Goal: Transaction & Acquisition: Book appointment/travel/reservation

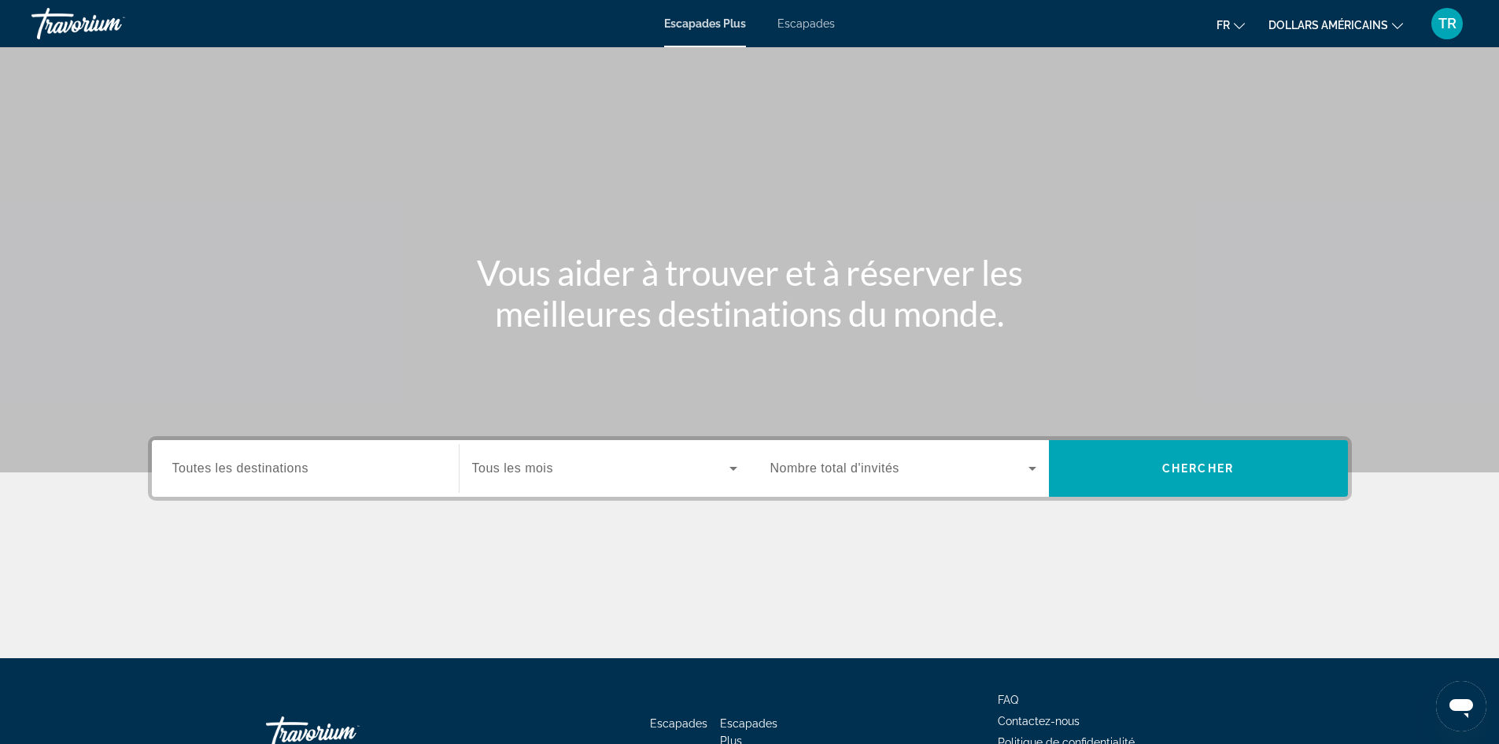
click at [348, 459] on input "Destination Toutes les destinations" at bounding box center [305, 468] width 266 height 19
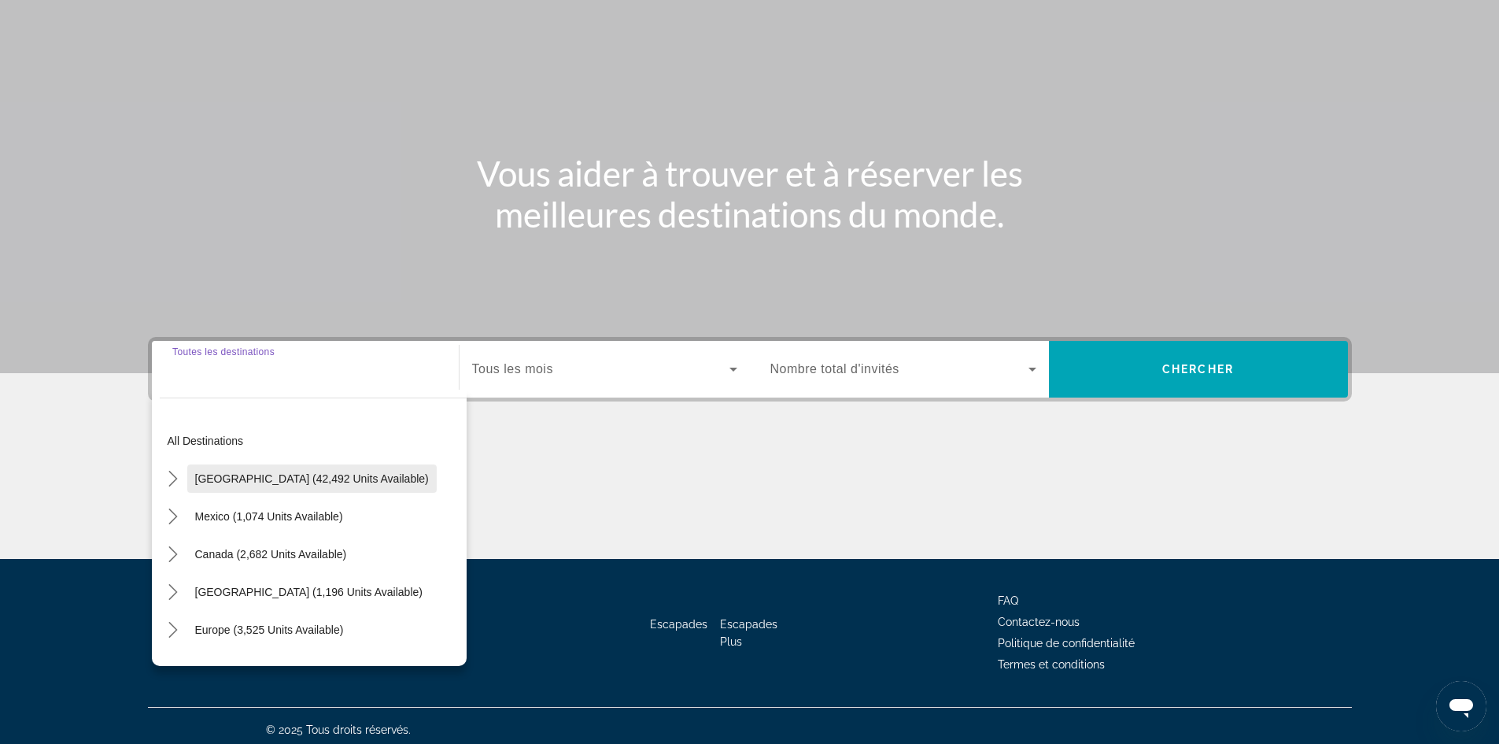
scroll to position [107, 0]
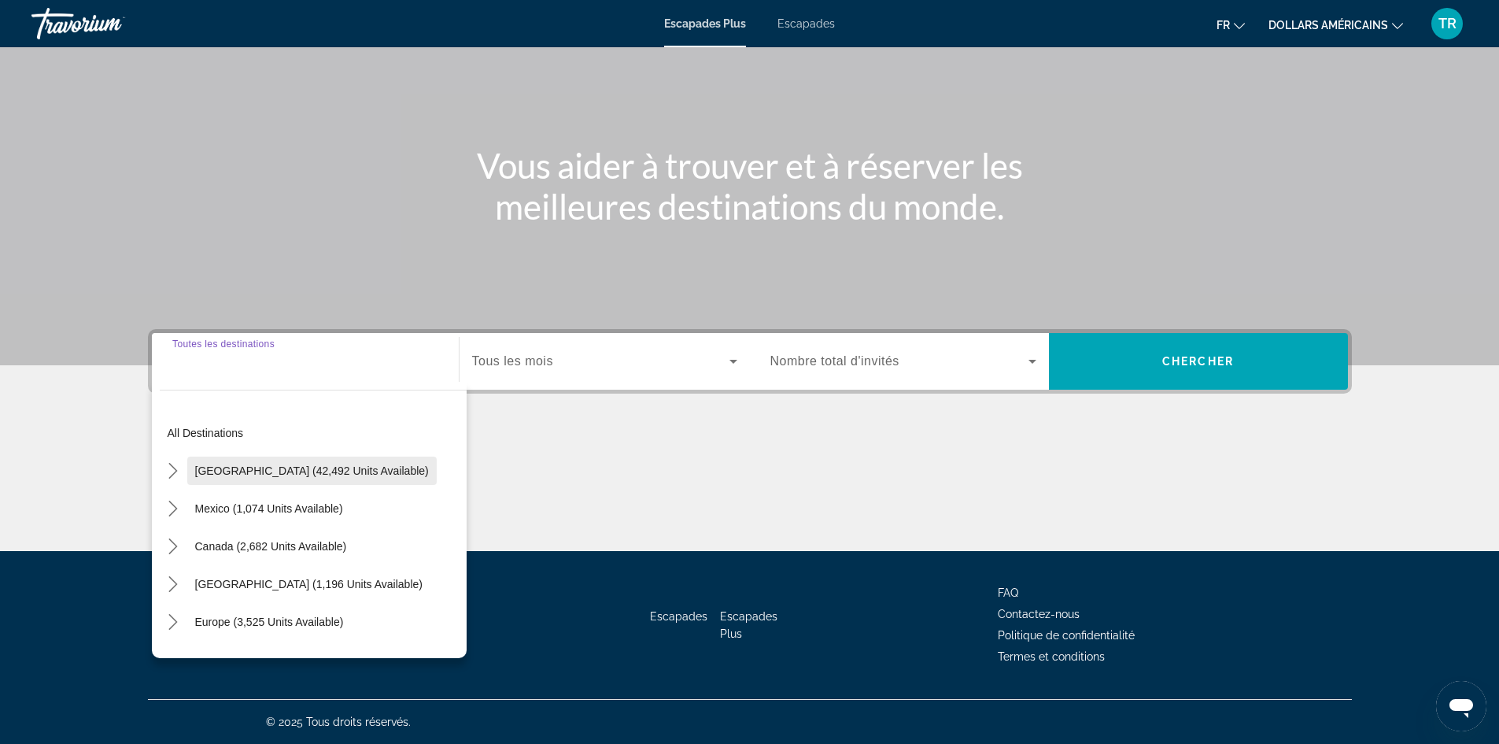
click at [284, 485] on span "Select destination: United States (42,492 units available)" at bounding box center [311, 471] width 249 height 38
type input "**********"
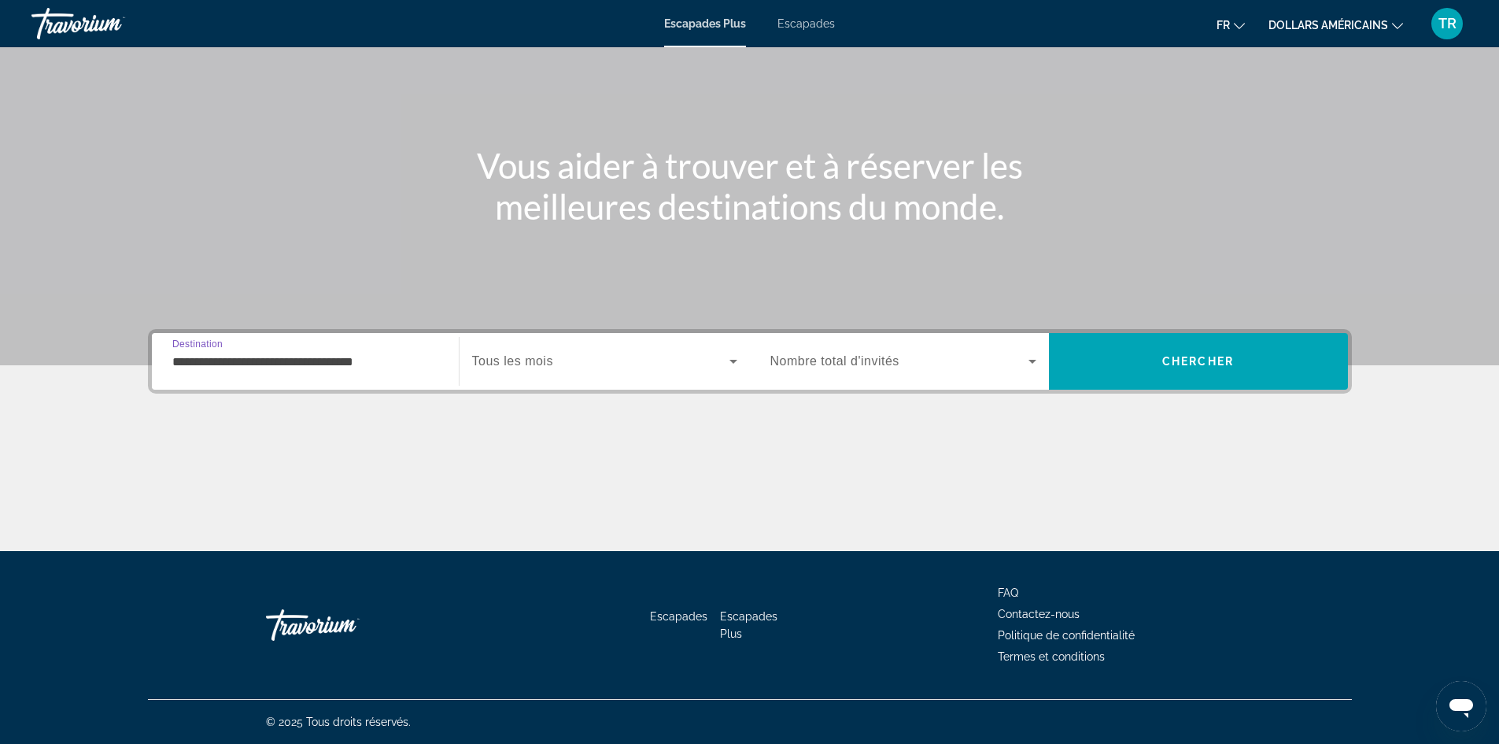
click at [517, 349] on div "Widget de recherche" at bounding box center [604, 361] width 265 height 44
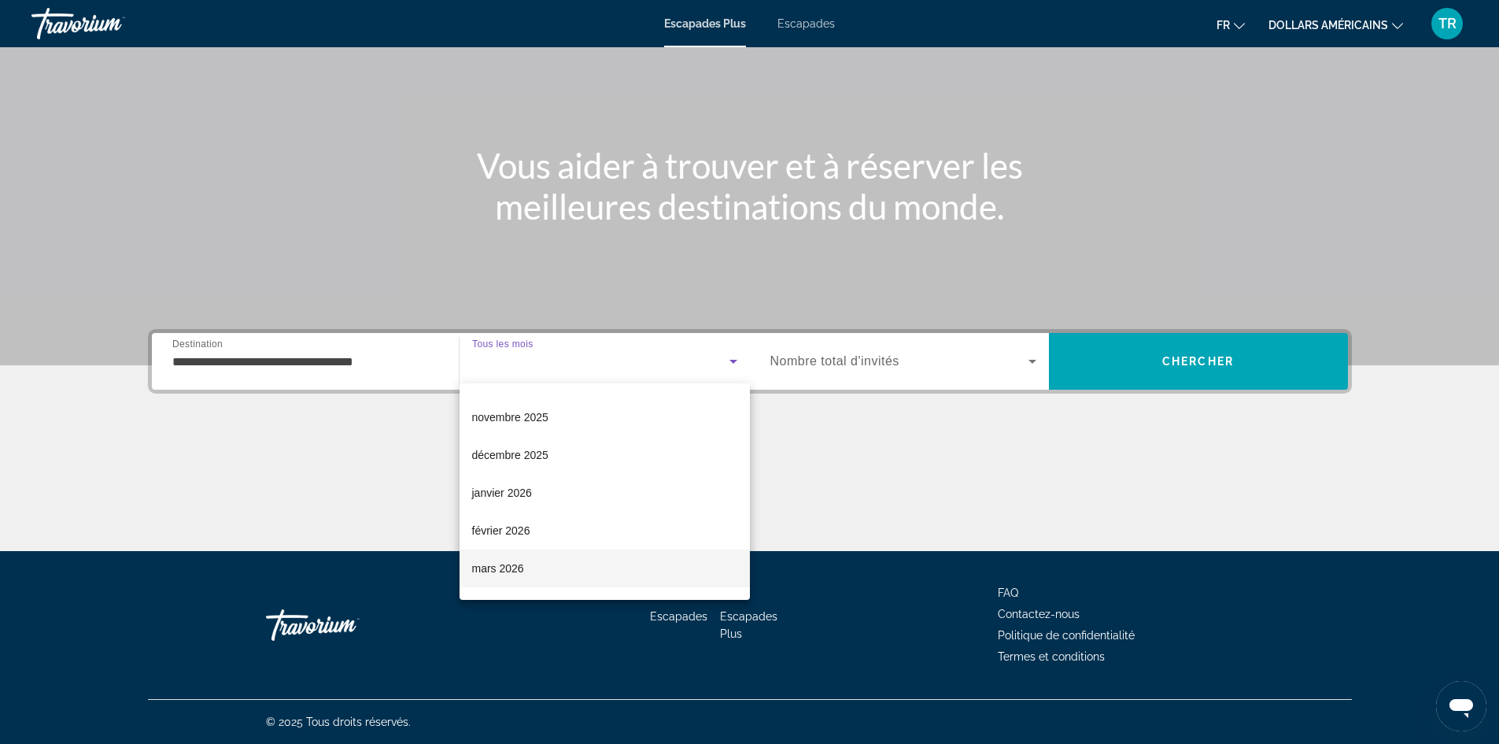
scroll to position [157, 0]
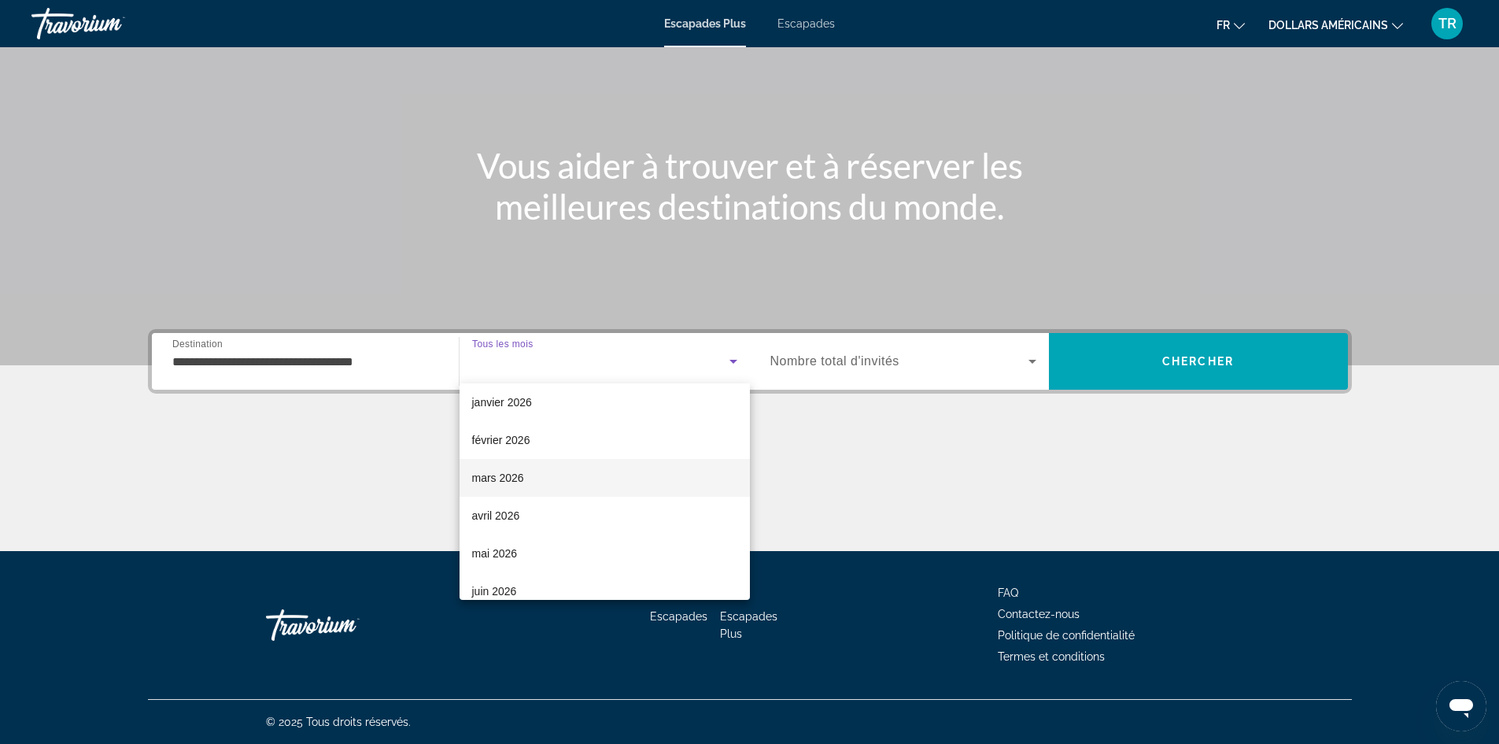
click at [567, 472] on mat-option "mars 2026" at bounding box center [604, 478] width 290 height 38
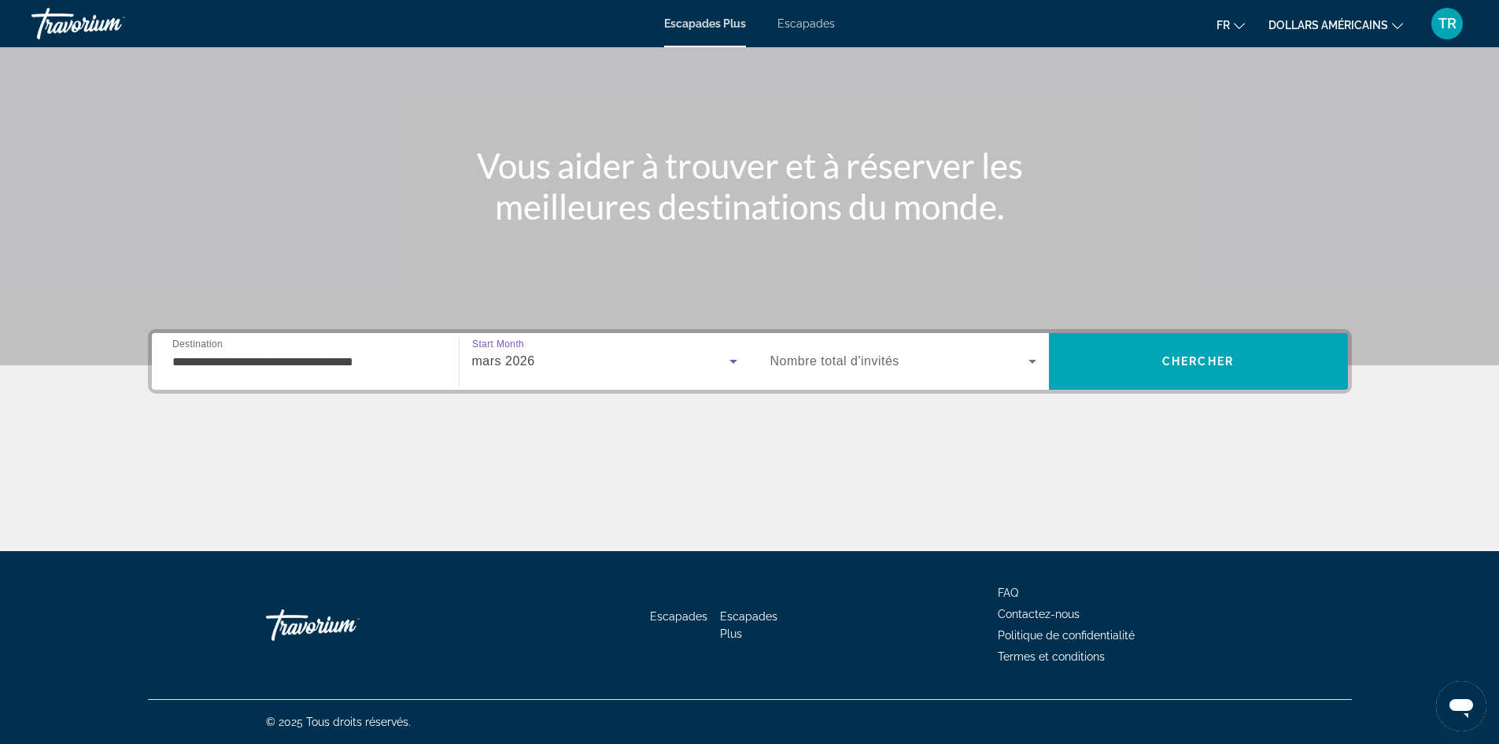
click at [942, 377] on div "Widget de recherche" at bounding box center [903, 361] width 266 height 44
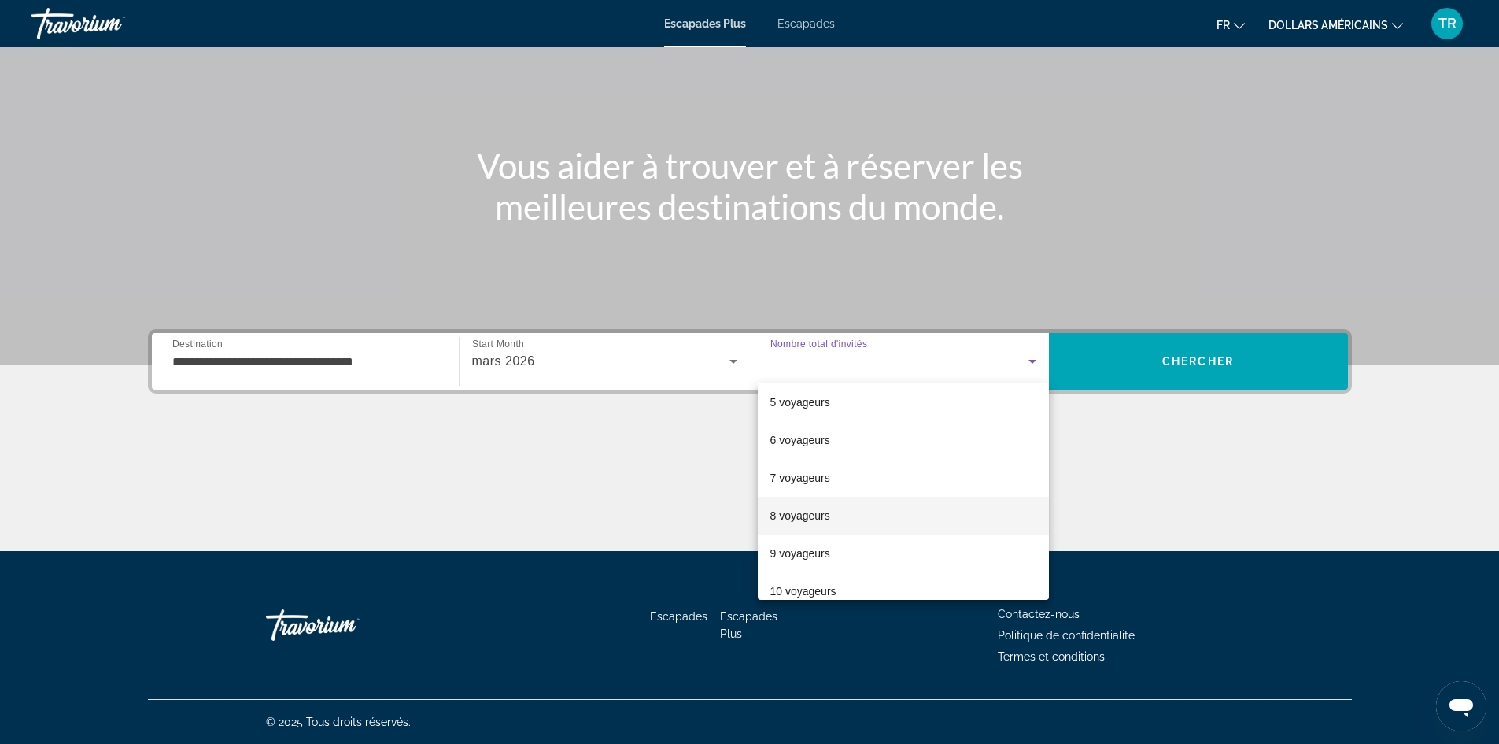
click at [913, 511] on mat-option "8 voyageurs" at bounding box center [903, 515] width 291 height 38
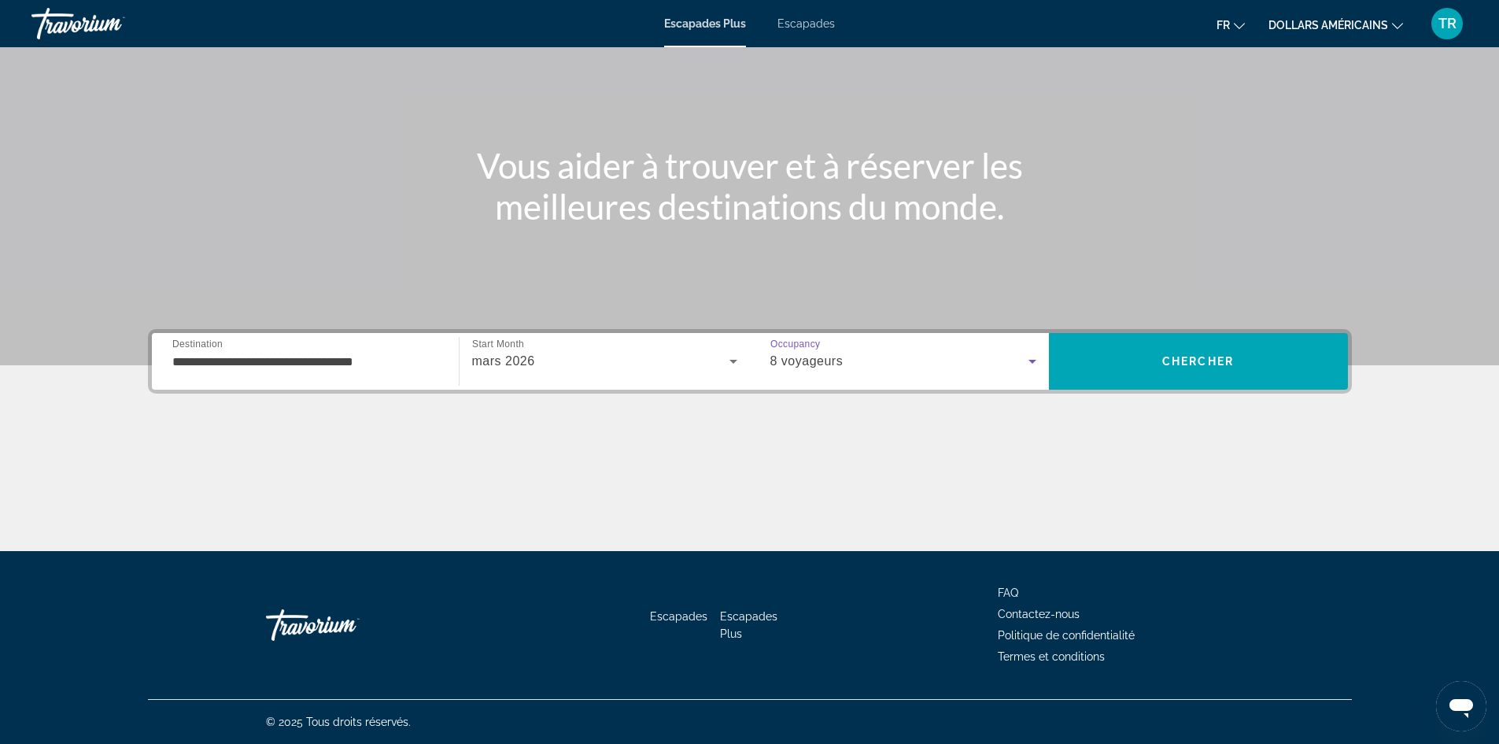
click at [1265, 442] on div "Contenu principal" at bounding box center [750, 492] width 1204 height 118
click at [1272, 360] on span "Recherche" at bounding box center [1198, 361] width 299 height 38
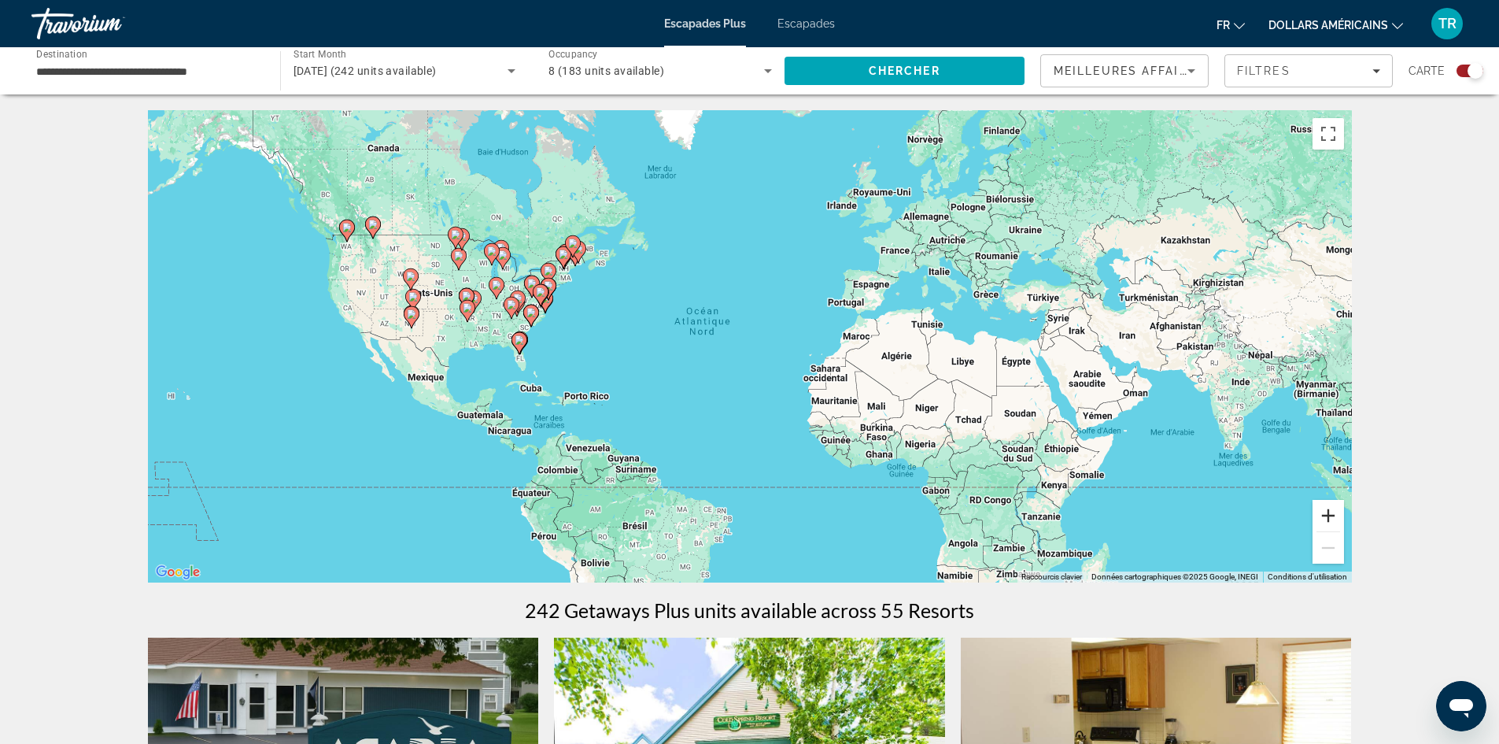
click at [1331, 526] on button "Zoom avant" at bounding box center [1327, 515] width 31 height 31
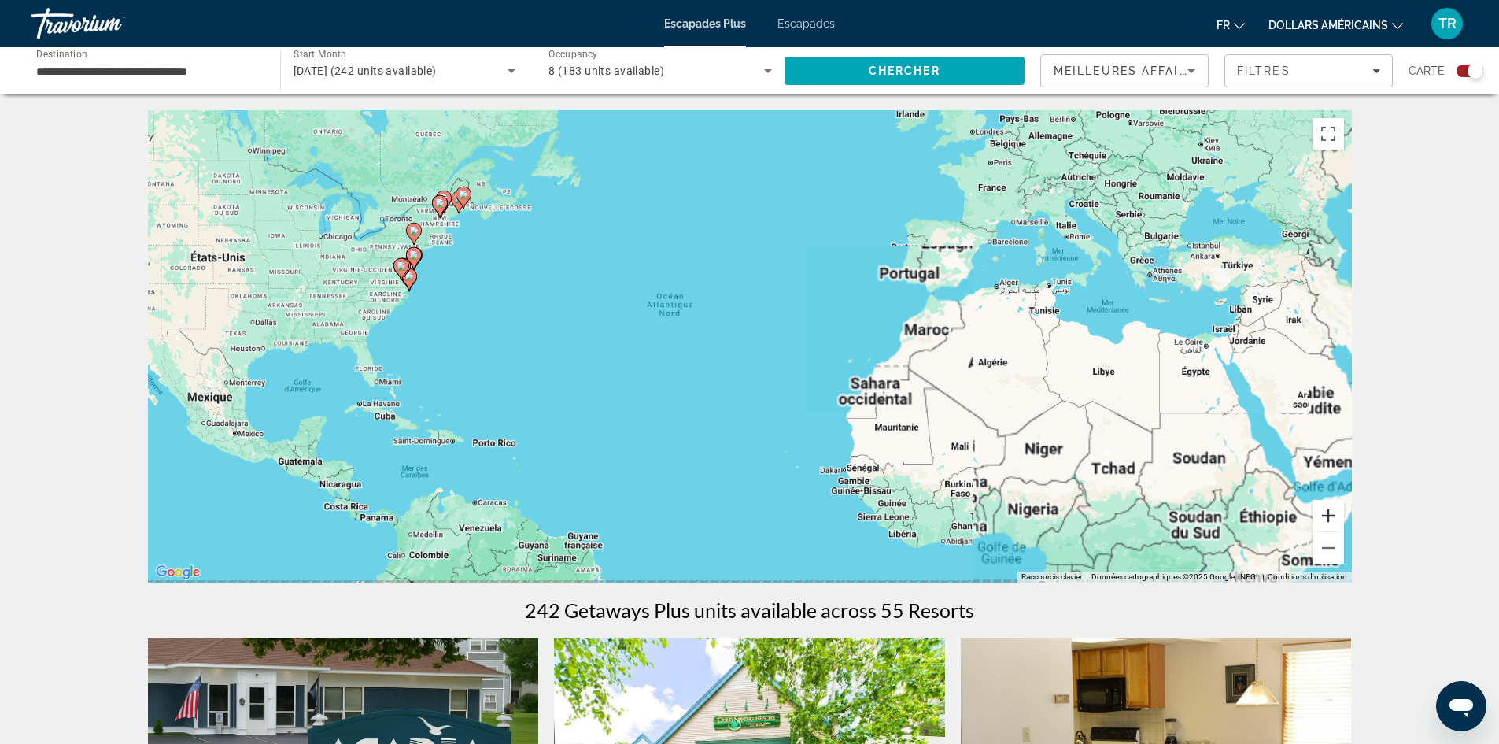
click at [1331, 526] on button "Zoom avant" at bounding box center [1327, 515] width 31 height 31
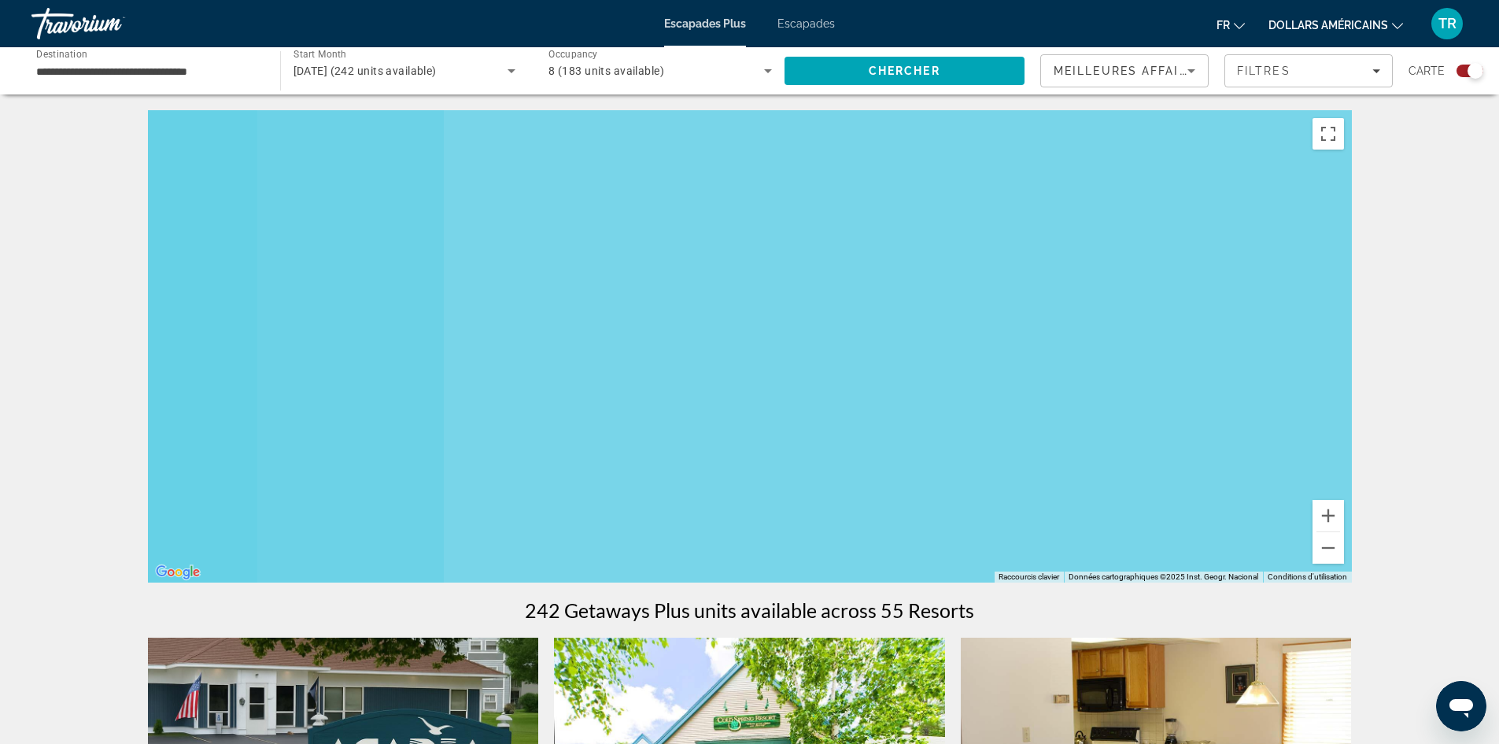
drag, startPoint x: 562, startPoint y: 341, endPoint x: 1335, endPoint y: 423, distance: 777.7
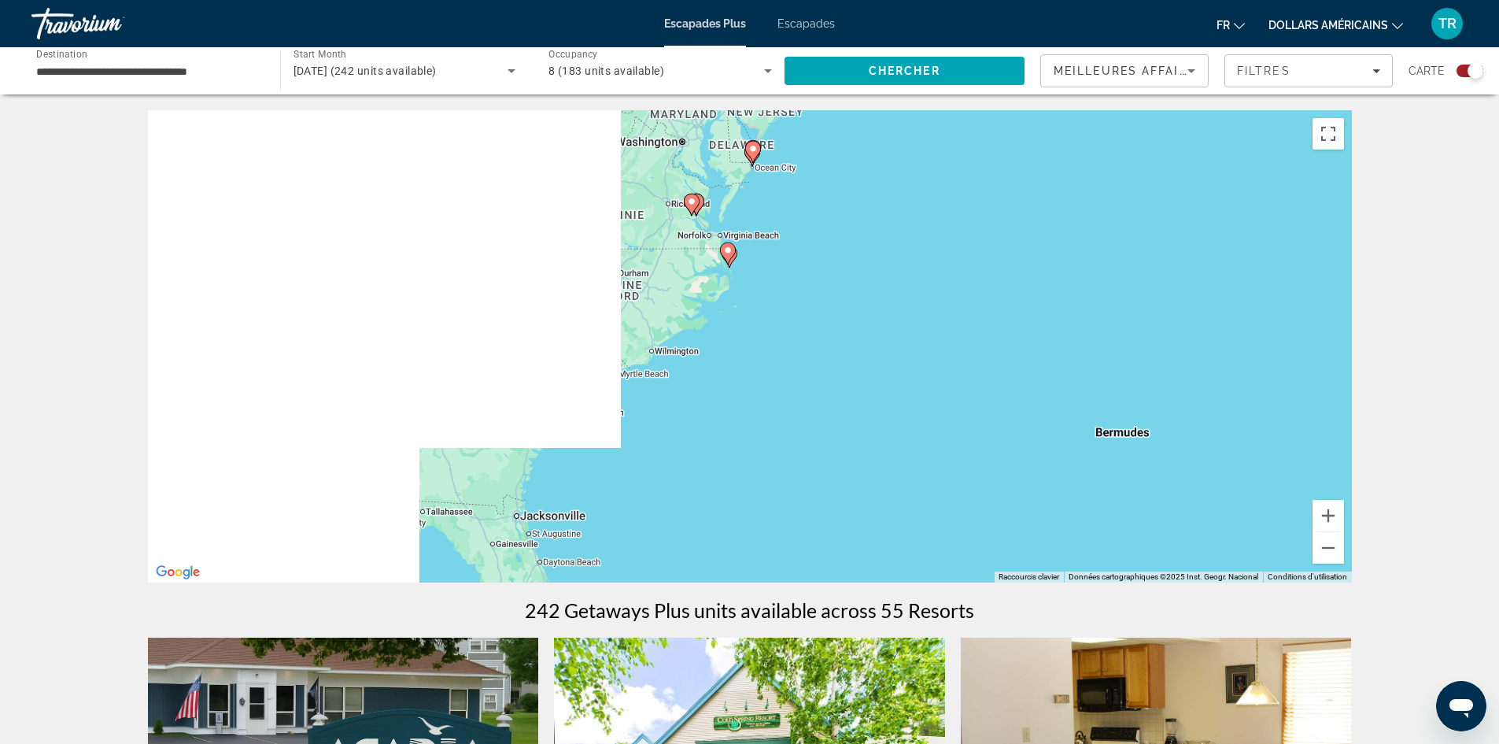
drag, startPoint x: 482, startPoint y: 315, endPoint x: 1212, endPoint y: 409, distance: 737.0
click at [1212, 409] on div "Pour activer le glissement avec le clavier, appuyez sur Alt+Entrée. Une fois ce…" at bounding box center [750, 346] width 1204 height 472
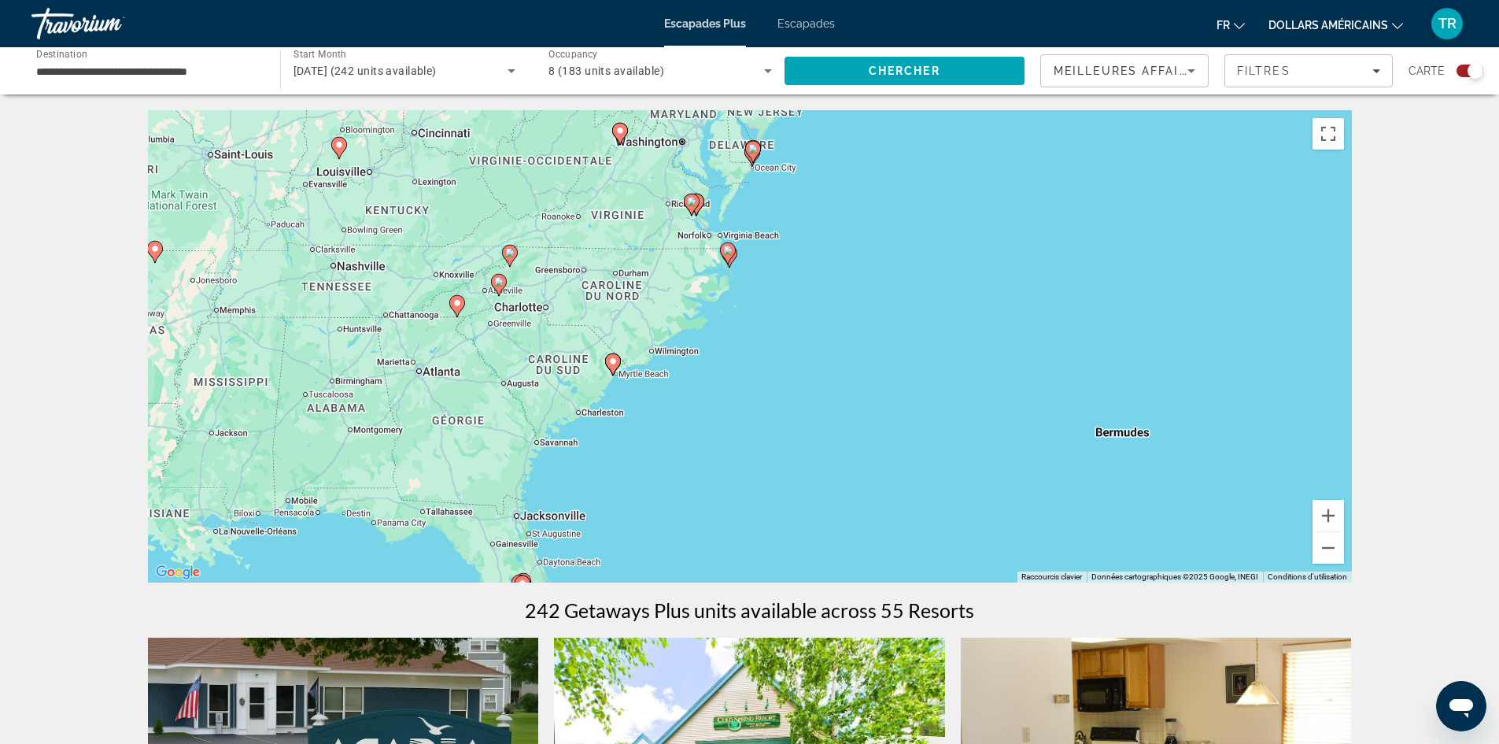
scroll to position [157, 0]
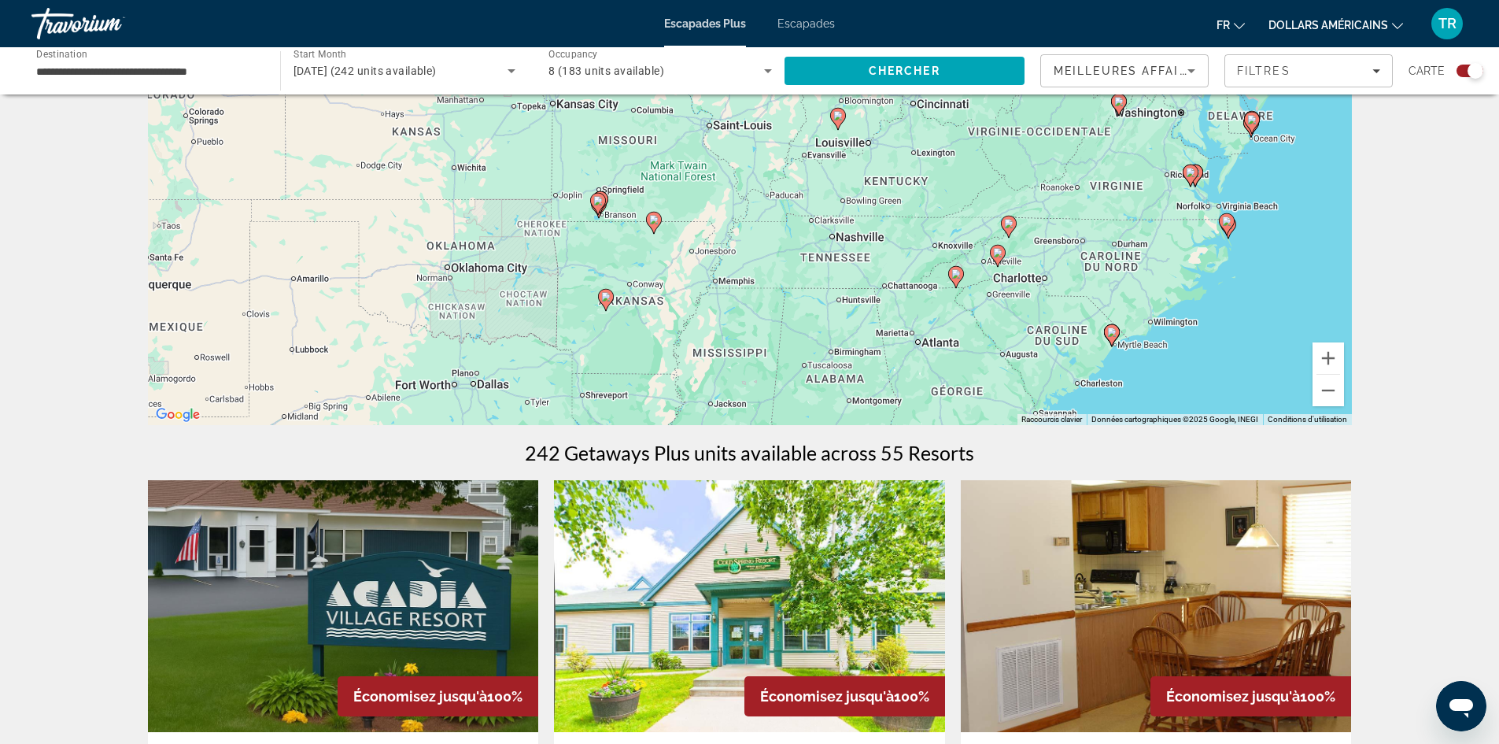
drag, startPoint x: 640, startPoint y: 247, endPoint x: 1166, endPoint y: 375, distance: 541.8
click at [1154, 375] on div "Pour activer le glissement avec le clavier, appuyez sur Alt+Entrée. Une fois ce…" at bounding box center [750, 189] width 1204 height 472
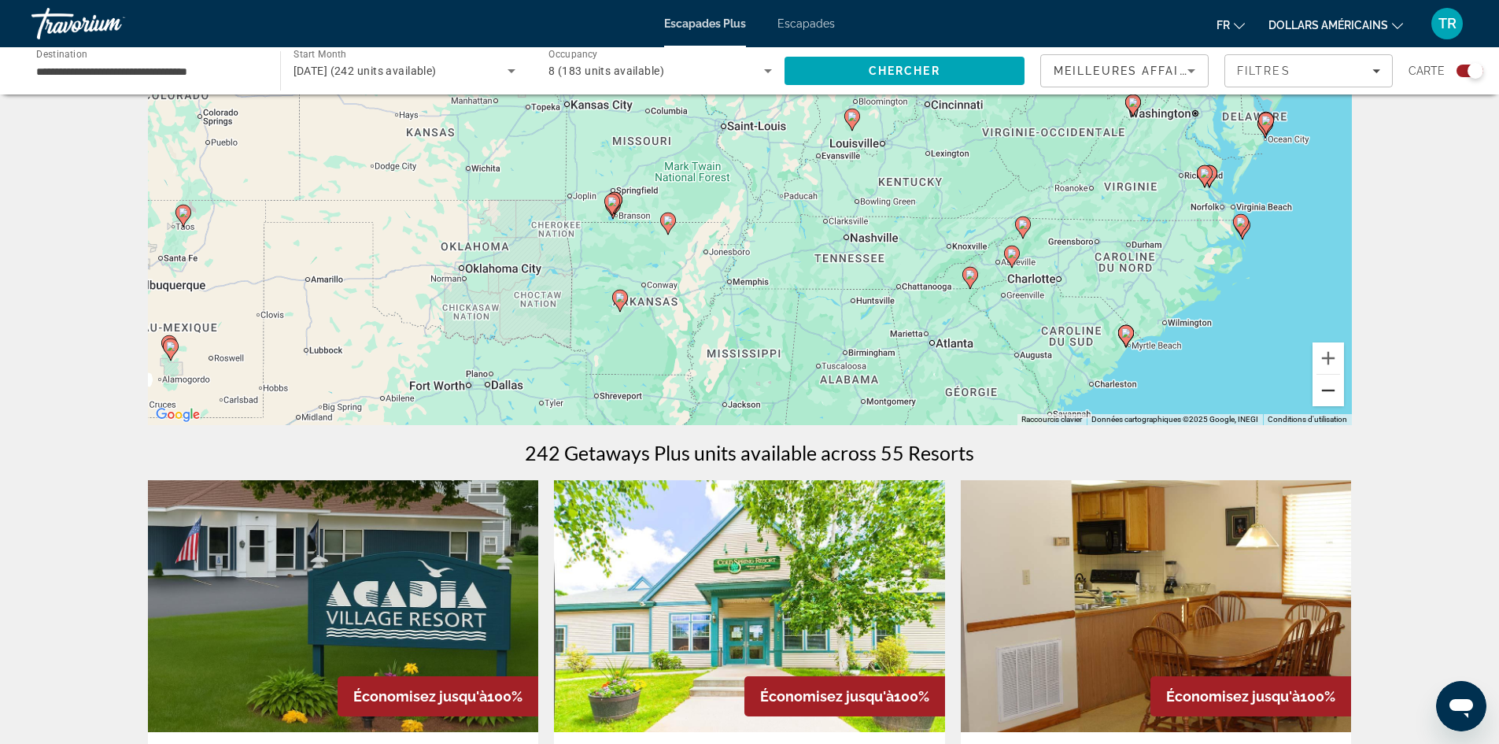
click at [1338, 393] on button "Zoom arrière" at bounding box center [1327, 390] width 31 height 31
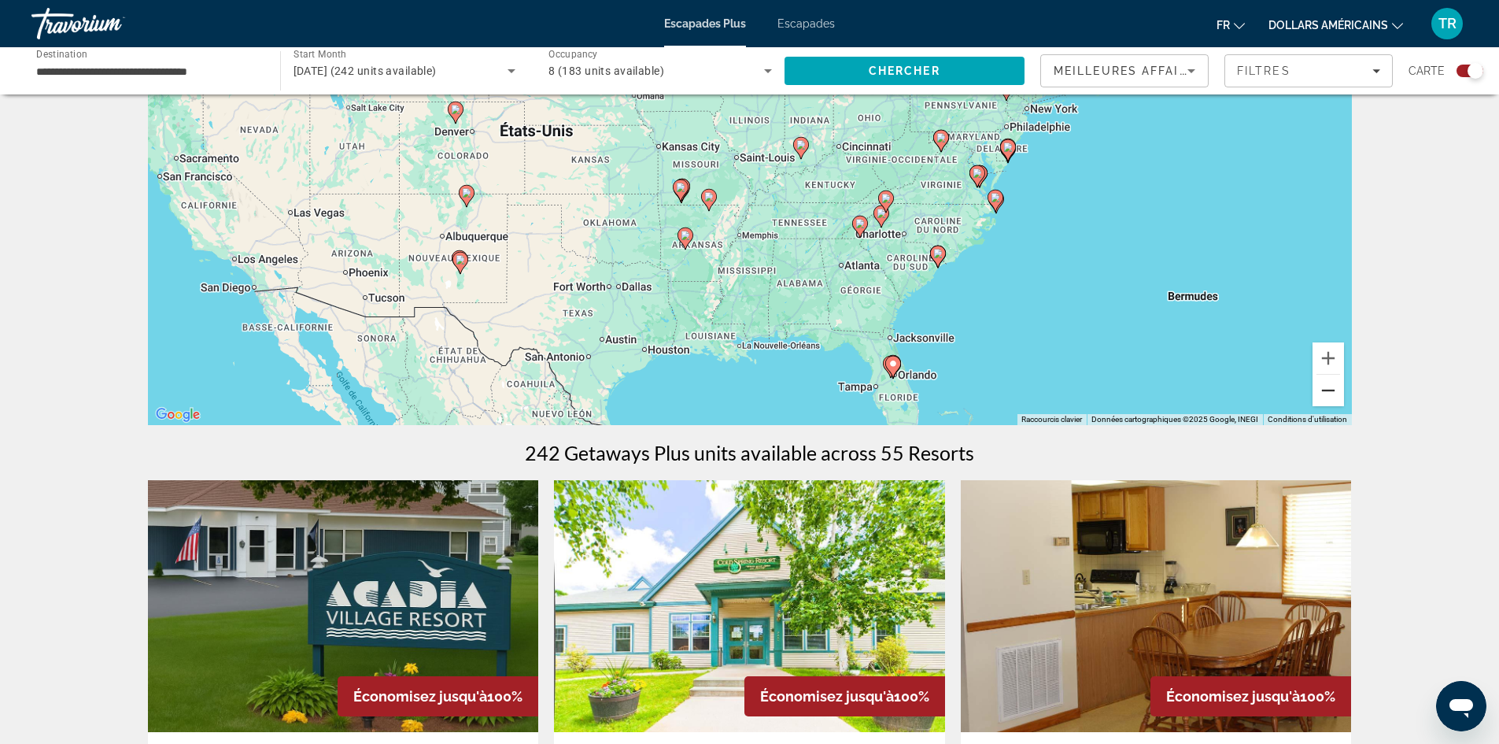
click at [1327, 392] on button "Zoom arrière" at bounding box center [1327, 390] width 31 height 31
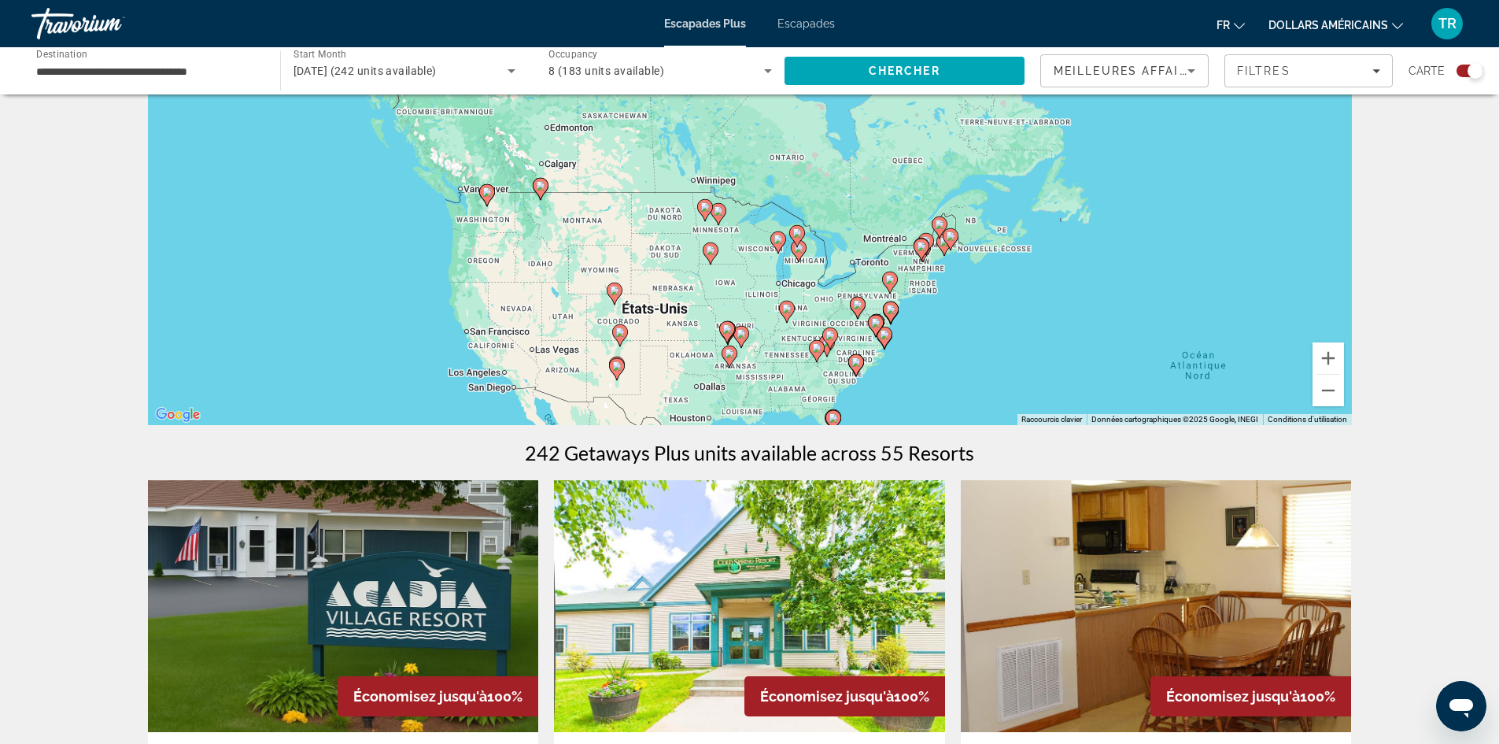
drag, startPoint x: 655, startPoint y: 157, endPoint x: 666, endPoint y: 309, distance: 153.1
click at [666, 309] on div "Pour activer le glissement avec le clavier, appuyez sur Alt+Entrée. Une fois ce…" at bounding box center [750, 189] width 1204 height 472
click at [1334, 356] on button "Zoom avant" at bounding box center [1327, 357] width 31 height 31
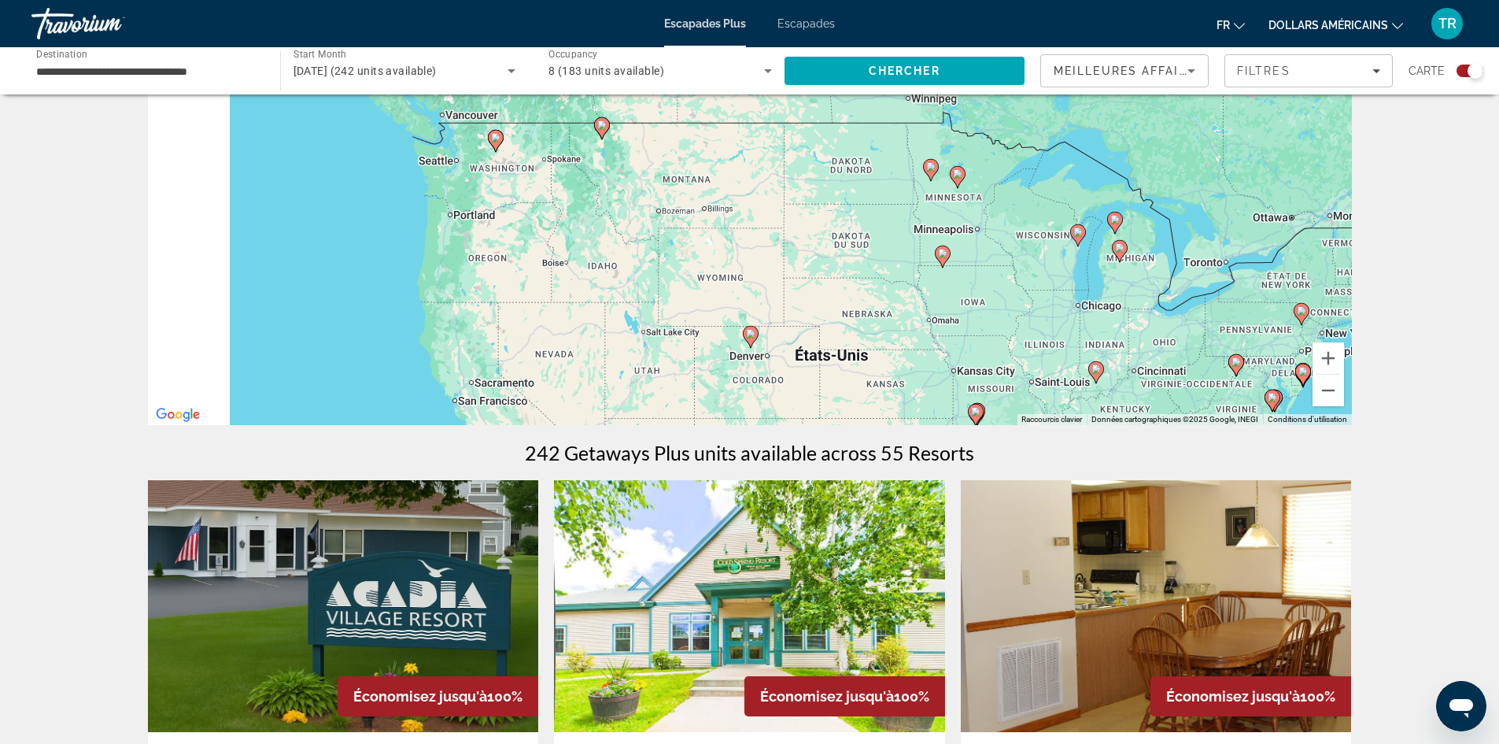
drag, startPoint x: 680, startPoint y: 286, endPoint x: 948, endPoint y: 220, distance: 276.1
click at [948, 220] on div "Pour activer le glissement avec le clavier, appuyez sur Alt+Entrée. Une fois ce…" at bounding box center [750, 189] width 1204 height 472
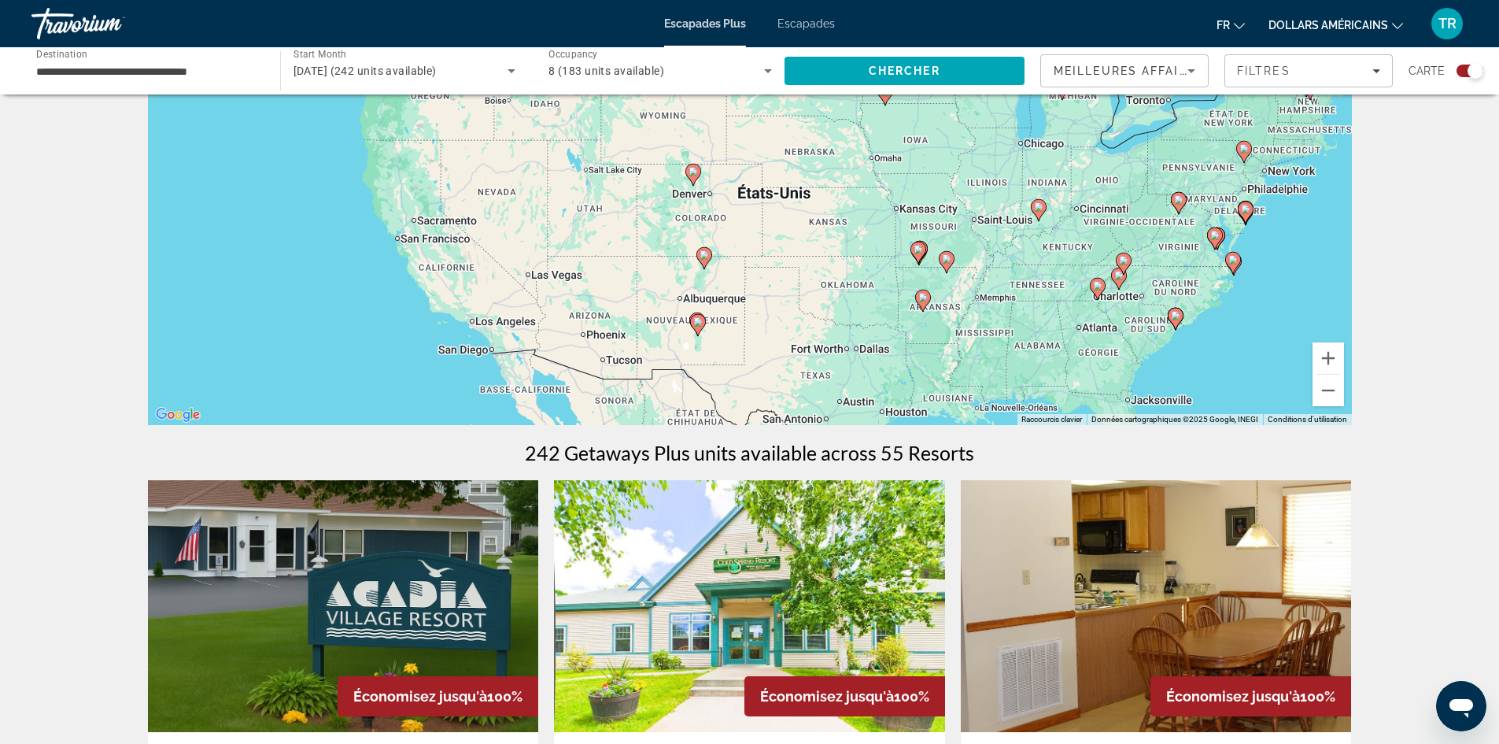
drag, startPoint x: 928, startPoint y: 361, endPoint x: 869, endPoint y: 191, distance: 179.9
click at [869, 191] on div "Pour activer le glissement avec le clavier, appuyez sur Alt+Entrée. Une fois ce…" at bounding box center [750, 189] width 1204 height 472
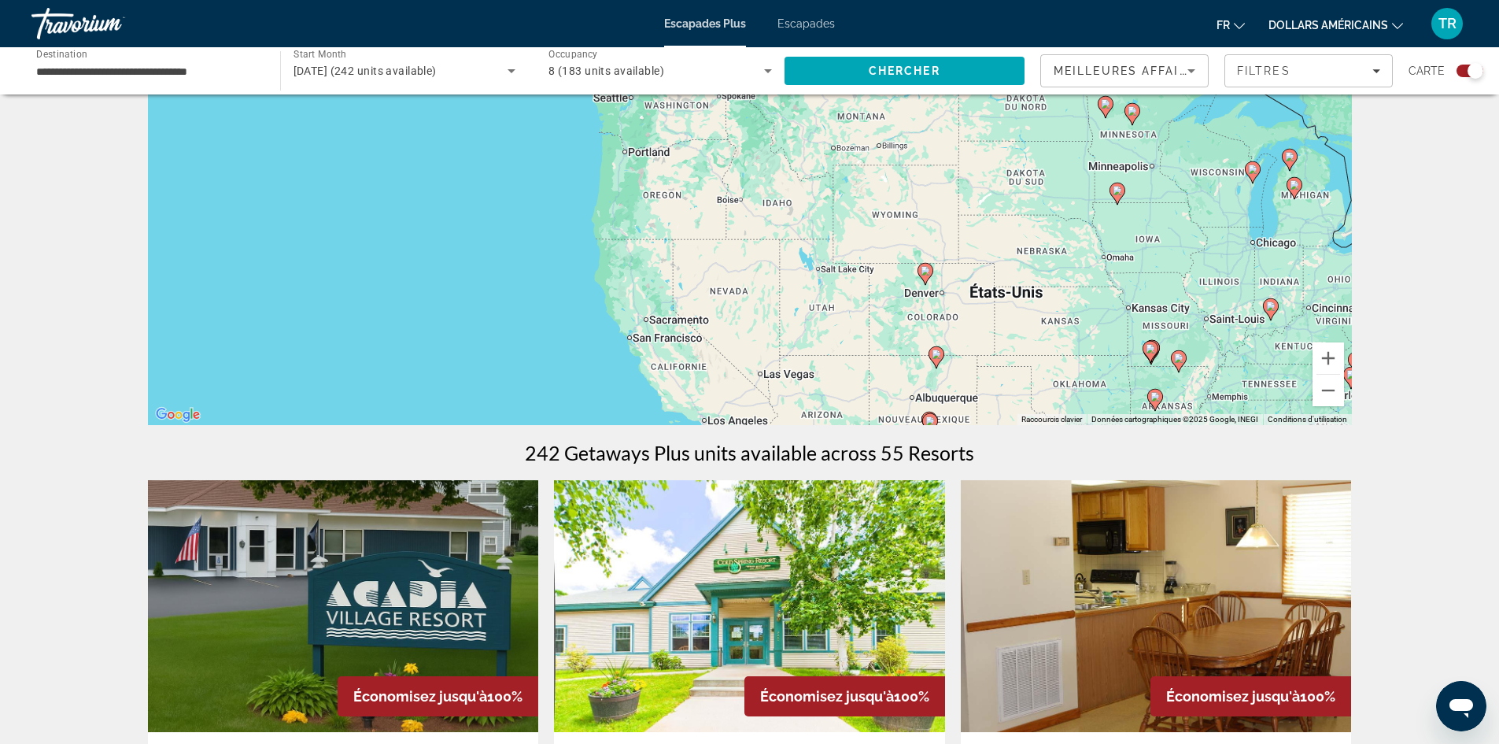
drag, startPoint x: 618, startPoint y: 349, endPoint x: 851, endPoint y: 448, distance: 253.8
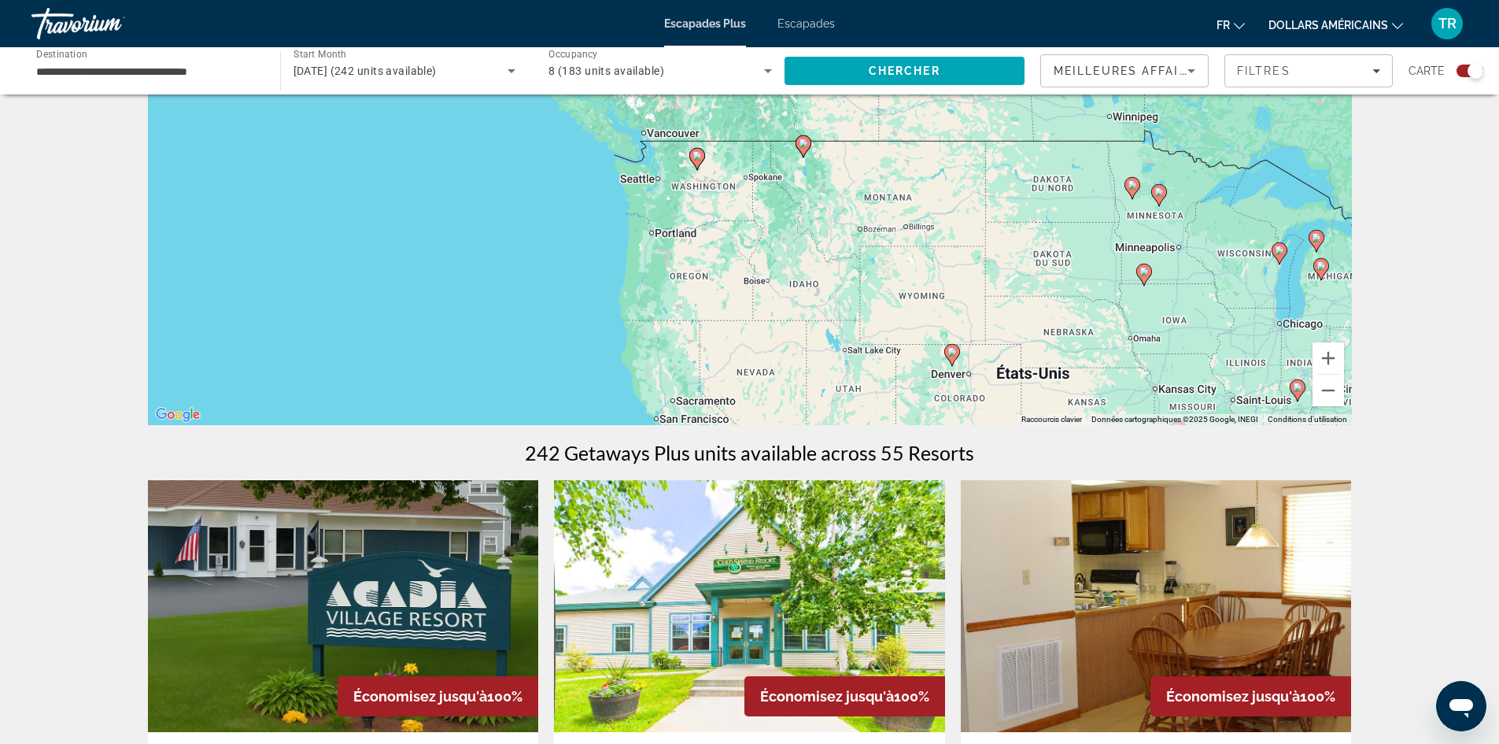
drag, startPoint x: 747, startPoint y: 275, endPoint x: 774, endPoint y: 360, distance: 89.3
click at [774, 360] on div "Pour activer le glissement avec le clavier, appuyez sur Alt+Entrée. Une fois ce…" at bounding box center [750, 189] width 1204 height 472
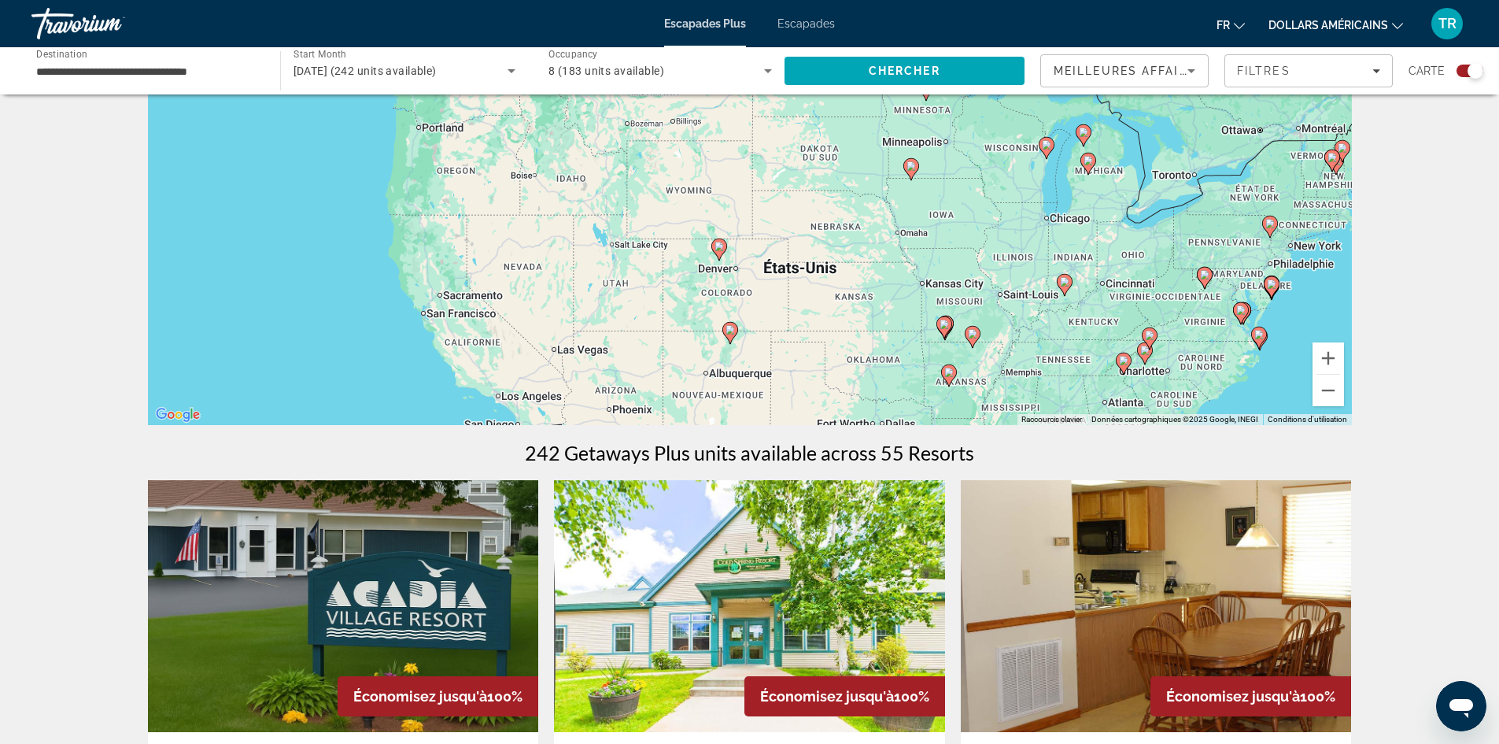
drag, startPoint x: 969, startPoint y: 246, endPoint x: 730, endPoint y: 140, distance: 261.7
click at [730, 140] on div "Pour activer le glissement avec le clavier, appuyez sur Alt+Entrée. Une fois ce…" at bounding box center [750, 189] width 1204 height 472
click at [1333, 394] on button "Zoom arrière" at bounding box center [1327, 390] width 31 height 31
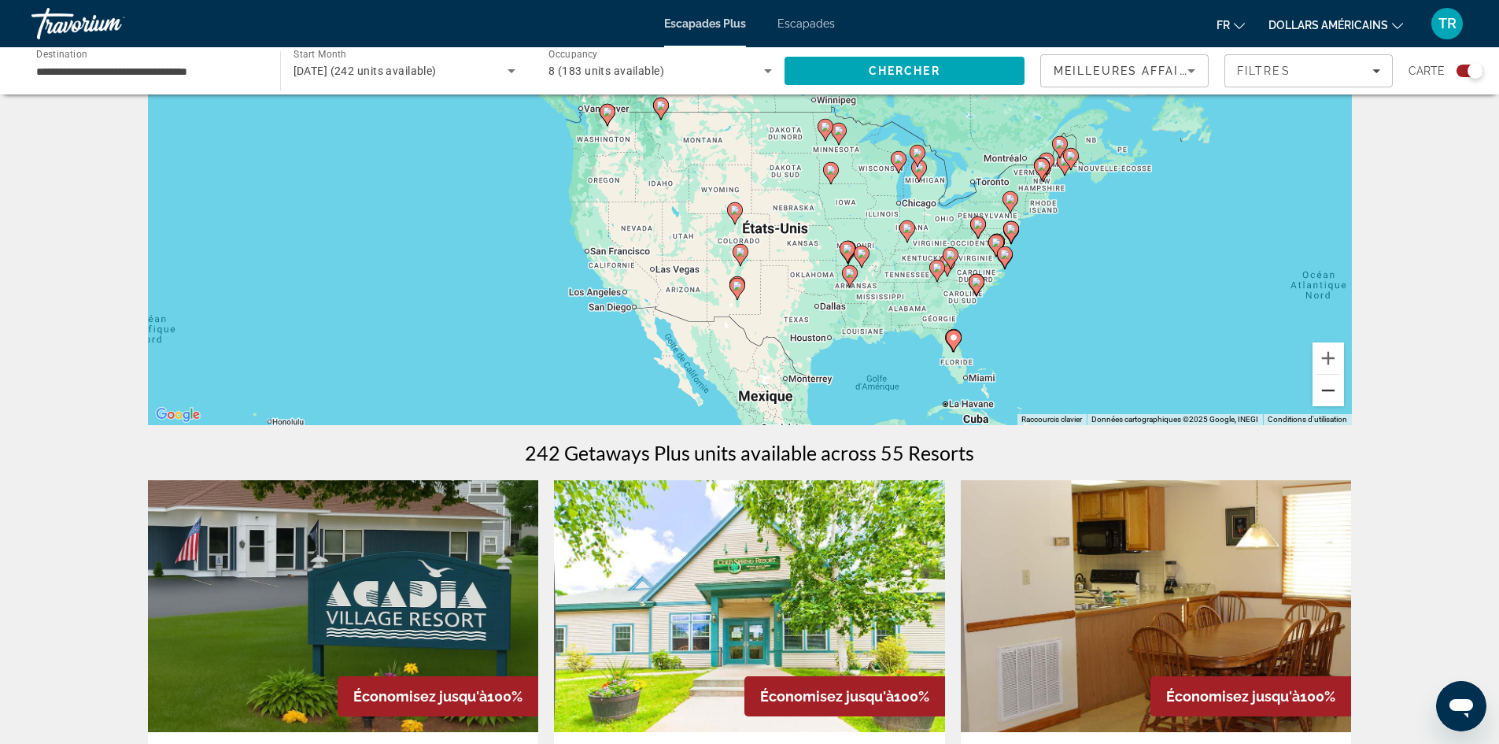
drag, startPoint x: 1330, startPoint y: 390, endPoint x: 1329, endPoint y: 381, distance: 9.5
click at [1330, 382] on button "Zoom arrière" at bounding box center [1327, 390] width 31 height 31
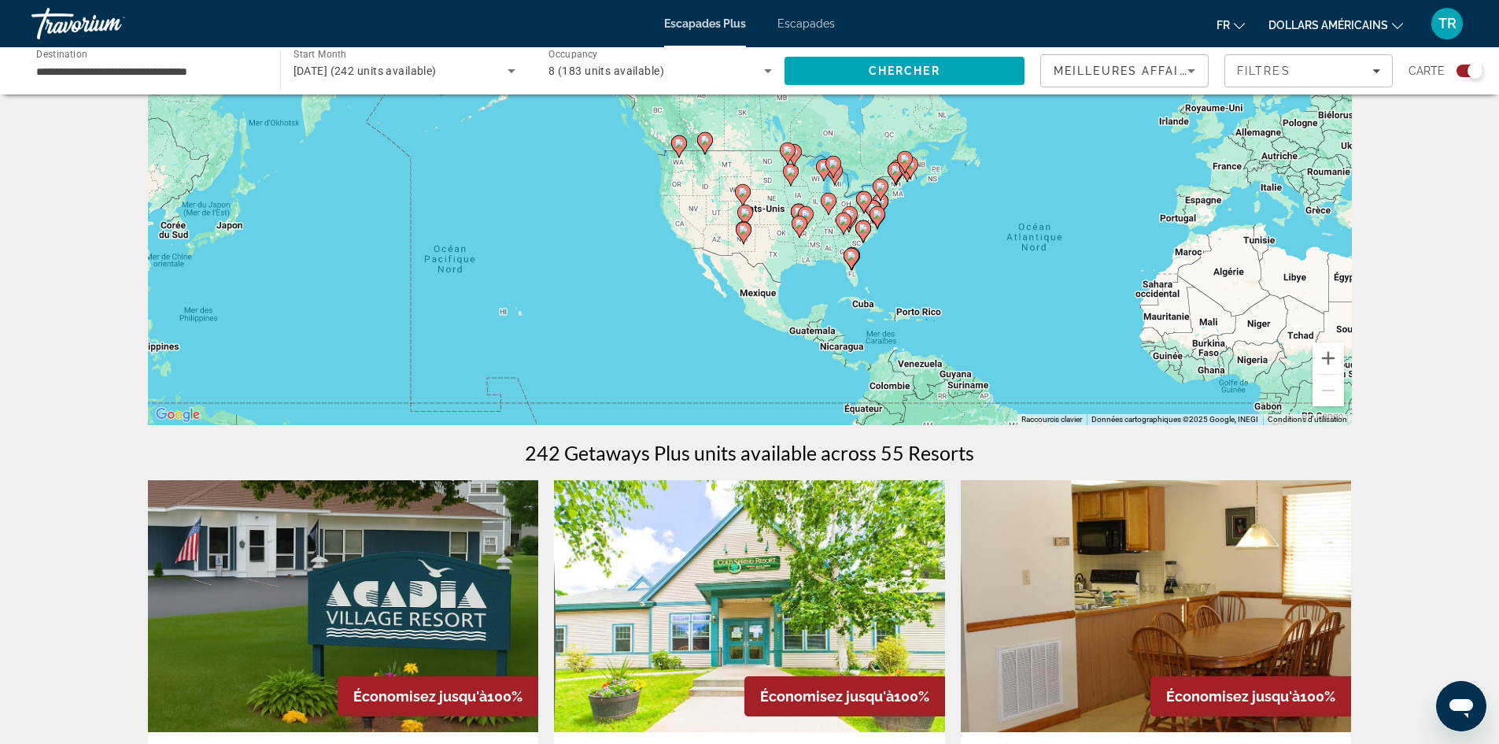
click at [83, 80] on div "**********" at bounding box center [147, 71] width 223 height 45
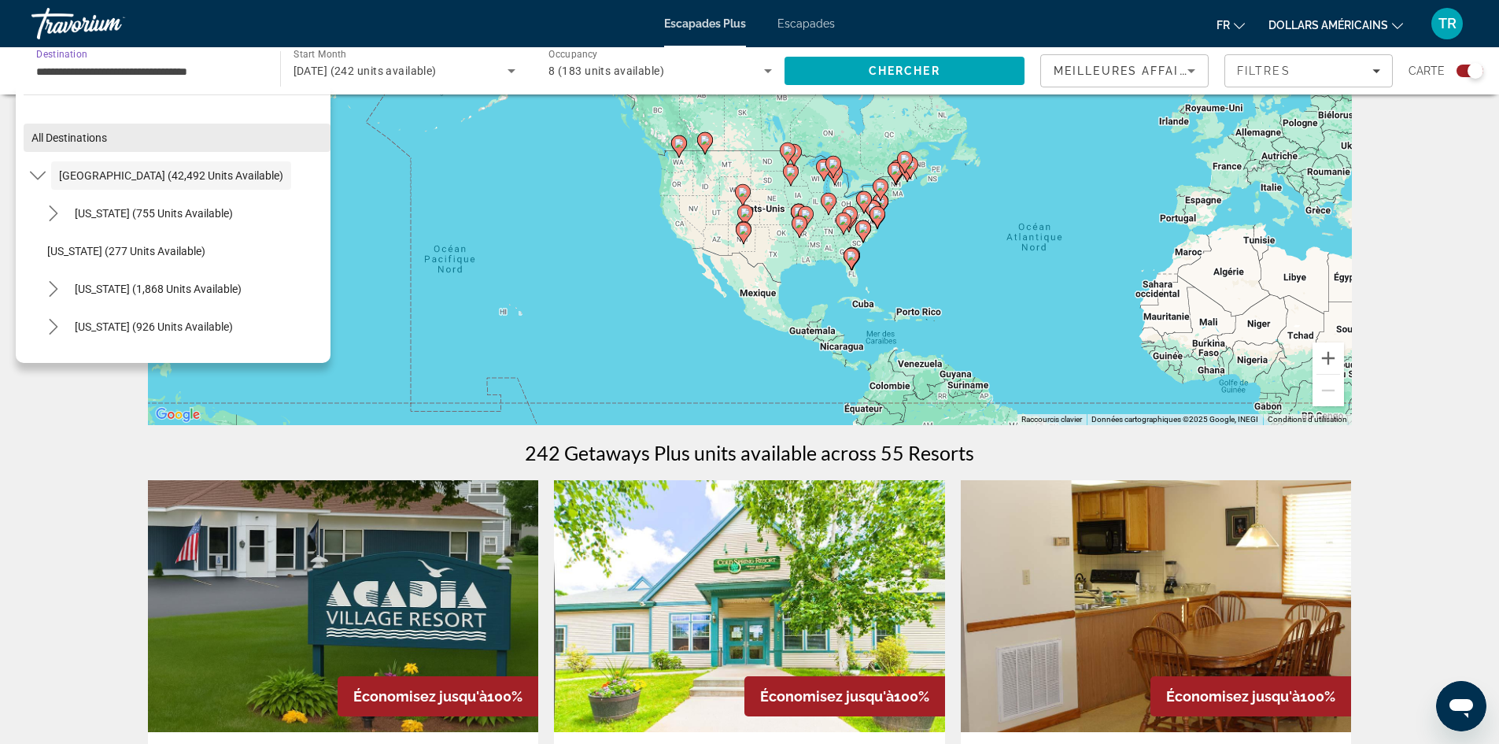
click at [92, 140] on span "All destinations" at bounding box center [69, 137] width 76 height 13
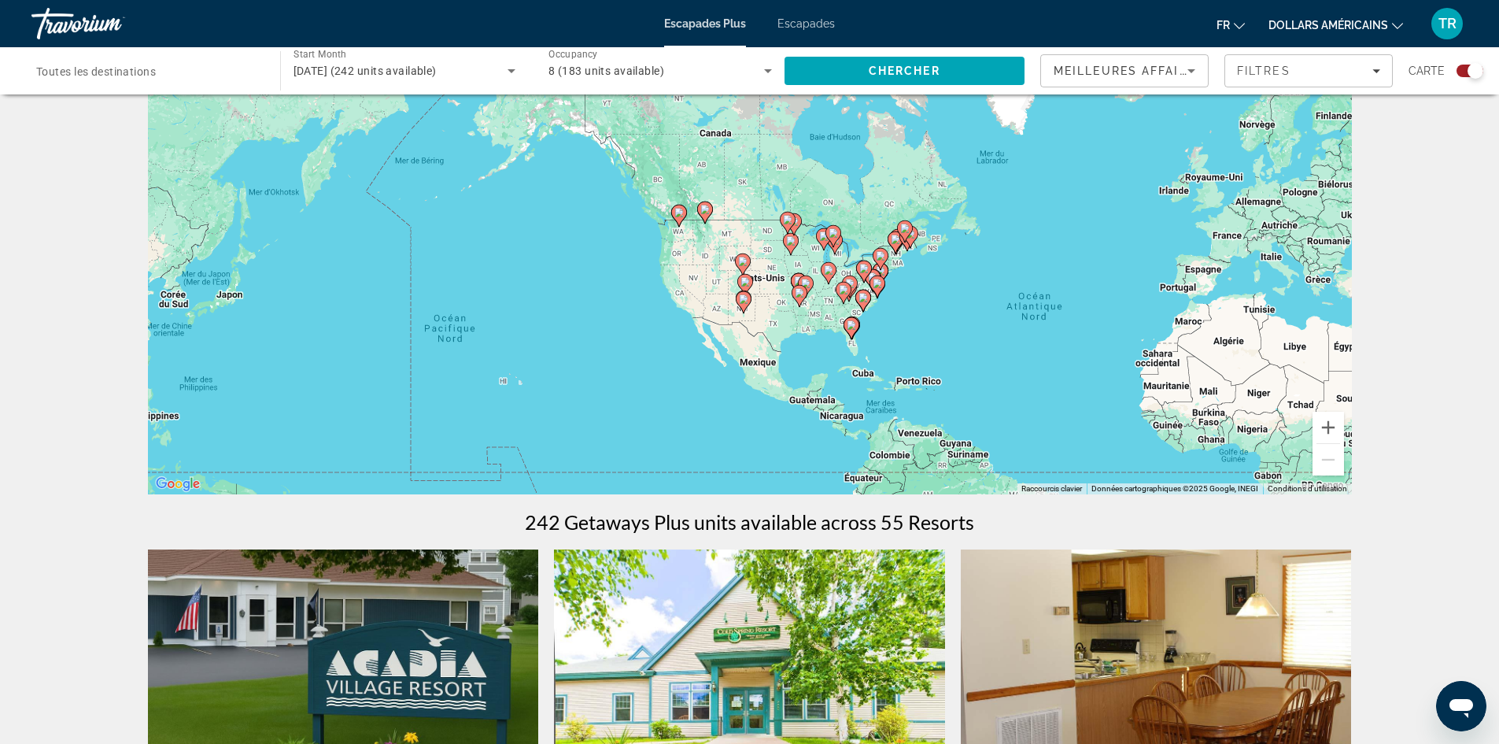
scroll to position [0, 0]
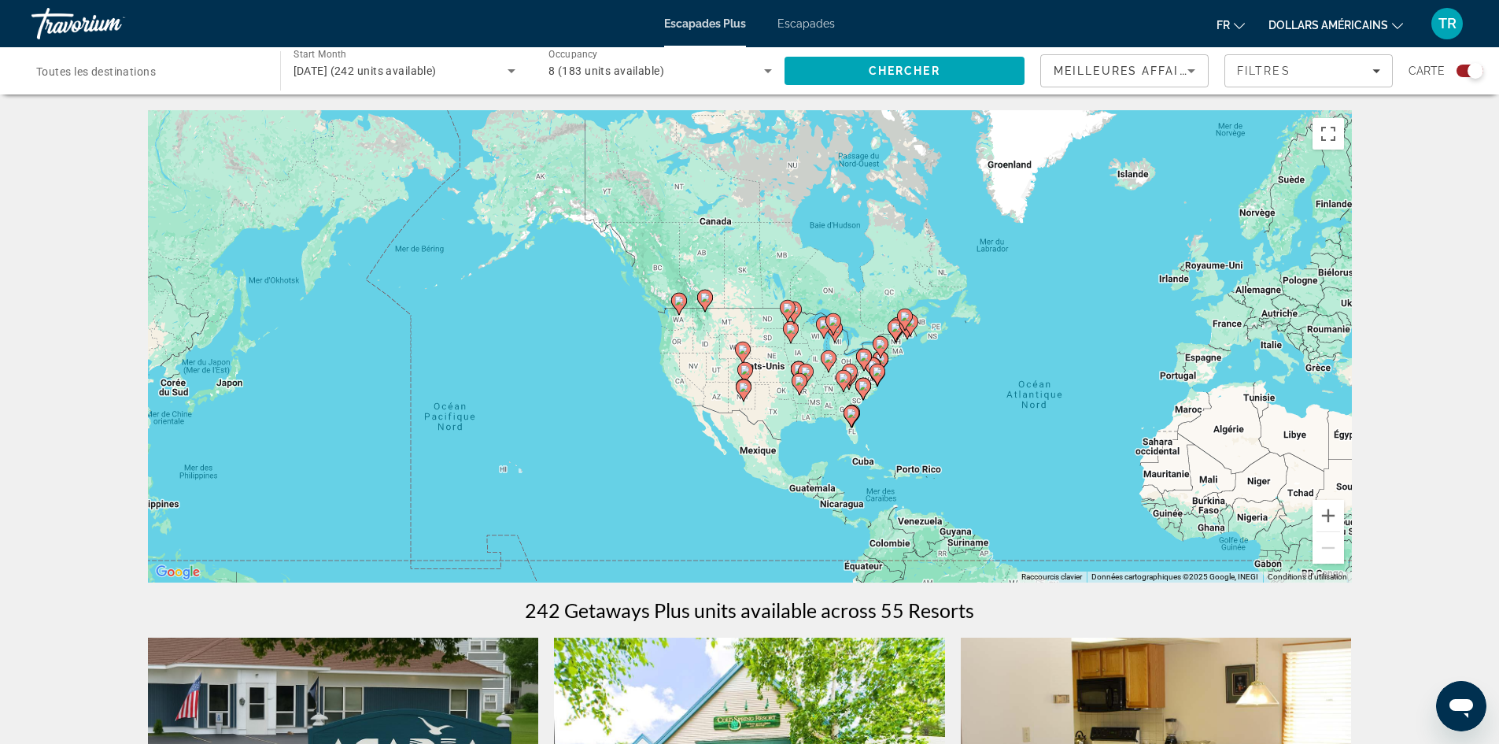
click at [141, 79] on div "Destination Toutes les destinations" at bounding box center [147, 71] width 223 height 45
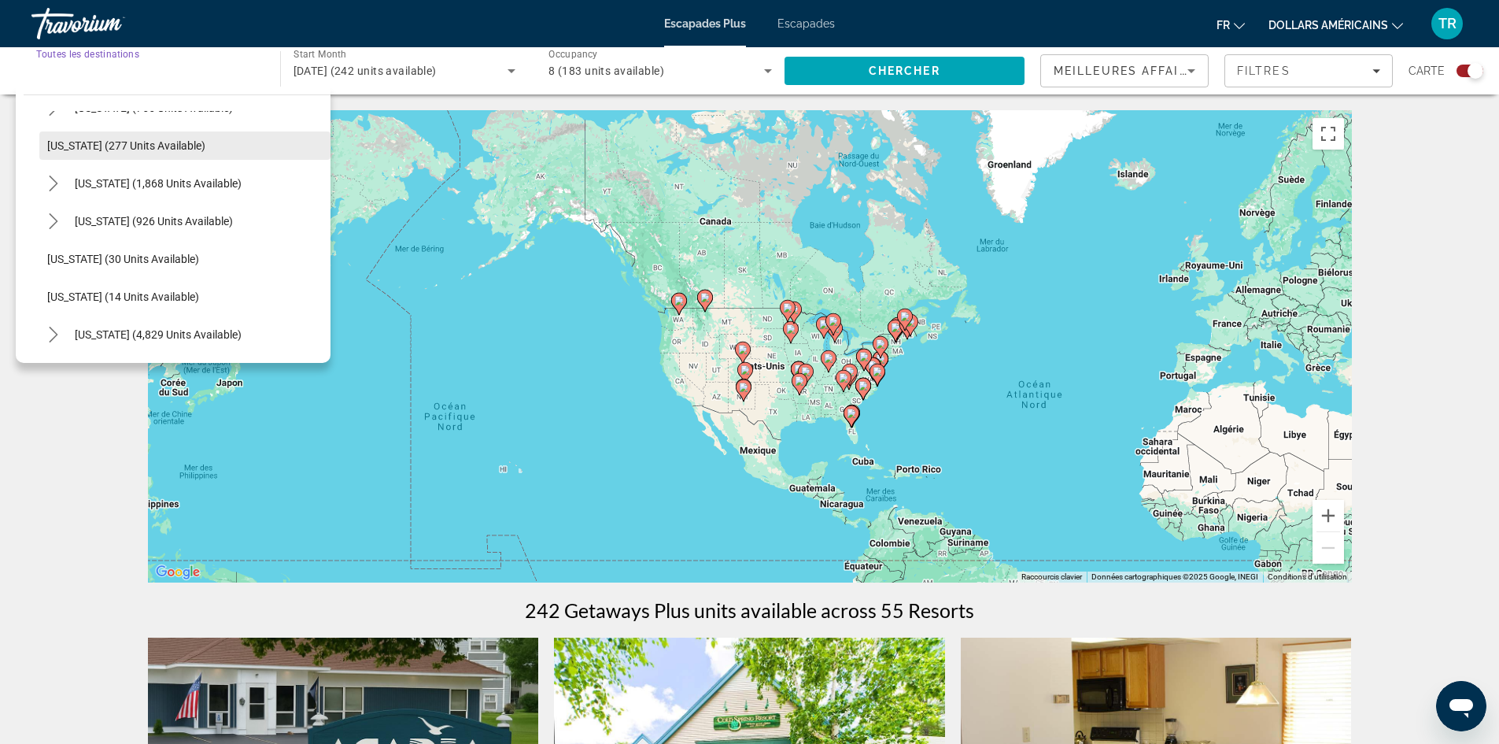
scroll to position [79, 0]
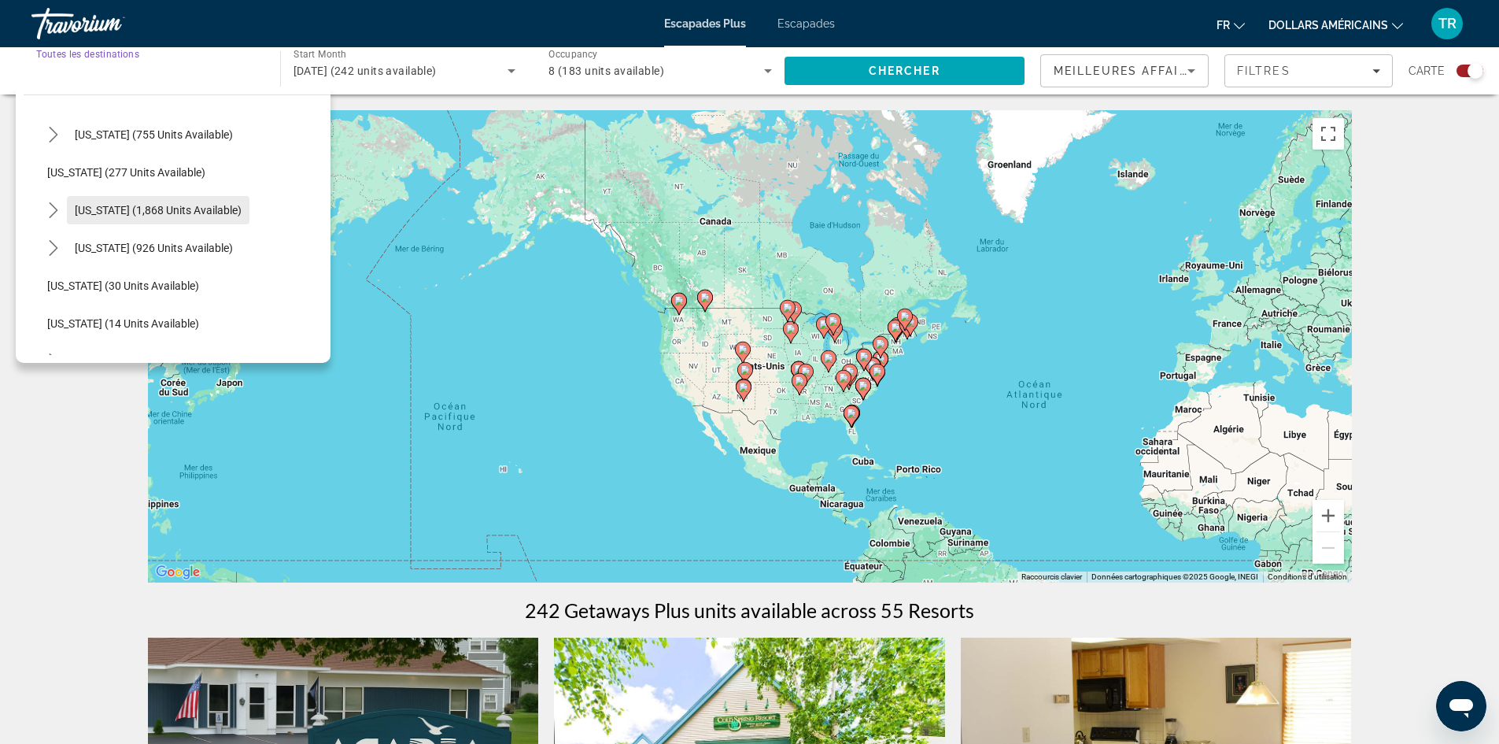
click at [167, 212] on span "[US_STATE] (1,868 units available)" at bounding box center [158, 210] width 167 height 13
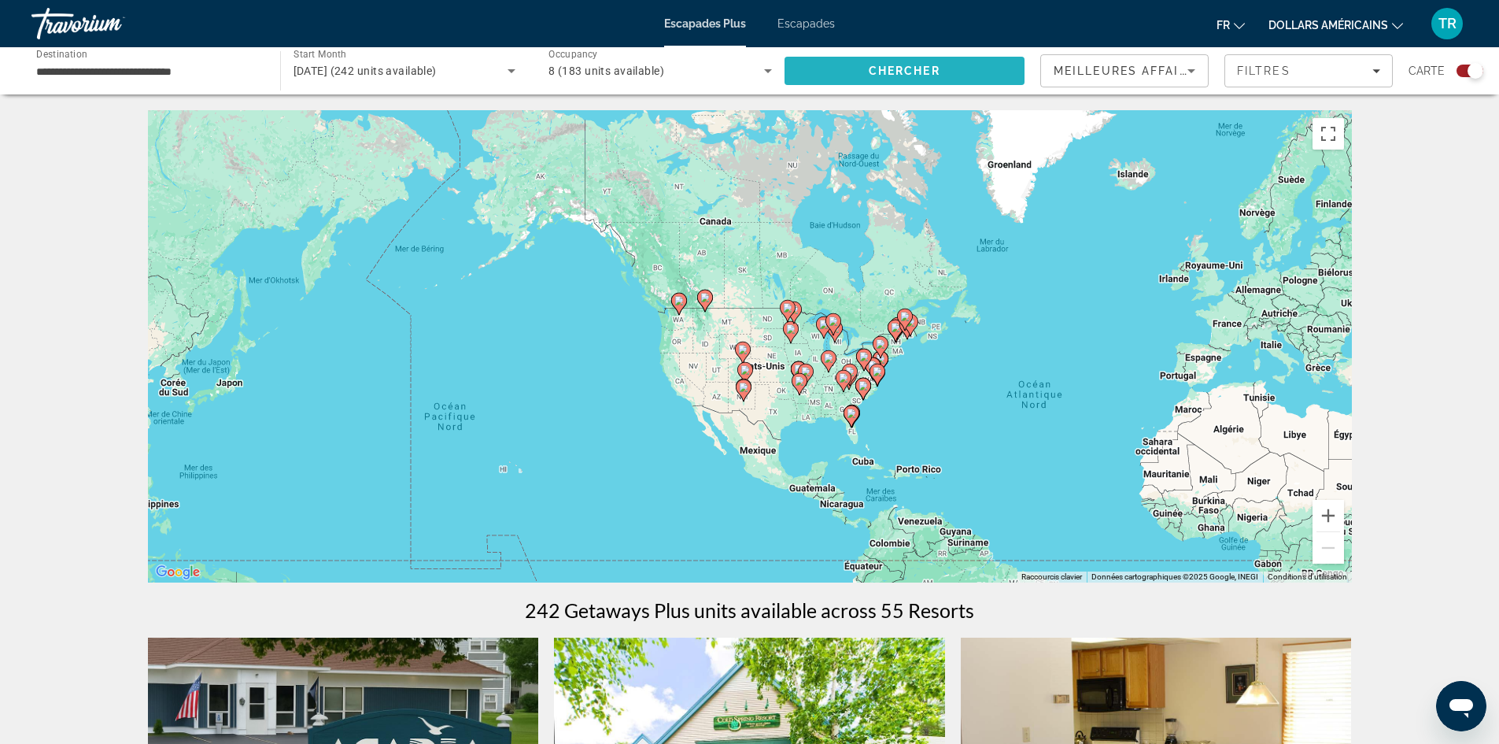
click at [942, 58] on span "Search" at bounding box center [904, 71] width 241 height 38
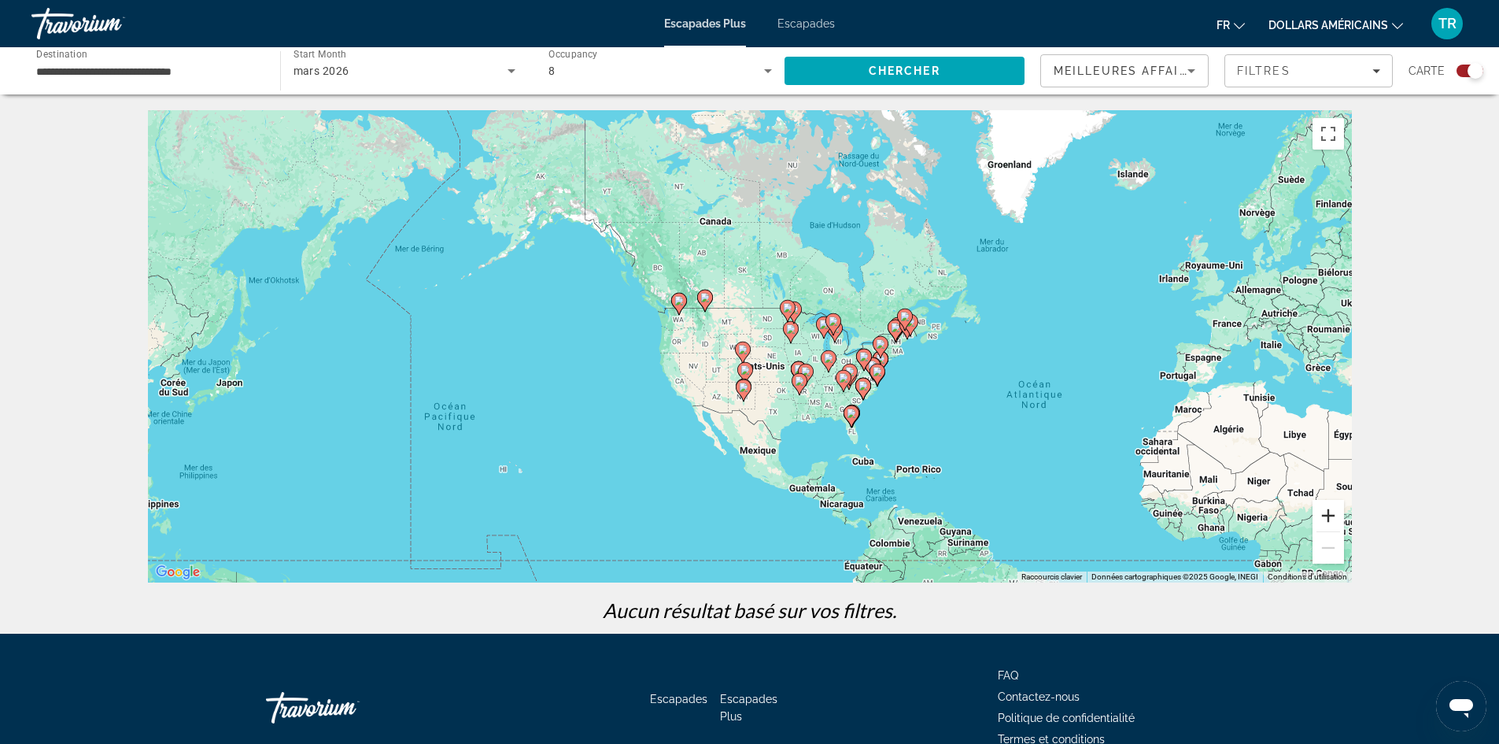
click at [1315, 507] on button "Zoom avant" at bounding box center [1327, 515] width 31 height 31
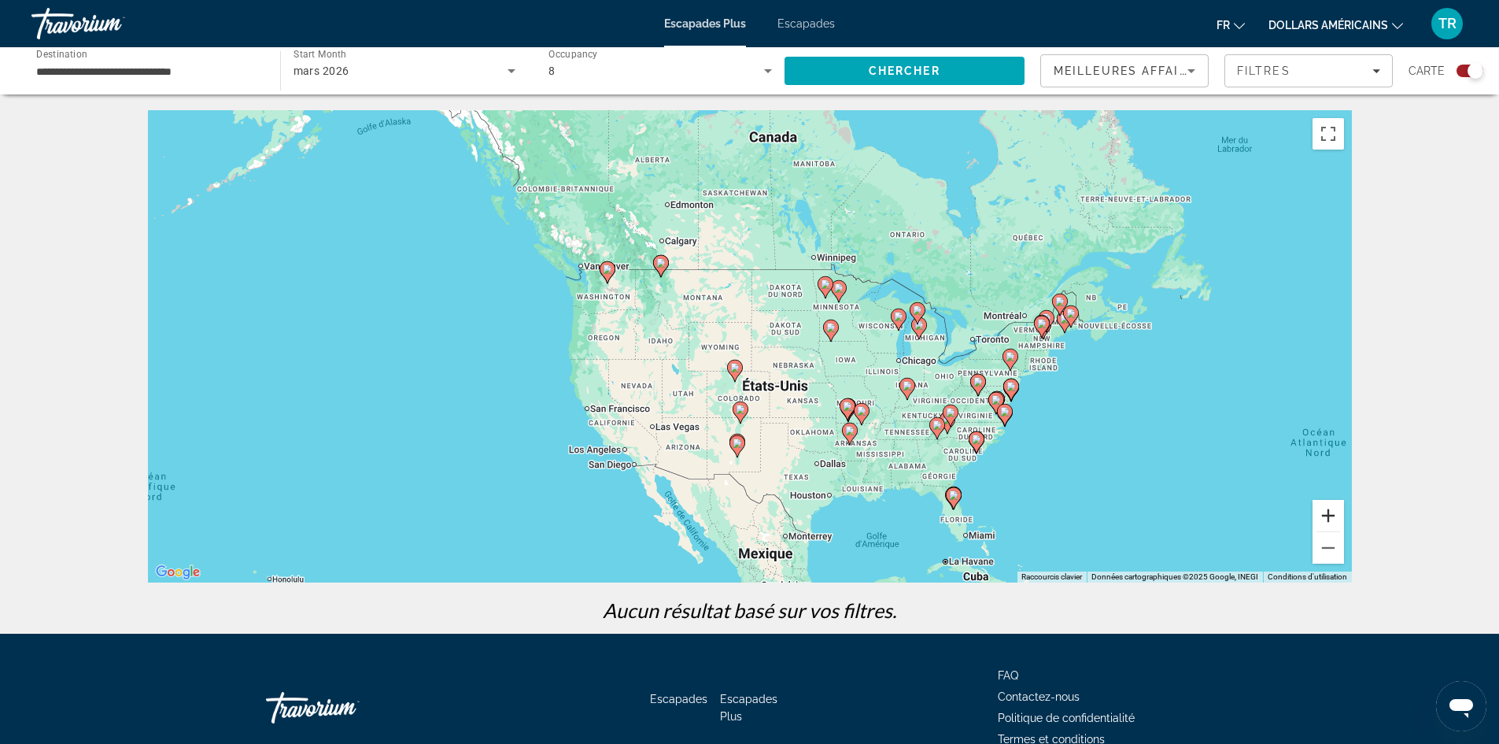
click at [1328, 519] on button "Zoom avant" at bounding box center [1327, 515] width 31 height 31
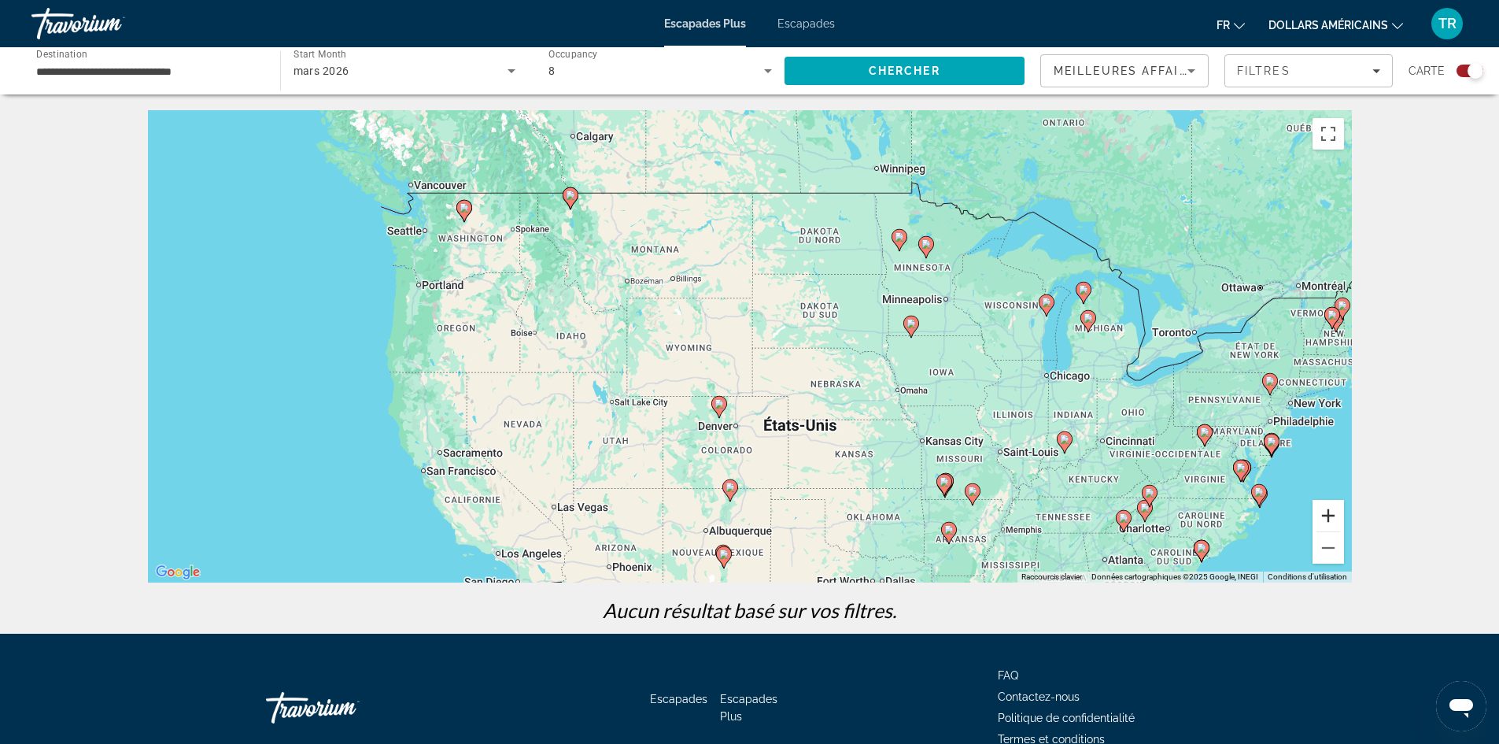
click at [1328, 519] on button "Zoom avant" at bounding box center [1327, 515] width 31 height 31
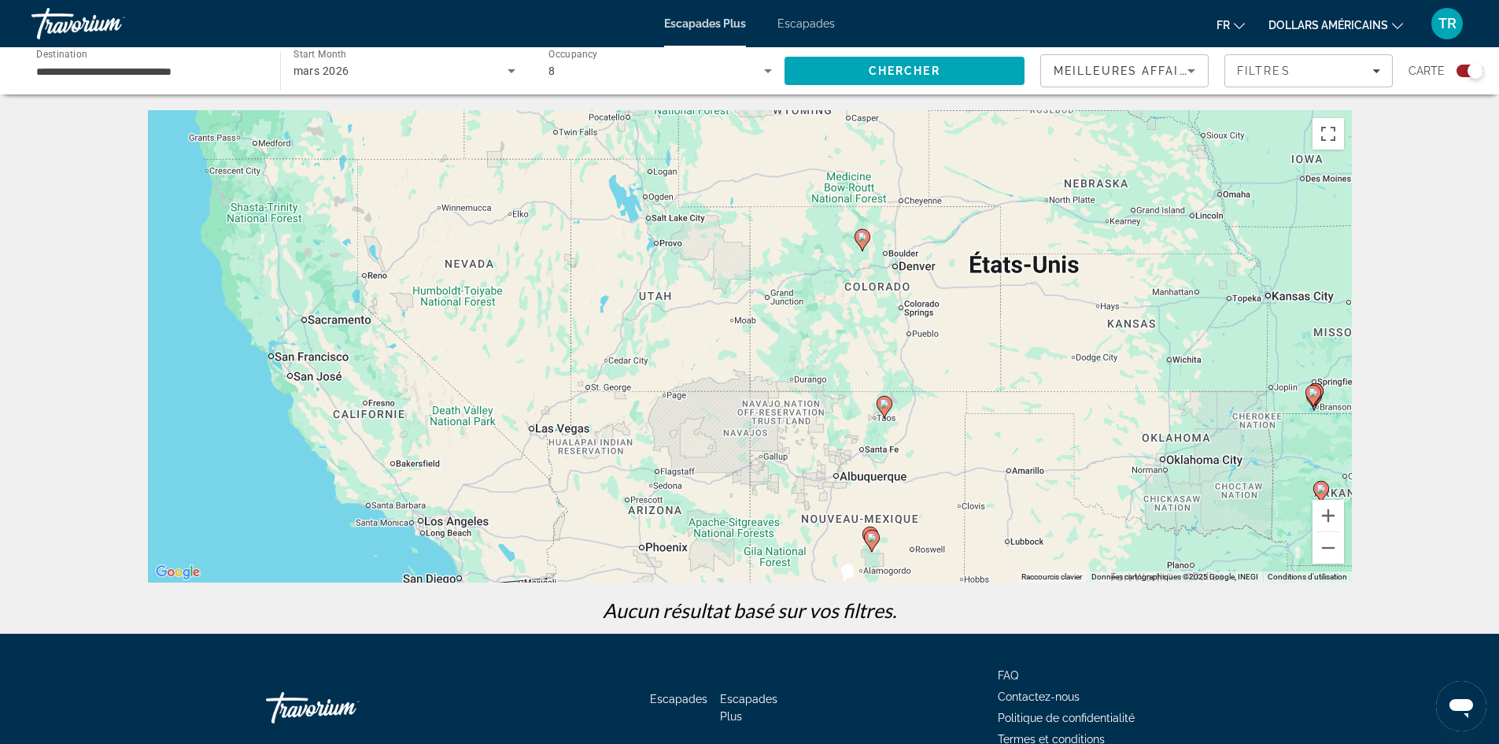
drag, startPoint x: 569, startPoint y: 431, endPoint x: 747, endPoint y: 178, distance: 309.5
click at [747, 178] on div "Pour activer le glissement avec le clavier, appuyez sur Alt+Entrée. Une fois ce…" at bounding box center [750, 346] width 1204 height 472
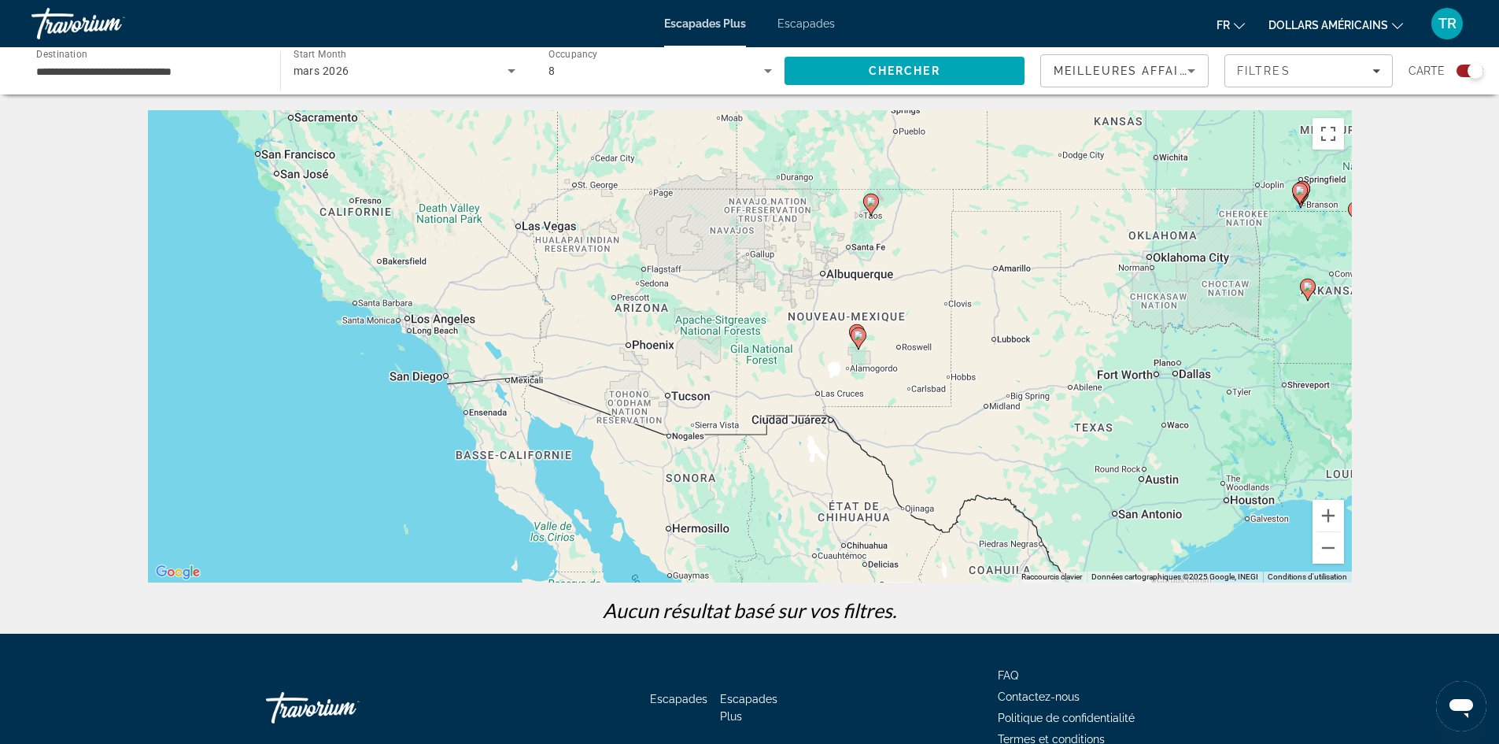
drag, startPoint x: 622, startPoint y: 398, endPoint x: 606, endPoint y: 209, distance: 190.3
click at [606, 215] on div "Pour activer le glissement avec le clavier, appuyez sur Alt+Entrée. Une fois ce…" at bounding box center [750, 346] width 1204 height 472
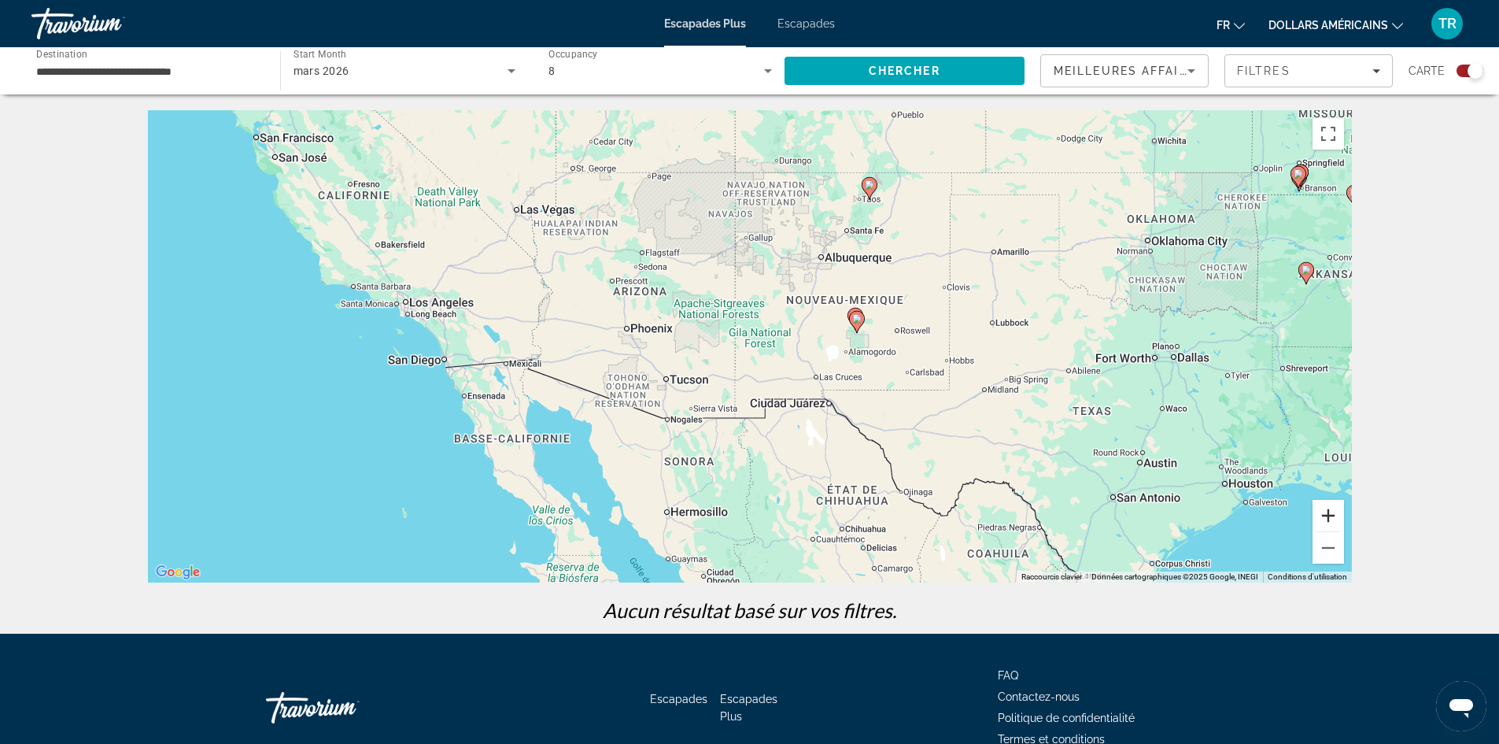
click at [1314, 515] on button "Zoom avant" at bounding box center [1327, 515] width 31 height 31
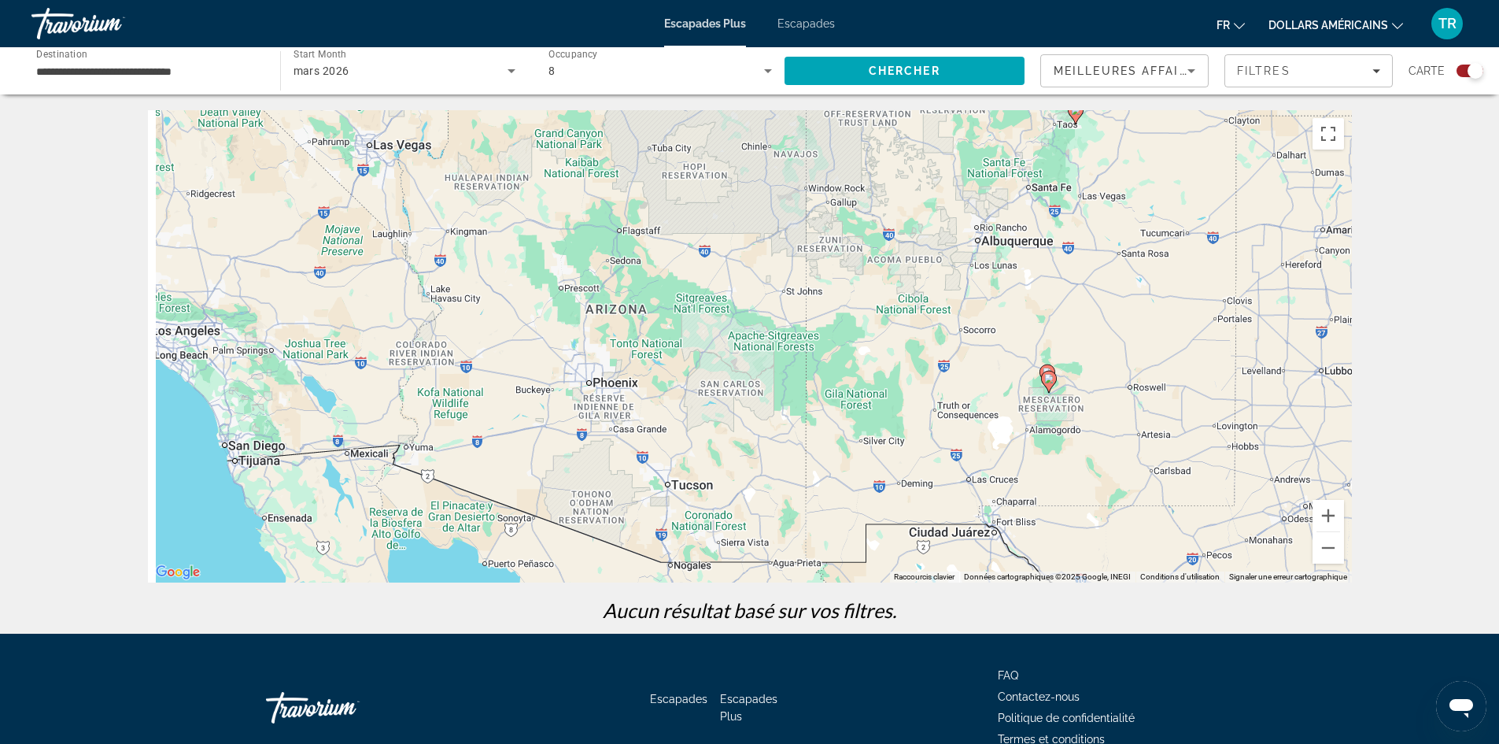
drag, startPoint x: 715, startPoint y: 284, endPoint x: 1043, endPoint y: 400, distance: 347.9
click at [1050, 406] on div "Pour activer le glissement avec le clavier, appuyez sur Alt+Entrée. Une fois ce…" at bounding box center [750, 346] width 1204 height 472
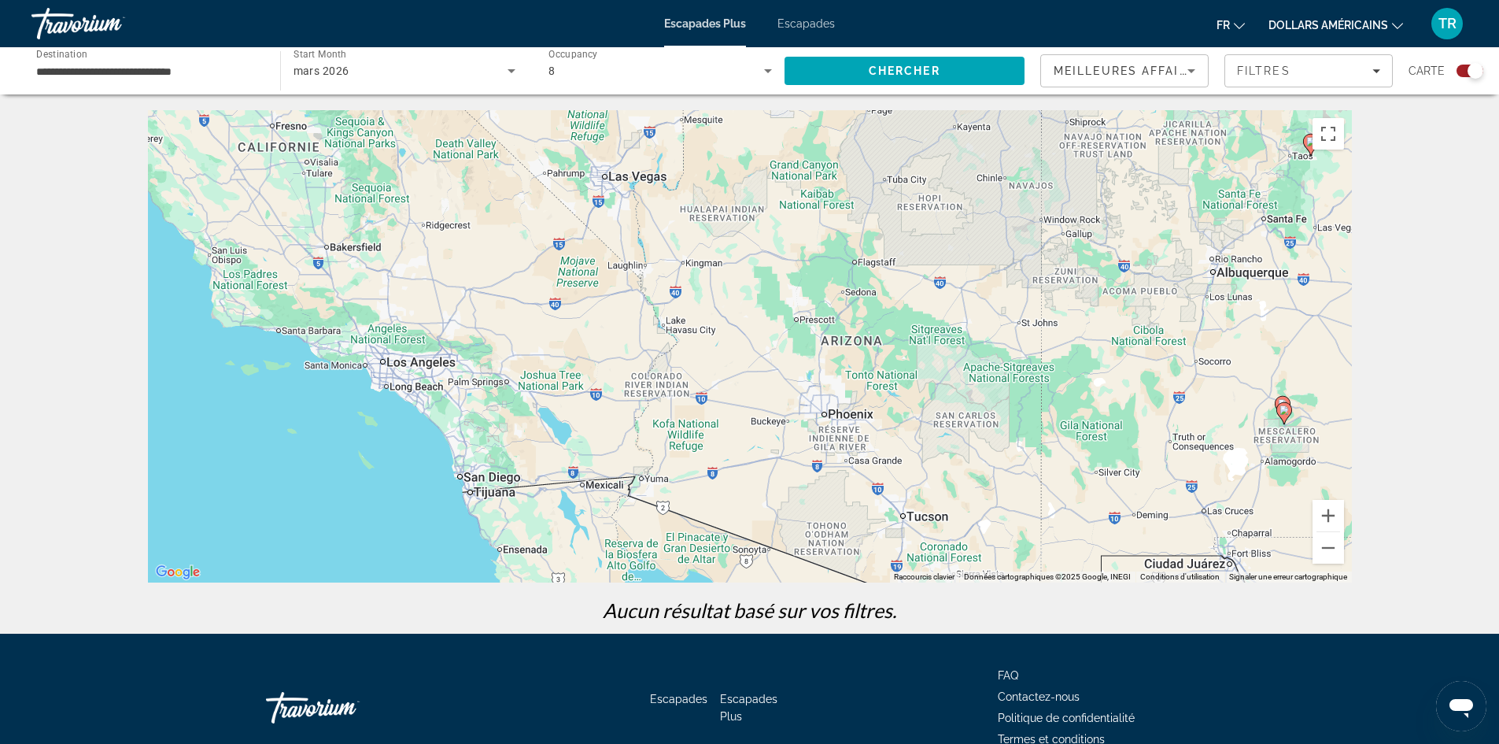
click at [320, 68] on span "mars 2026" at bounding box center [321, 71] width 56 height 13
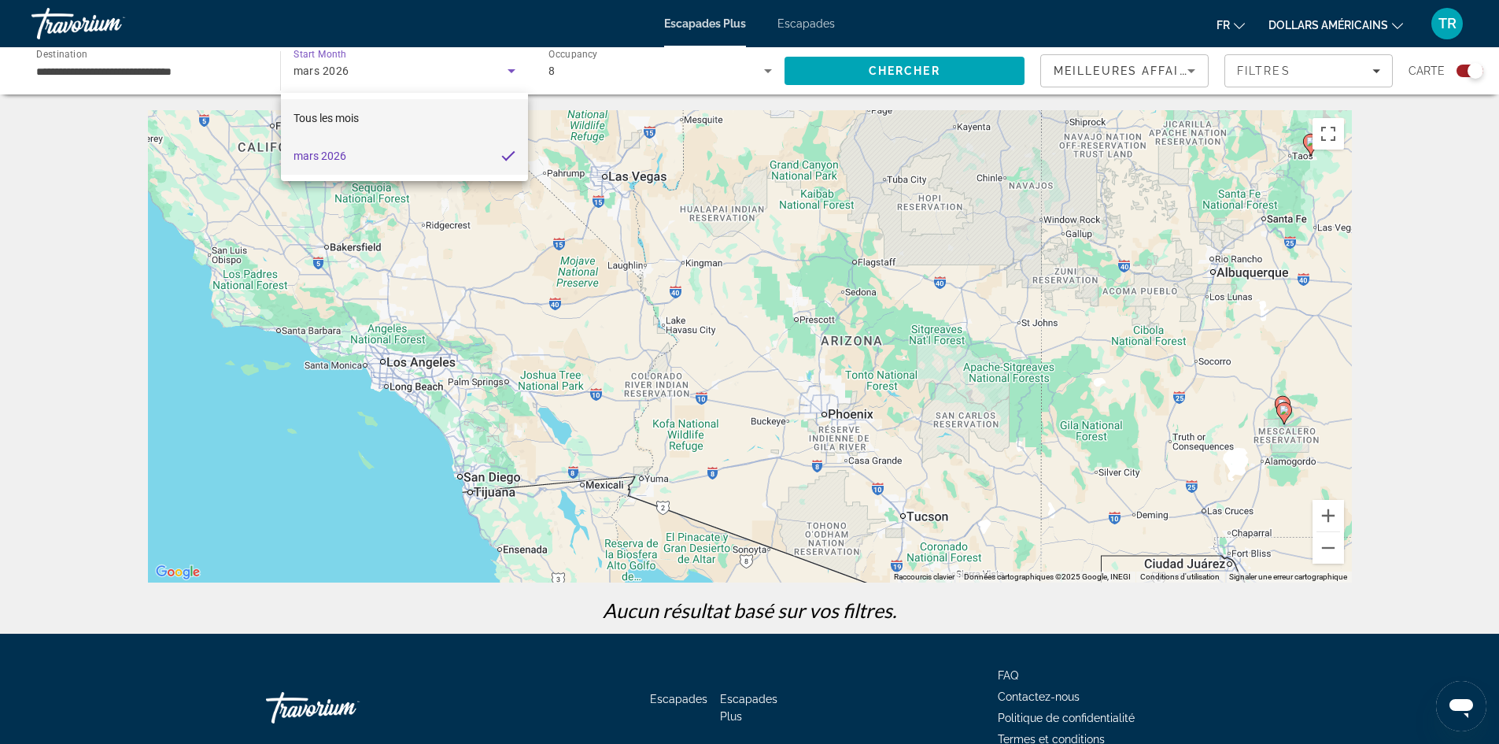
click at [369, 118] on mat-option "Tous les mois" at bounding box center [405, 118] width 248 height 38
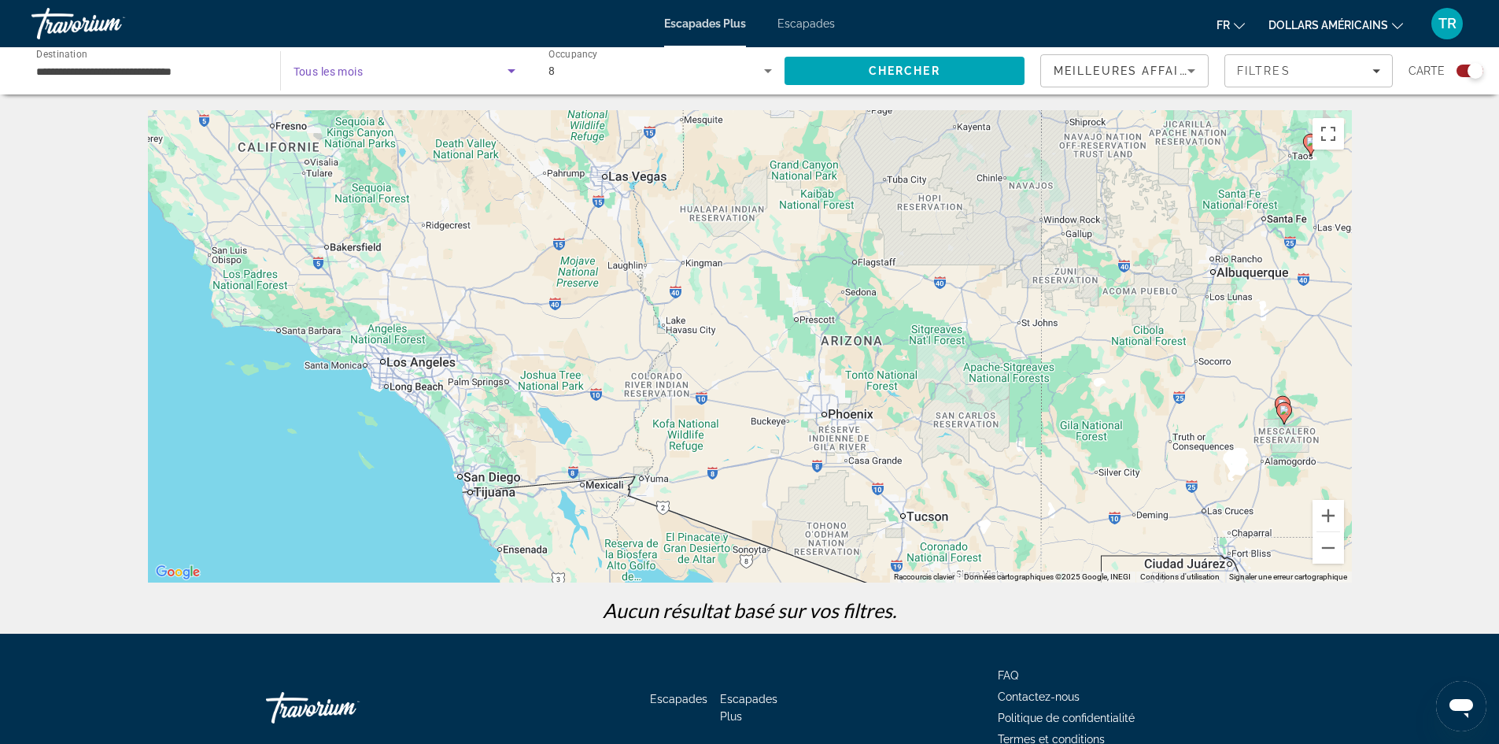
click at [504, 70] on icon "Search widget" at bounding box center [511, 70] width 19 height 19
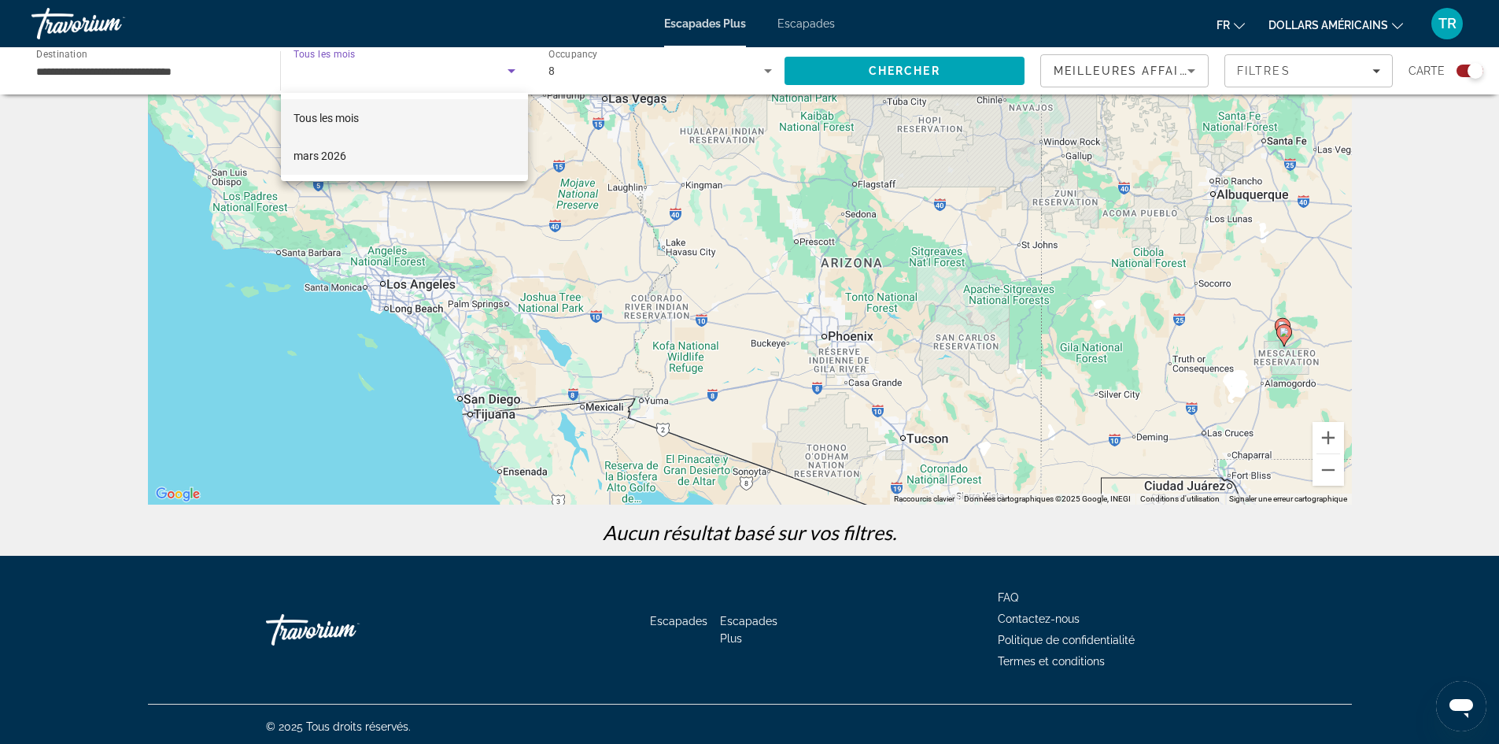
scroll to position [83, 0]
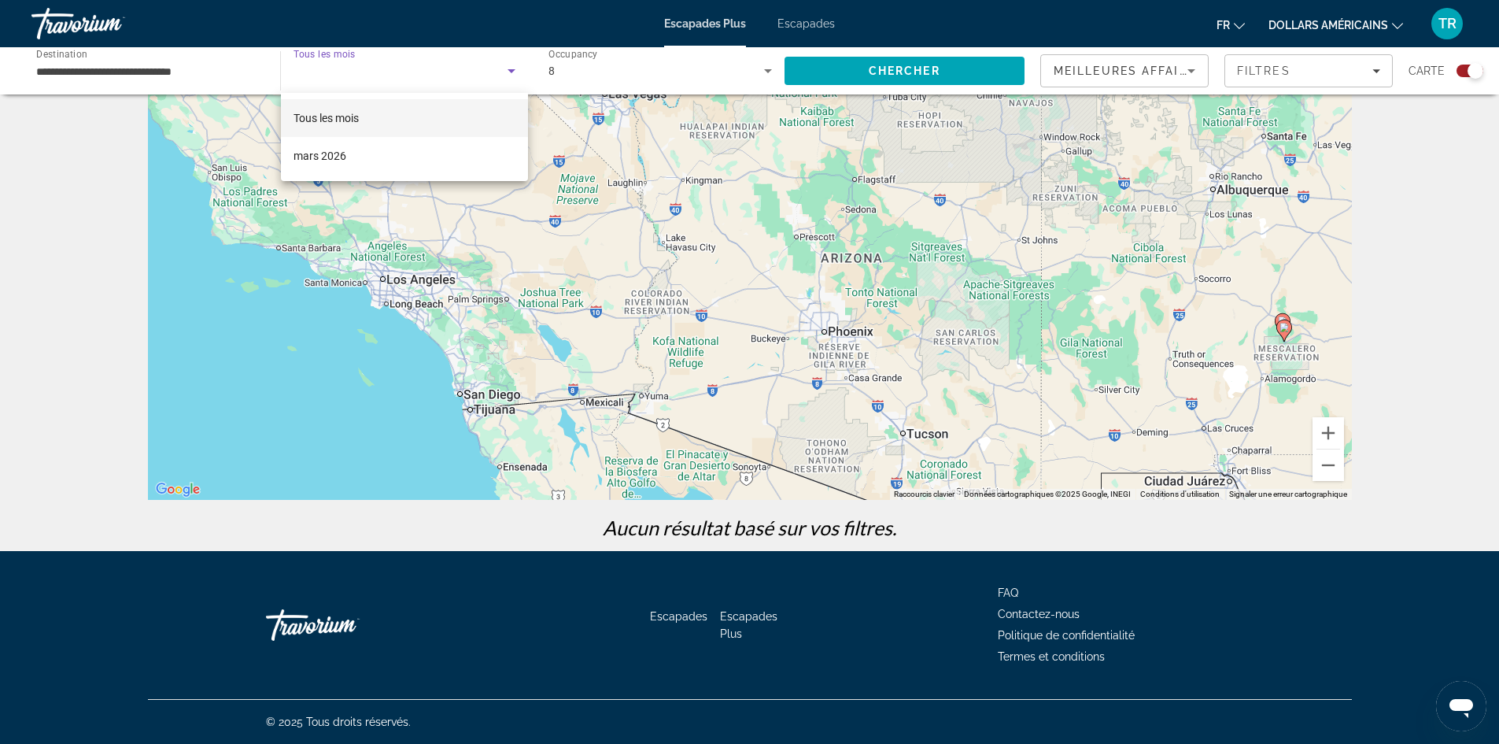
click at [474, 109] on mat-option "Tous les mois" at bounding box center [405, 118] width 248 height 38
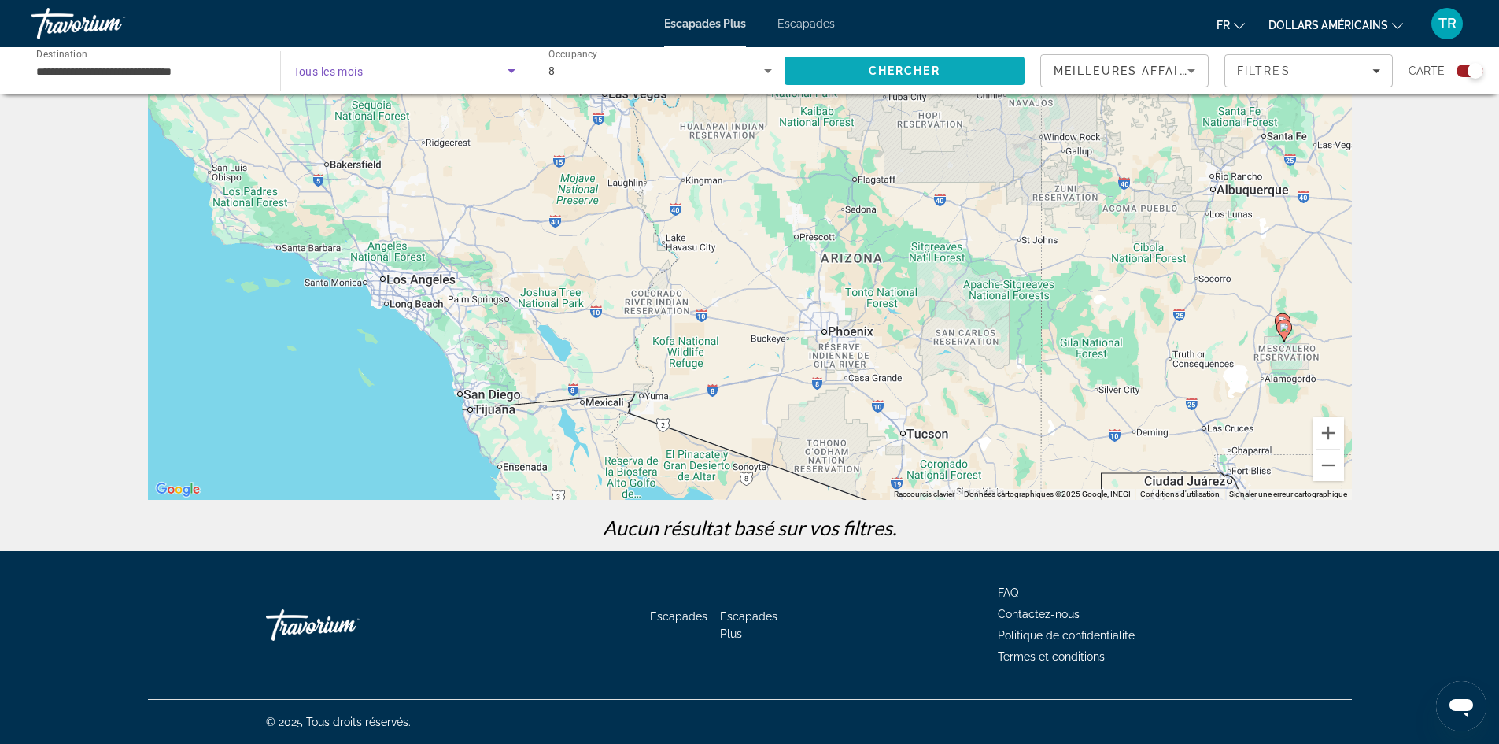
click at [921, 64] on span "Search" at bounding box center [904, 71] width 241 height 38
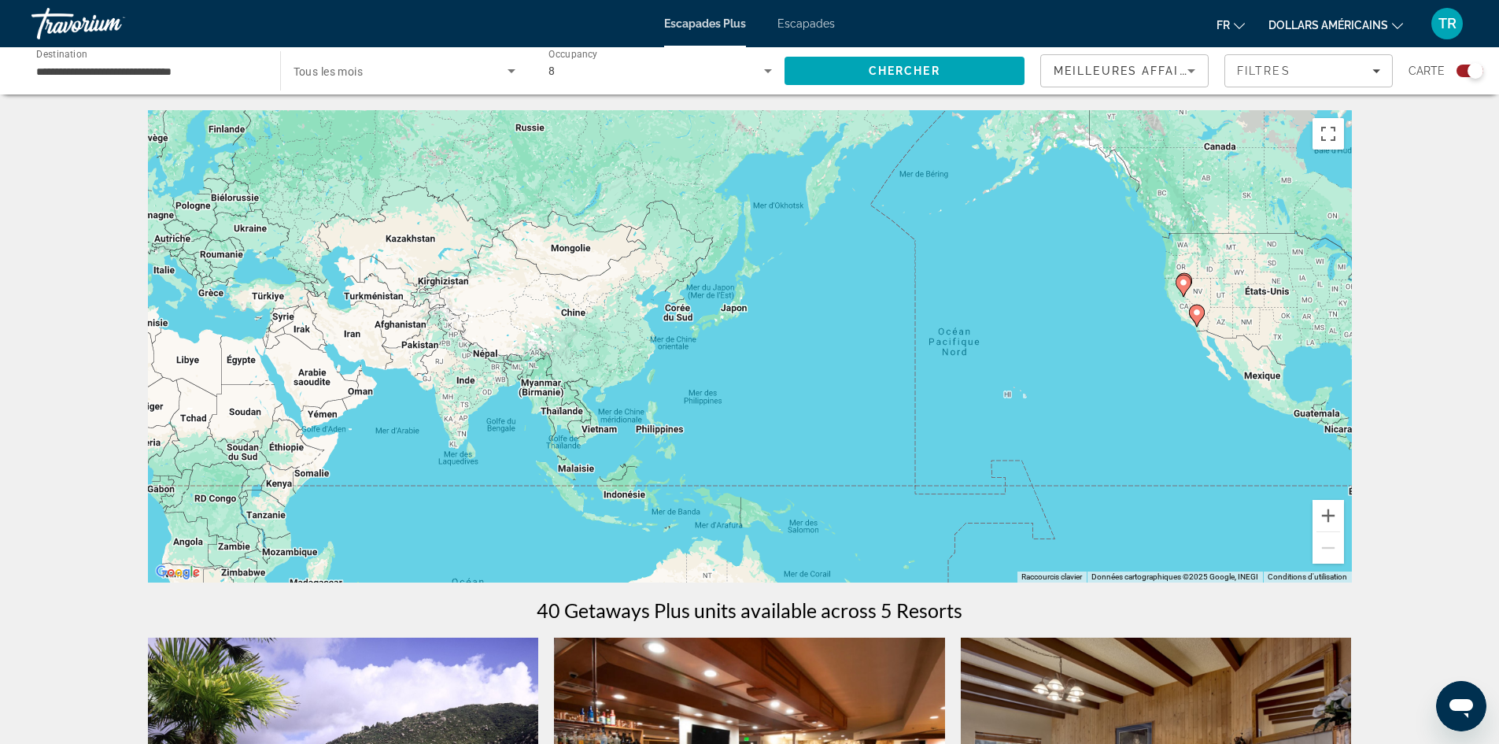
drag, startPoint x: 496, startPoint y: 407, endPoint x: 1012, endPoint y: 367, distance: 516.9
click at [1012, 367] on div "Pour activer le glissement avec le clavier, appuyez sur Alt+Entrée. Une fois ce…" at bounding box center [750, 346] width 1204 height 472
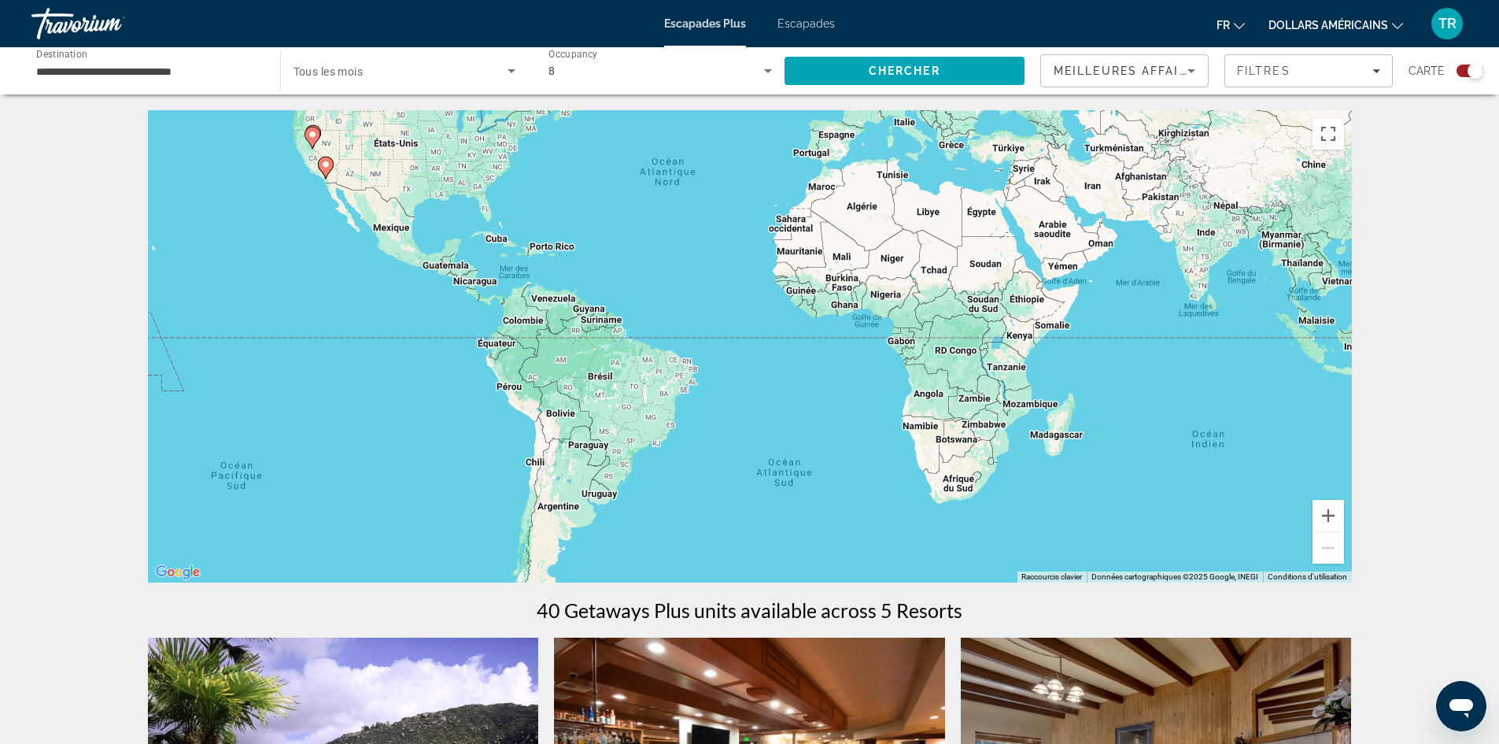
drag, startPoint x: 468, startPoint y: 352, endPoint x: 1122, endPoint y: 244, distance: 662.8
click at [1122, 244] on div "Pour activer le glissement avec le clavier, appuyez sur Alt+Entrée. Une fois ce…" at bounding box center [750, 346] width 1204 height 472
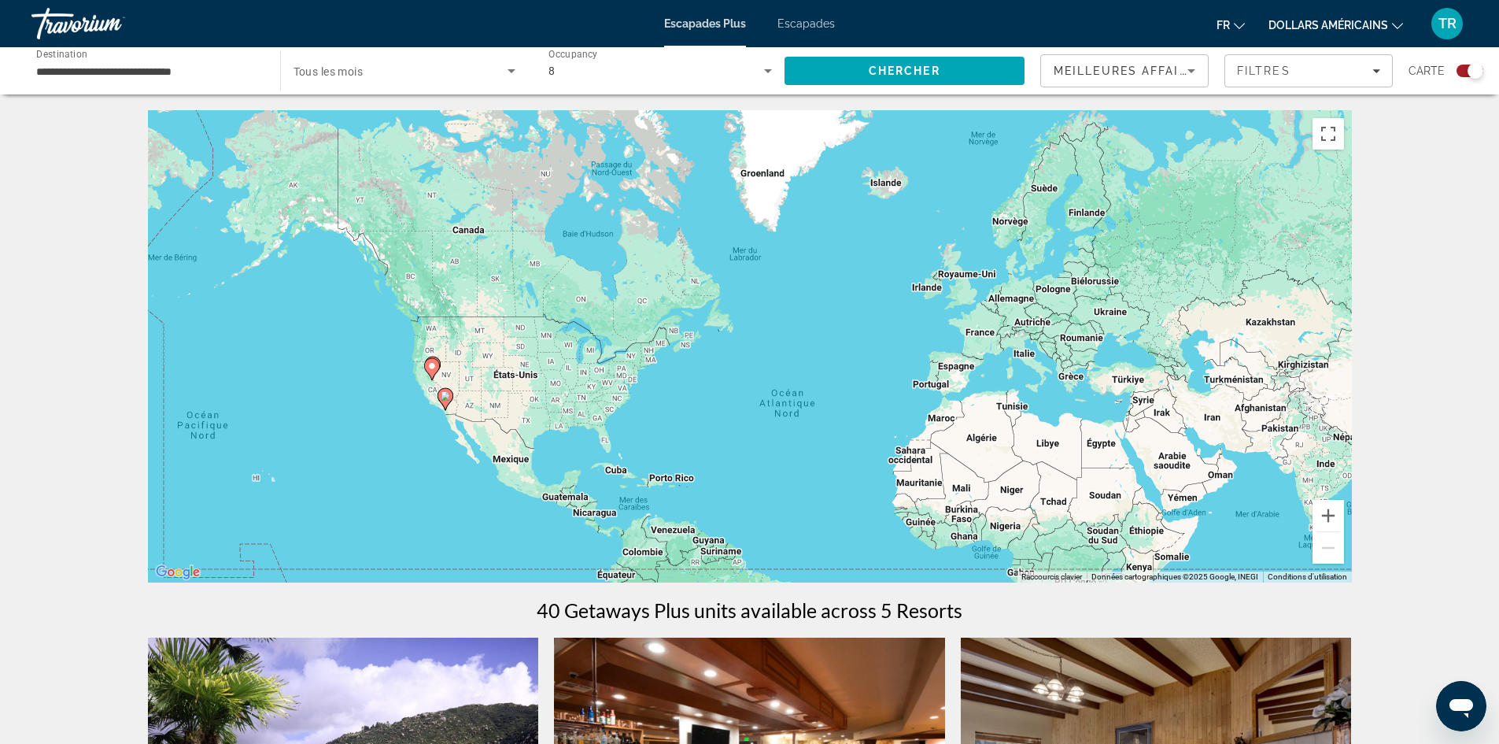
drag, startPoint x: 748, startPoint y: 304, endPoint x: 827, endPoint y: 410, distance: 132.2
click at [827, 410] on div "Pour activer le glissement avec le clavier, appuyez sur Alt+Entrée. Une fois ce…" at bounding box center [750, 346] width 1204 height 472
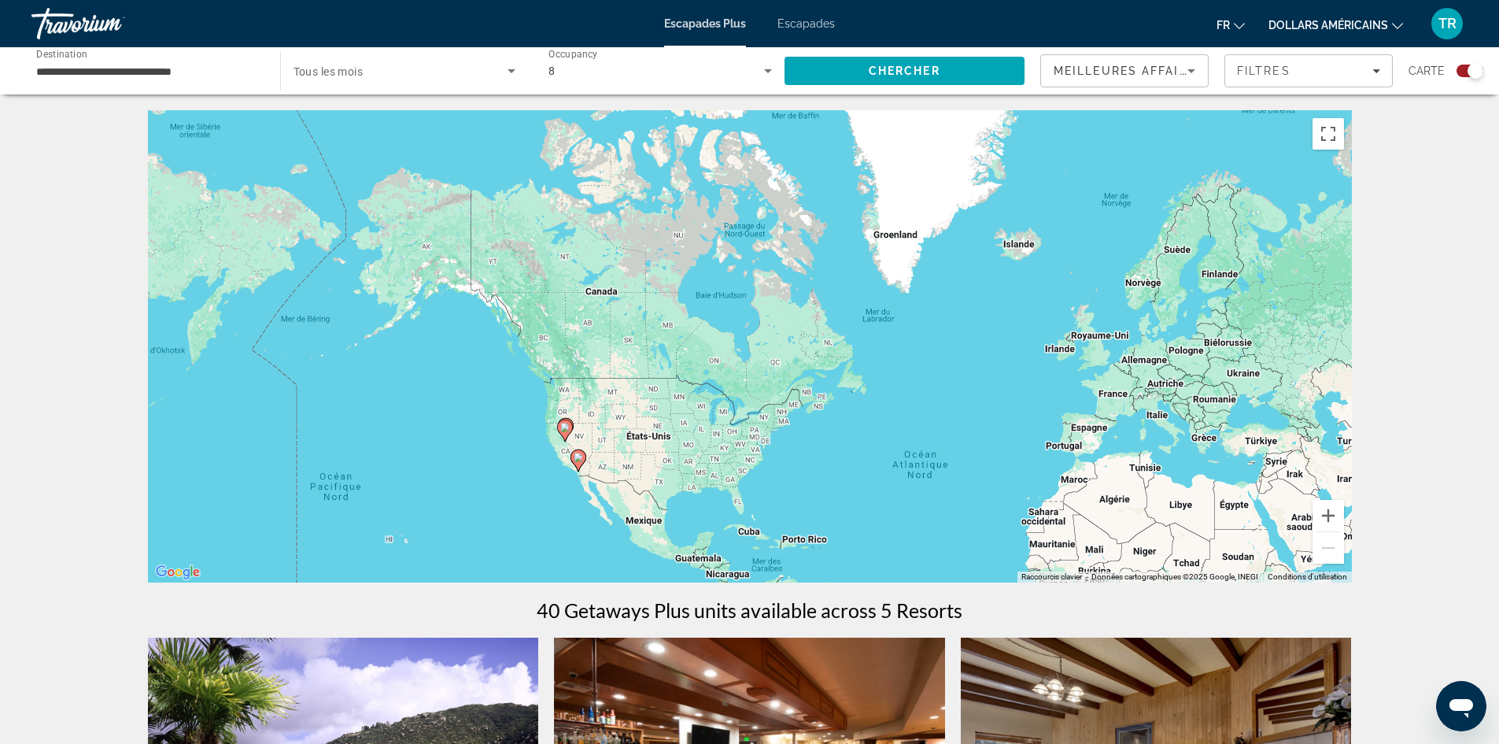
click at [715, 316] on div "Pour activer le glissement avec le clavier, appuyez sur Alt+Entrée. Une fois ce…" at bounding box center [750, 346] width 1204 height 472
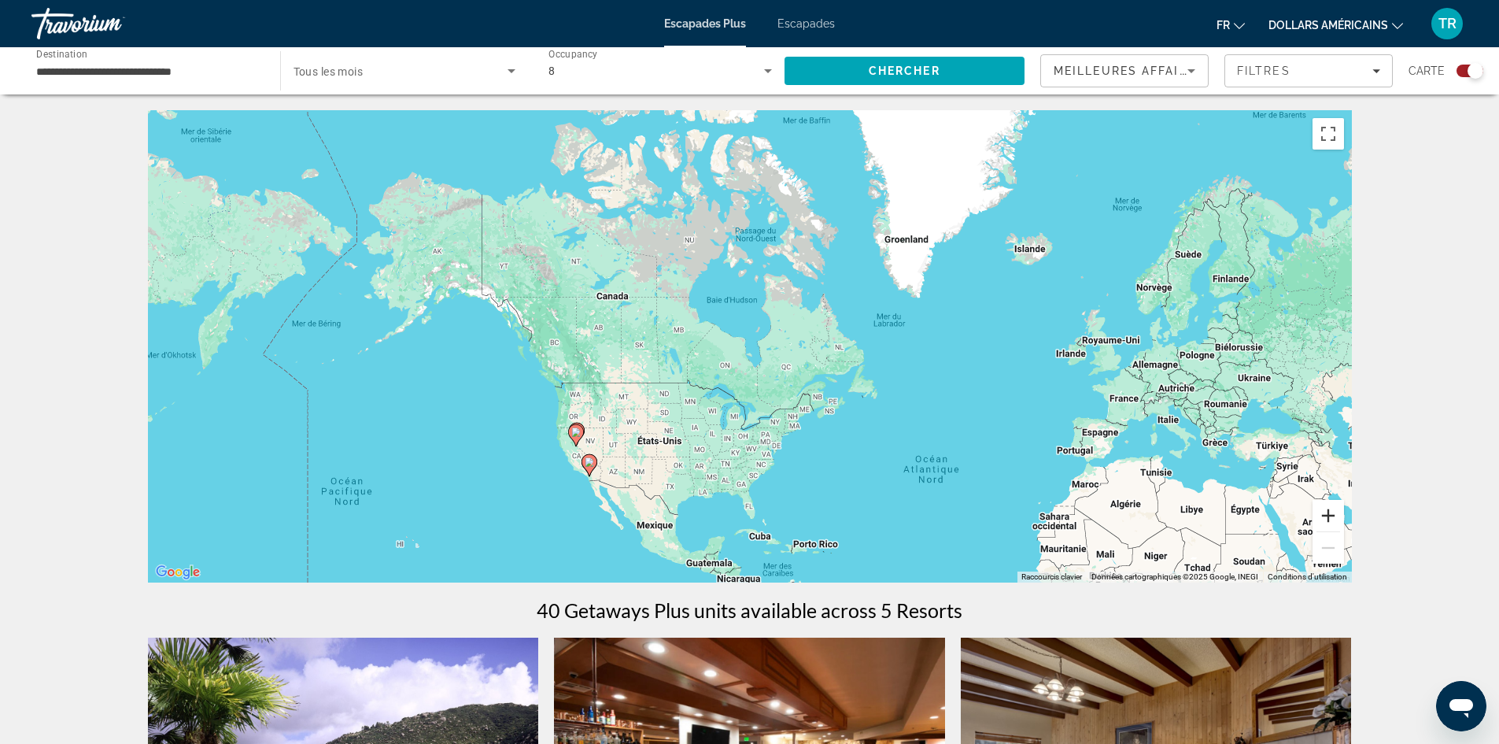
click at [1334, 516] on button "Zoom avant" at bounding box center [1327, 515] width 31 height 31
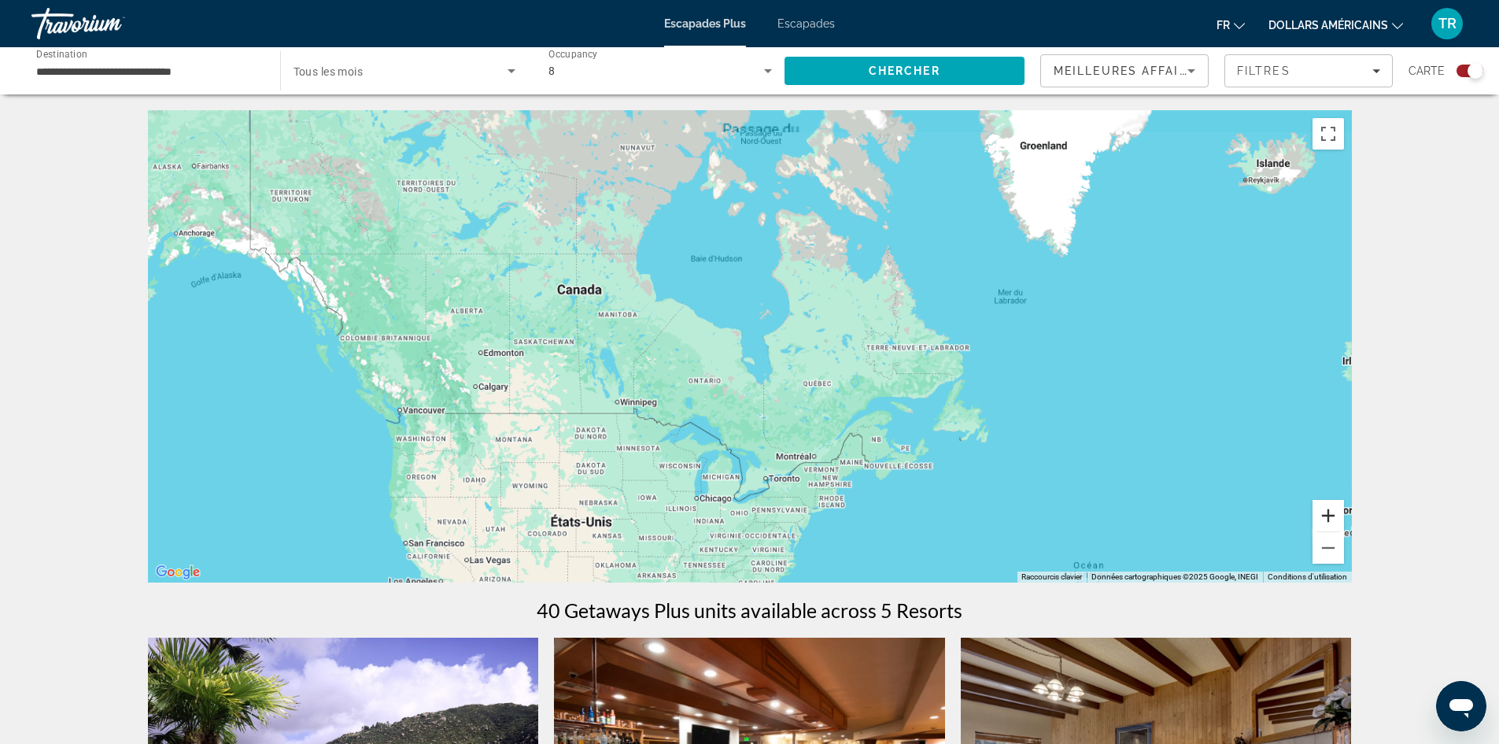
click at [1334, 516] on button "Zoom avant" at bounding box center [1327, 515] width 31 height 31
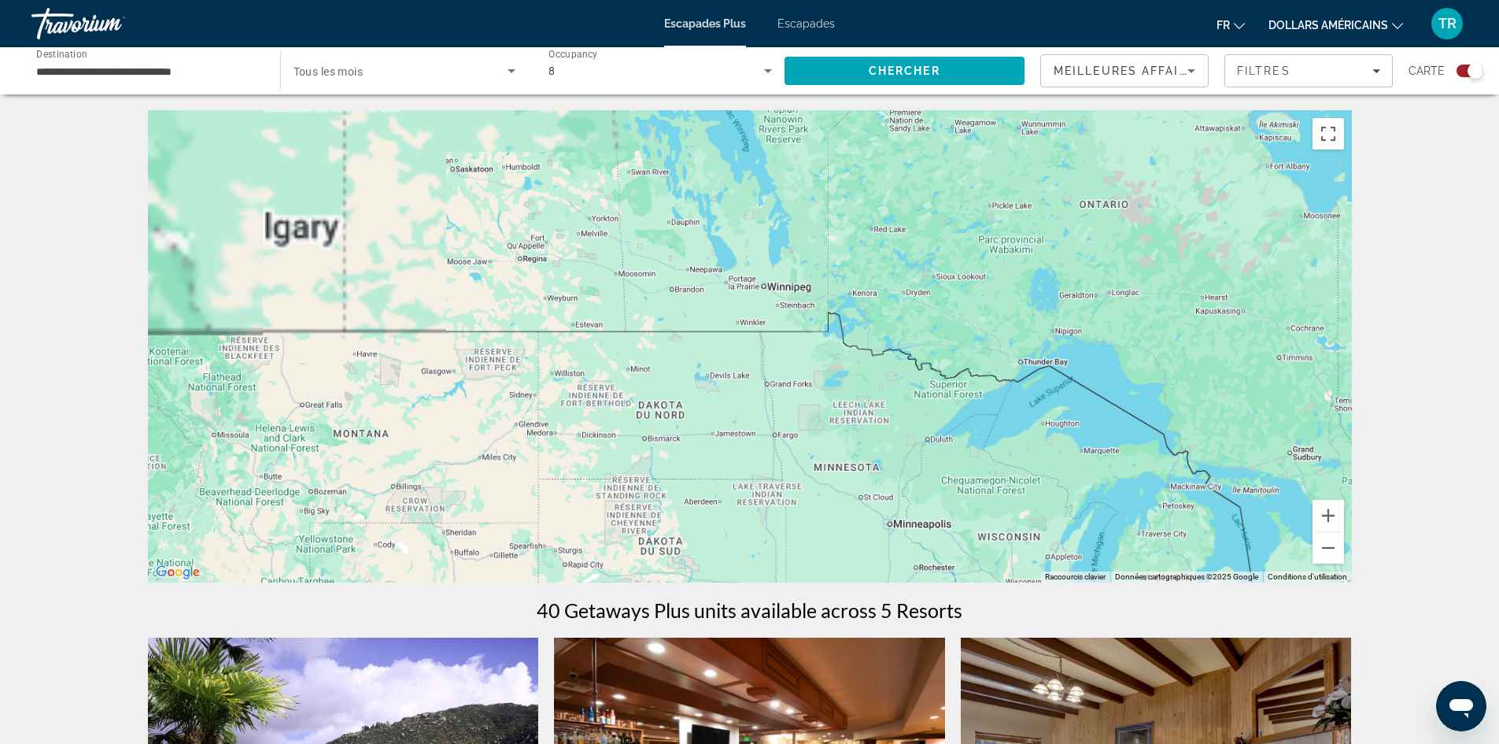
drag, startPoint x: 747, startPoint y: 458, endPoint x: 956, endPoint y: 209, distance: 324.5
click at [1297, 162] on div "Contenu principal" at bounding box center [750, 346] width 1204 height 472
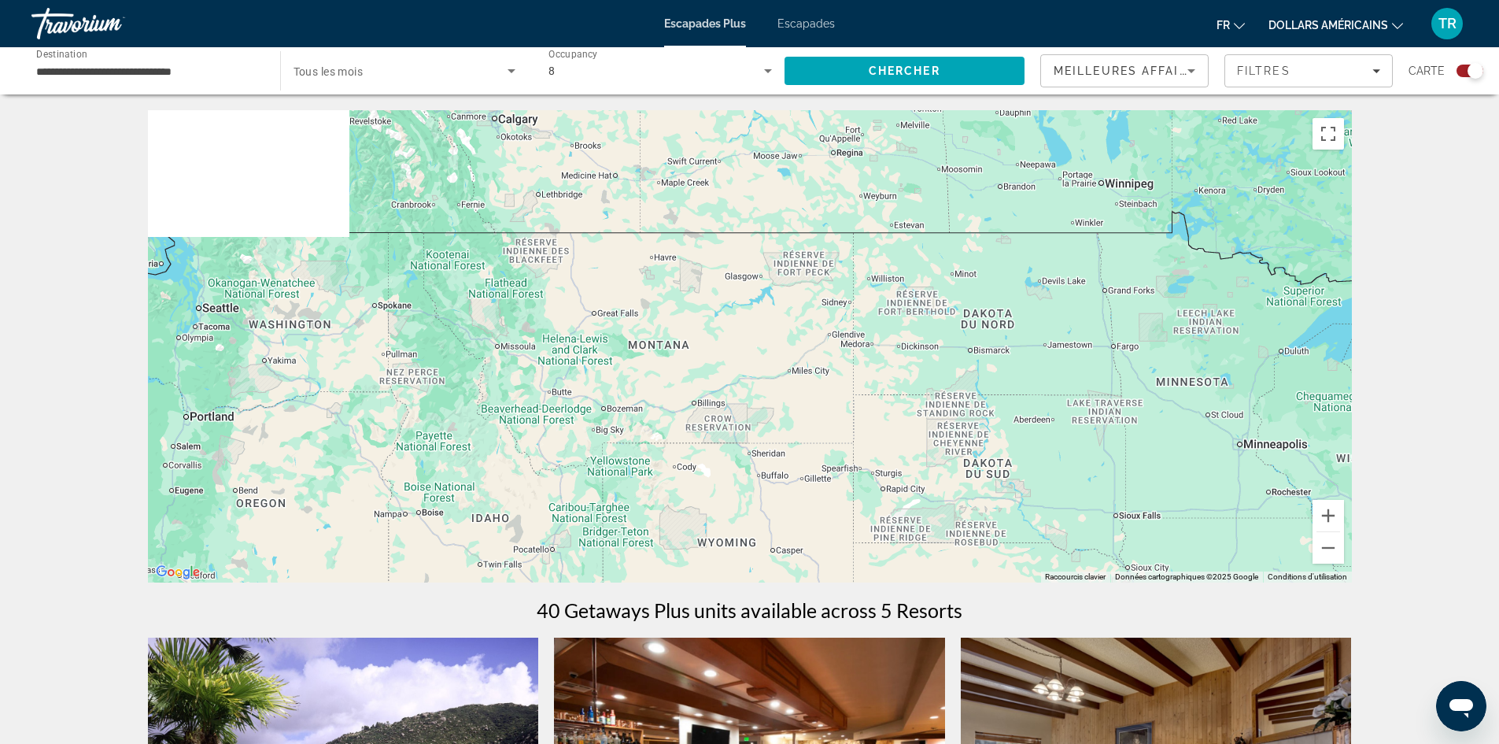
drag, startPoint x: 1026, startPoint y: 268, endPoint x: 1257, endPoint y: 193, distance: 242.4
click at [1257, 193] on div "Contenu principal" at bounding box center [750, 346] width 1204 height 472
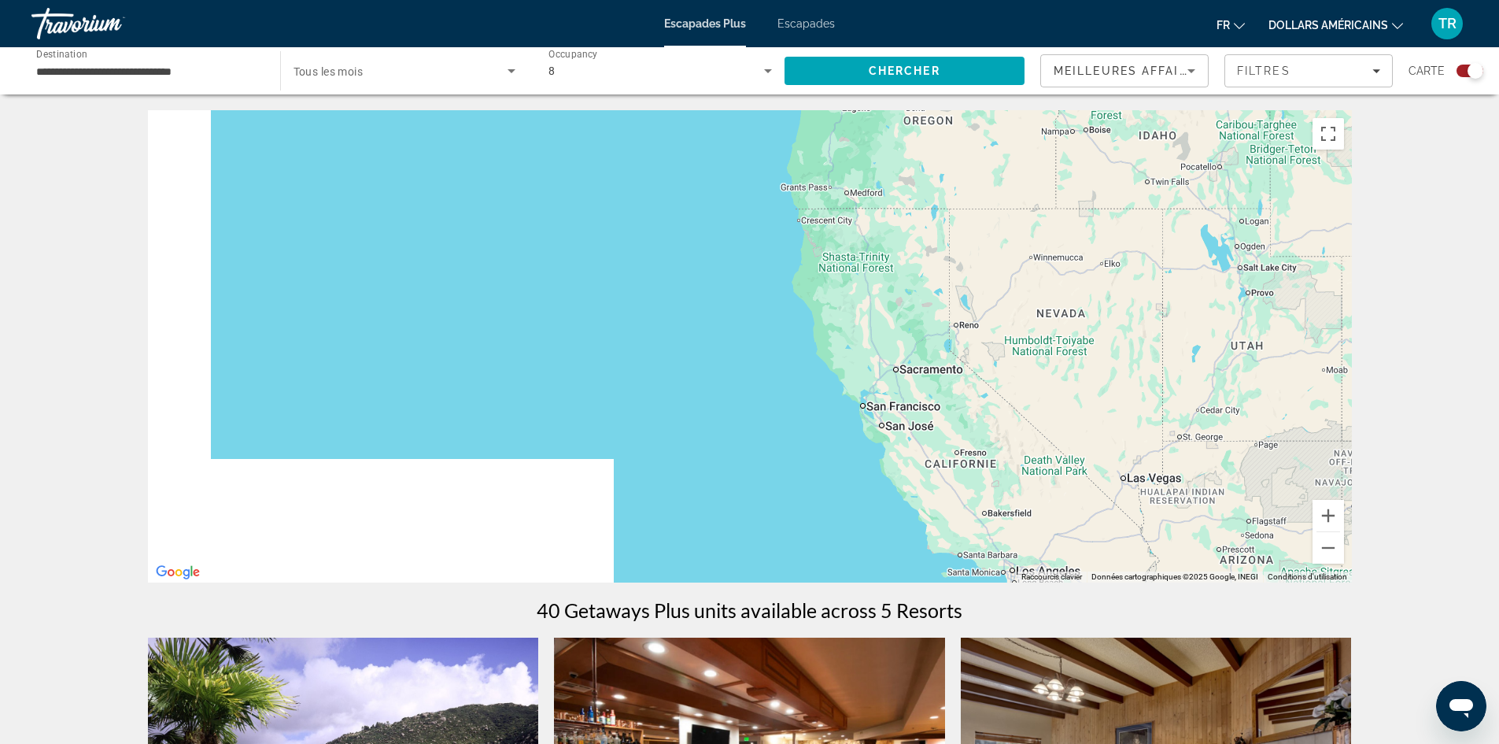
drag, startPoint x: 749, startPoint y: 398, endPoint x: 1141, endPoint y: 172, distance: 452.2
click at [1065, 110] on div "Contenu principal" at bounding box center [750, 346] width 1204 height 472
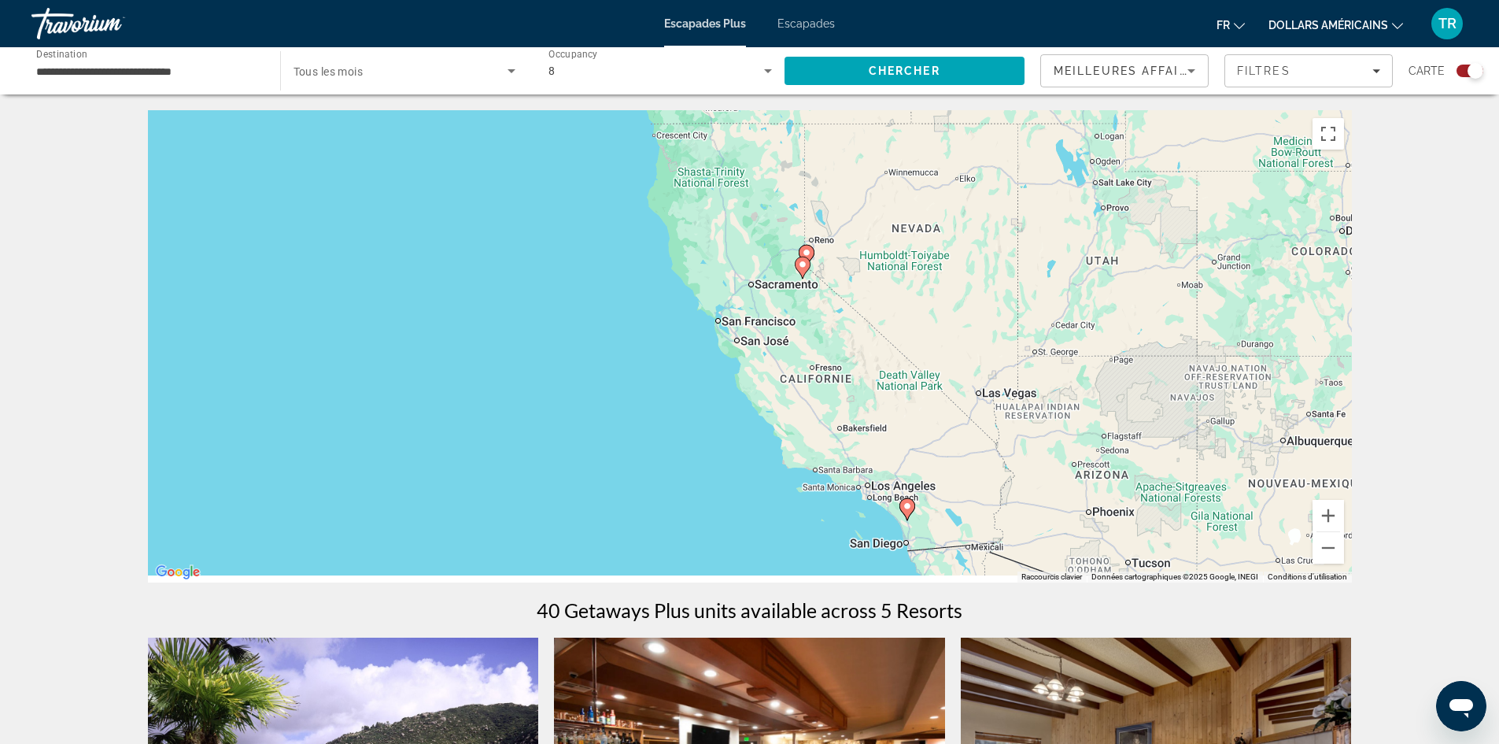
drag, startPoint x: 1010, startPoint y: 190, endPoint x: 966, endPoint y: 172, distance: 47.6
click at [966, 172] on div "Pour activer le glissement avec le clavier, appuyez sur Alt+Entrée. Une fois ce…" at bounding box center [750, 346] width 1204 height 472
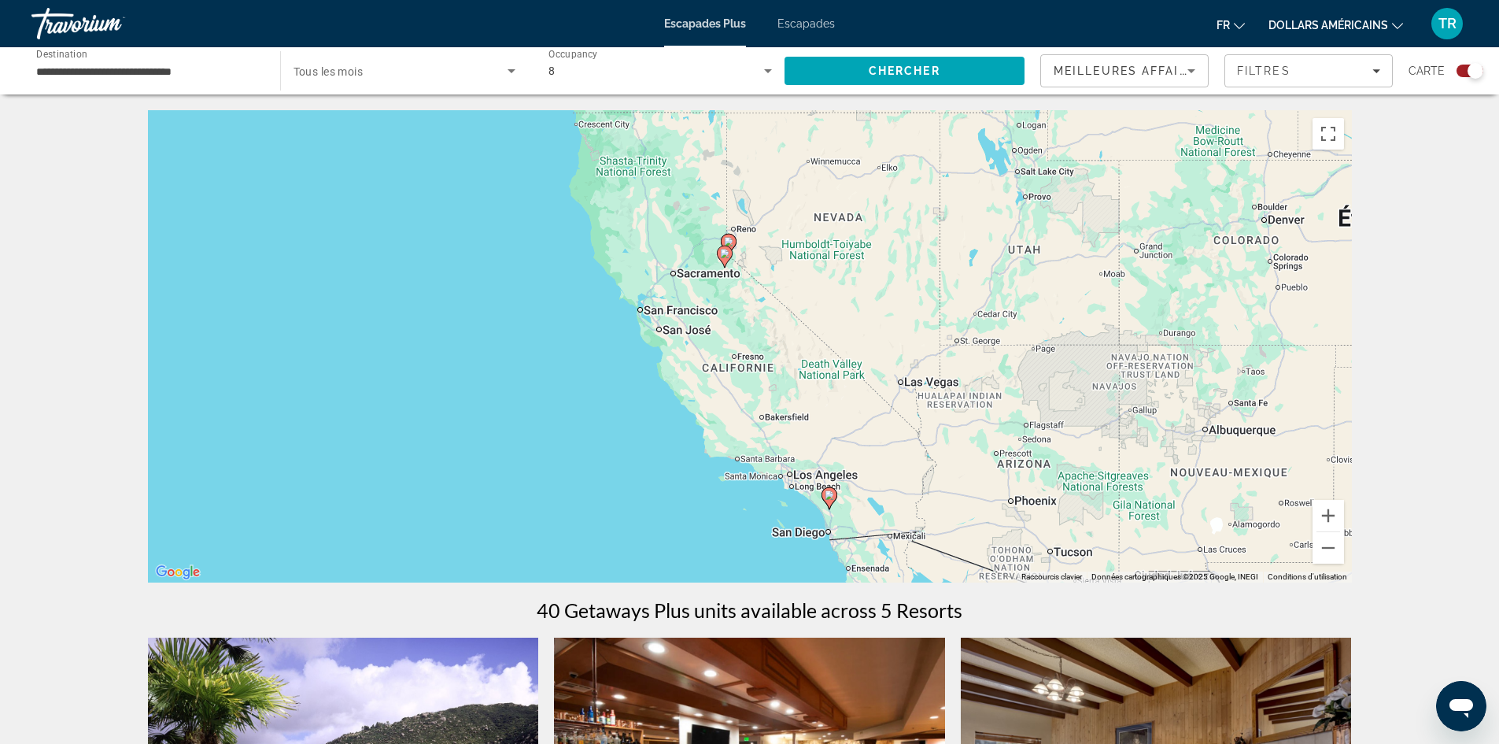
drag, startPoint x: 938, startPoint y: 269, endPoint x: 906, endPoint y: 279, distance: 33.1
click at [906, 279] on div "Pour activer le glissement avec le clavier, appuyez sur Alt+Entrée. Une fois ce…" at bounding box center [750, 346] width 1204 height 472
click at [832, 498] on image "Contenu principal" at bounding box center [829, 494] width 9 height 9
type input "**********"
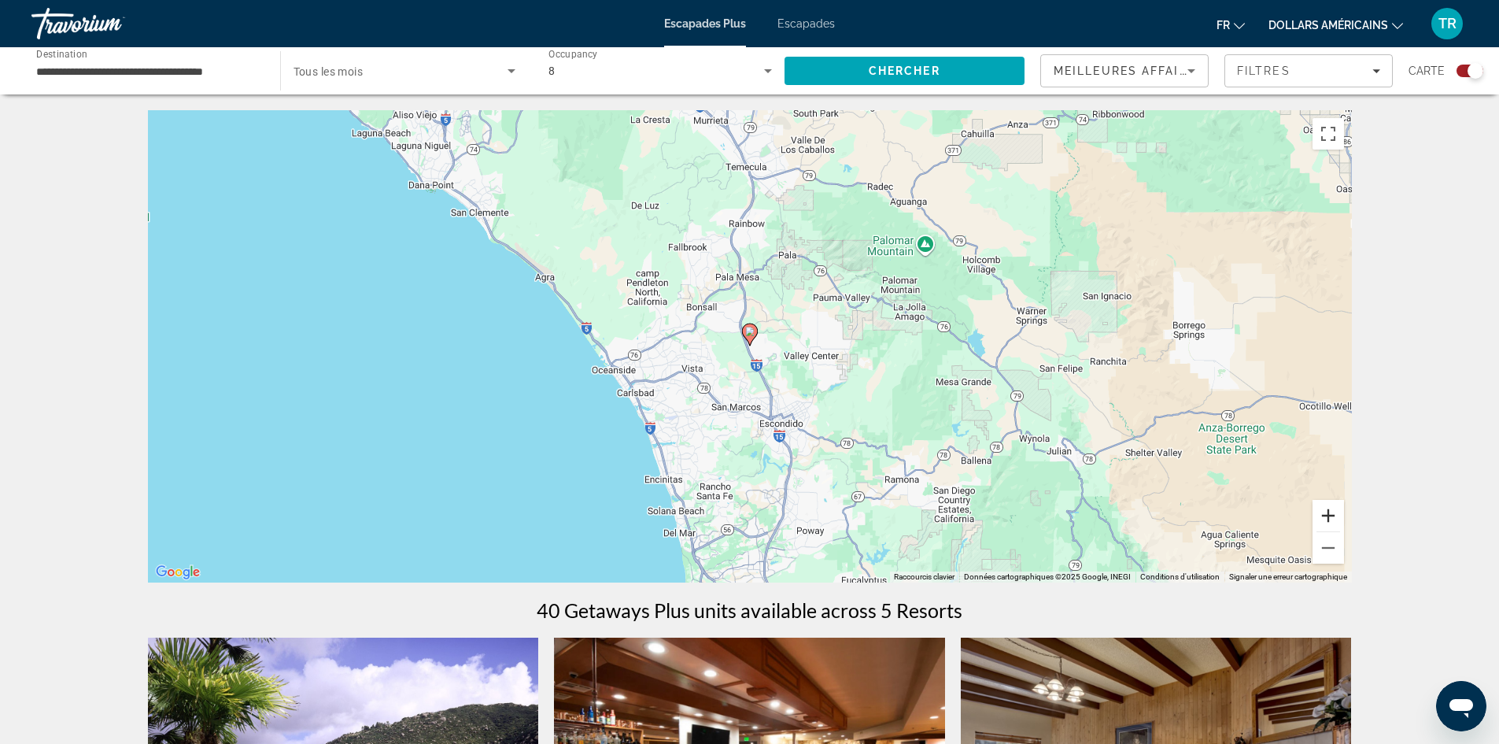
click at [1333, 520] on button "Zoom avant" at bounding box center [1327, 515] width 31 height 31
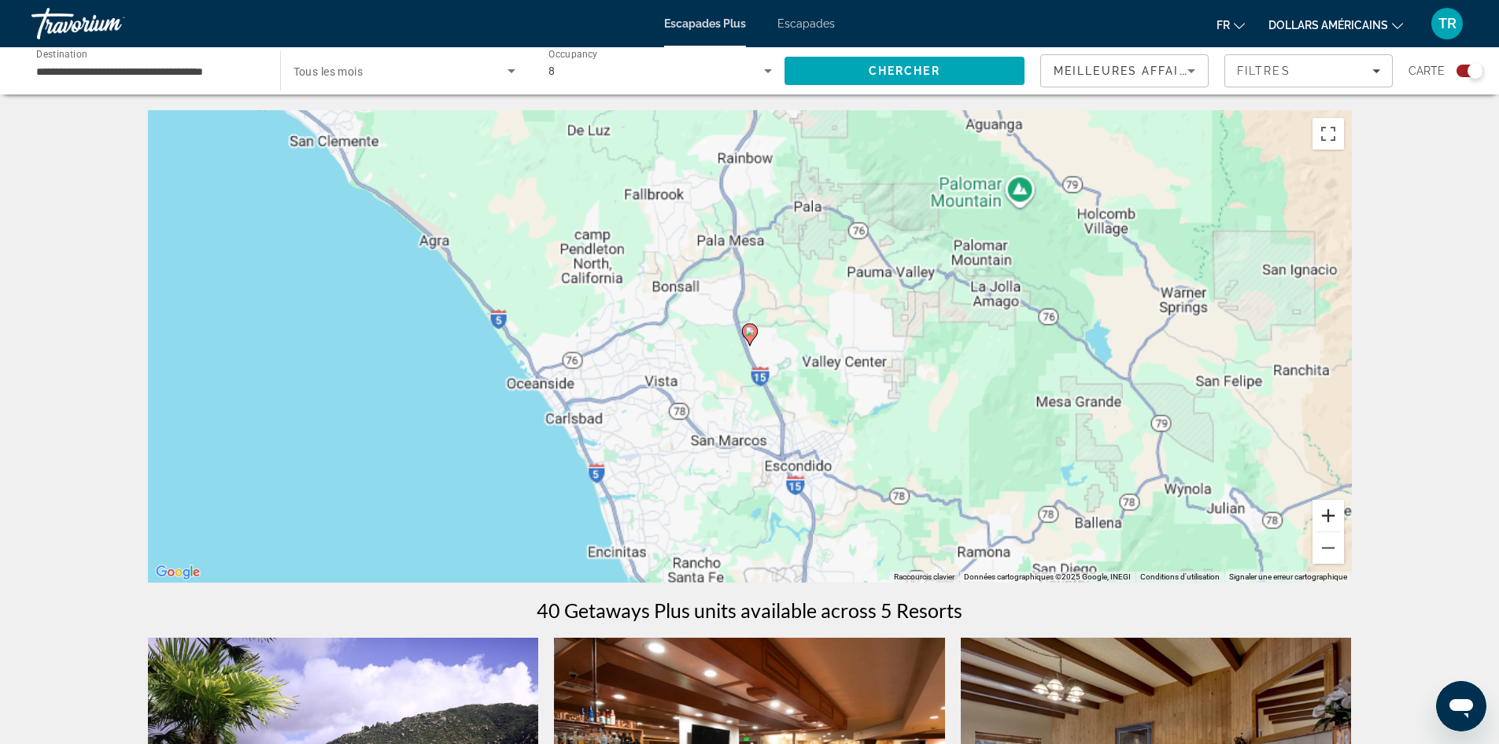
click at [1333, 520] on button "Zoom avant" at bounding box center [1327, 515] width 31 height 31
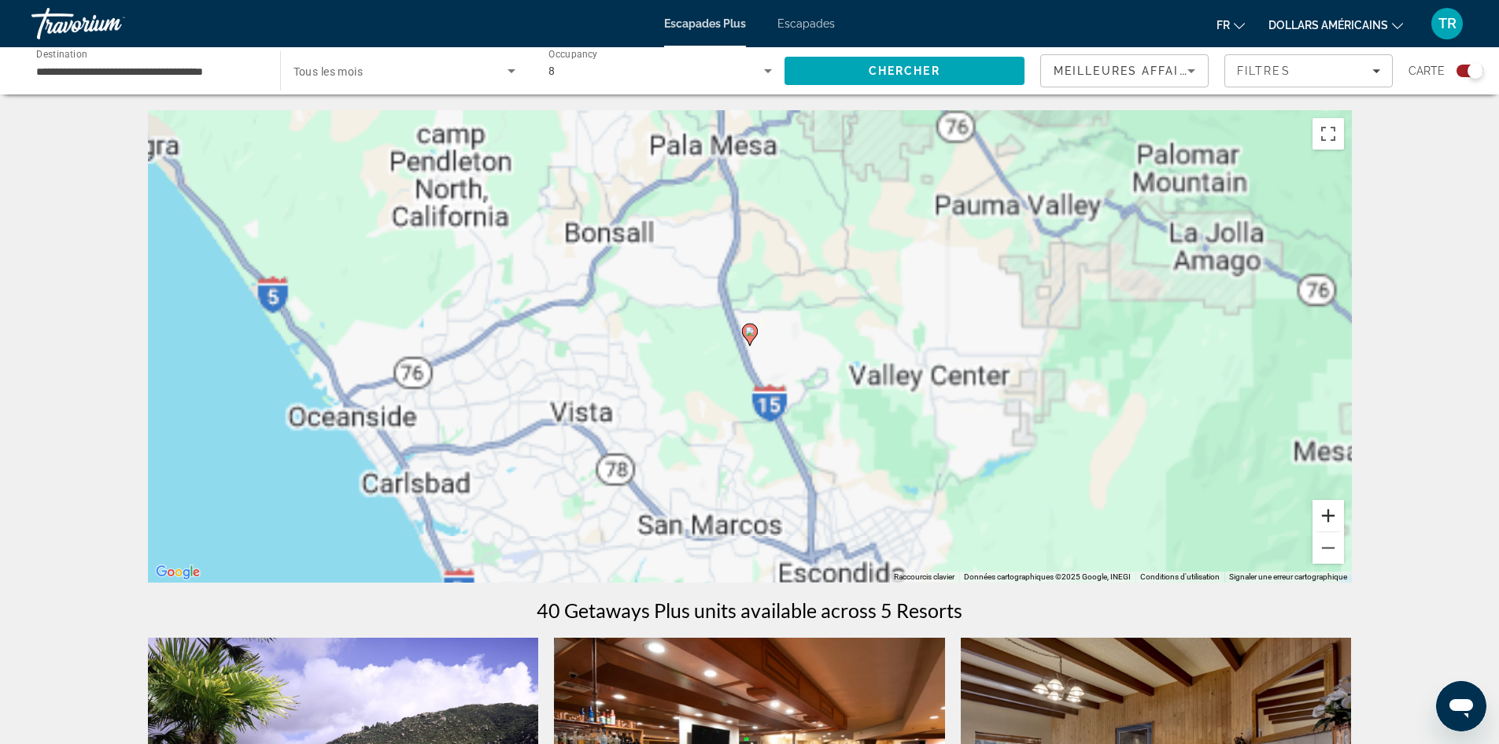
click at [1331, 519] on button "Zoom avant" at bounding box center [1327, 515] width 31 height 31
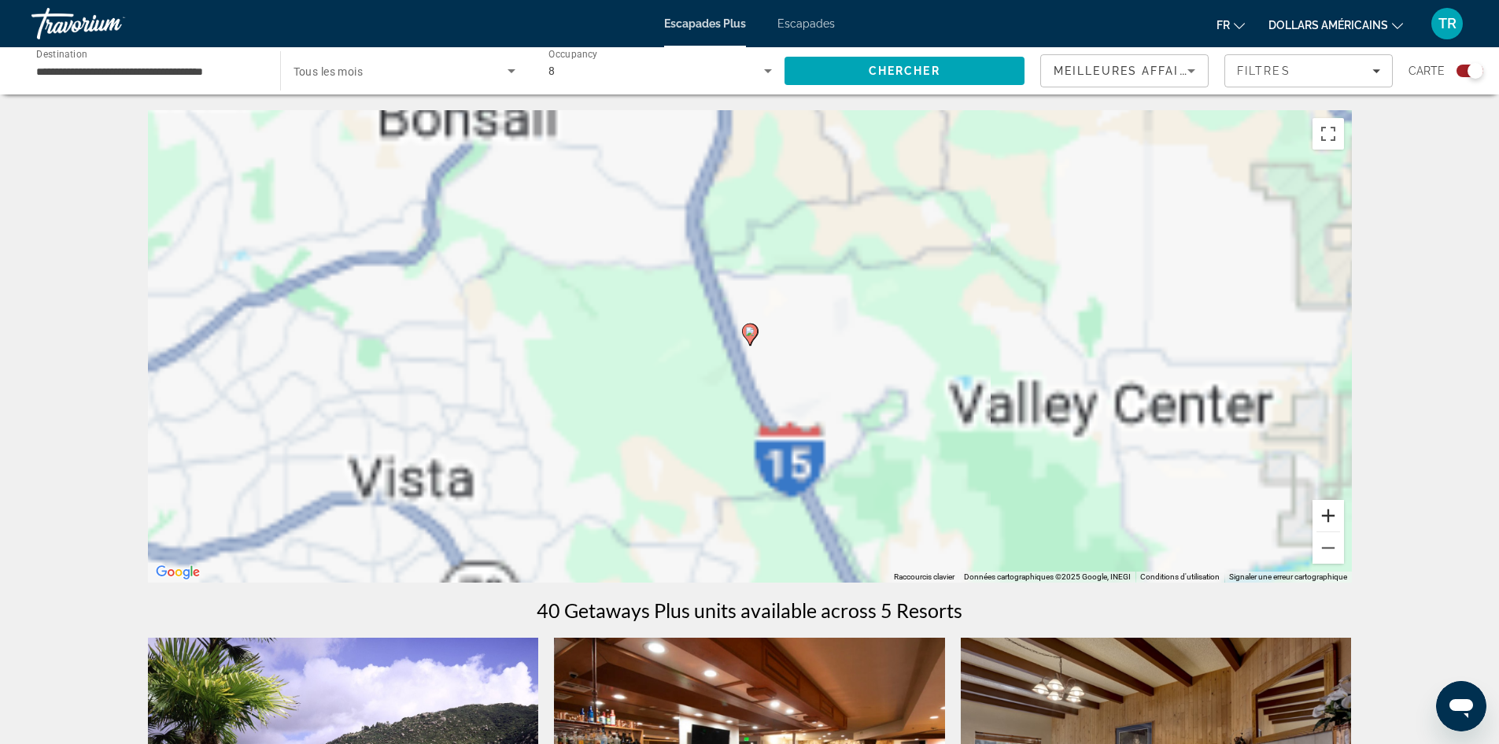
click at [1331, 519] on button "Zoom avant" at bounding box center [1327, 515] width 31 height 31
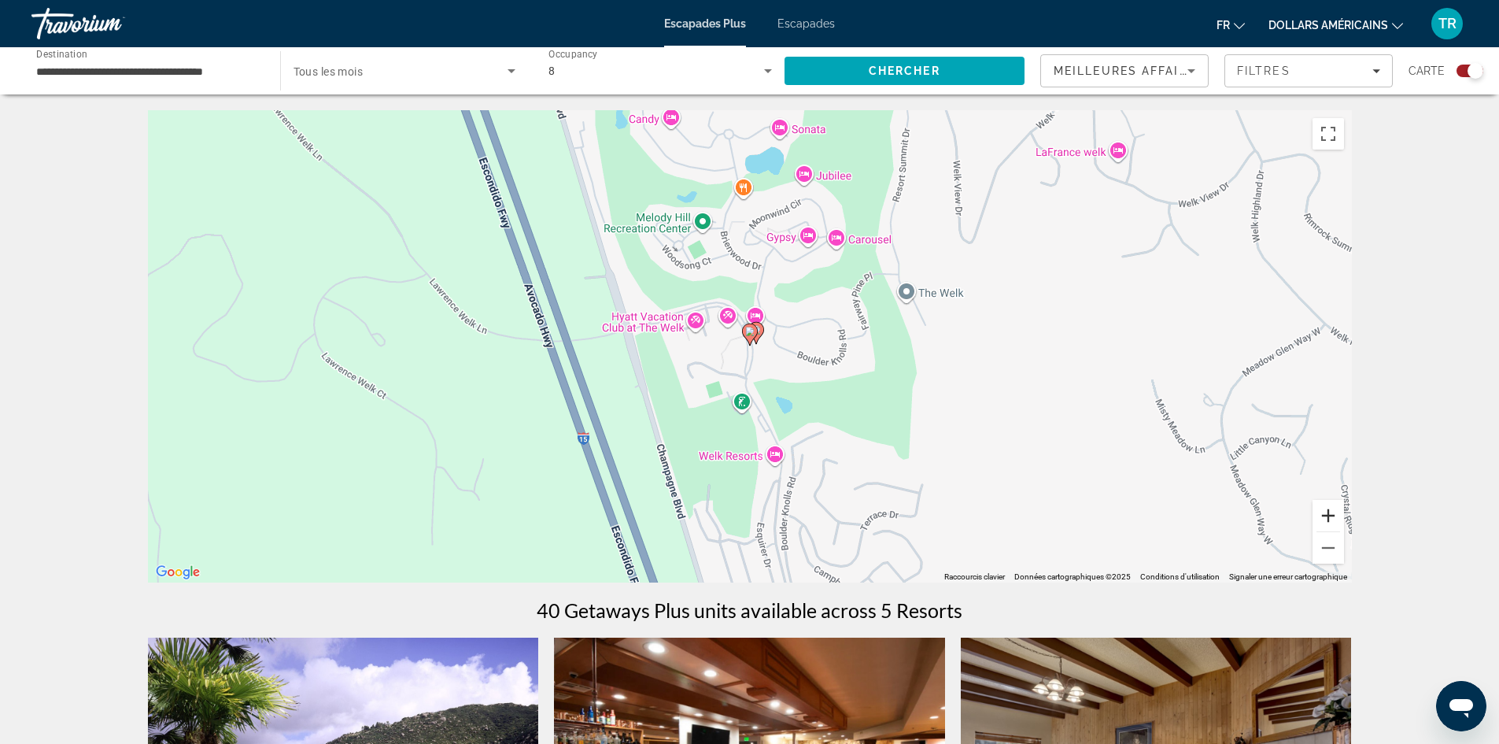
click at [1331, 519] on button "Zoom avant" at bounding box center [1327, 515] width 31 height 31
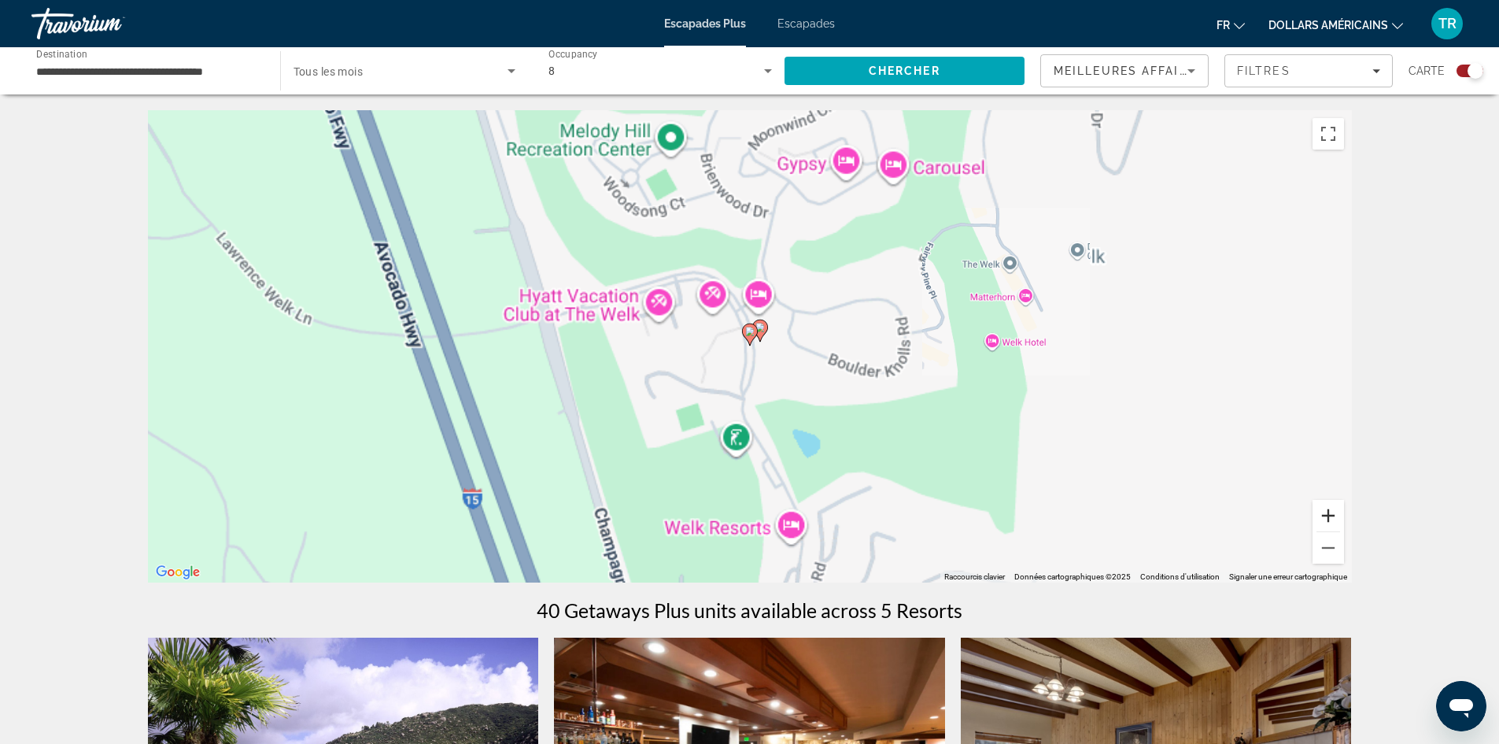
click at [1331, 519] on button "Zoom avant" at bounding box center [1327, 515] width 31 height 31
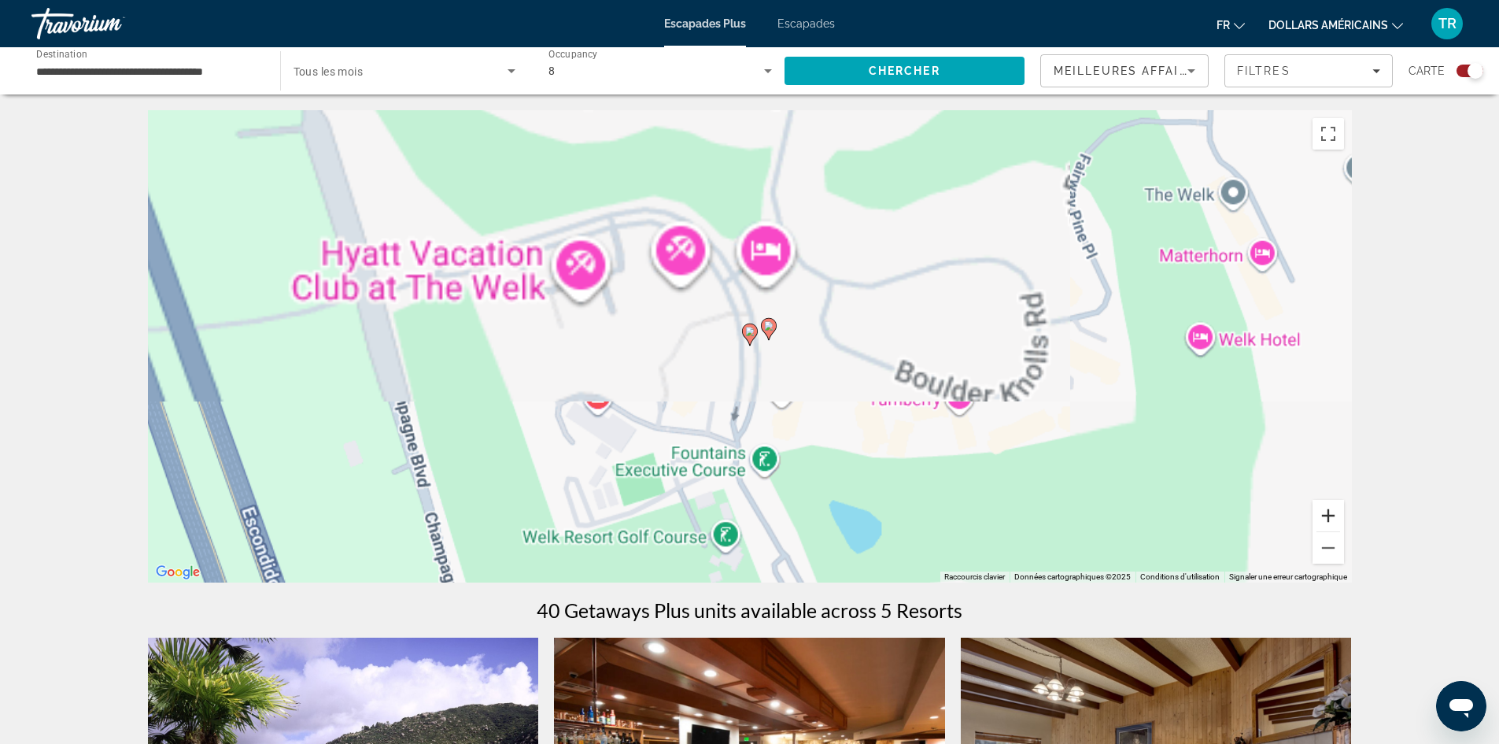
click at [1331, 519] on button "Zoom avant" at bounding box center [1327, 515] width 31 height 31
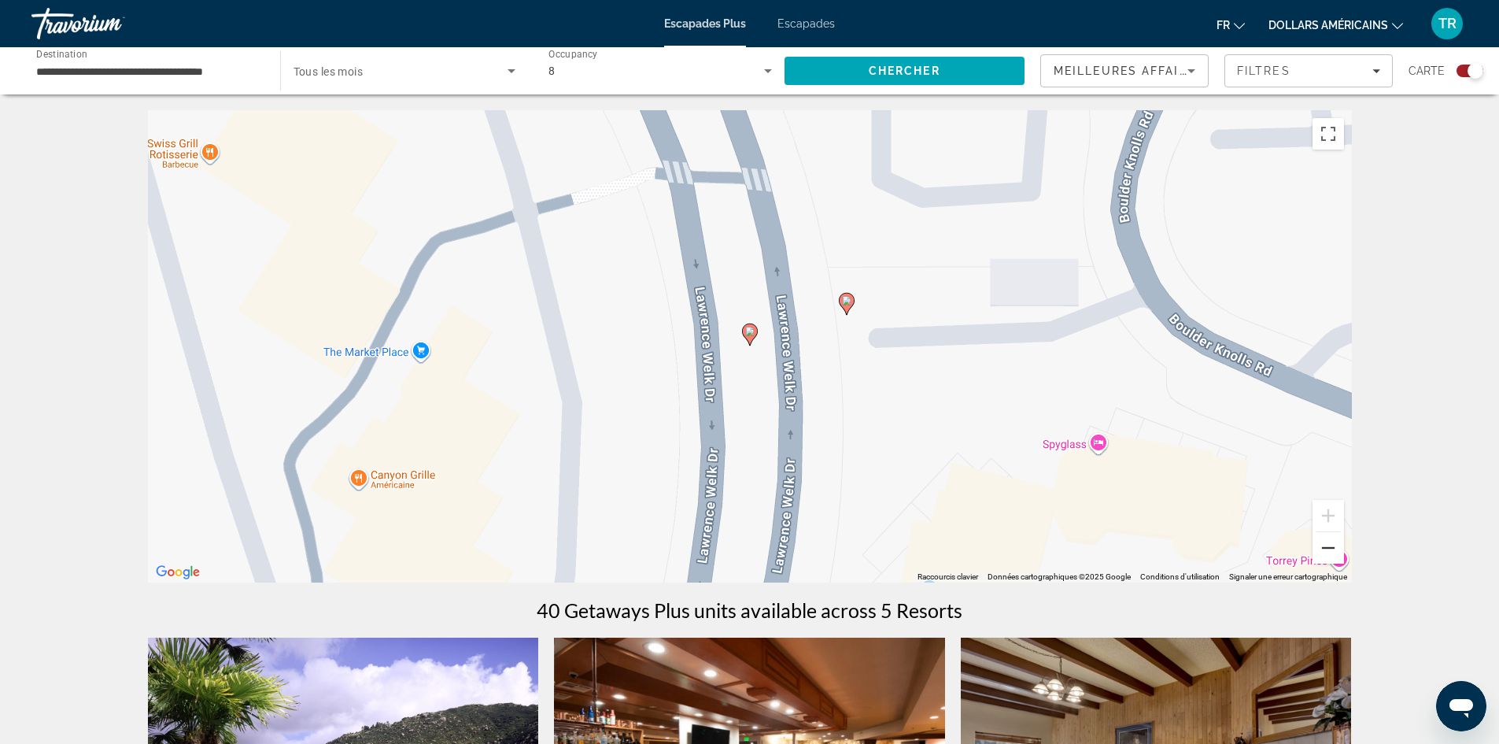
click at [1338, 548] on button "Zoom arrière" at bounding box center [1327, 547] width 31 height 31
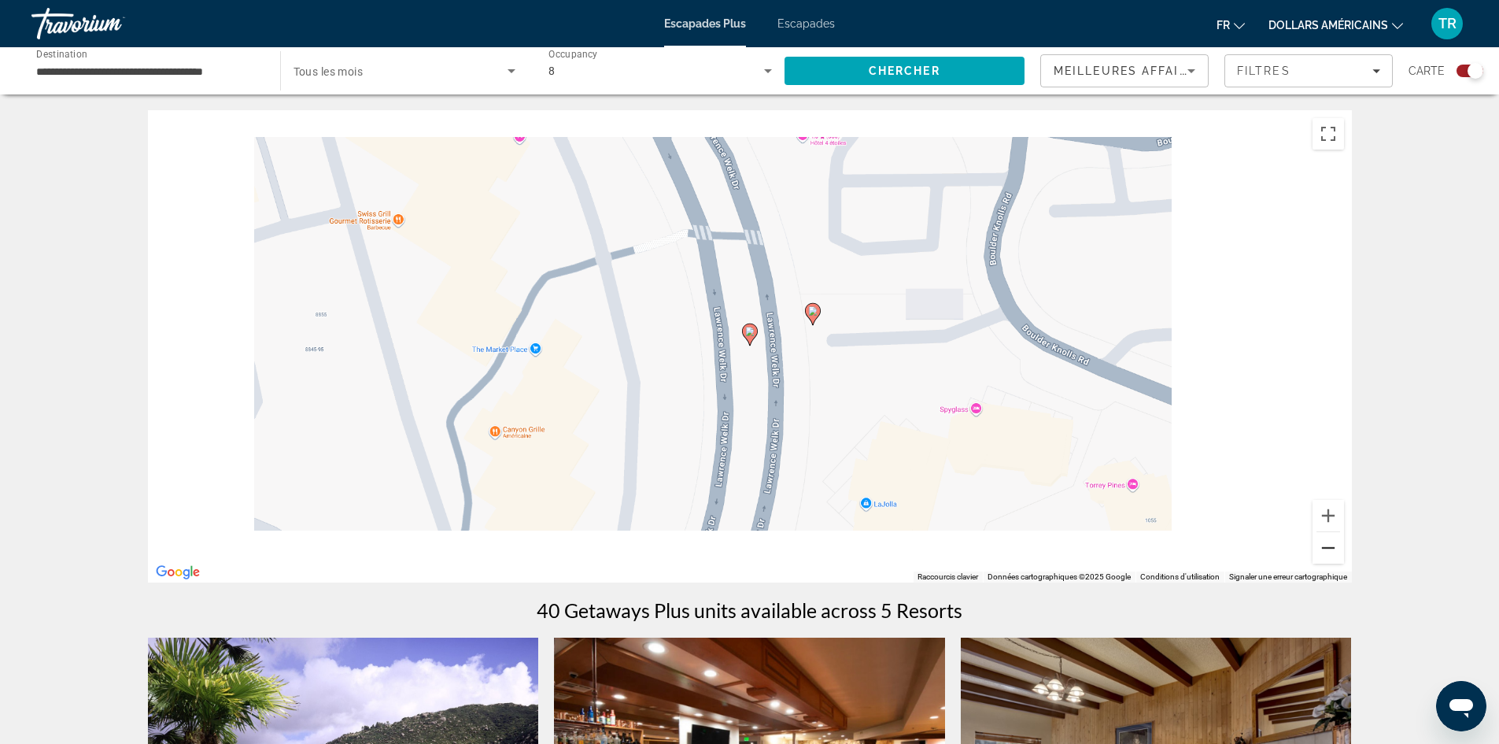
click at [1338, 548] on button "Zoom arrière" at bounding box center [1327, 547] width 31 height 31
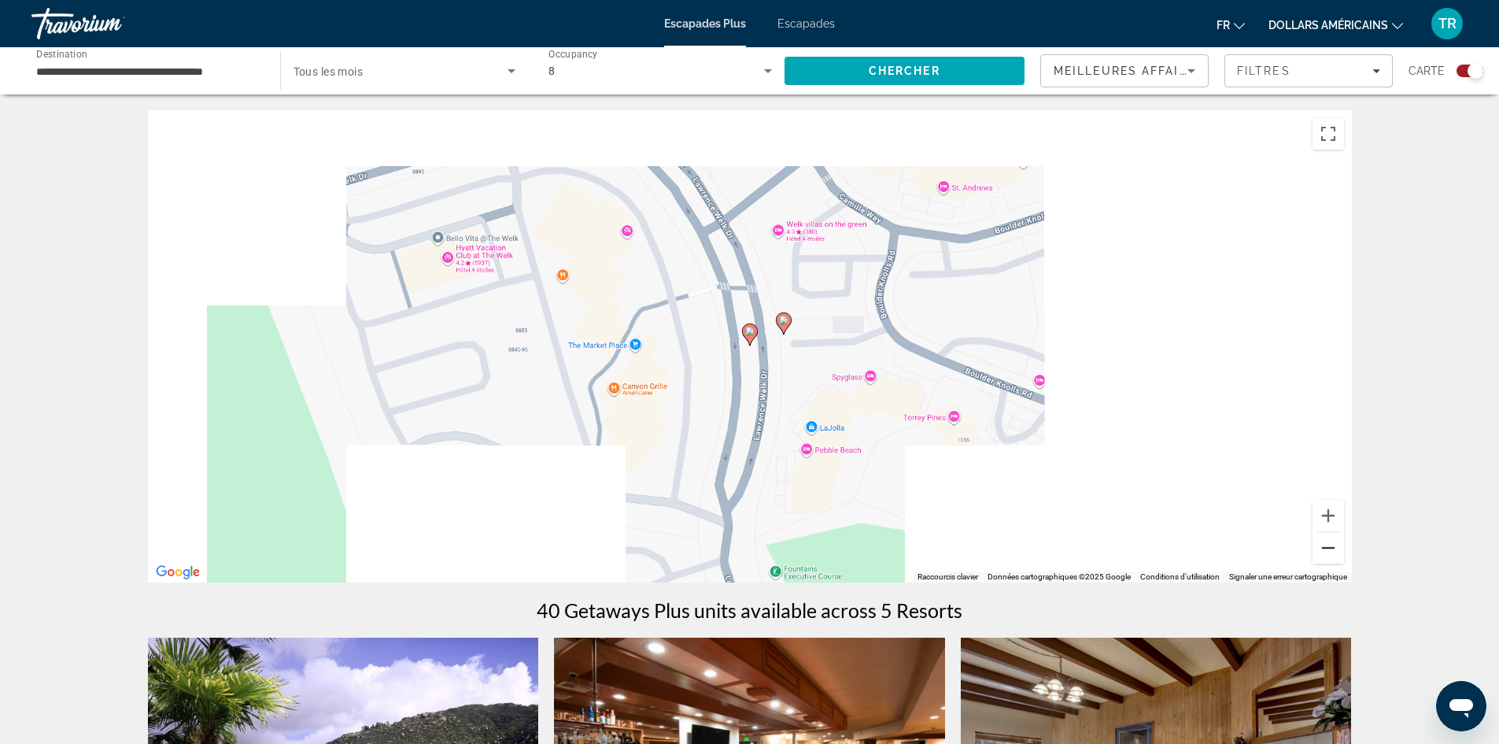
click at [1338, 548] on button "Zoom arrière" at bounding box center [1327, 547] width 31 height 31
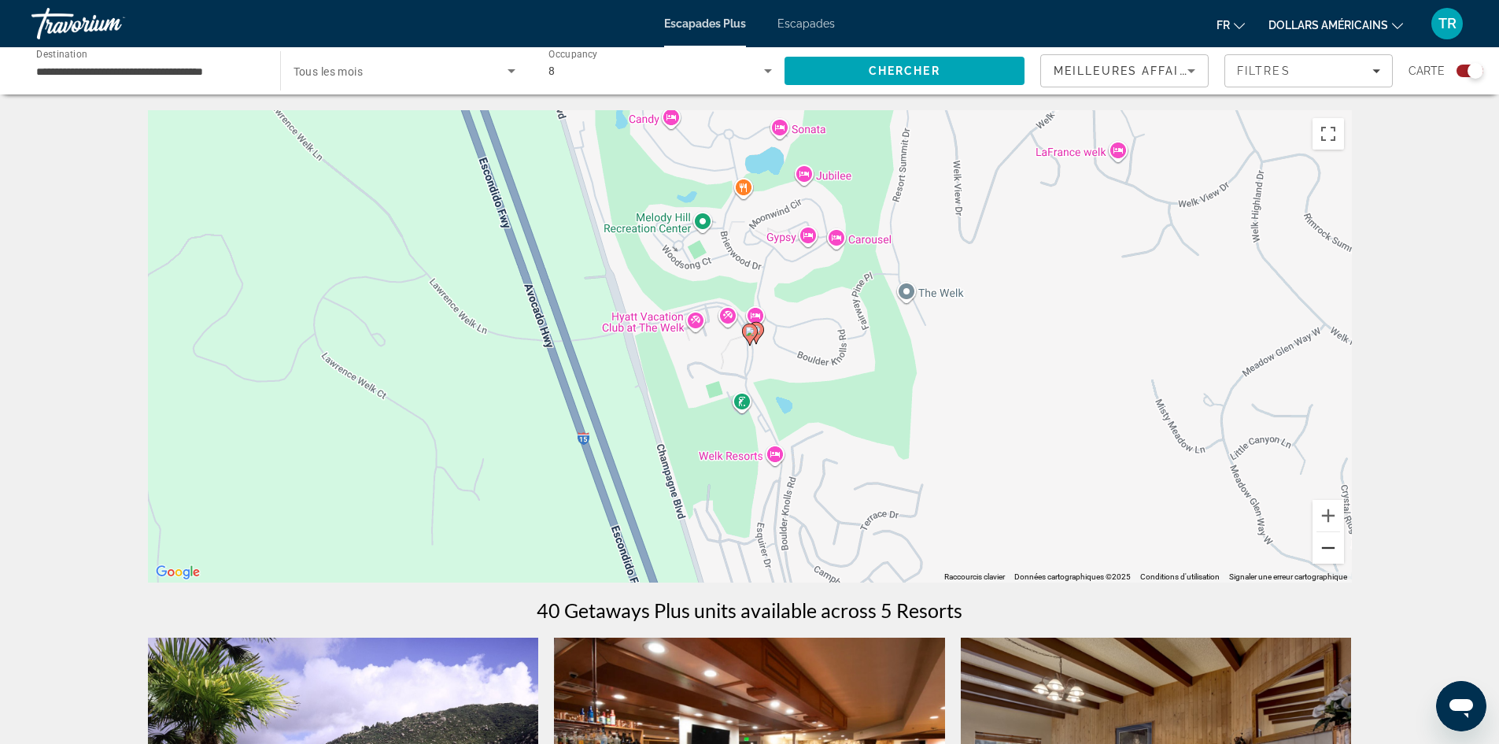
click at [1338, 548] on button "Zoom arrière" at bounding box center [1327, 547] width 31 height 31
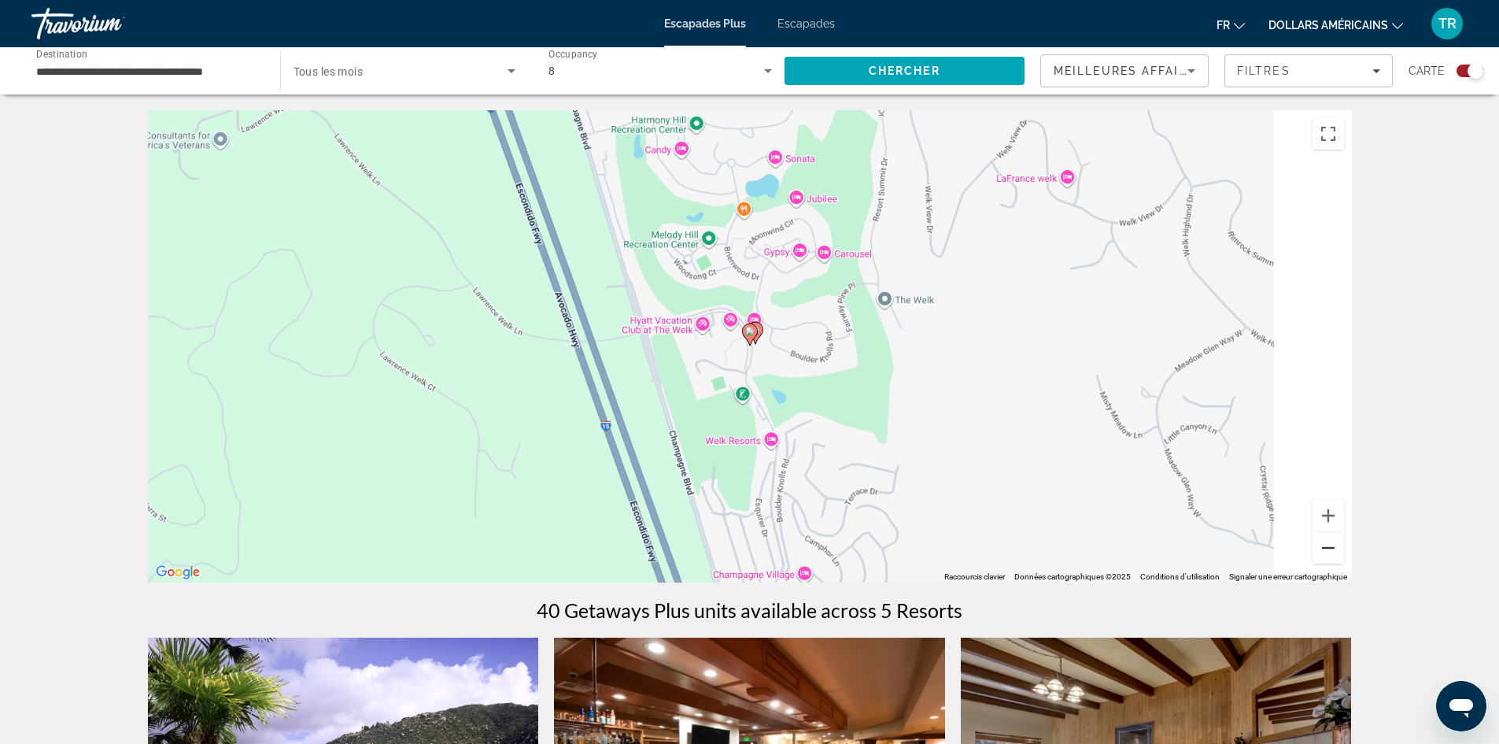
click at [1338, 548] on button "Zoom arrière" at bounding box center [1327, 547] width 31 height 31
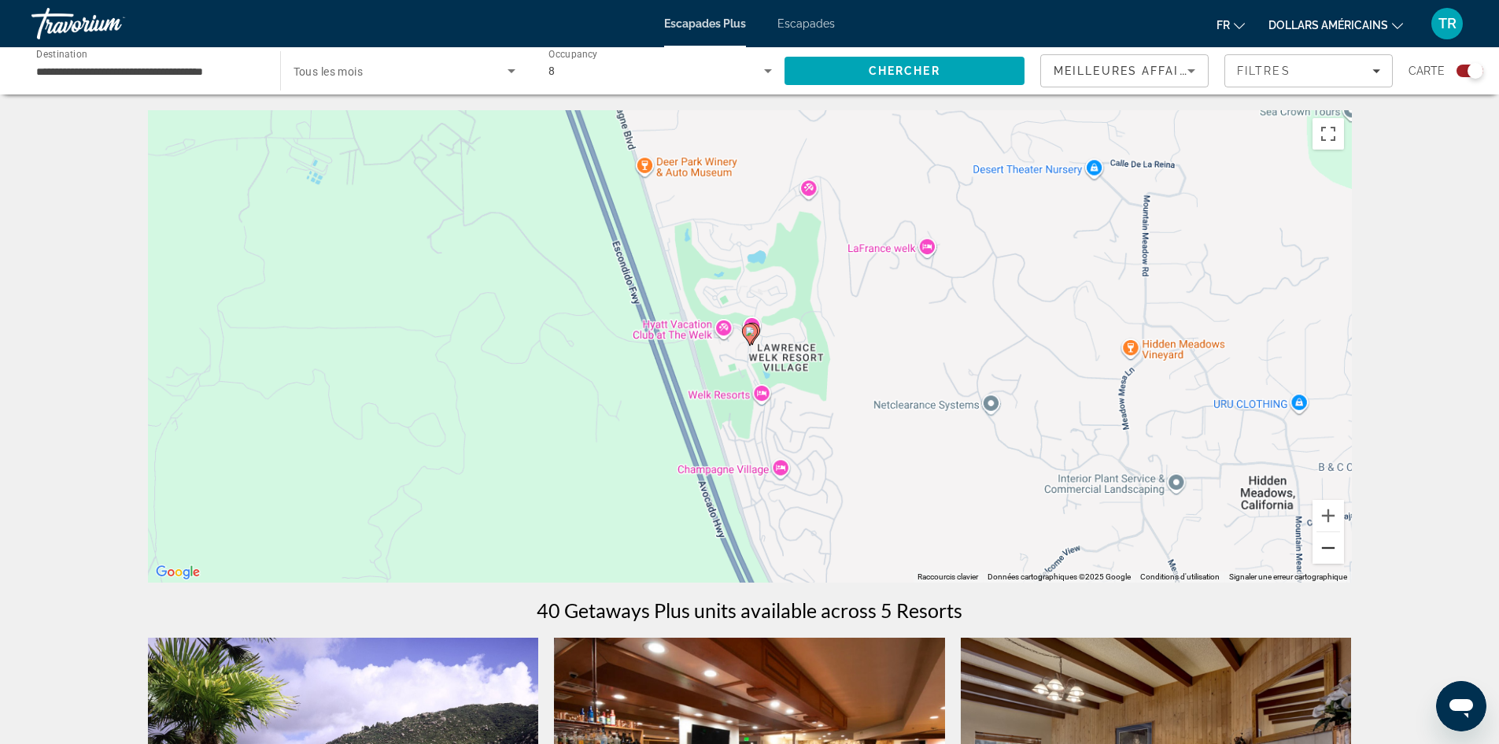
click at [1338, 548] on button "Zoom arrière" at bounding box center [1327, 547] width 31 height 31
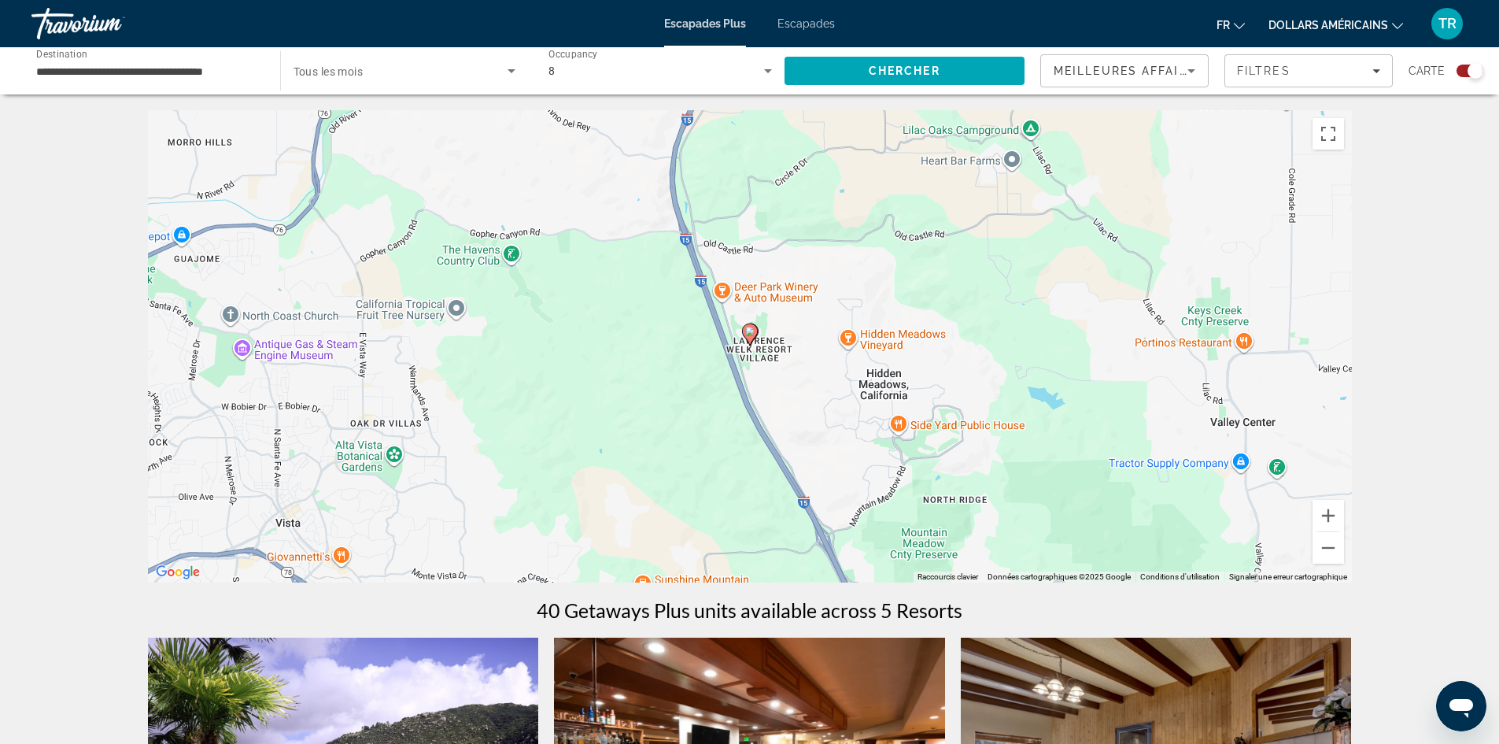
click at [1345, 550] on div "Pour activer le glissement avec le clavier, appuyez sur Alt+Entrée. Une fois ce…" at bounding box center [750, 346] width 1204 height 472
click at [1331, 556] on button "Zoom arrière" at bounding box center [1327, 547] width 31 height 31
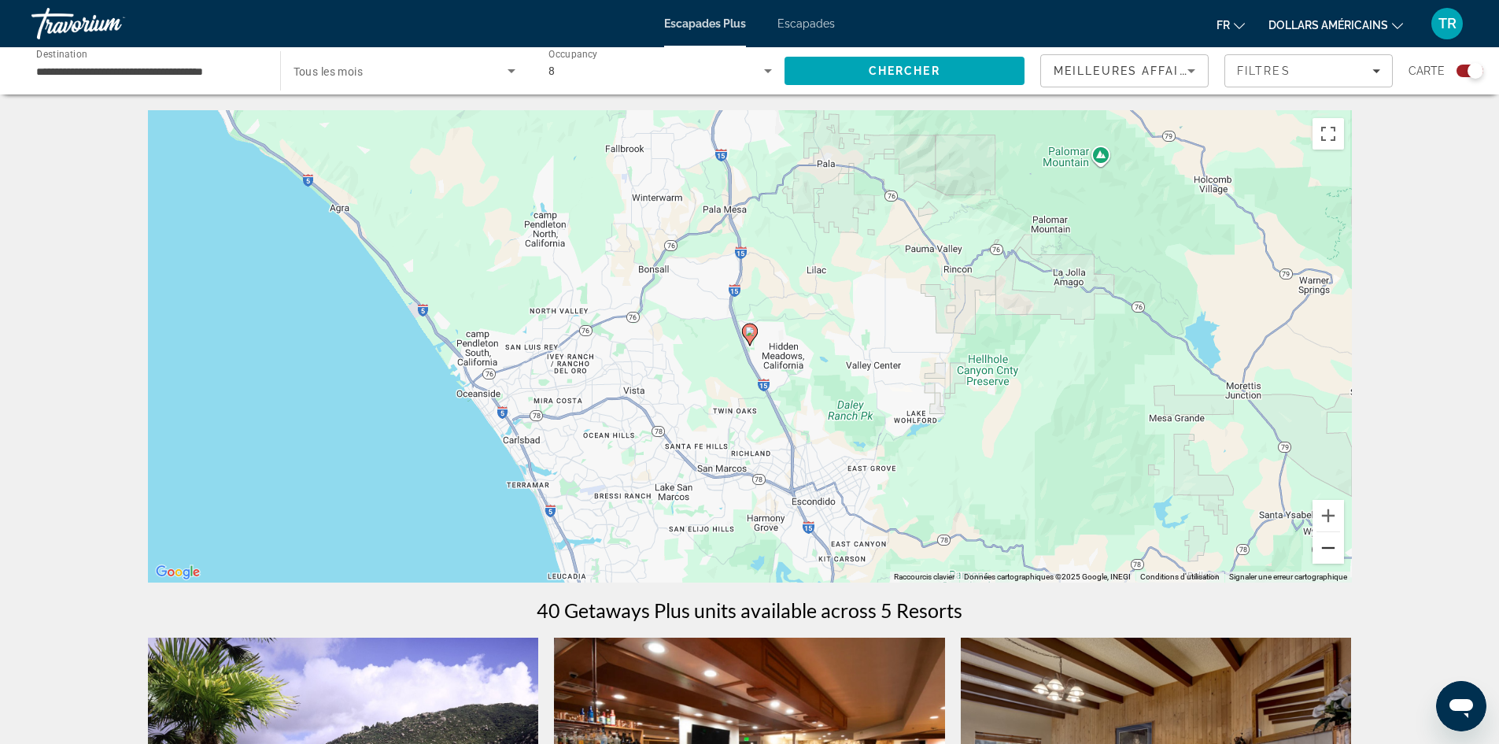
click at [1331, 556] on button "Zoom arrière" at bounding box center [1327, 547] width 31 height 31
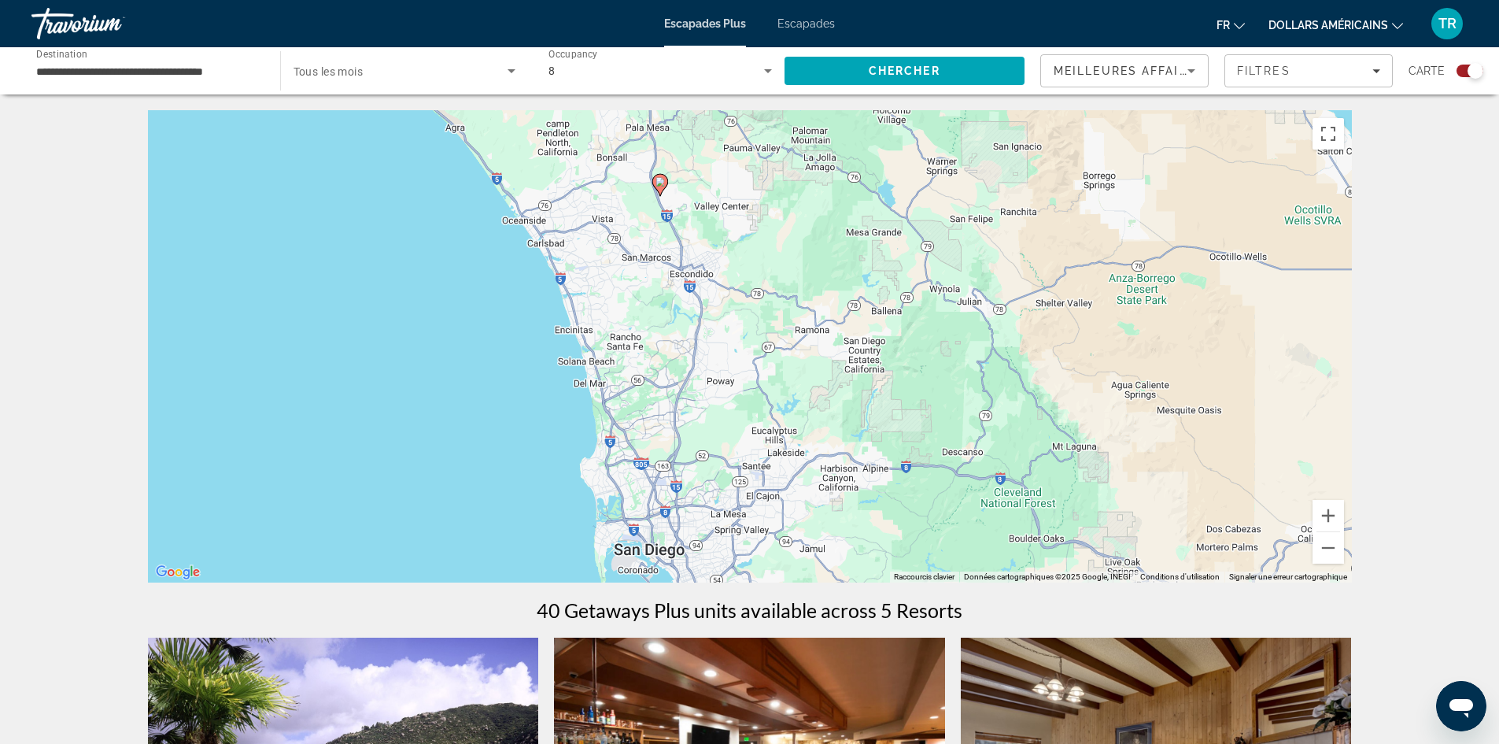
drag, startPoint x: 1091, startPoint y: 444, endPoint x: 1000, endPoint y: 293, distance: 176.5
click at [1000, 293] on div "Pour activer le glissement avec le clavier, appuyez sur Alt+Entrée. Une fois ce…" at bounding box center [750, 346] width 1204 height 472
click at [1338, 557] on button "Zoom arrière" at bounding box center [1327, 547] width 31 height 31
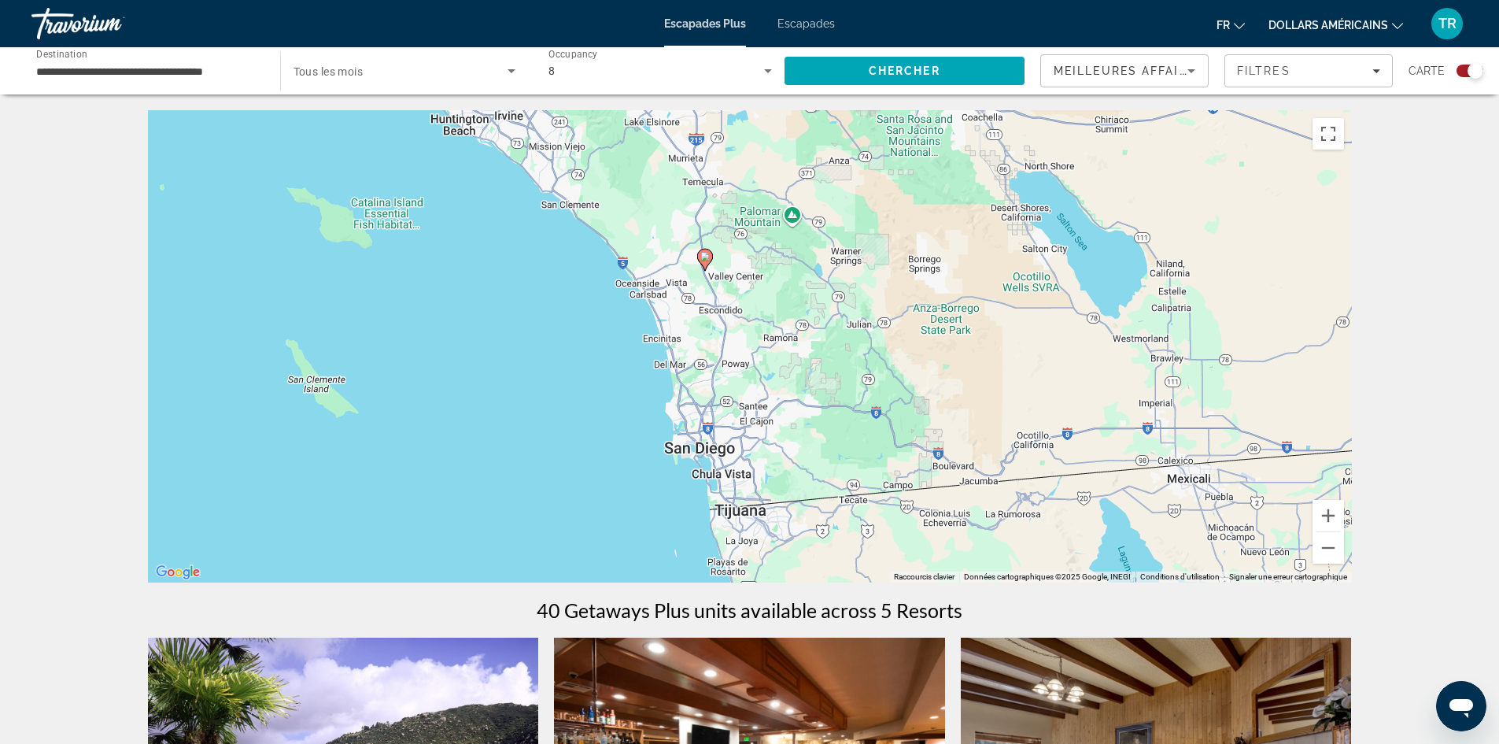
click at [798, 18] on font "Escapades" at bounding box center [805, 23] width 57 height 13
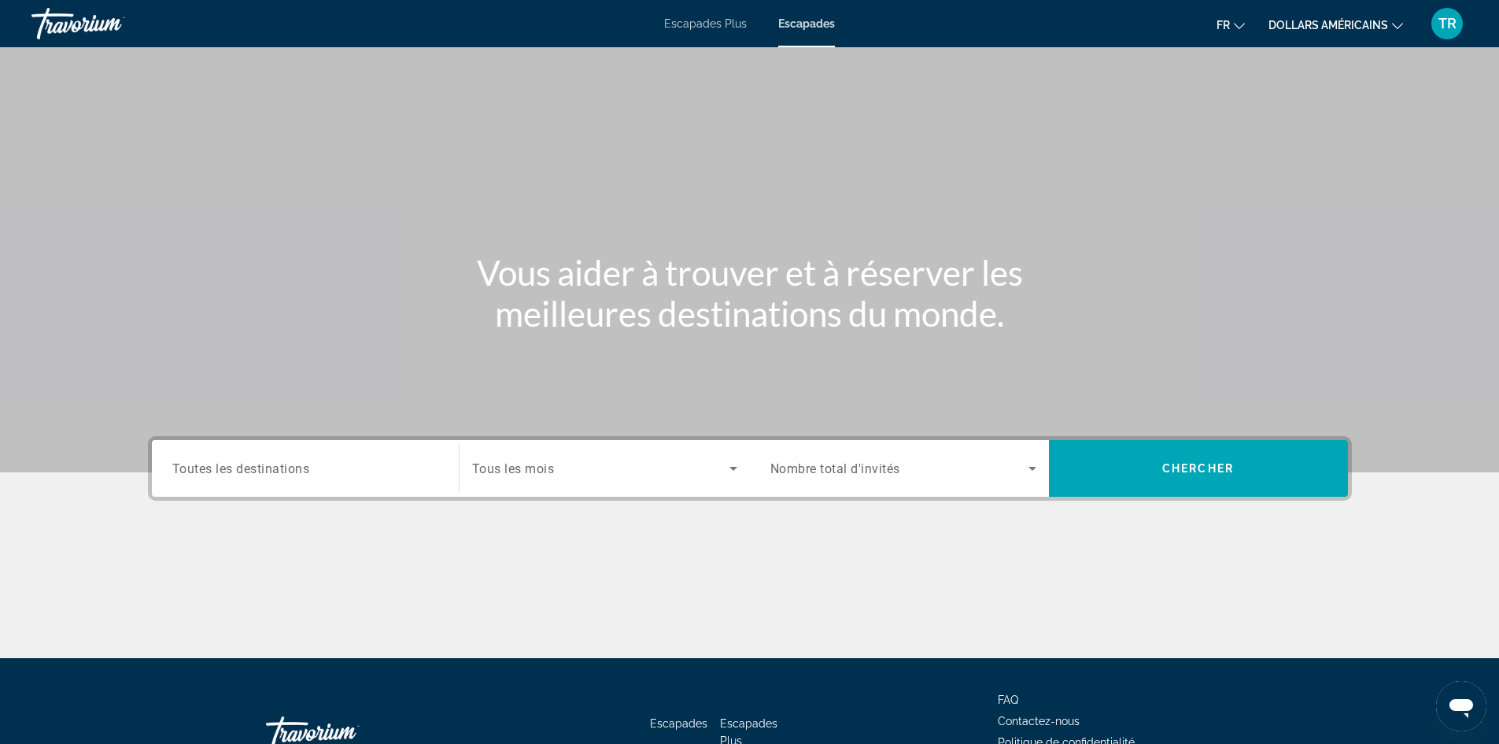
click at [229, 488] on div "Search widget" at bounding box center [305, 468] width 266 height 45
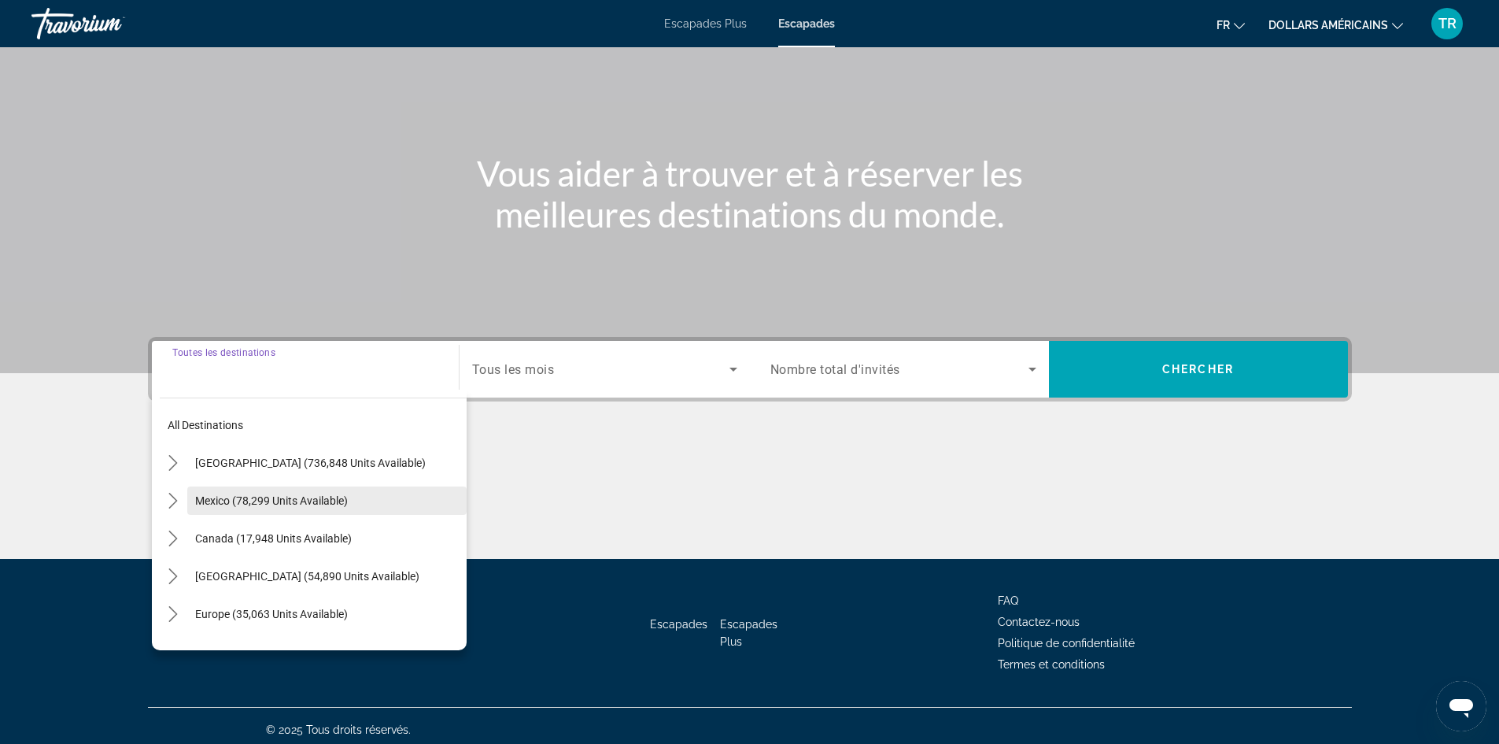
scroll to position [107, 0]
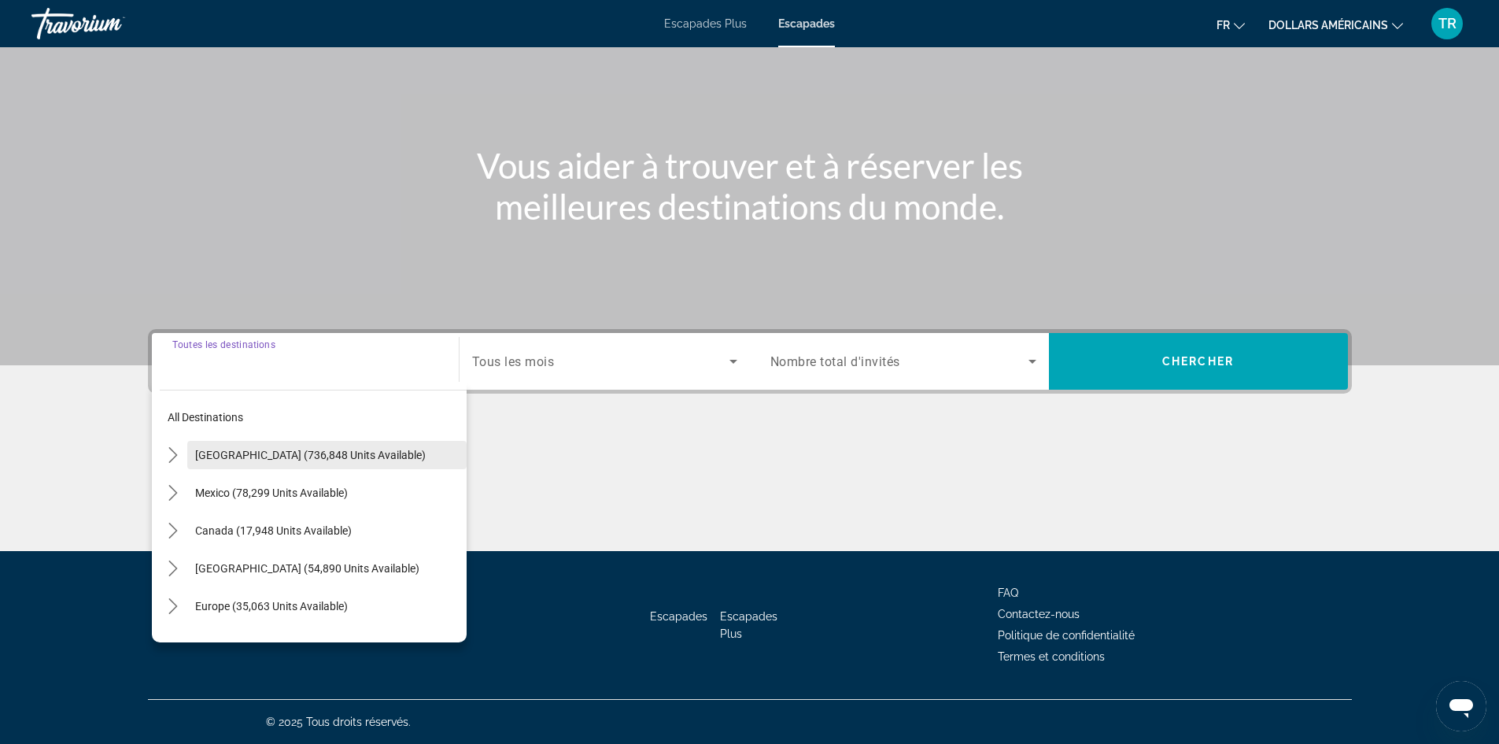
click at [265, 455] on span "[GEOGRAPHIC_DATA] (736,848 units available)" at bounding box center [310, 454] width 231 height 13
type input "**********"
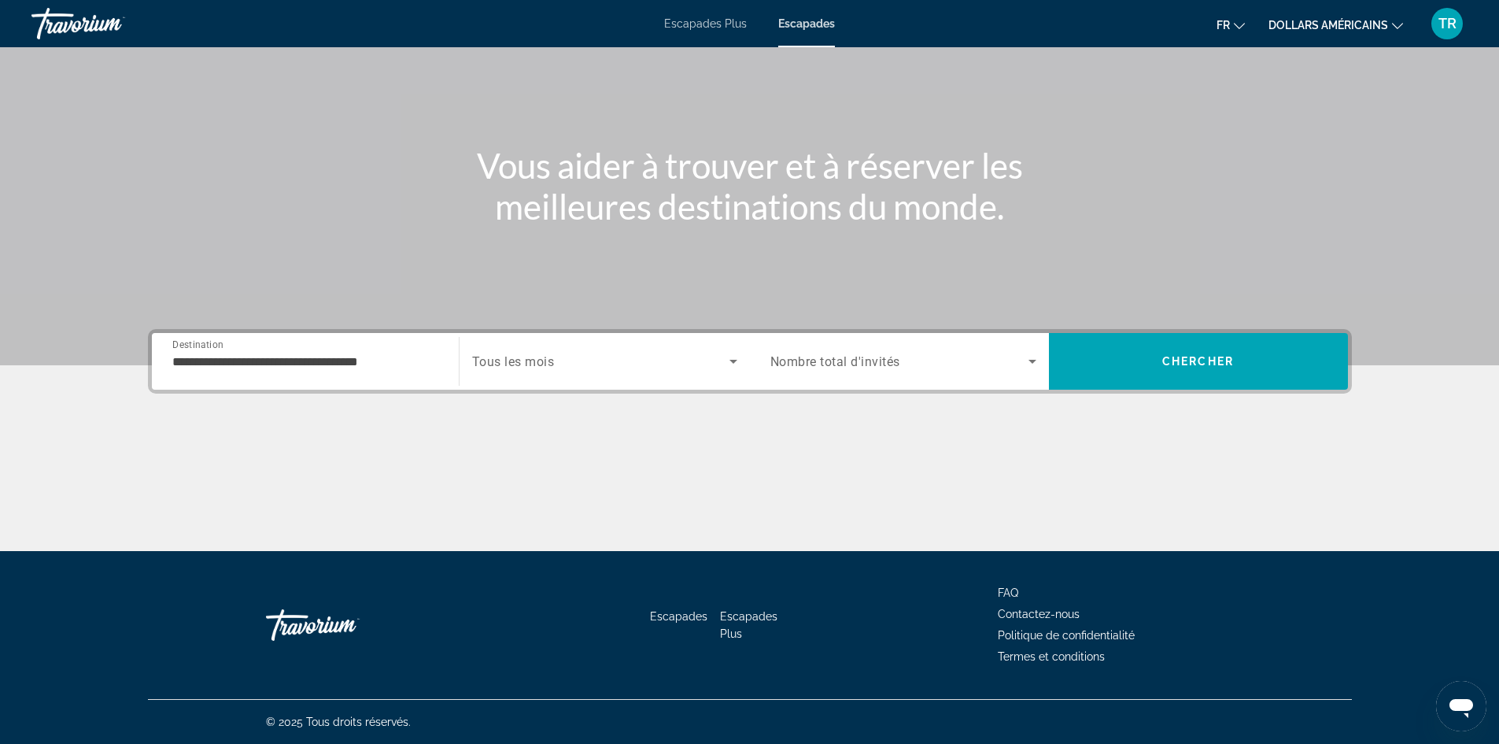
click at [566, 371] on div "Search widget" at bounding box center [604, 361] width 265 height 44
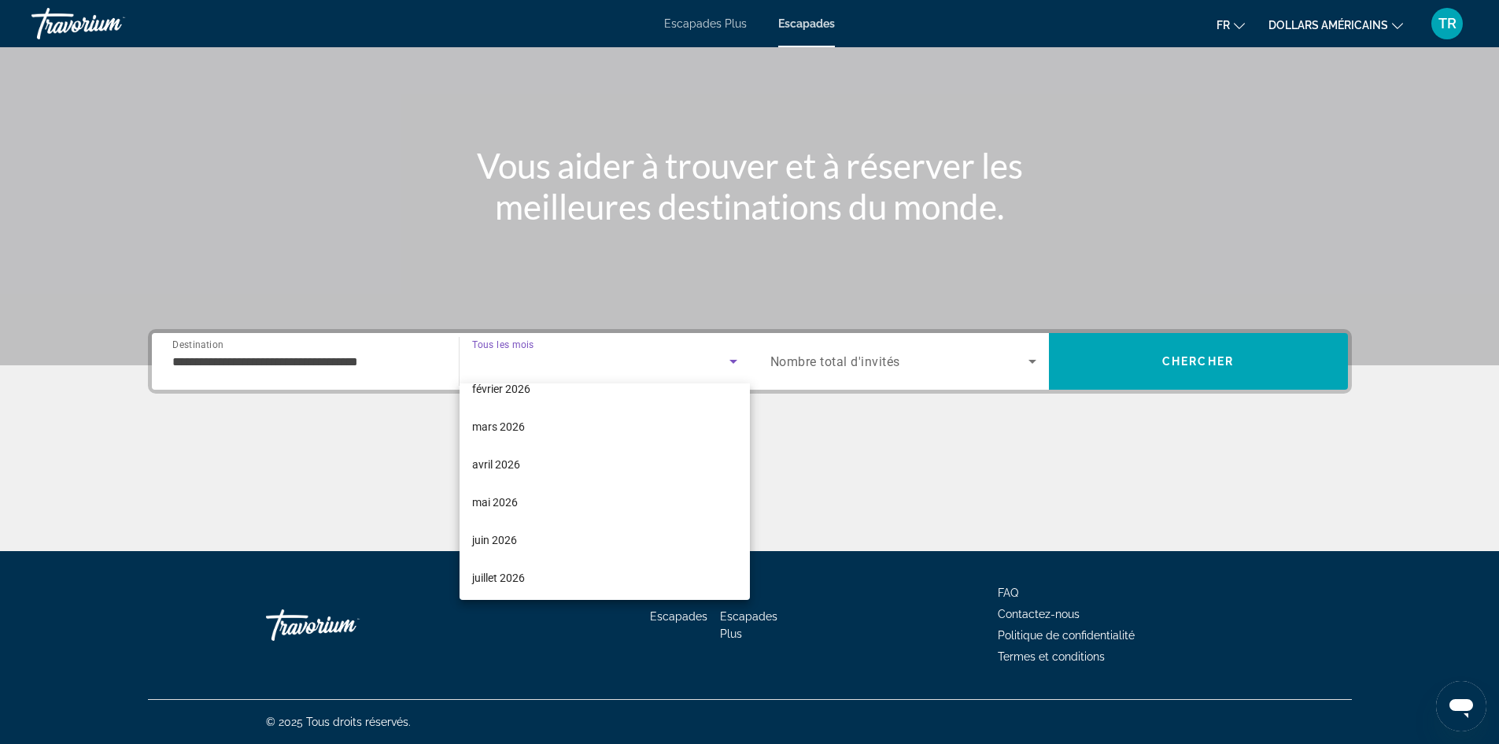
scroll to position [236, 0]
click at [684, 428] on mat-option "avril 2026" at bounding box center [604, 437] width 290 height 38
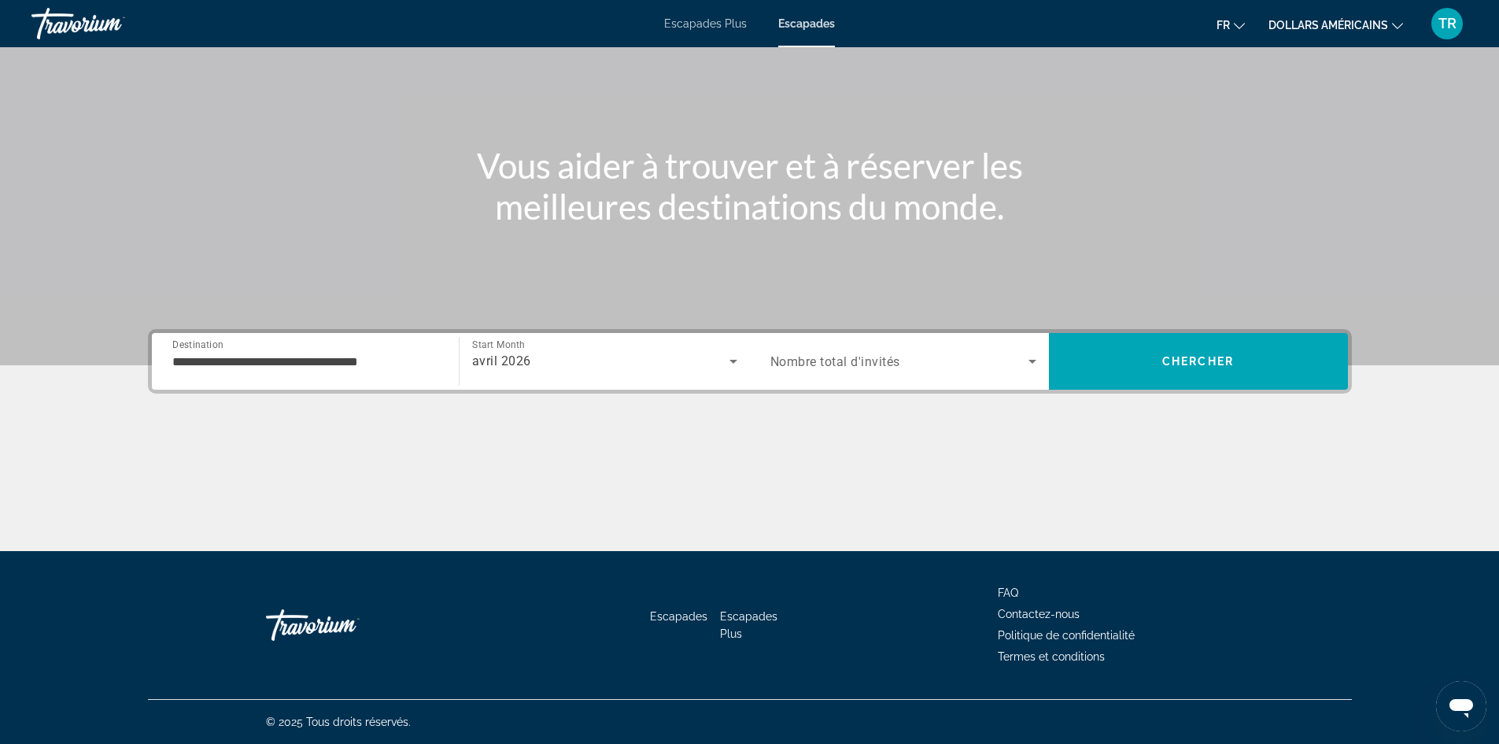
click at [889, 371] on div "Search widget" at bounding box center [903, 361] width 266 height 44
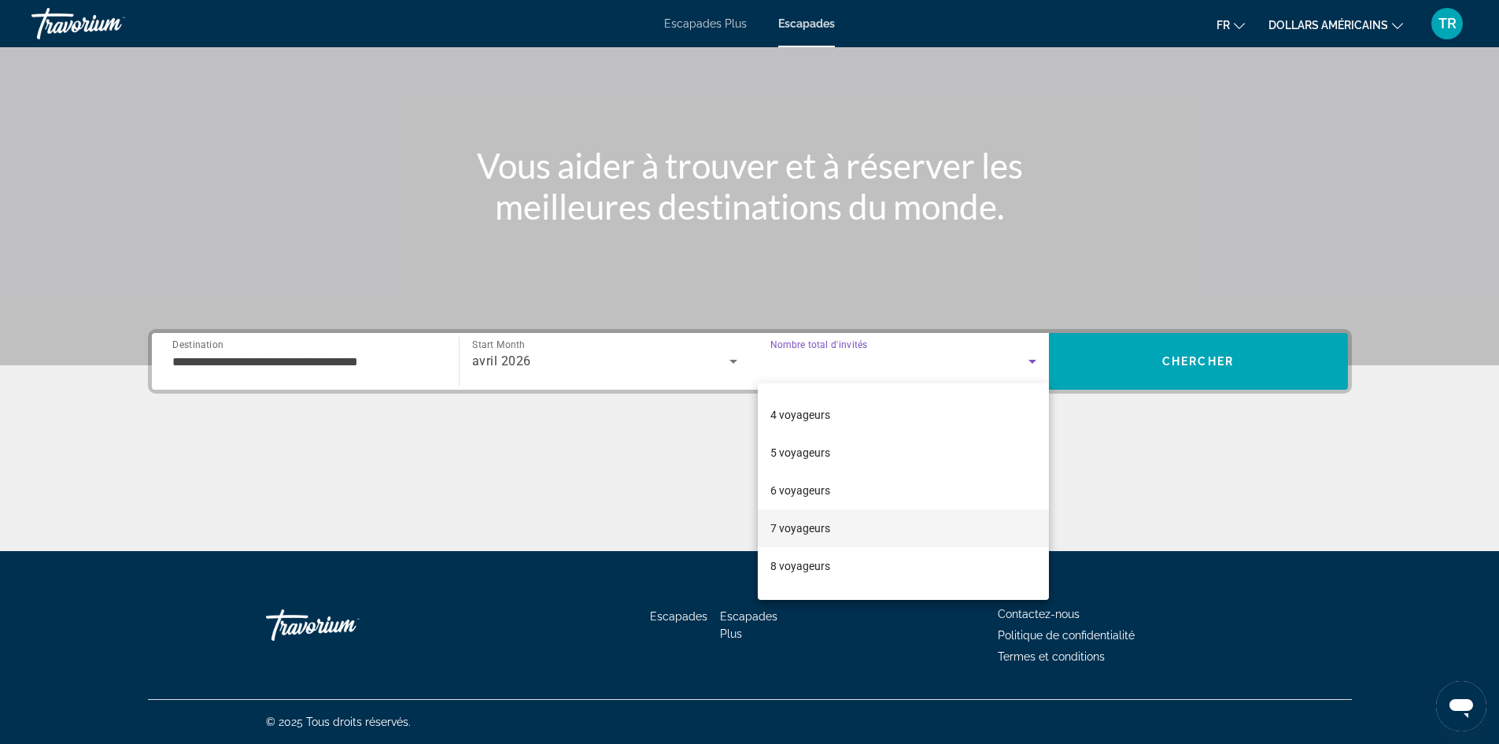
scroll to position [174, 0]
click at [940, 510] on mat-option "8 voyageurs" at bounding box center [903, 499] width 291 height 38
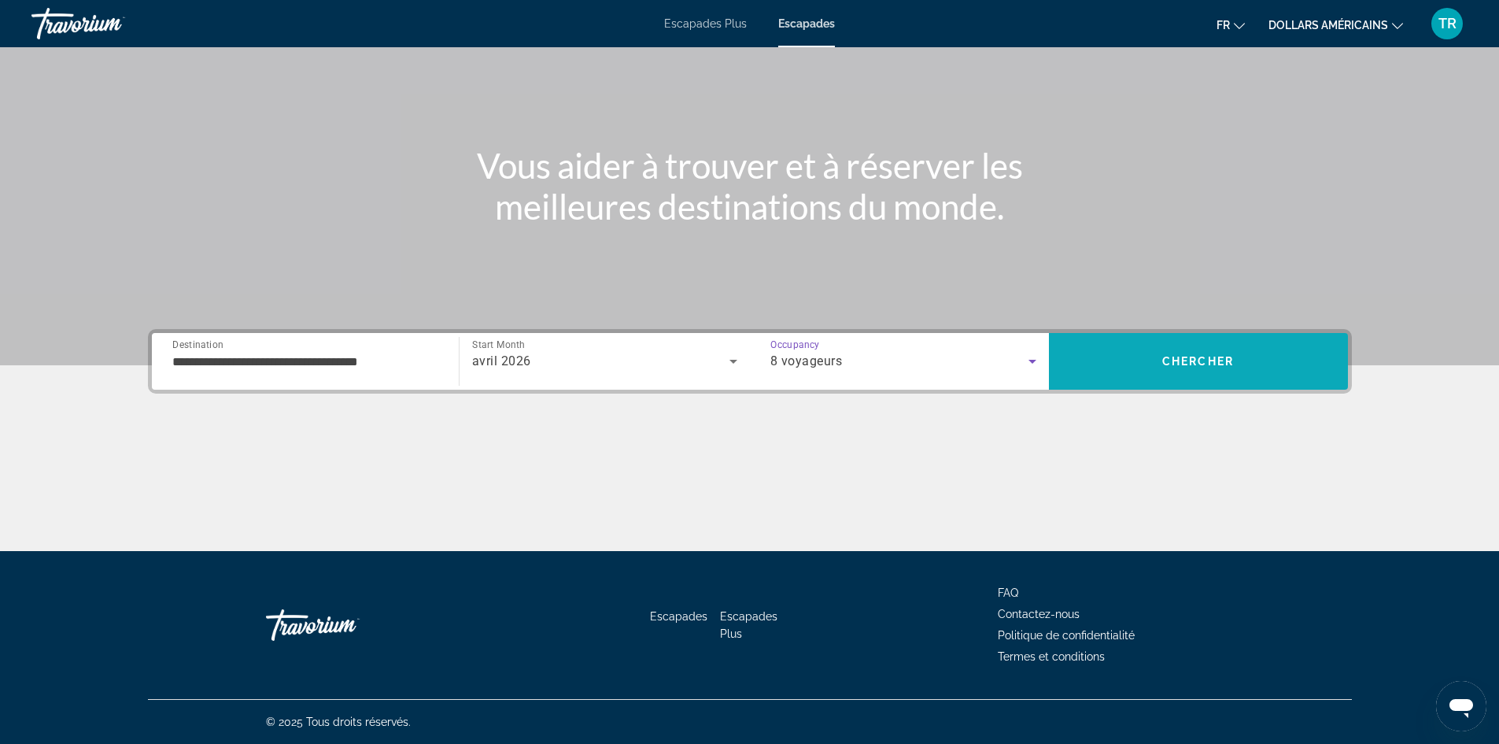
click at [1328, 352] on span "Search" at bounding box center [1198, 361] width 299 height 38
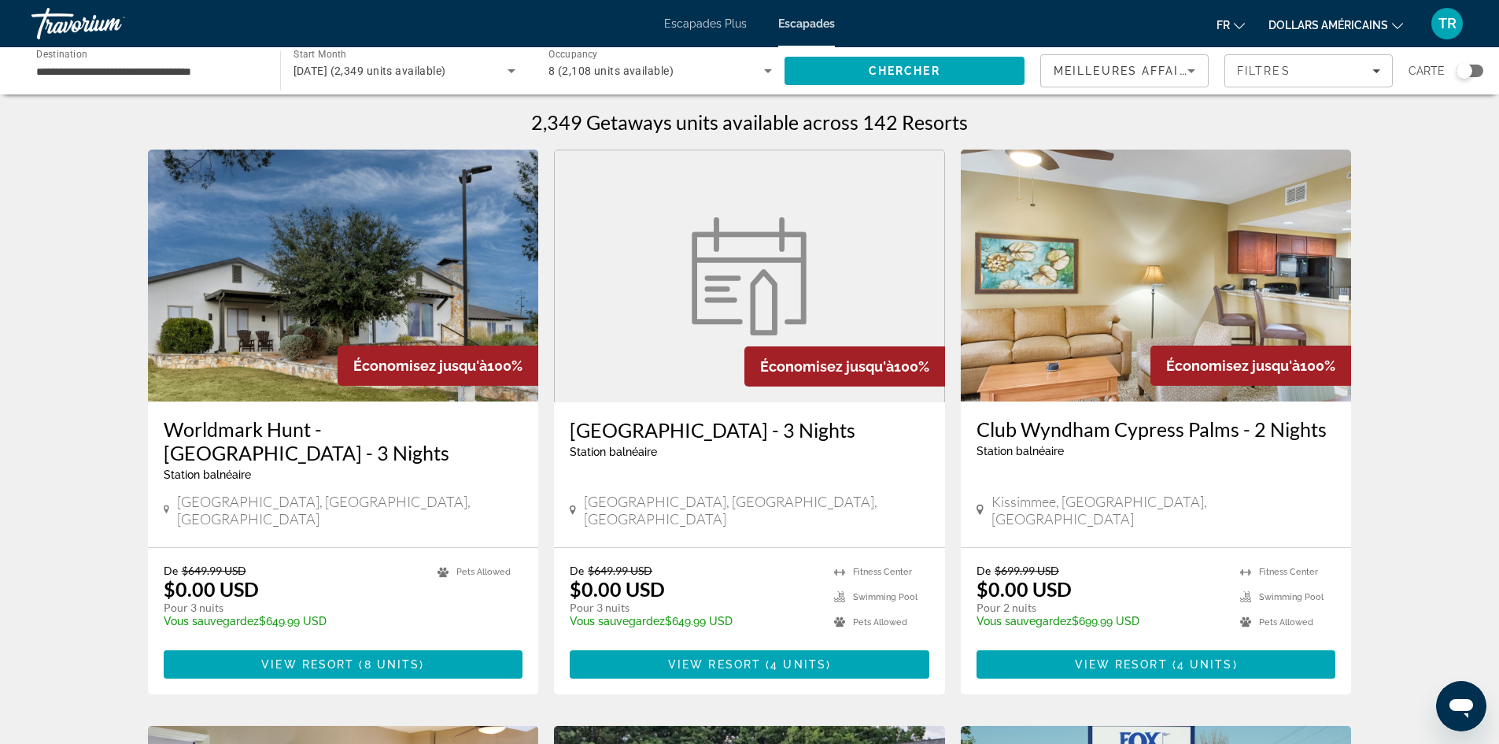
click at [155, 90] on div "**********" at bounding box center [147, 71] width 223 height 45
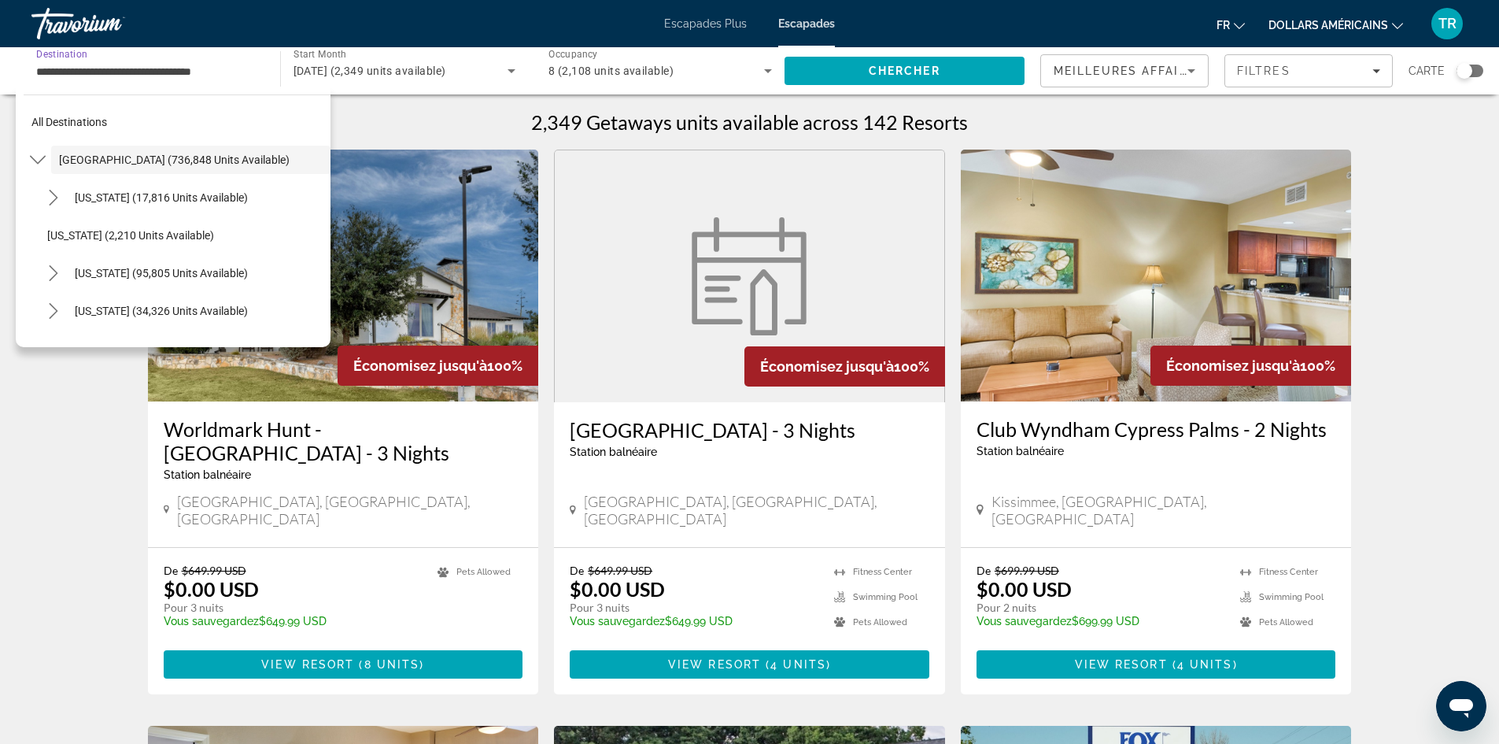
click at [154, 64] on input "**********" at bounding box center [147, 71] width 223 height 19
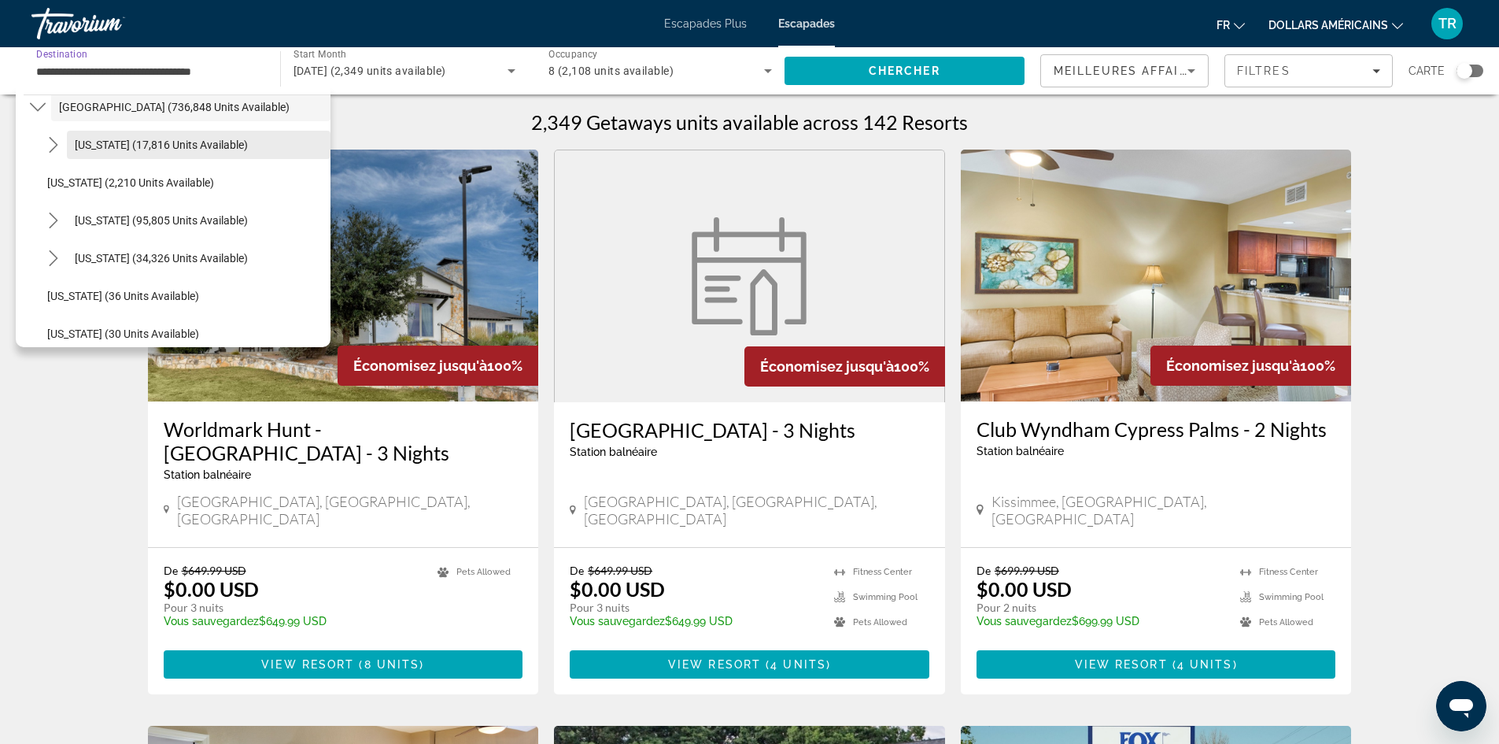
scroll to position [79, 0]
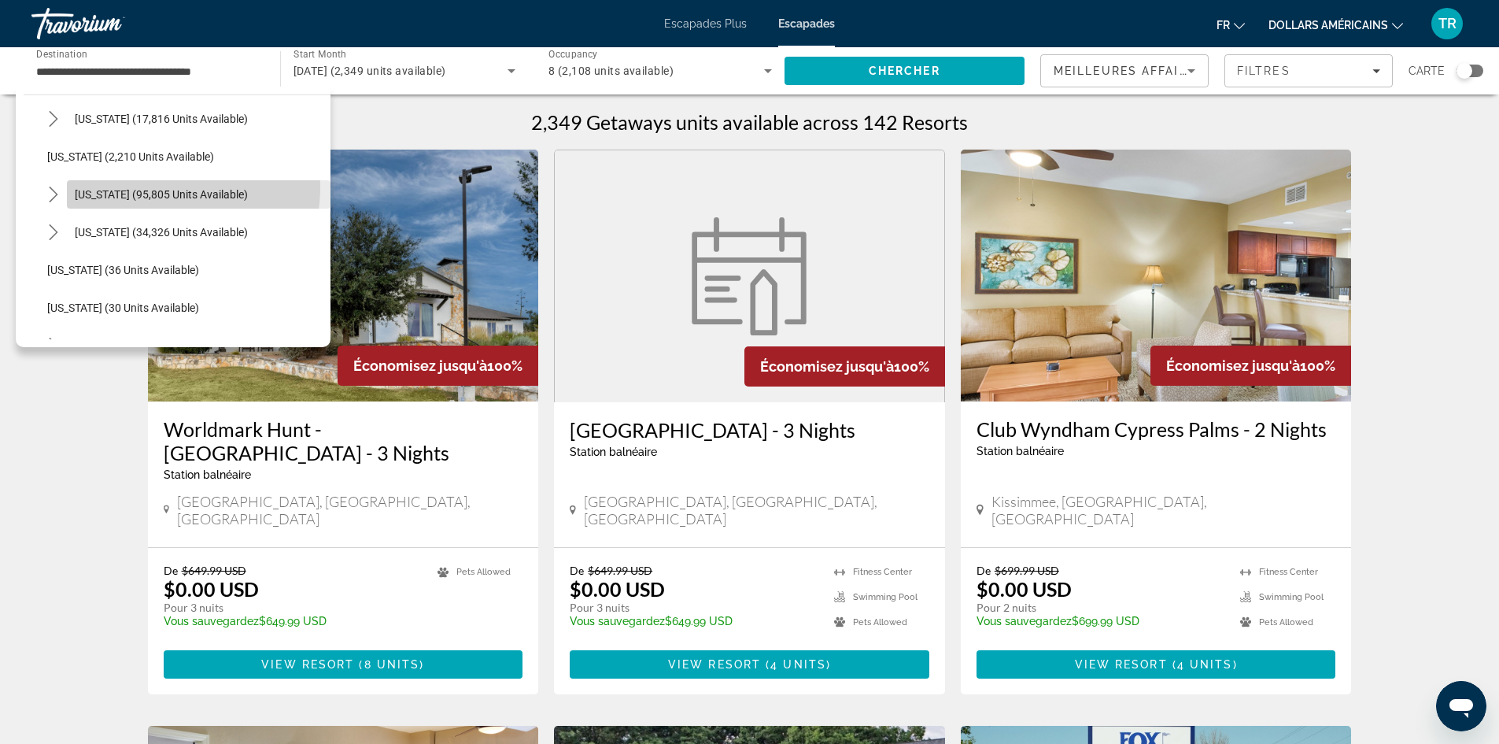
click at [152, 186] on span "Select destination: California (95,805 units available)" at bounding box center [199, 194] width 264 height 38
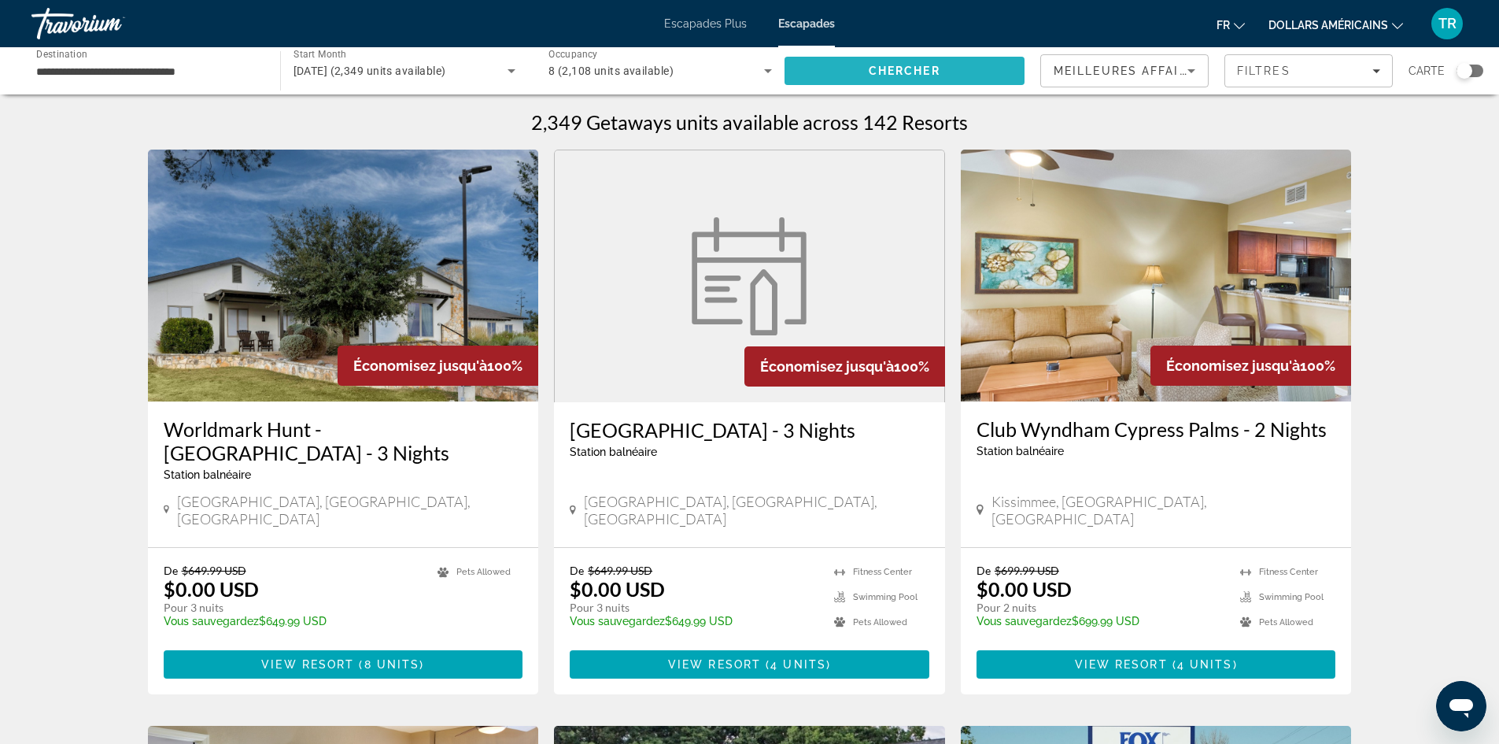
click at [877, 78] on span "Search" at bounding box center [904, 71] width 241 height 38
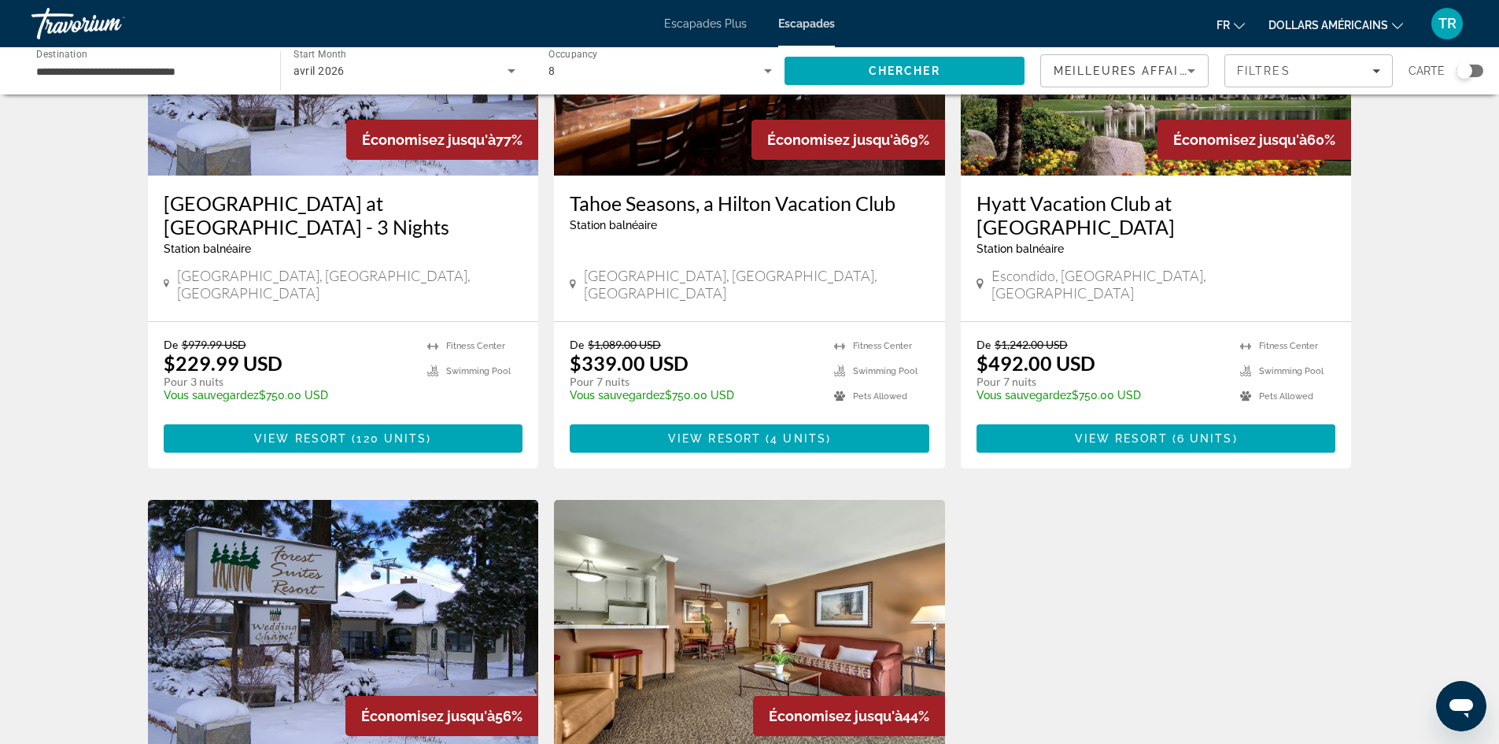
scroll to position [236, 0]
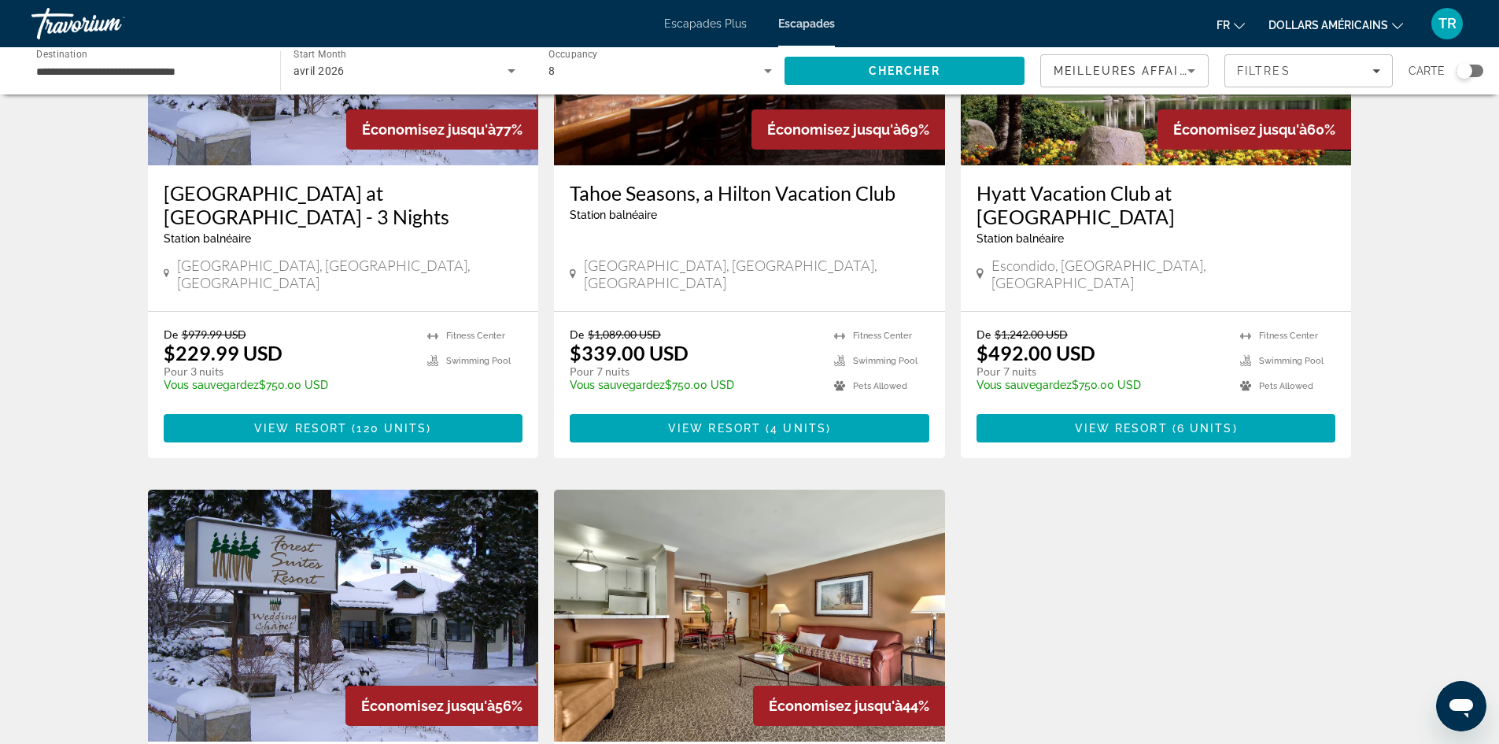
click at [142, 57] on div "**********" at bounding box center [147, 71] width 223 height 45
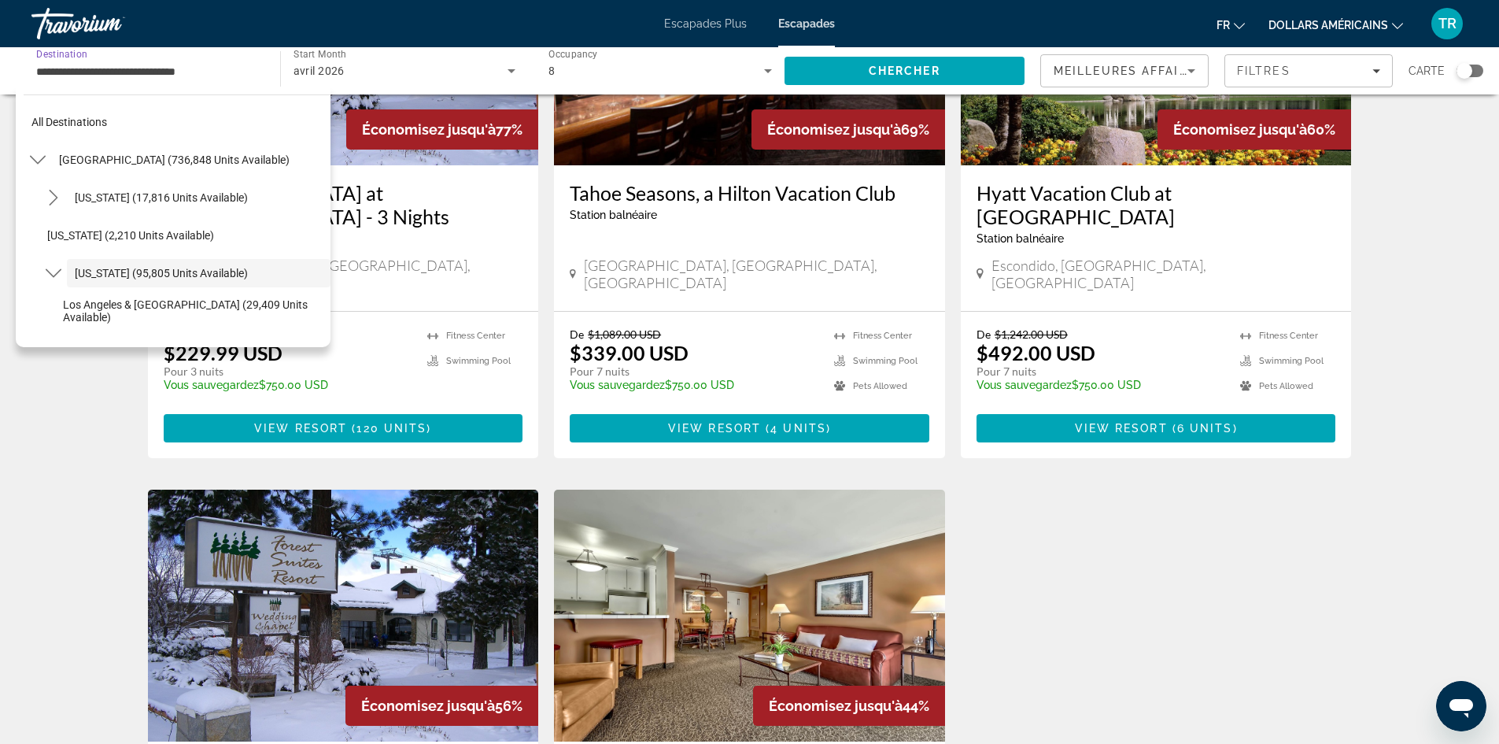
scroll to position [56, 0]
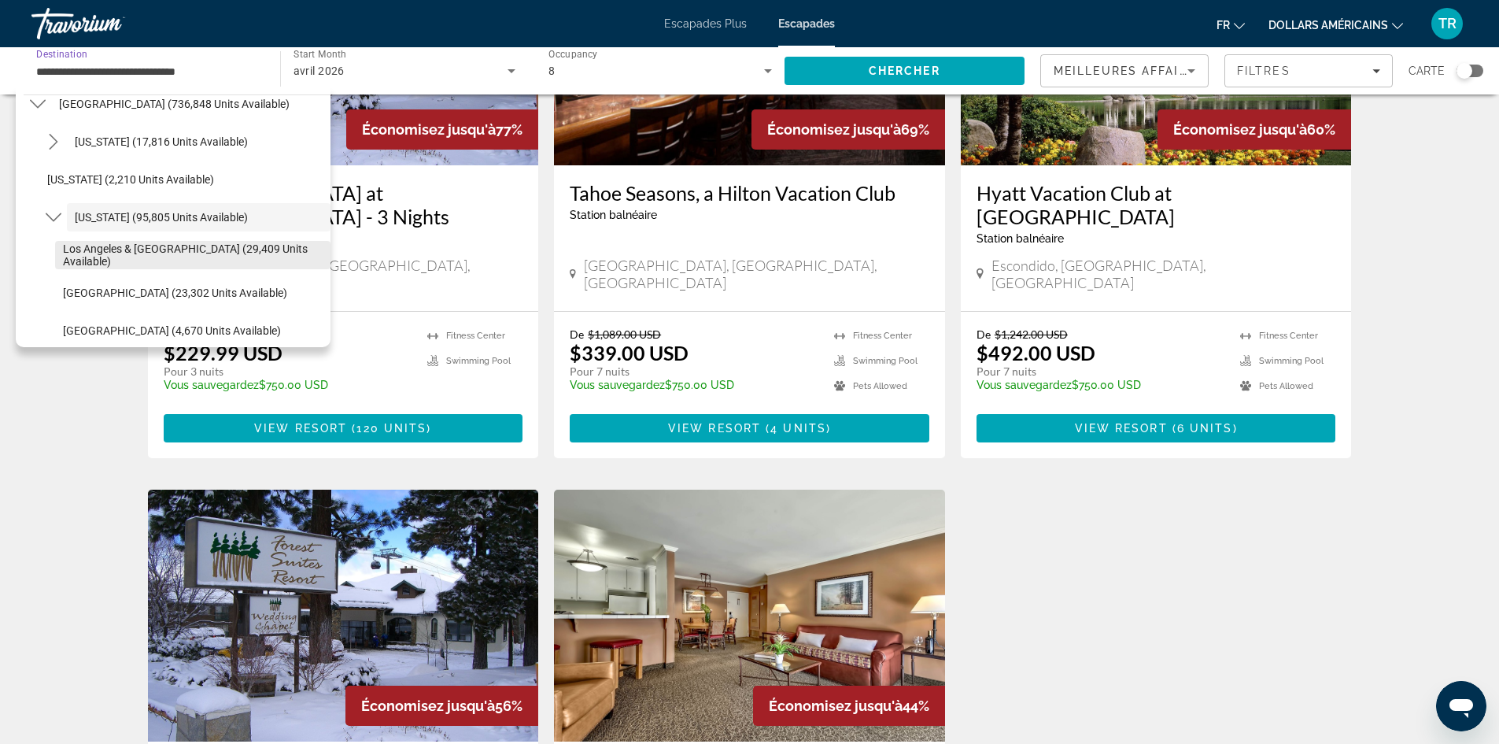
click at [198, 264] on span "Select destination: Los Angeles & Anaheim (29,409 units available)" at bounding box center [192, 255] width 275 height 38
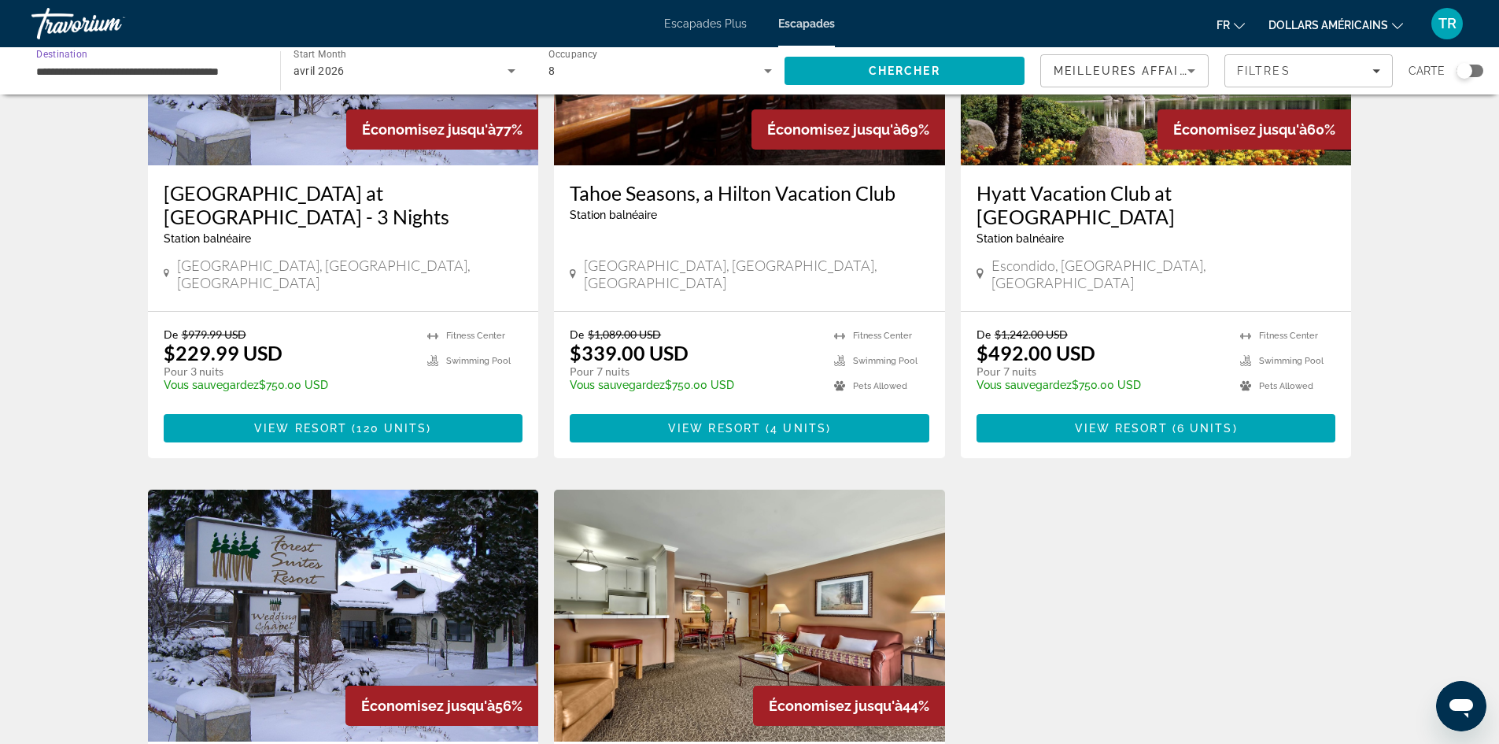
click at [234, 75] on input "**********" at bounding box center [147, 71] width 223 height 19
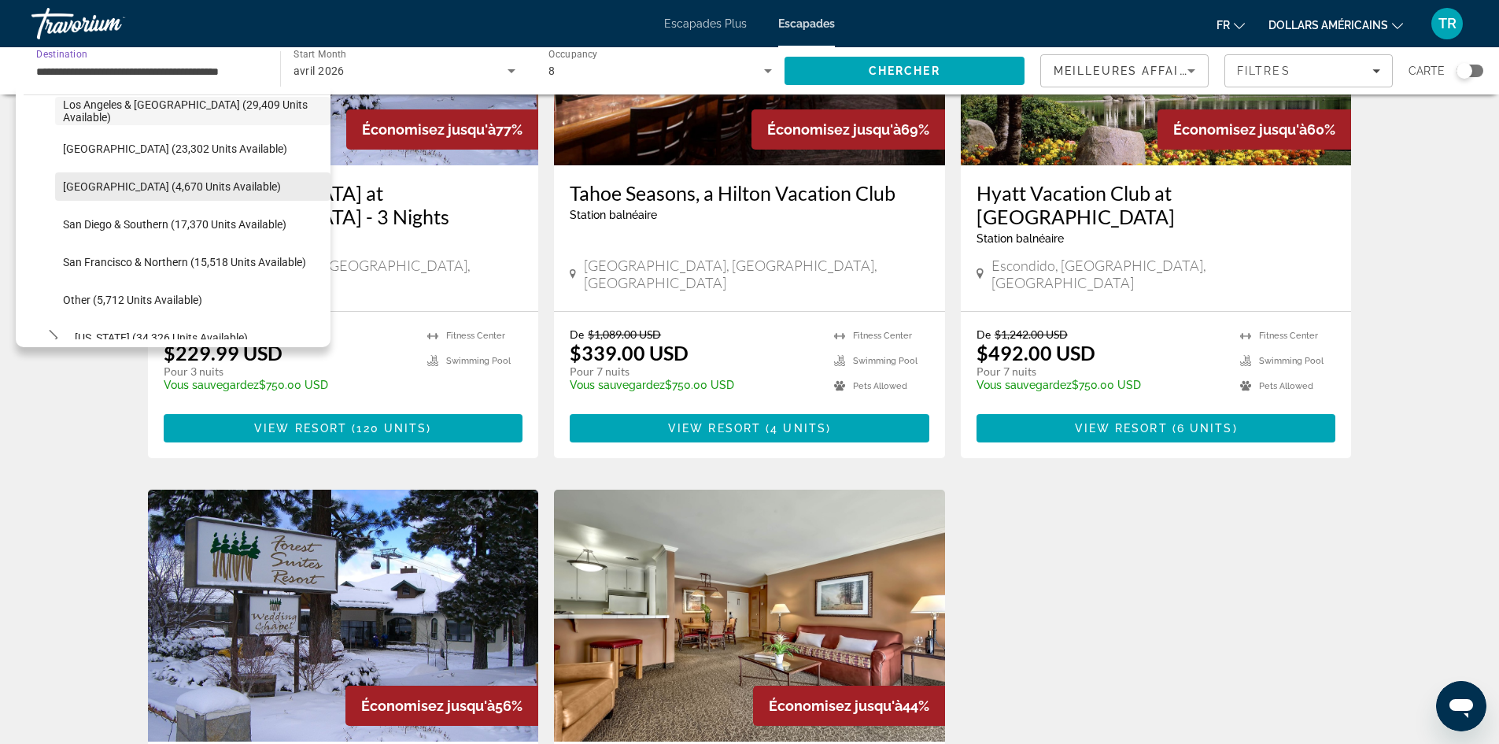
scroll to position [172, 0]
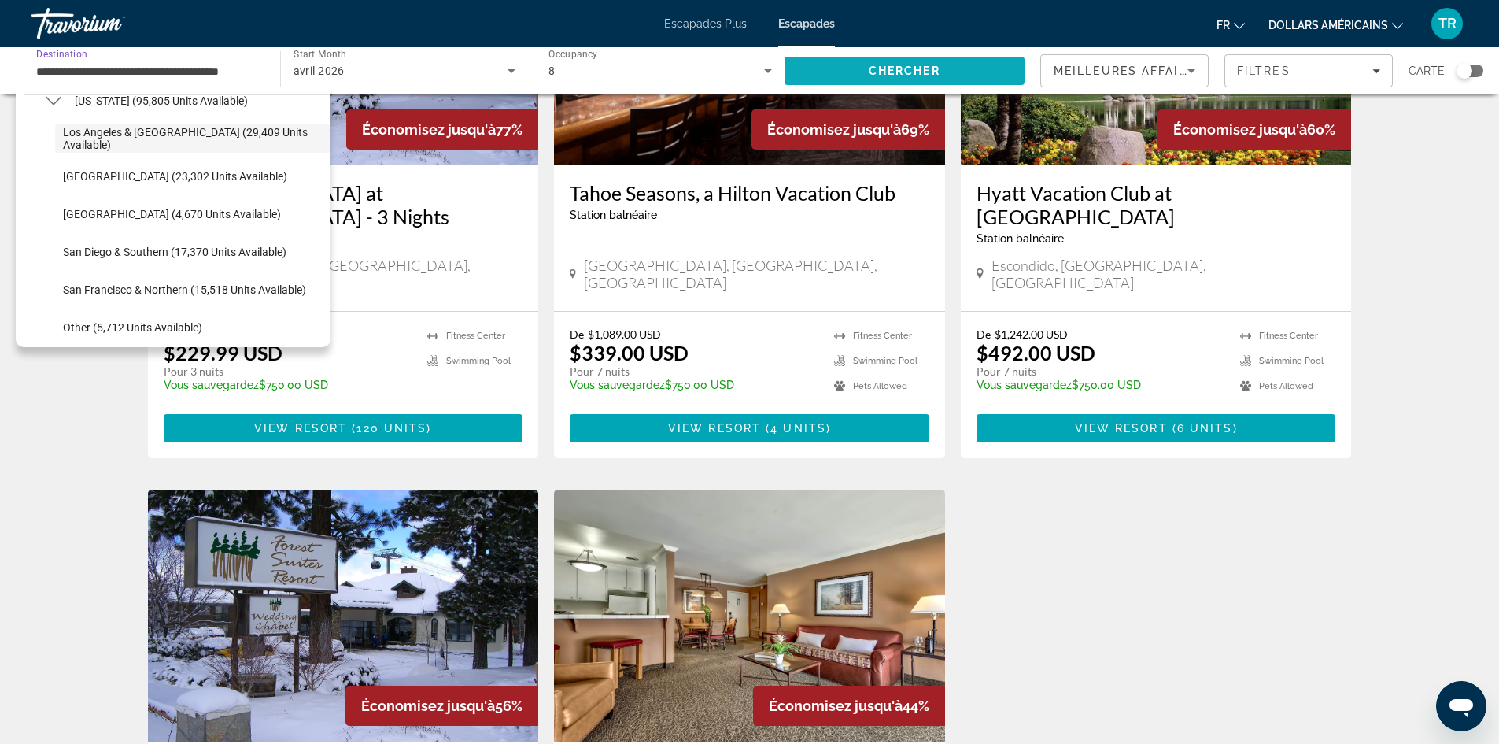
click at [939, 60] on span "Search" at bounding box center [904, 71] width 241 height 38
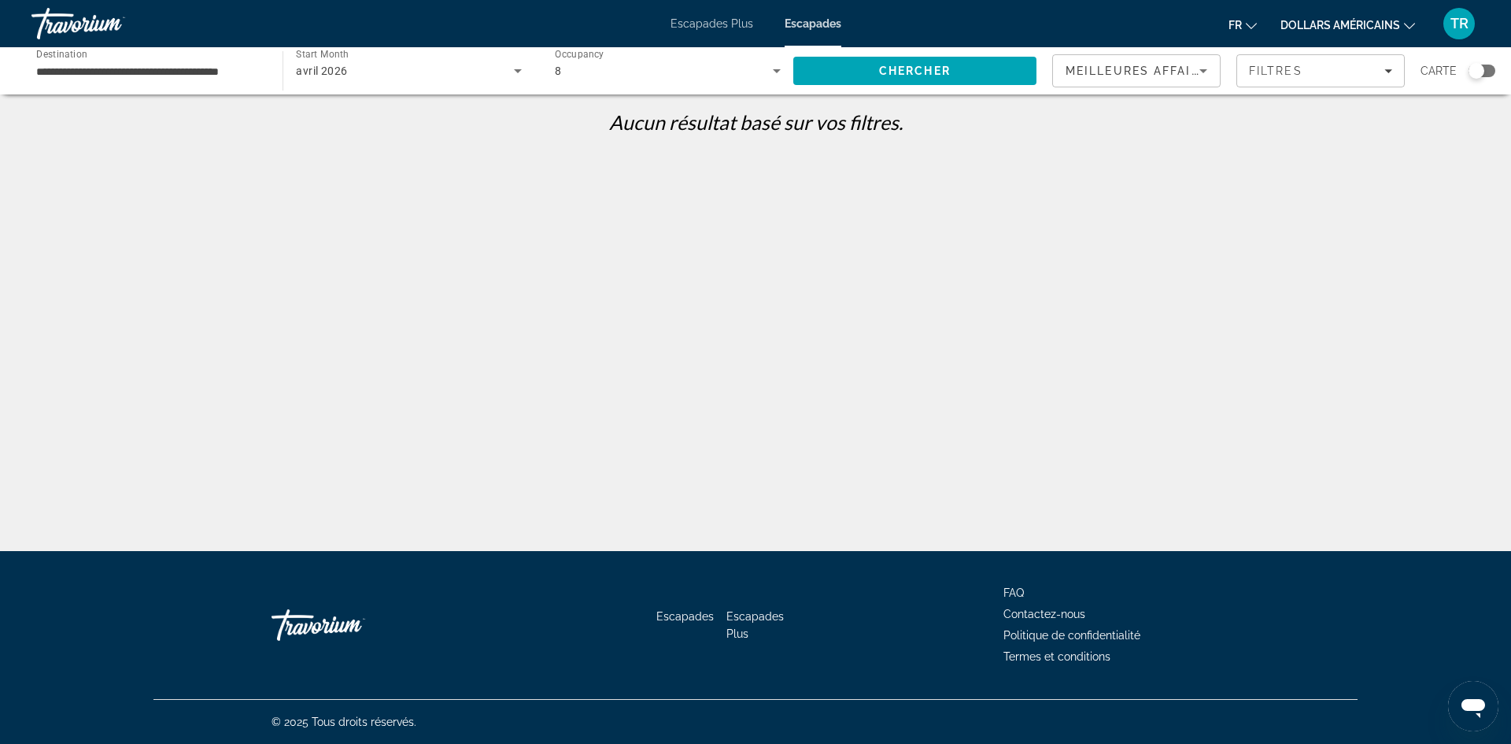
click at [196, 83] on div "**********" at bounding box center [149, 71] width 226 height 45
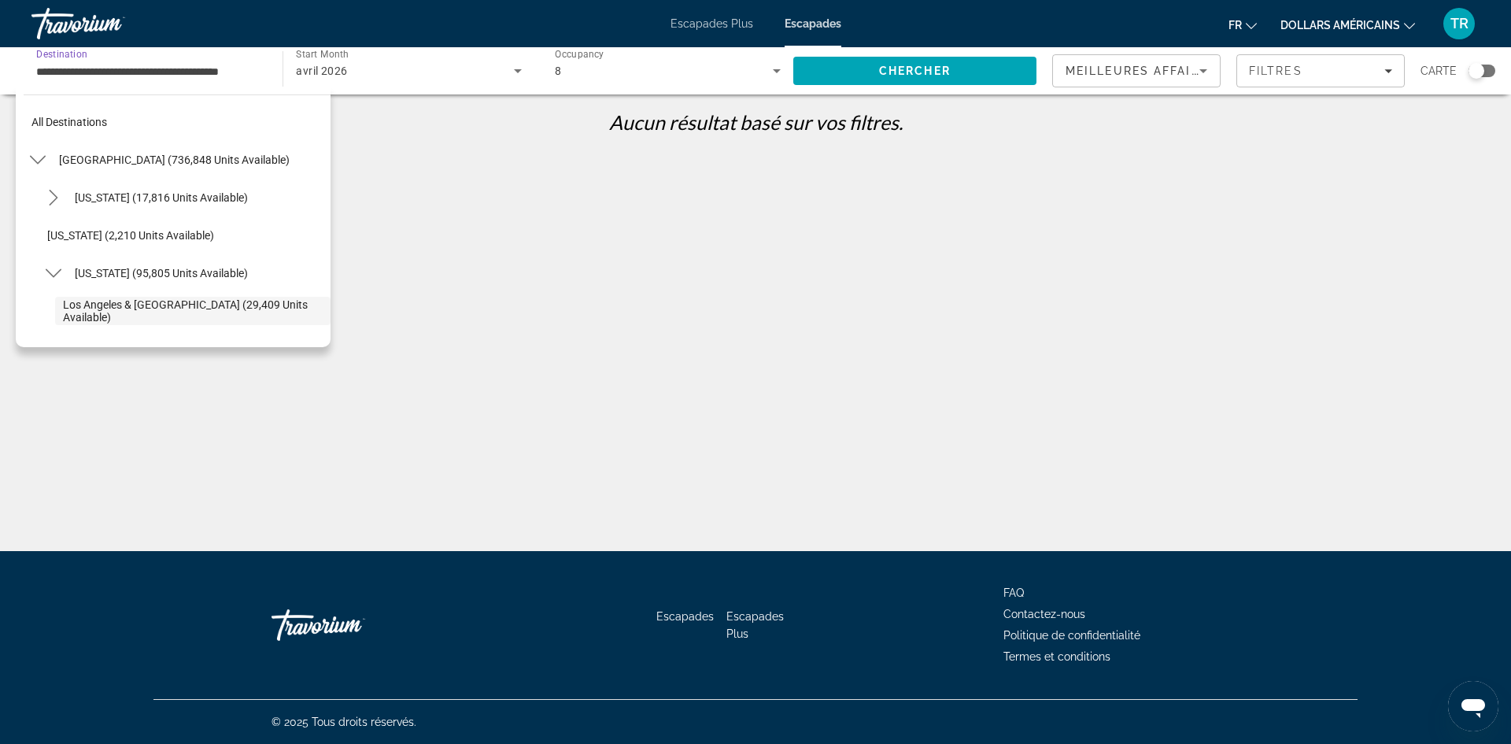
scroll to position [94, 0]
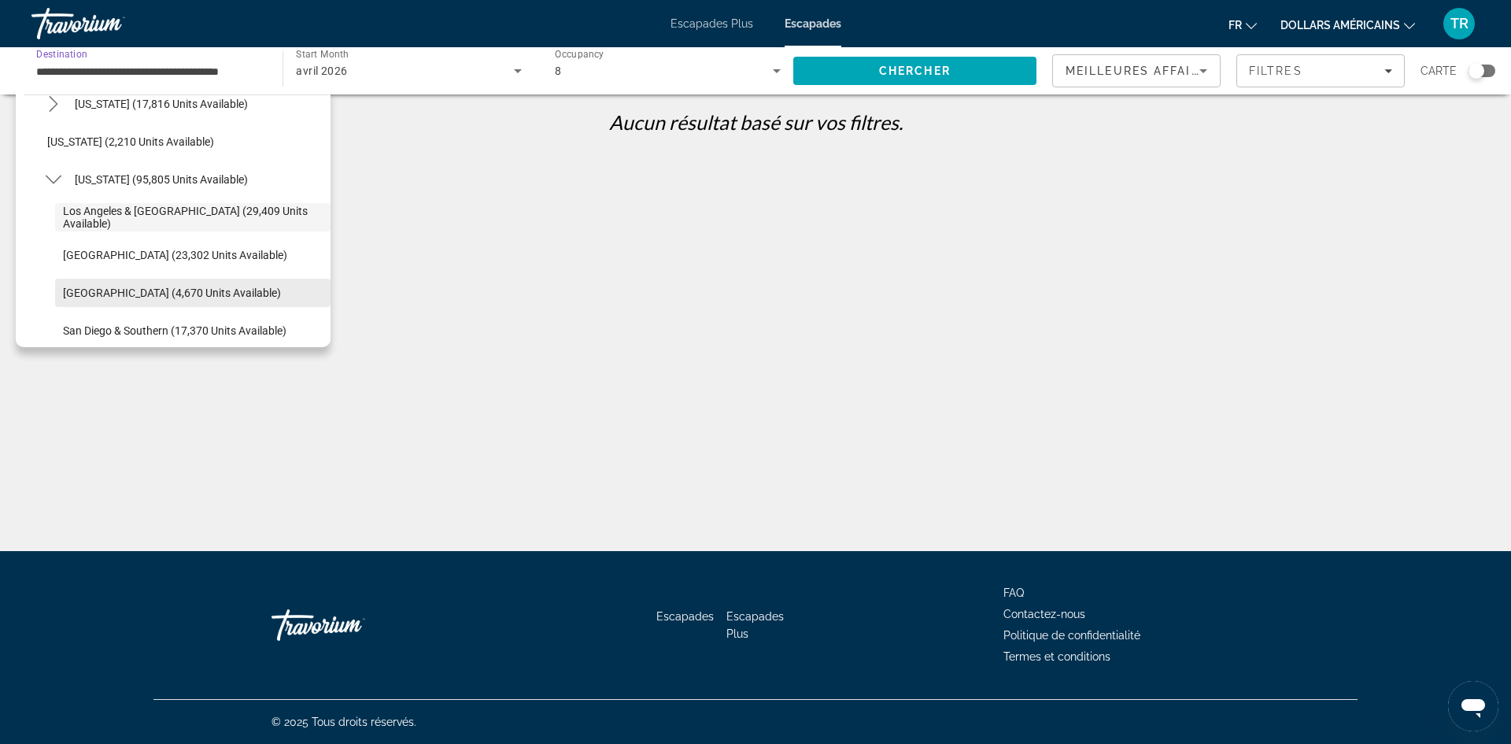
click at [157, 284] on span "Select destination: Palm Springs (4,670 units available)" at bounding box center [192, 293] width 275 height 38
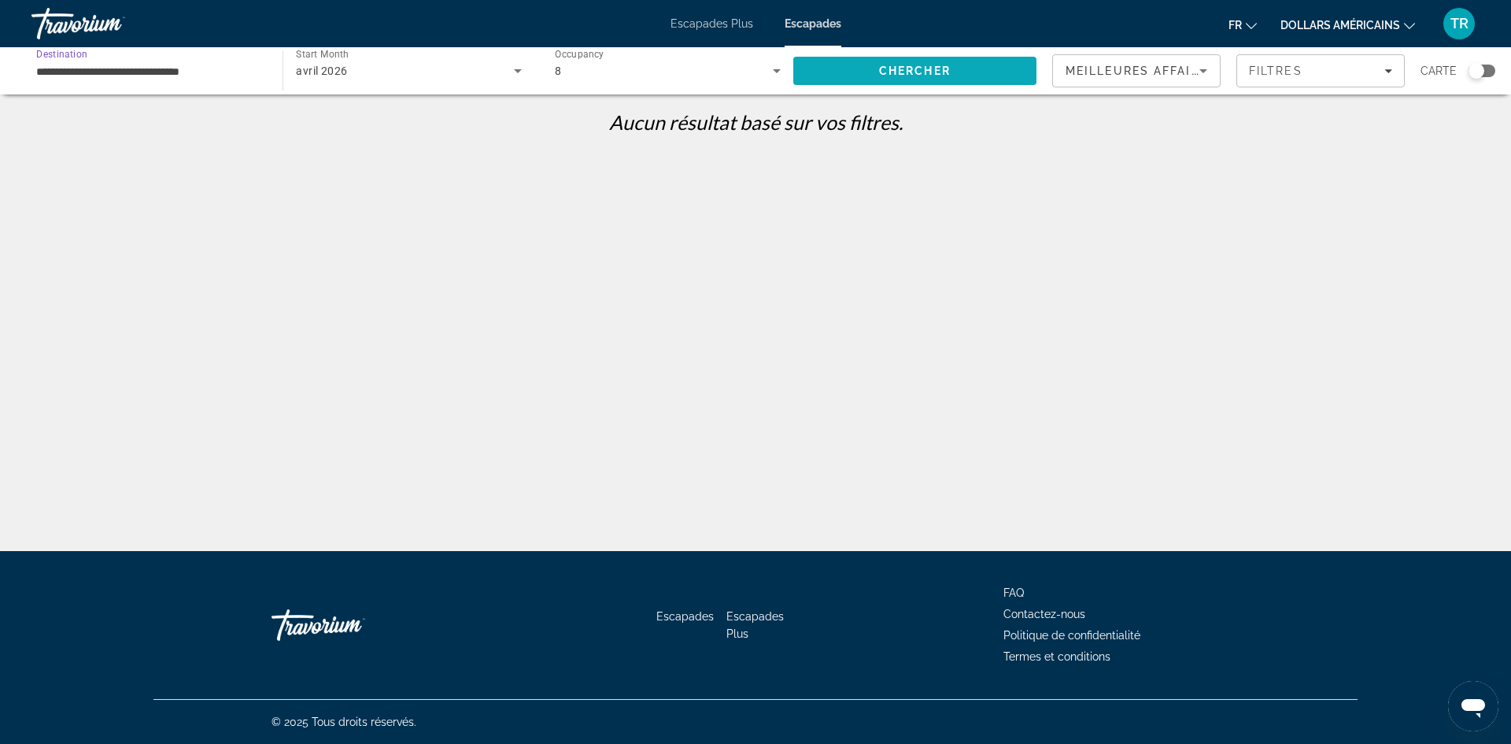
click at [936, 71] on span "Chercher" at bounding box center [915, 71] width 72 height 13
click at [164, 57] on div "**********" at bounding box center [149, 71] width 226 height 45
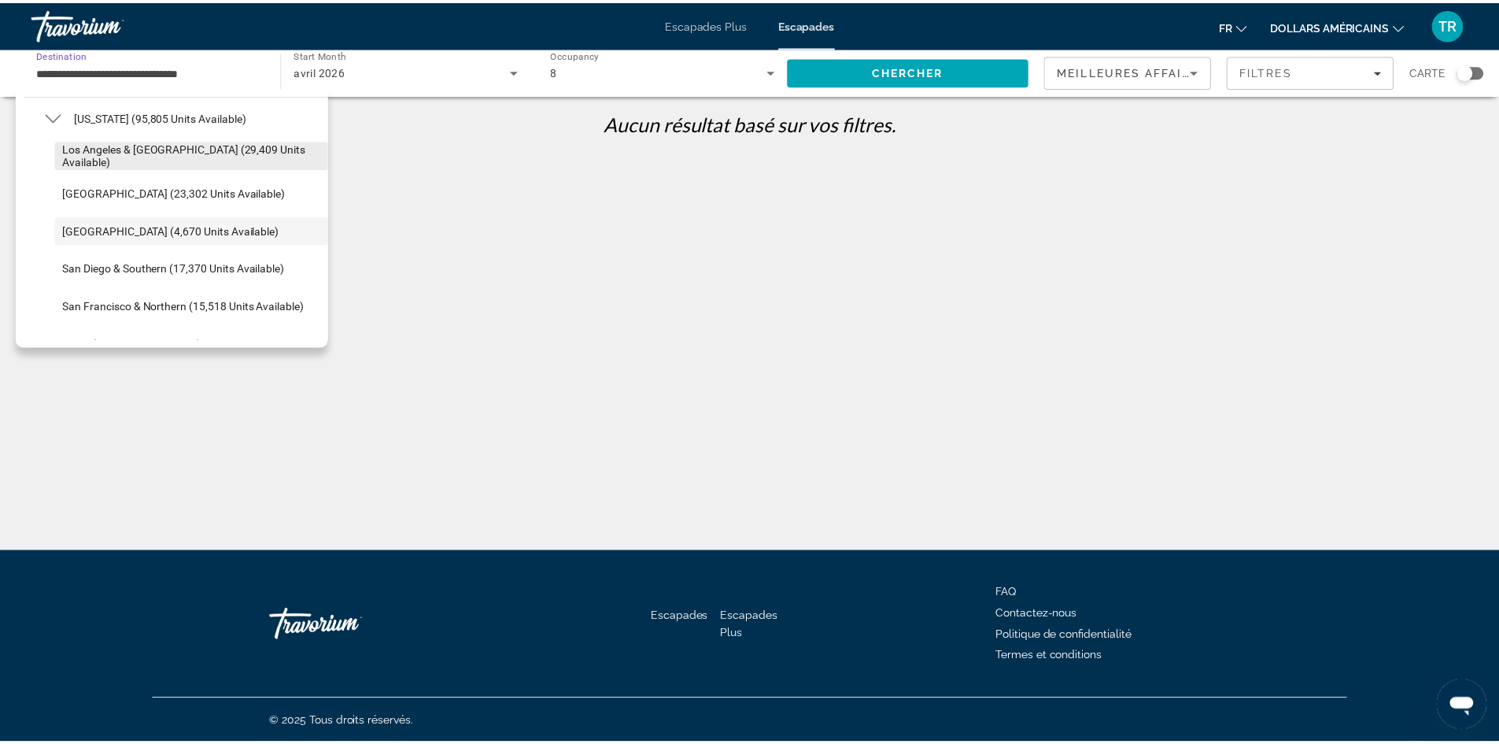
scroll to position [157, 0]
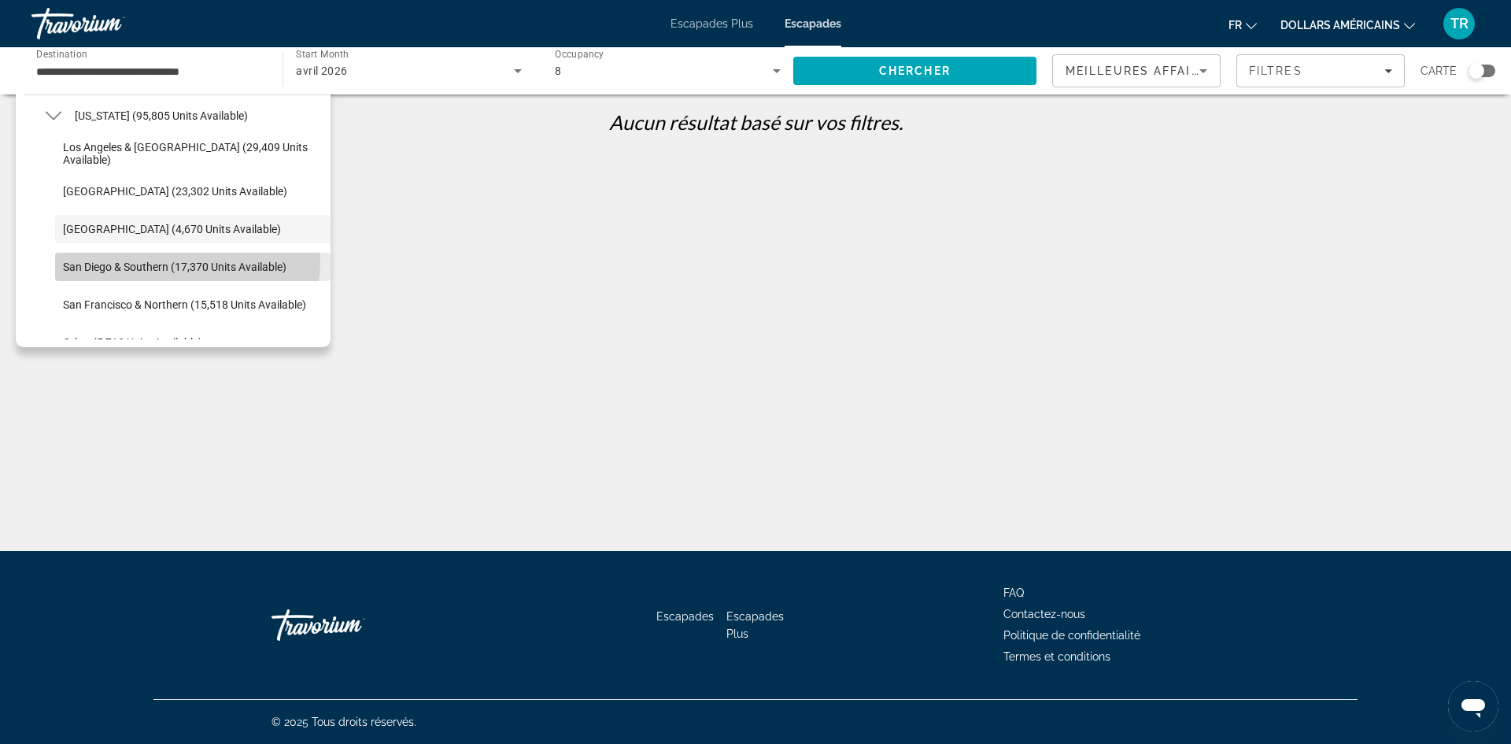
click at [186, 261] on span "San Diego & Southern (17,370 units available)" at bounding box center [174, 266] width 223 height 13
type input "**********"
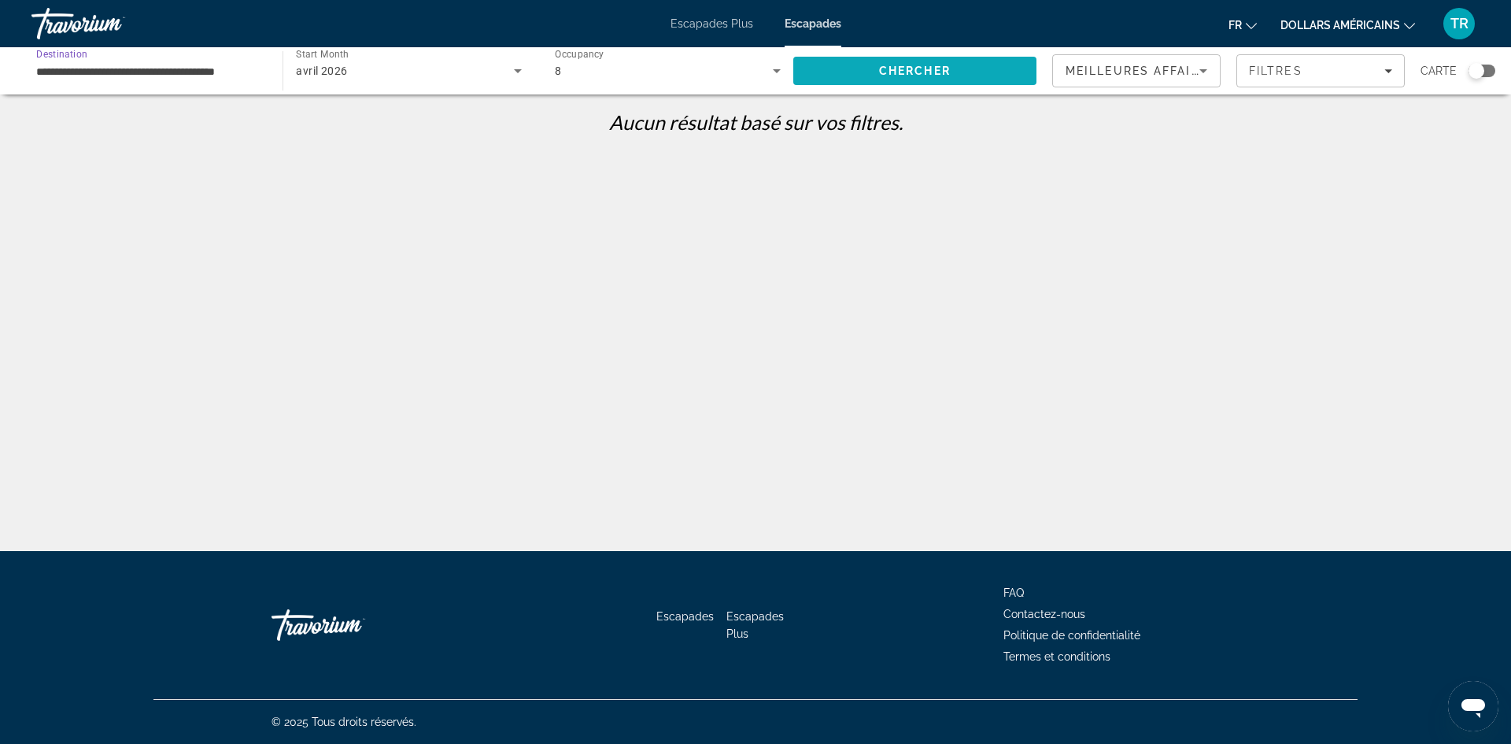
click at [842, 72] on span "Search" at bounding box center [914, 71] width 243 height 38
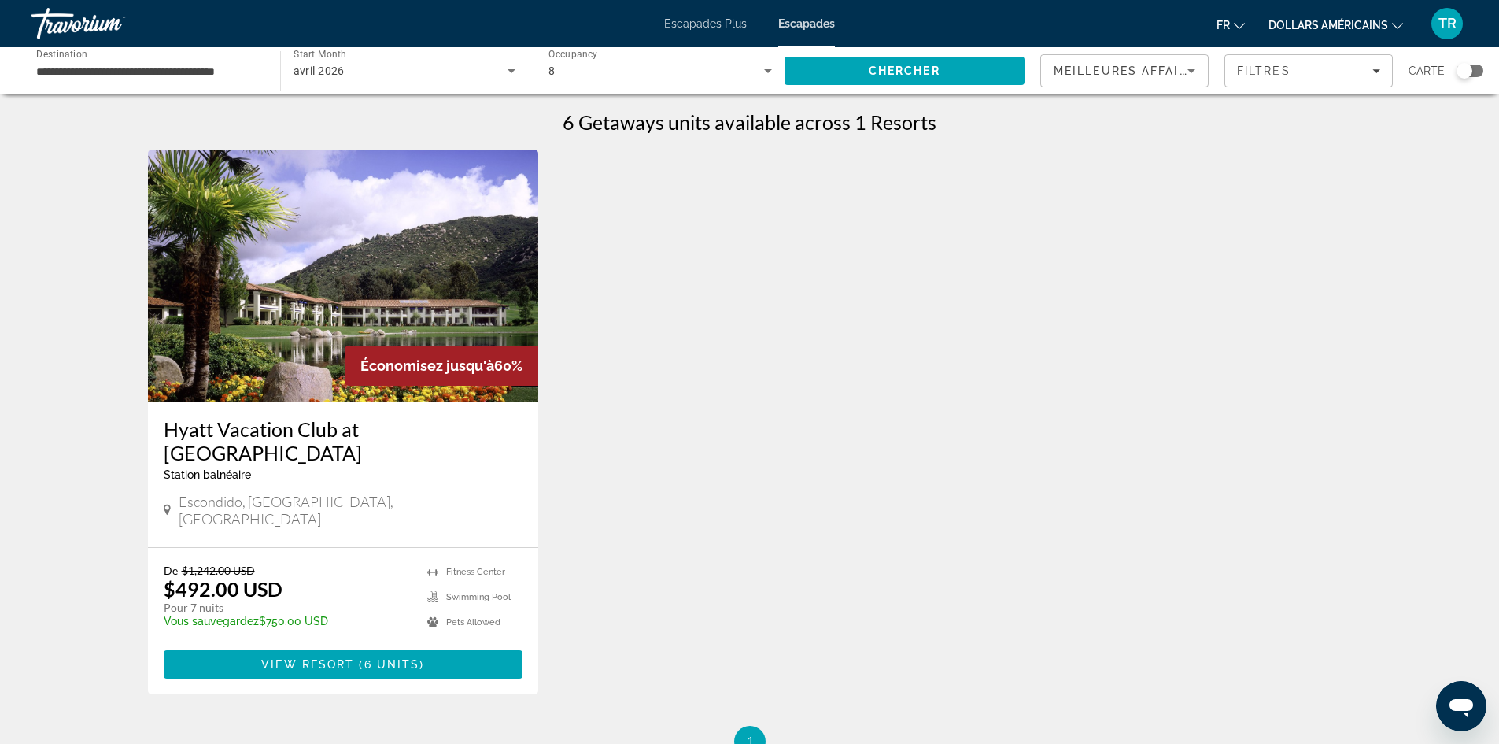
click at [134, 57] on div "**********" at bounding box center [147, 71] width 223 height 45
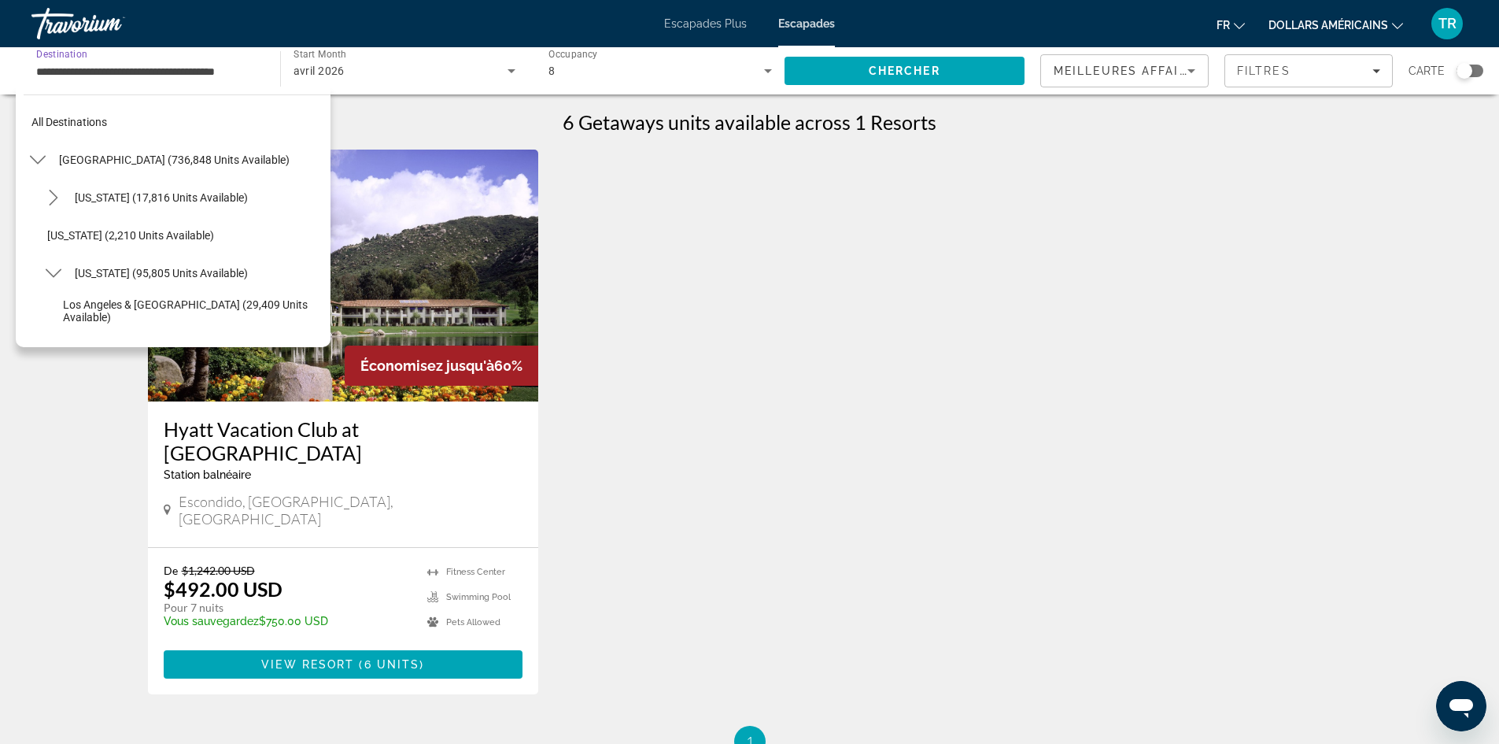
scroll to position [207, 0]
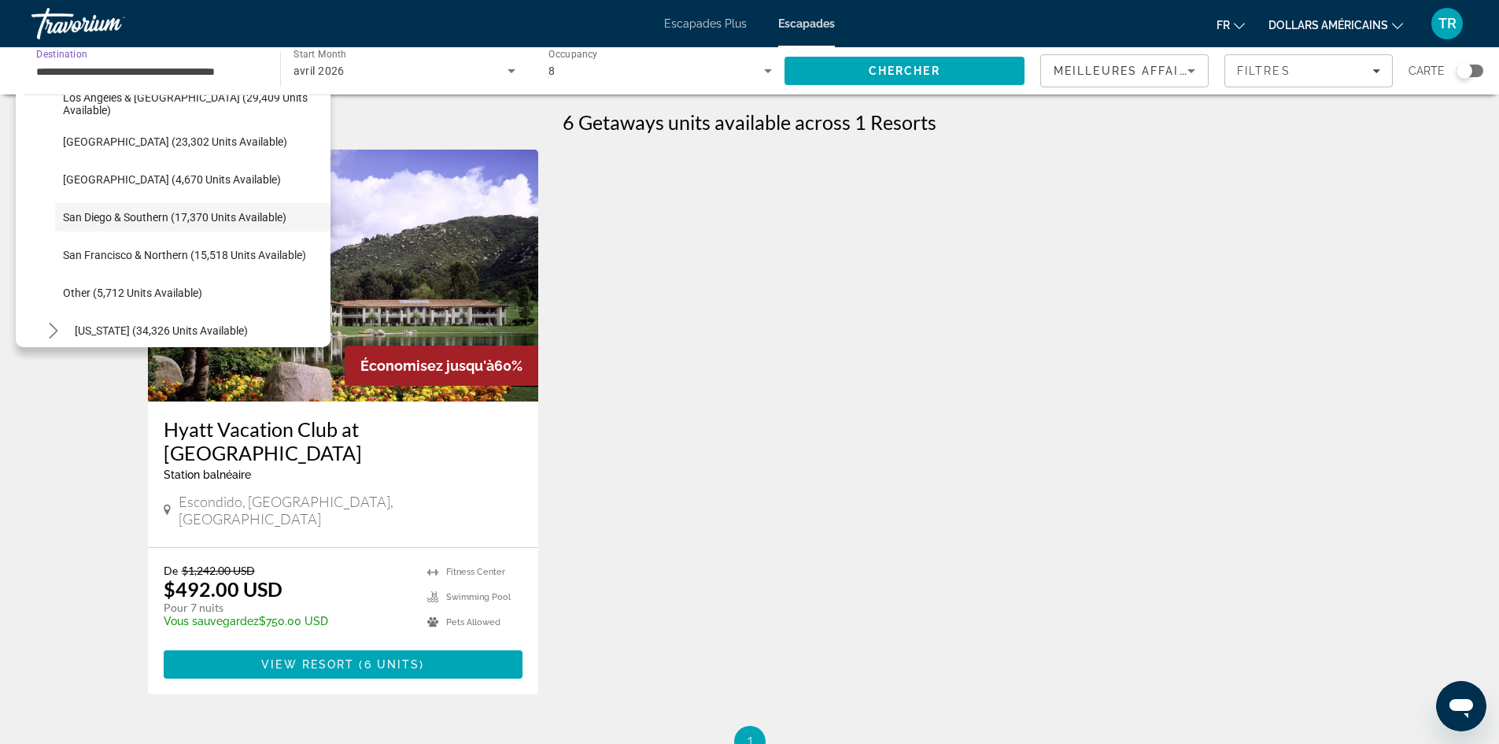
click at [732, 35] on div "Escapades Plus Escapades fr English Español Français Italiano Português русский…" at bounding box center [749, 23] width 1499 height 41
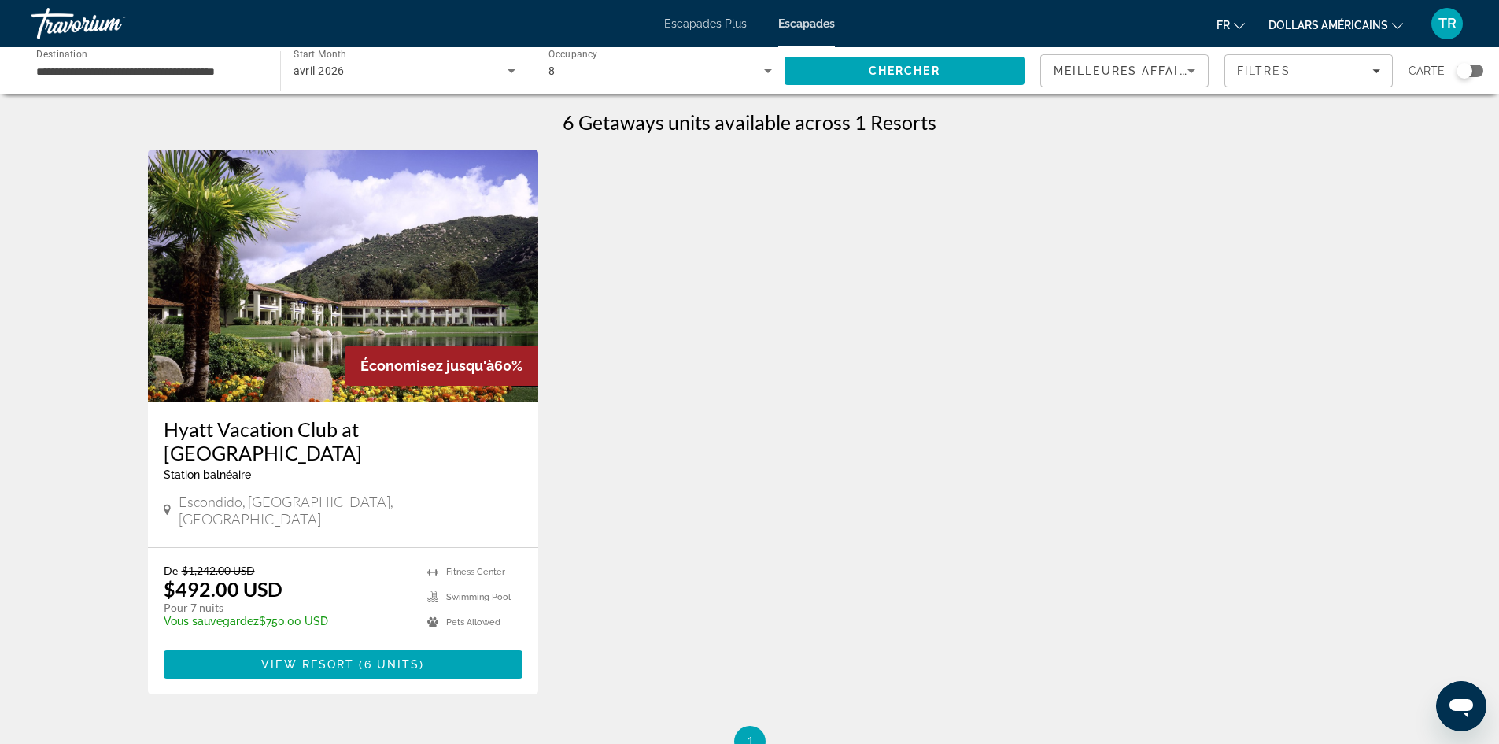
click at [729, 33] on div "Escapades Plus Escapades fr English Español Français Italiano Português русский…" at bounding box center [749, 23] width 1499 height 41
click at [729, 13] on div "Escapades Plus Escapades fr English Español Français Italiano Português русский…" at bounding box center [749, 23] width 1499 height 41
click at [708, 25] on font "Escapades Plus" at bounding box center [705, 23] width 83 height 13
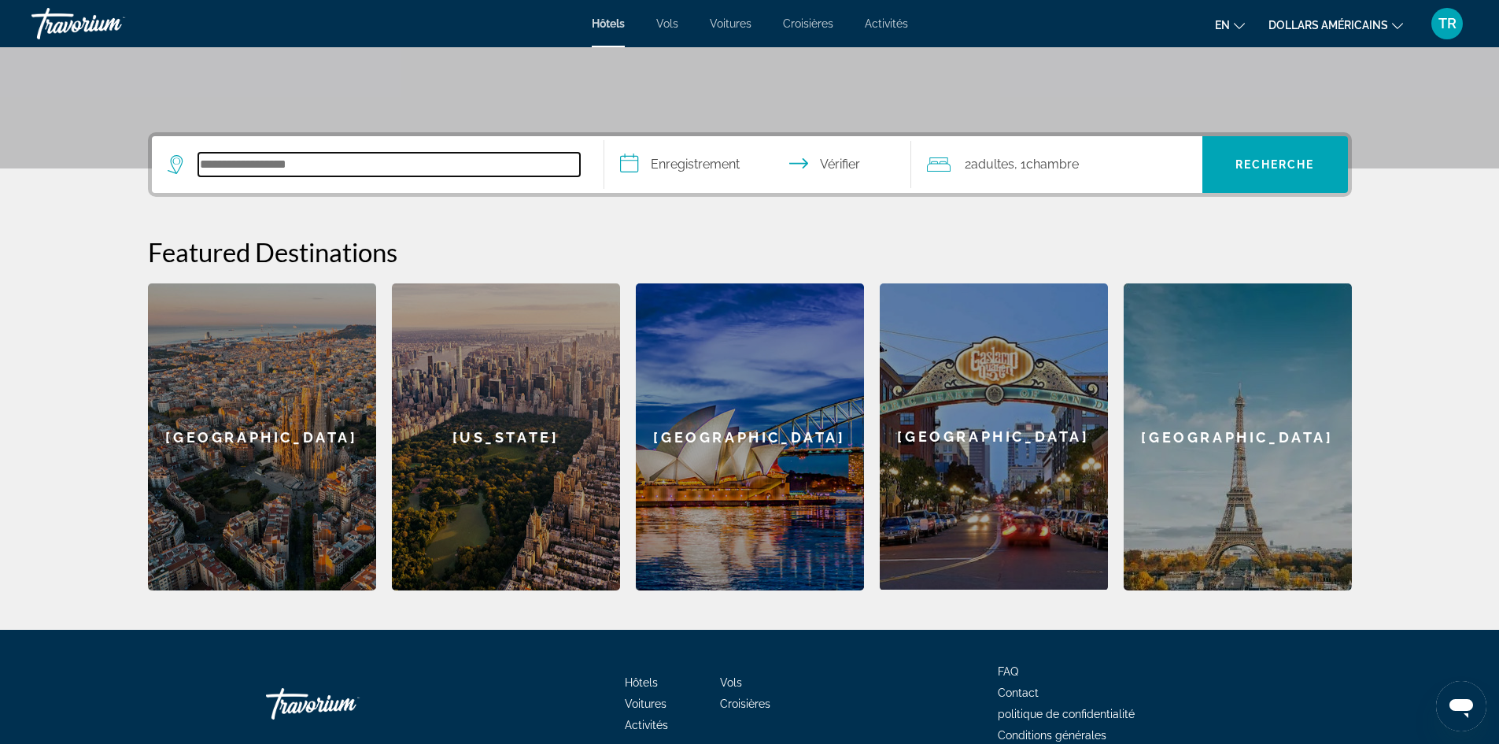
click at [368, 173] on input "Rechercher une destination hôtelière" at bounding box center [389, 165] width 382 height 24
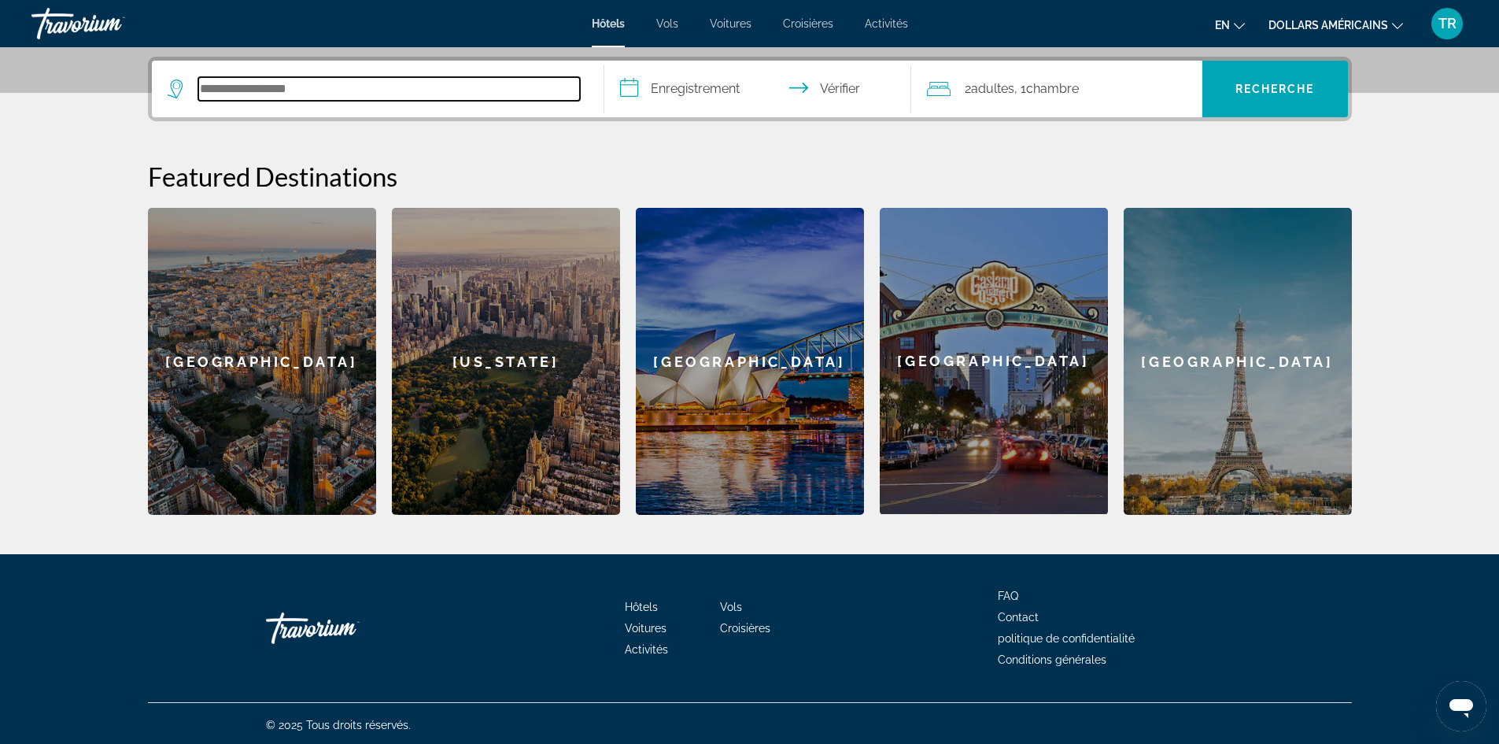
scroll to position [382, 0]
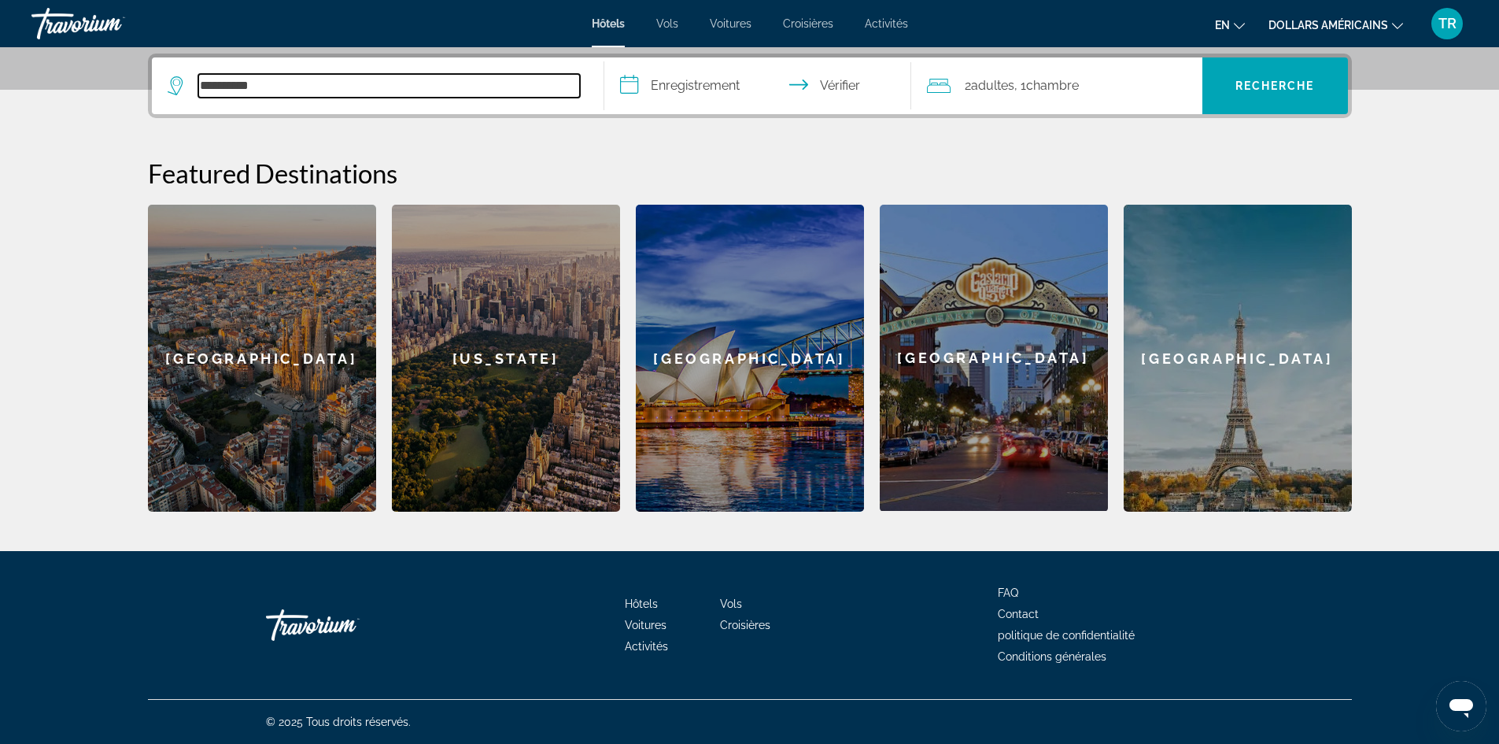
type input "**********"
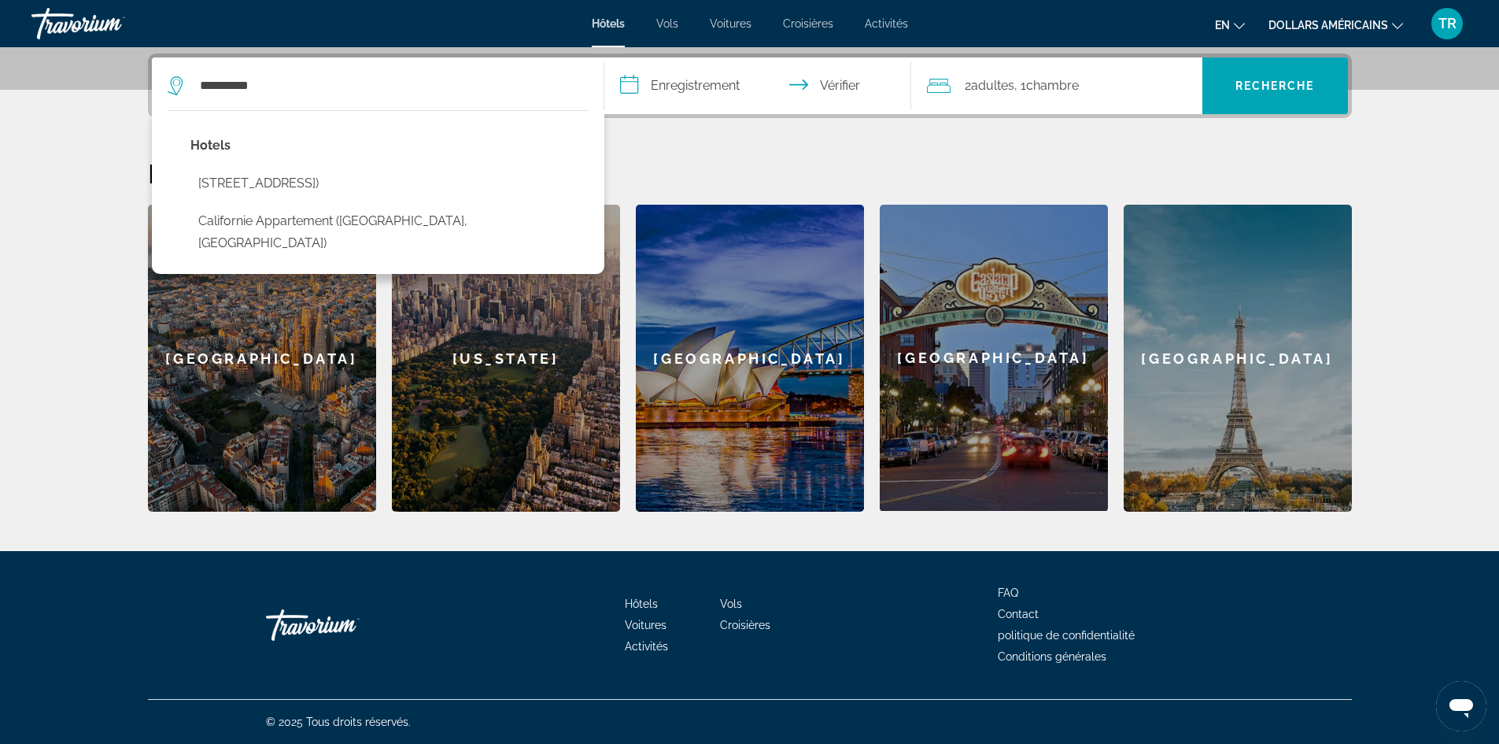
click at [1047, 97] on div "2 adultes Adulte , 1 chambre chambres" at bounding box center [1064, 85] width 275 height 57
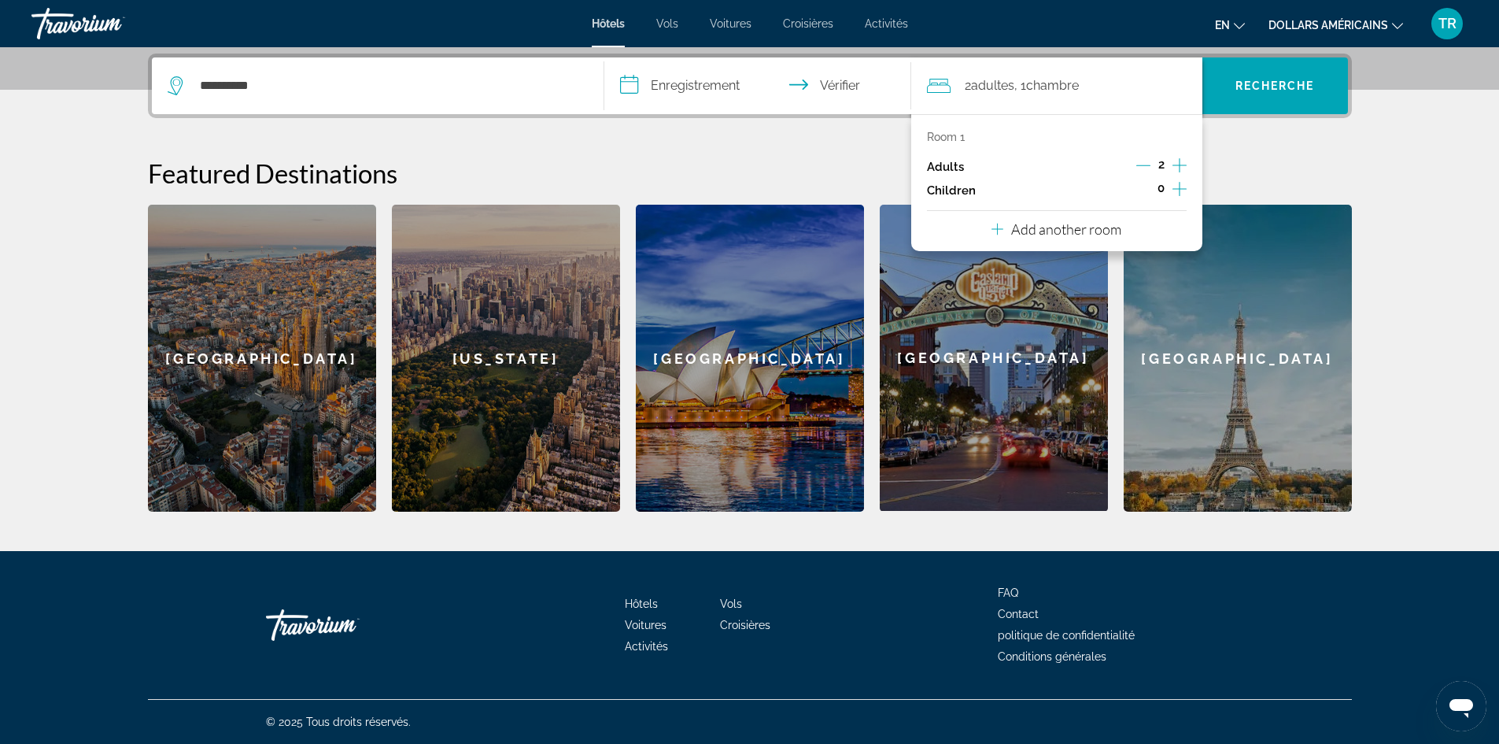
click at [1187, 168] on div "Room 1 Adults 2 Children 0 Add another room" at bounding box center [1056, 182] width 291 height 137
click at [1175, 163] on icon "Increment adults" at bounding box center [1179, 165] width 14 height 19
click at [1175, 161] on icon "Increment adults" at bounding box center [1179, 165] width 14 height 19
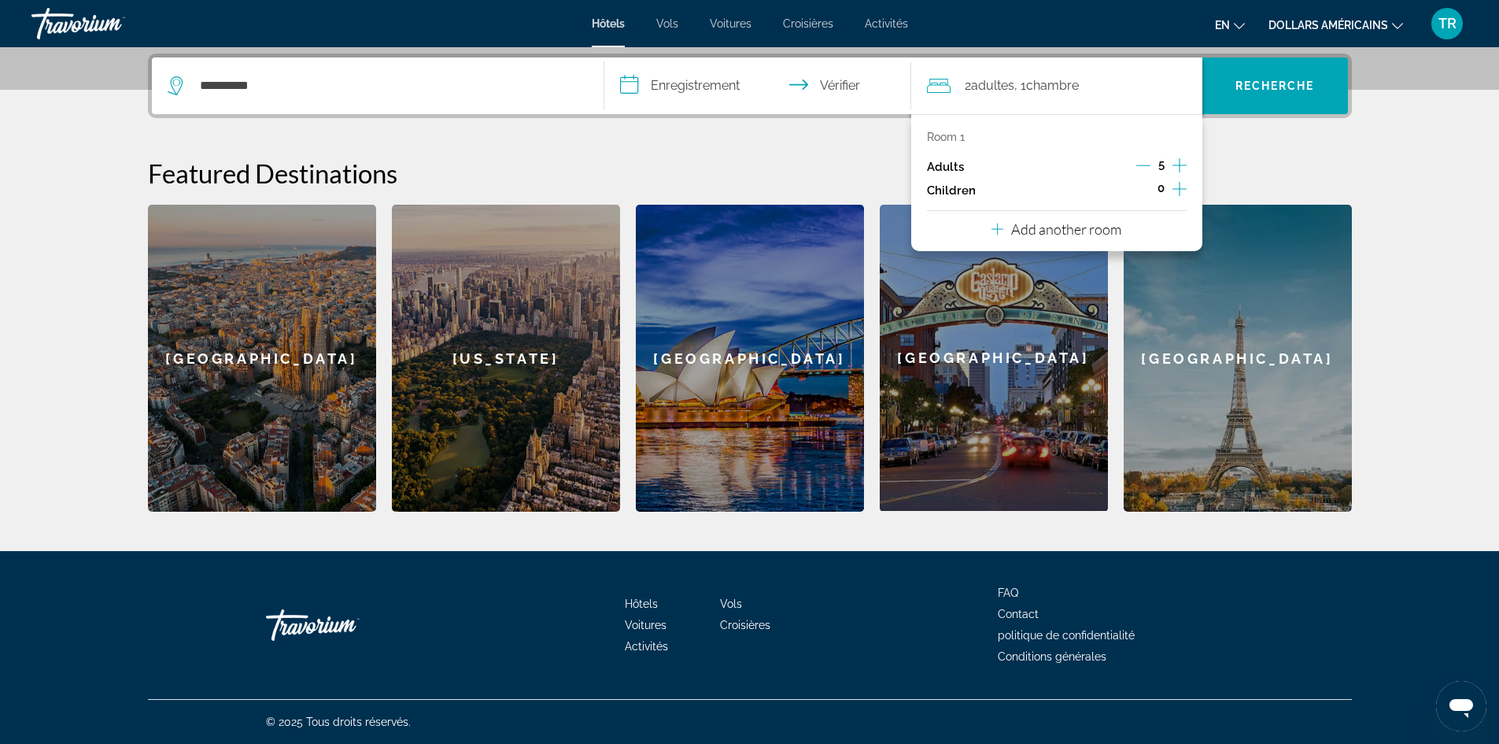
click at [1175, 161] on icon "Increment adults" at bounding box center [1179, 165] width 14 height 19
click at [1144, 165] on icon "Decrement adults" at bounding box center [1142, 165] width 14 height 1
click at [1144, 165] on icon "Decrement adults" at bounding box center [1143, 165] width 14 height 1
click at [1183, 187] on icon "Increment children" at bounding box center [1179, 188] width 14 height 19
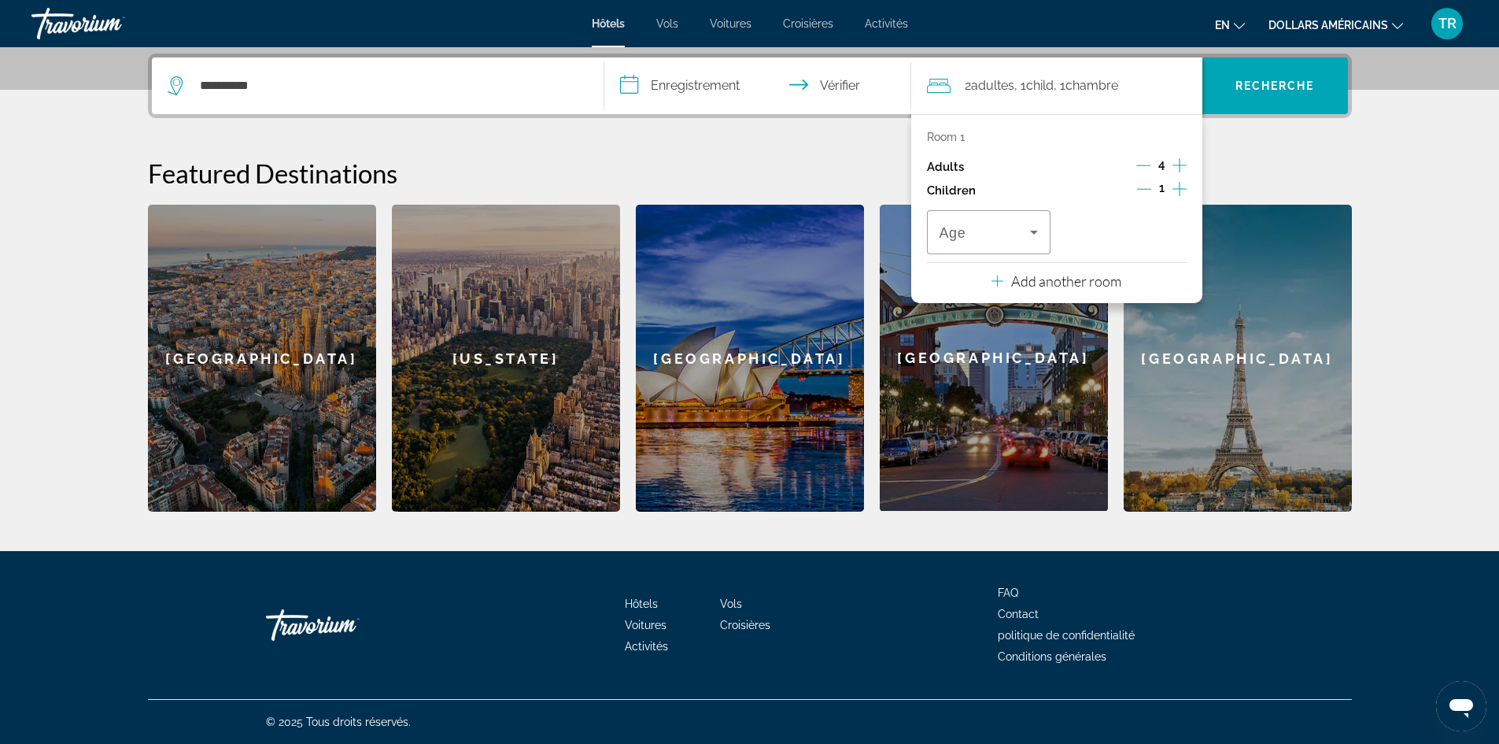
click at [1183, 187] on icon "Increment children" at bounding box center [1179, 188] width 14 height 19
click at [699, 154] on div "**********" at bounding box center [749, 283] width 1267 height 458
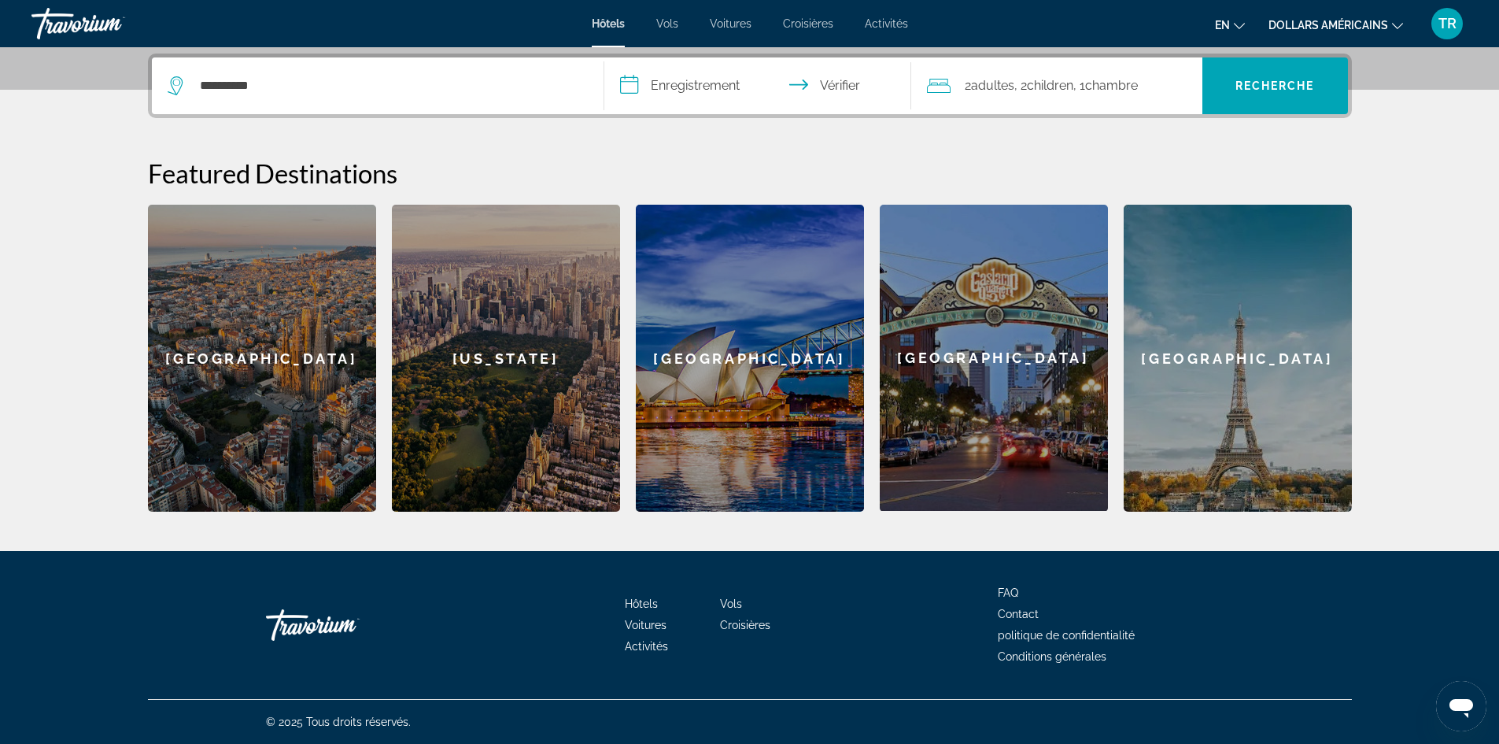
click at [1112, 98] on div "2 adultes Adulte , 2 Child Children , 1 chambre chambres" at bounding box center [1064, 85] width 275 height 57
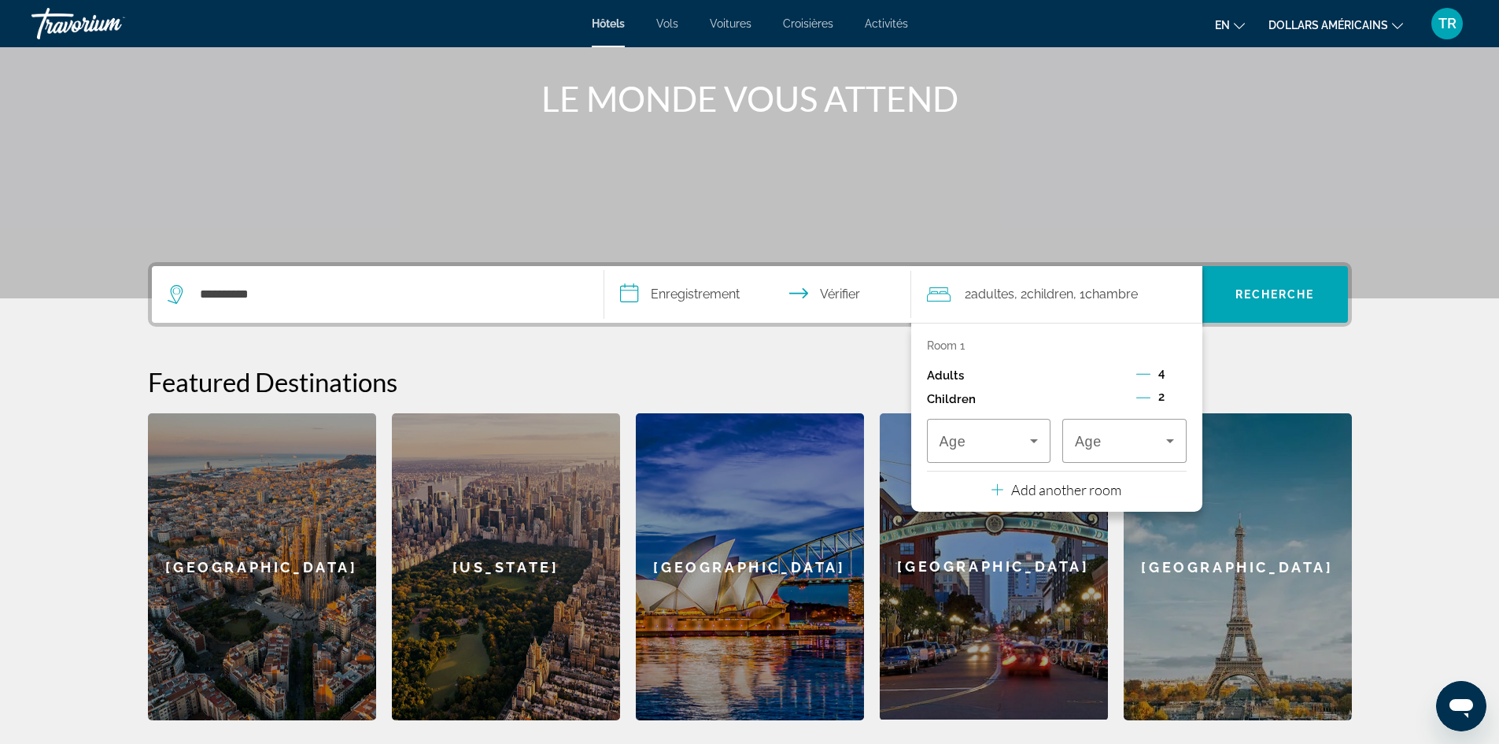
scroll to position [146, 0]
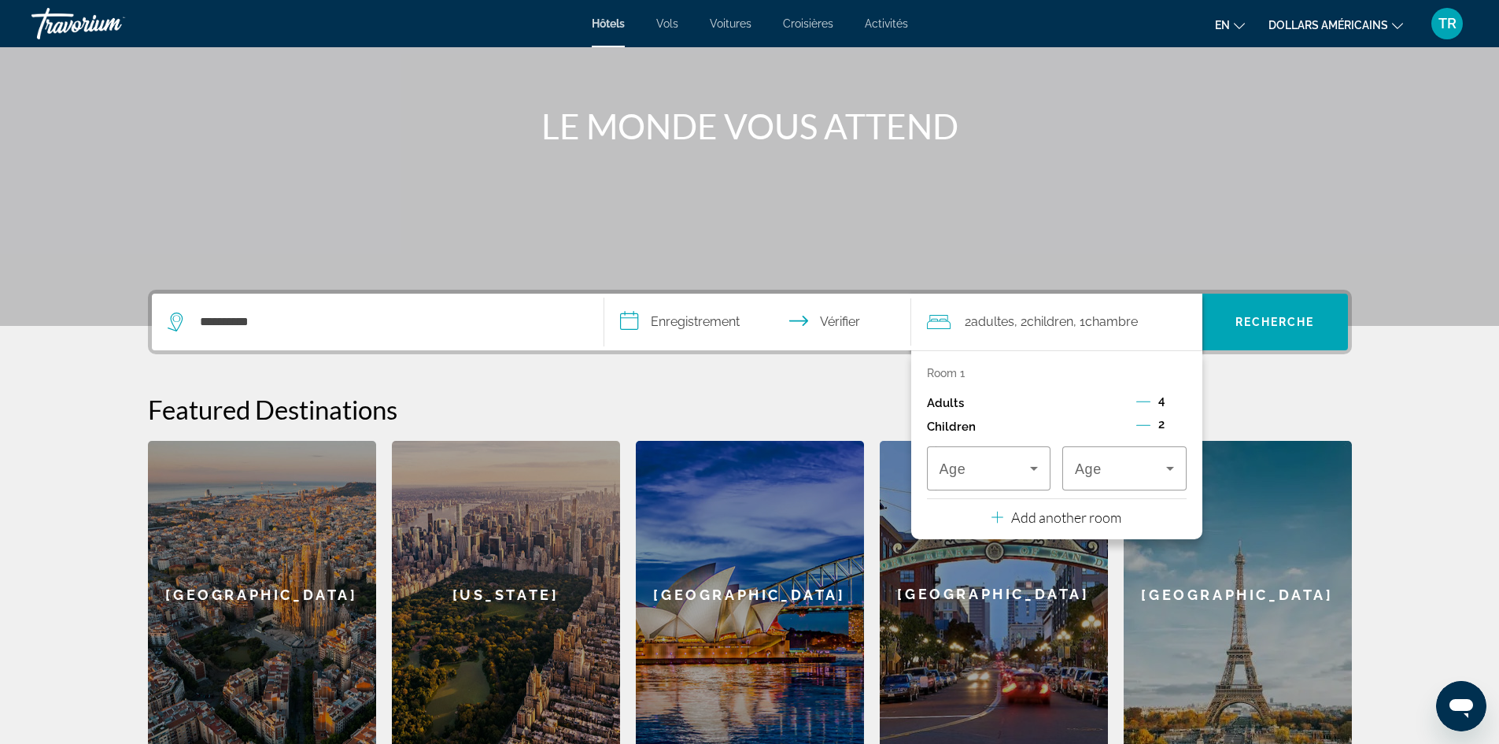
click at [950, 377] on p "Room 1" at bounding box center [946, 373] width 38 height 13
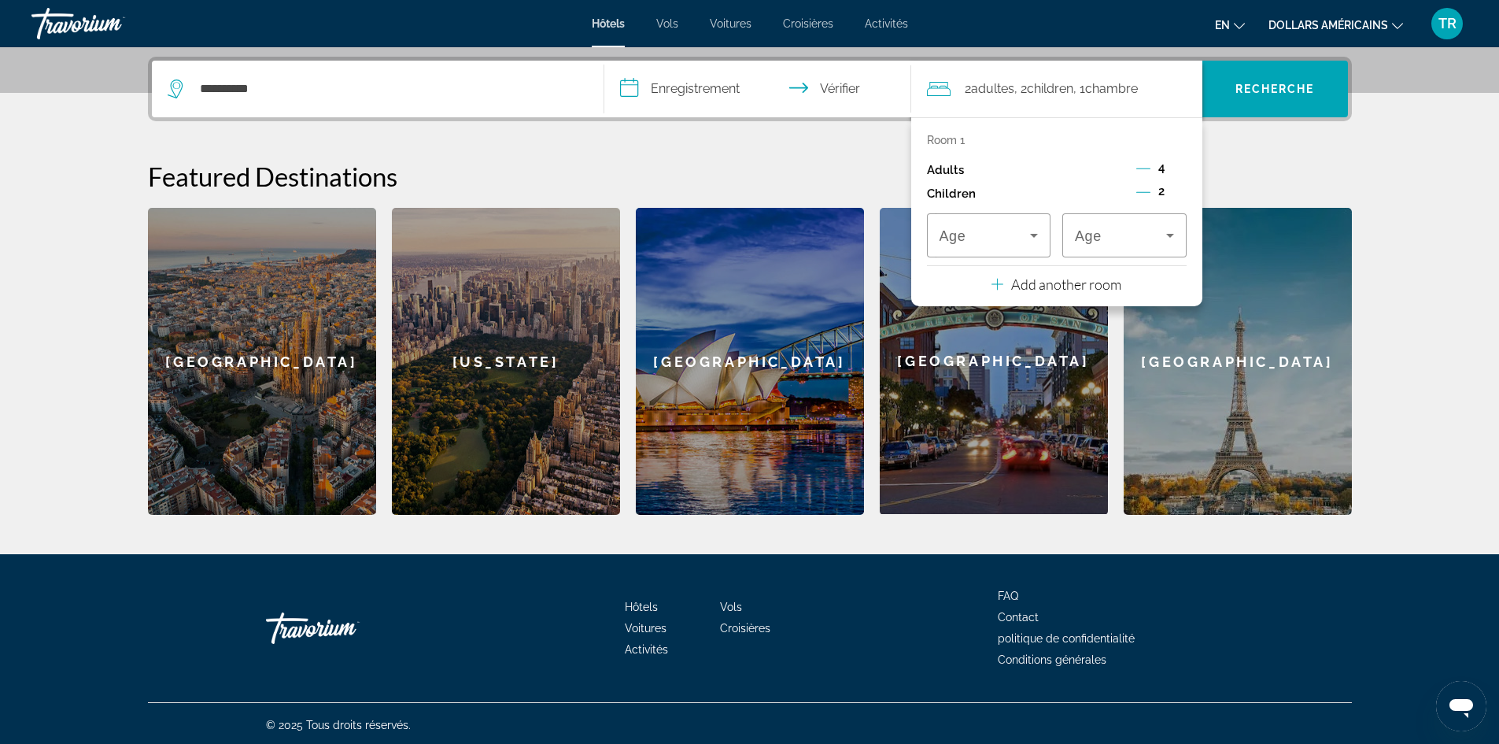
scroll to position [382, 0]
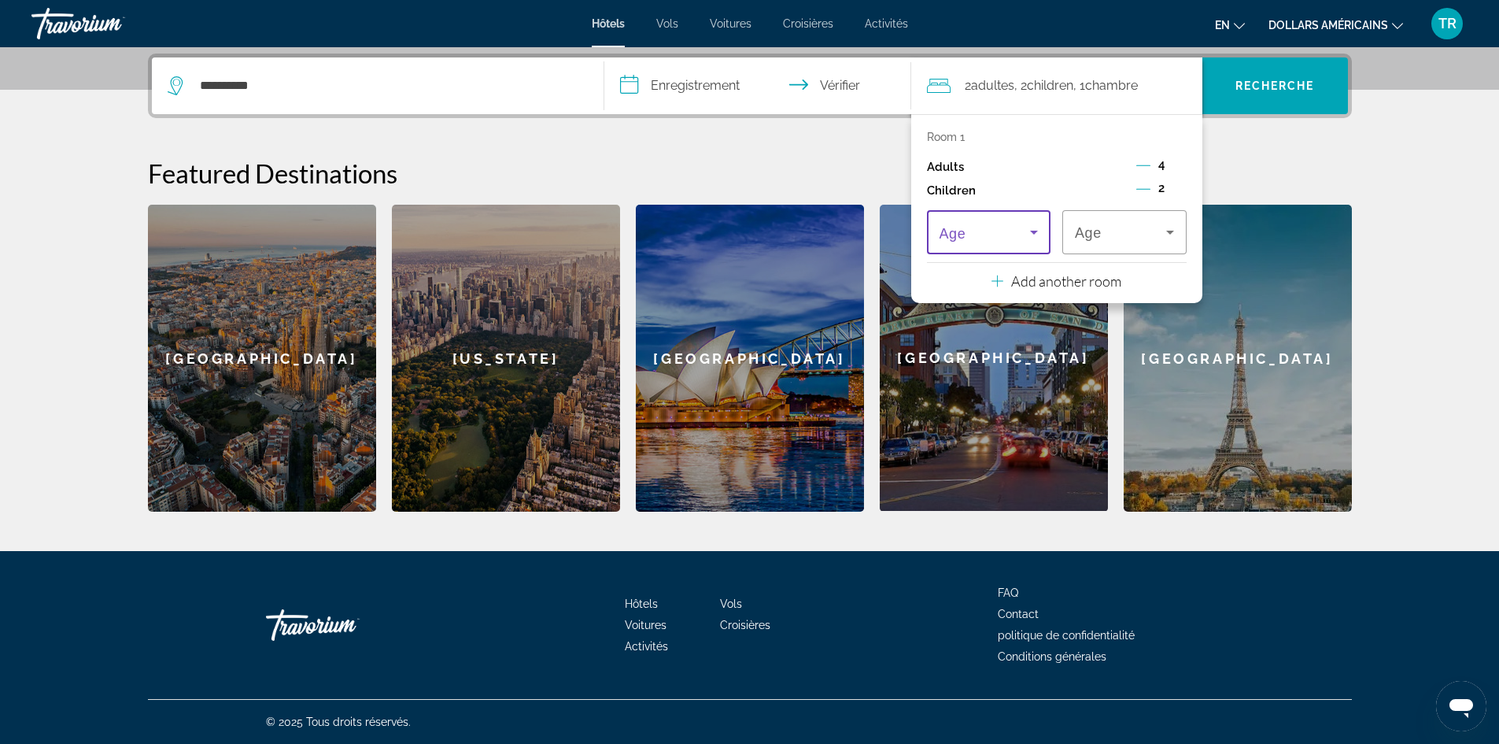
click at [1011, 227] on span "Travelers: 4 adults, 2 children" at bounding box center [984, 232] width 91 height 19
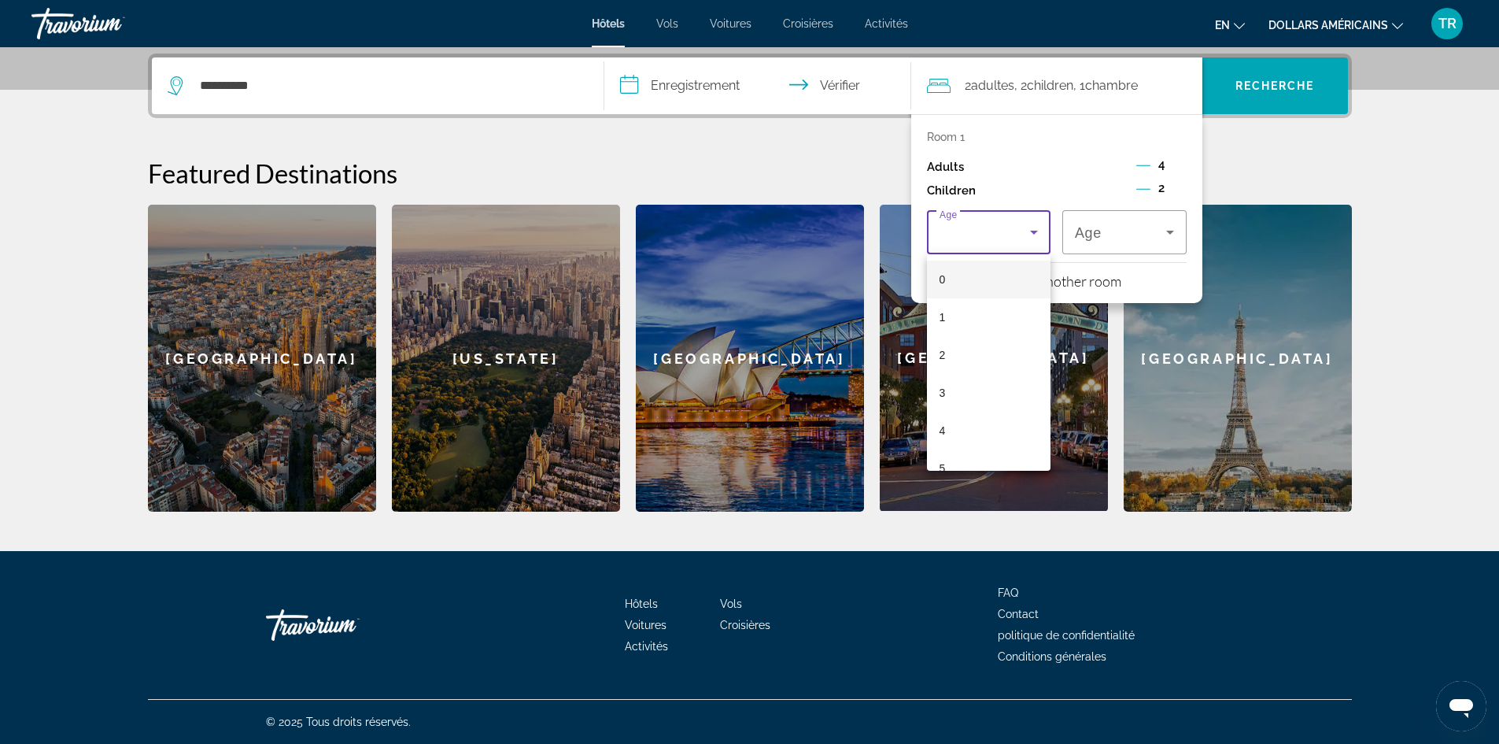
click at [1291, 204] on div at bounding box center [749, 372] width 1499 height 744
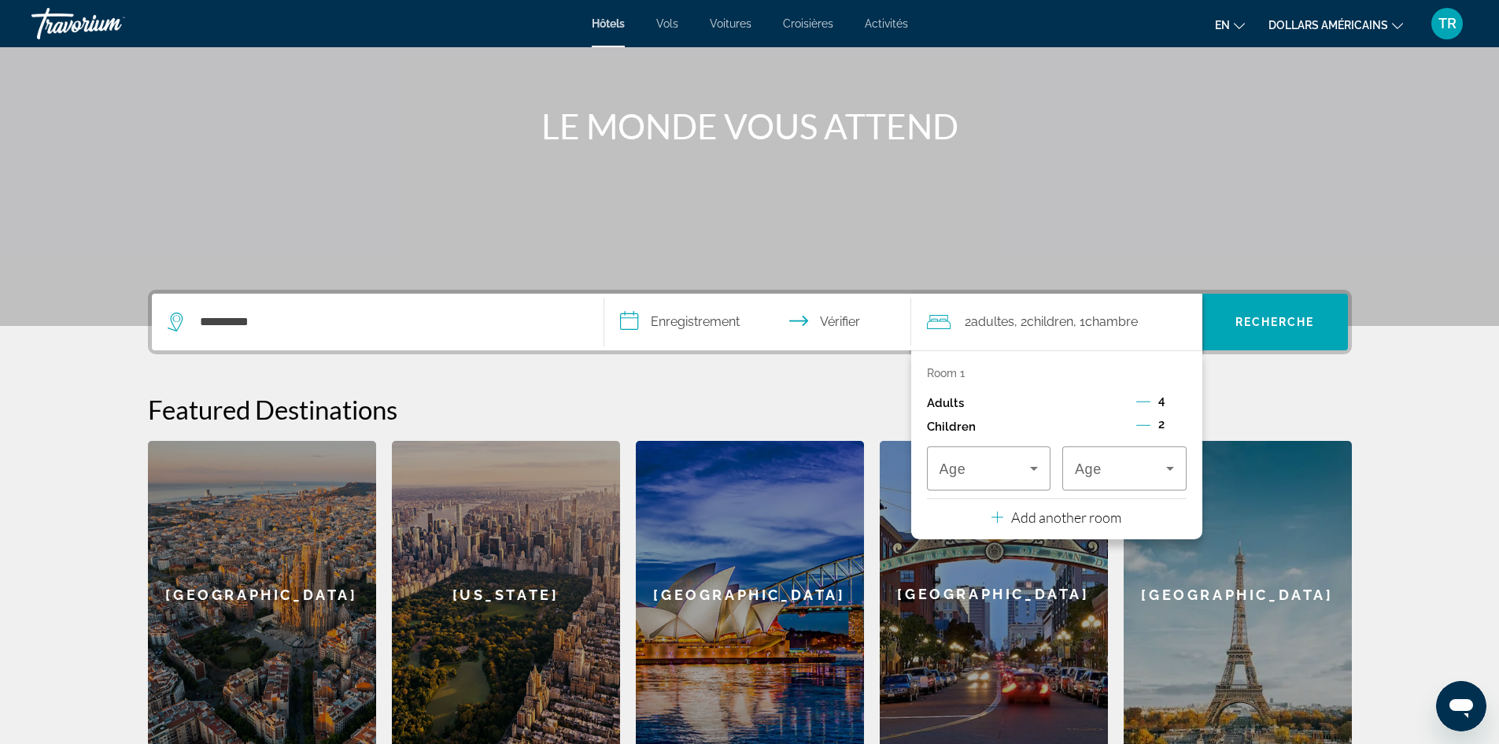
scroll to position [0, 0]
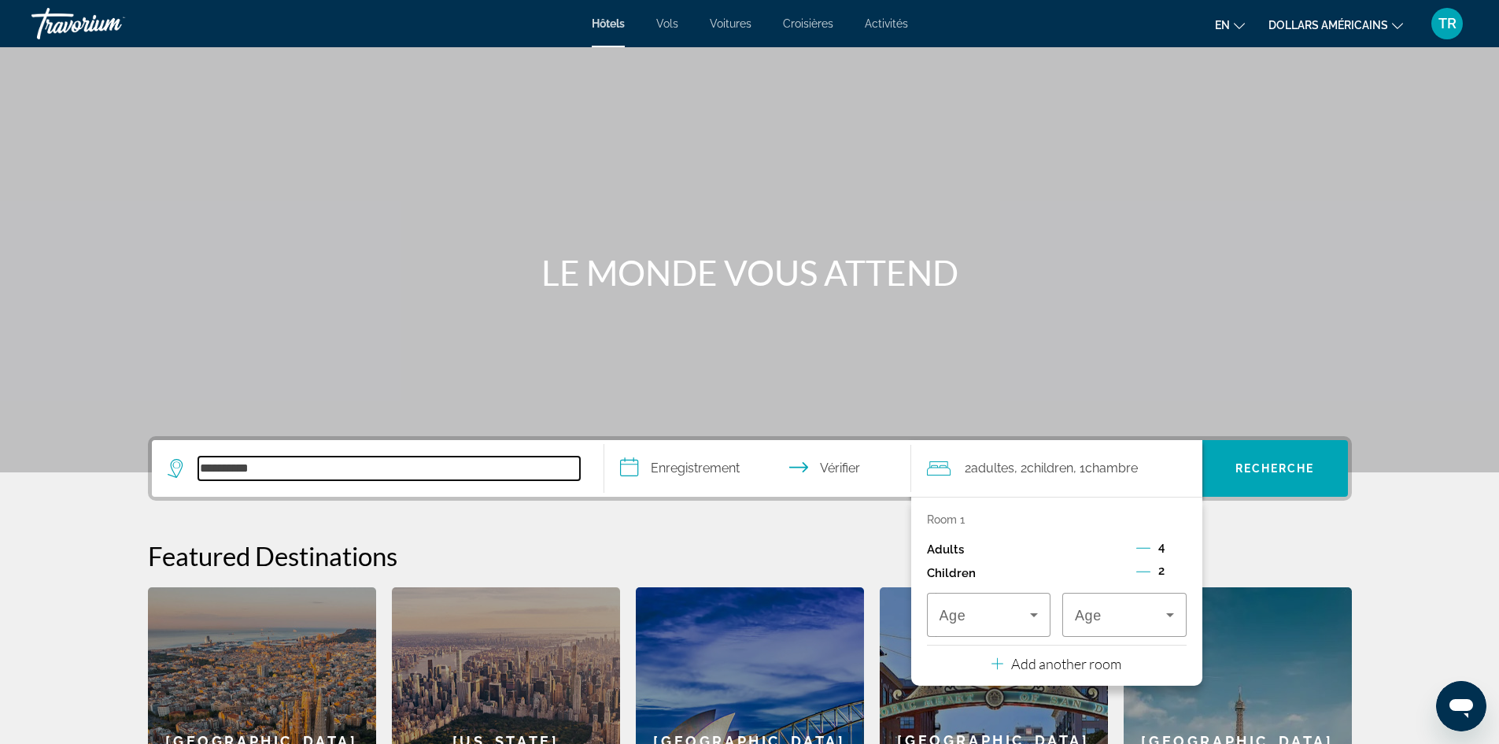
click at [316, 463] on input "**********" at bounding box center [389, 468] width 382 height 24
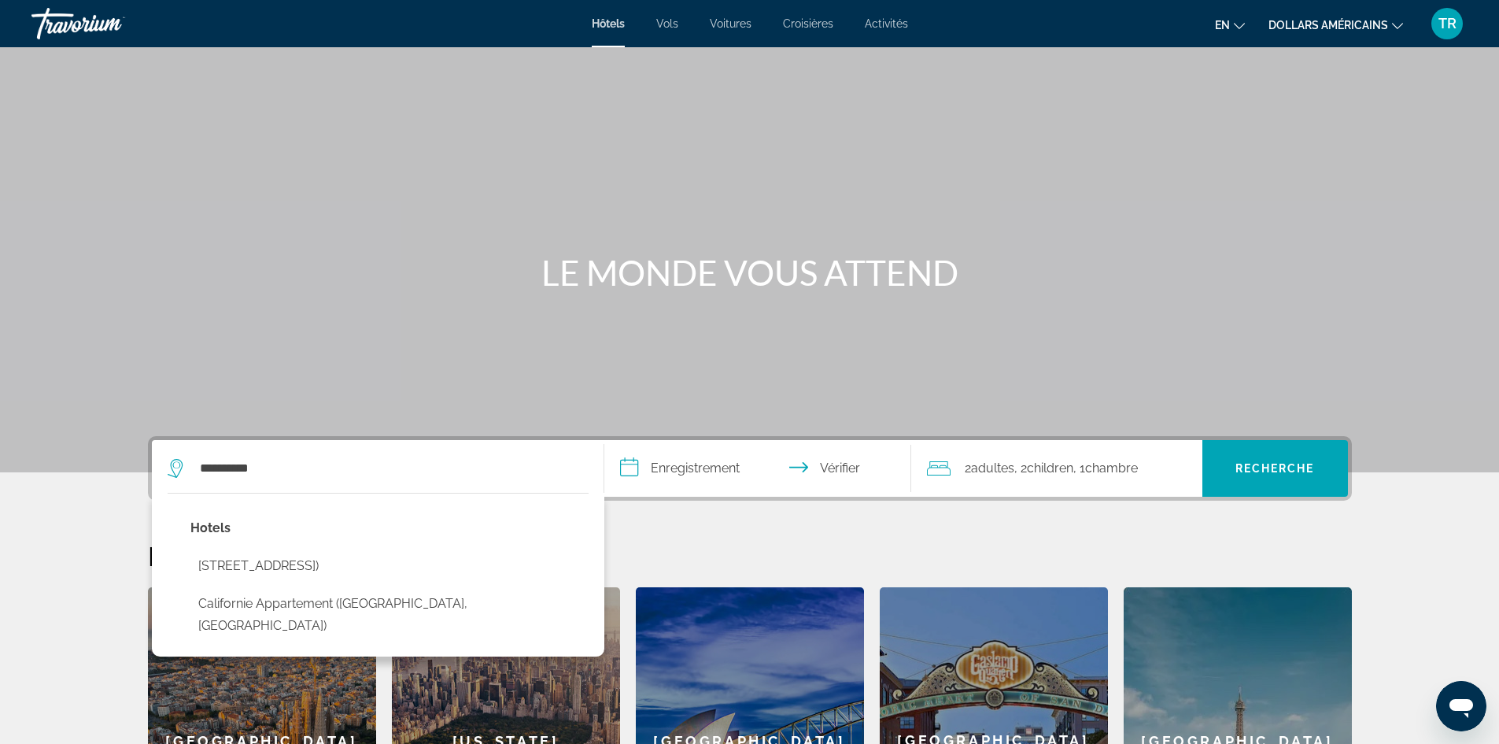
click at [1235, 28] on icon "Changer de langue" at bounding box center [1239, 25] width 11 height 11
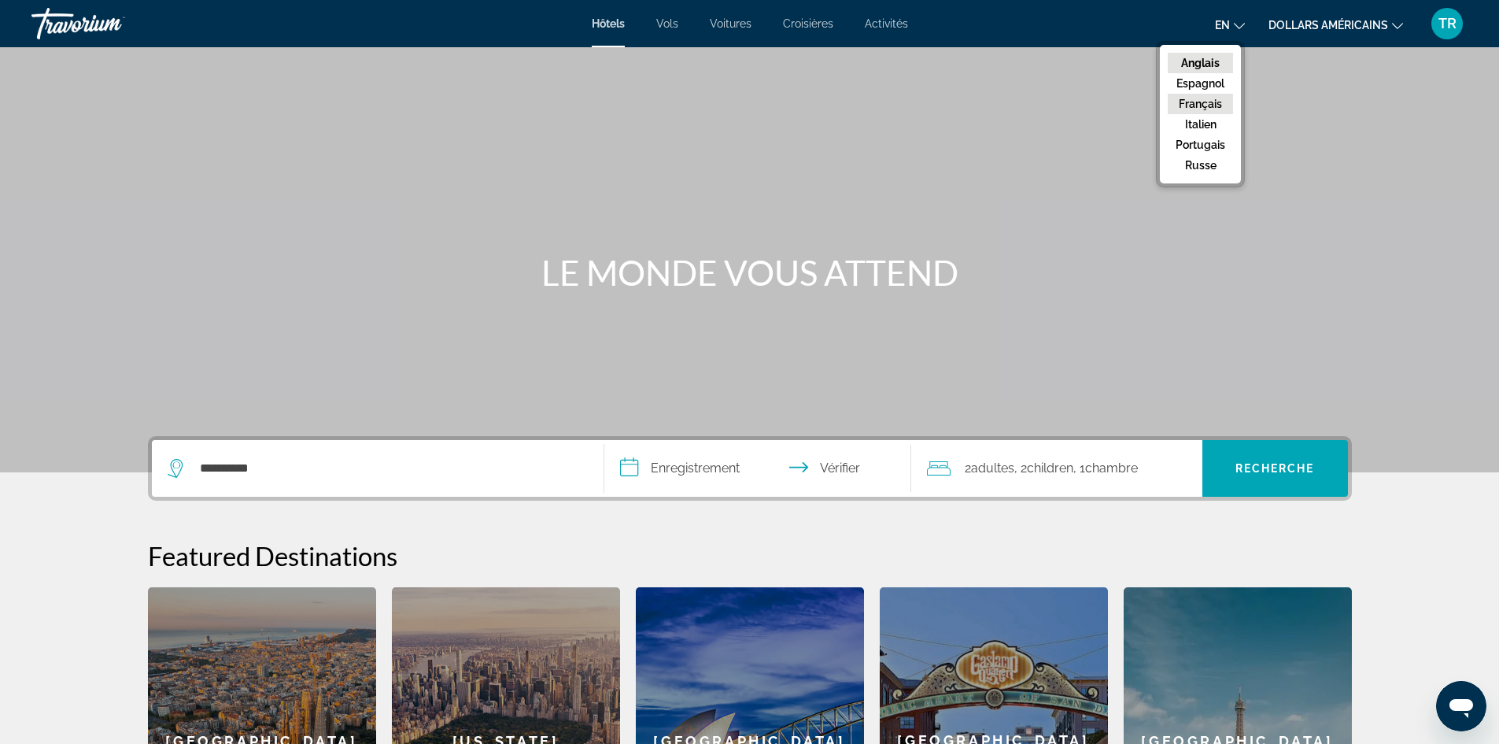
click at [1211, 102] on font "Français" at bounding box center [1200, 104] width 43 height 13
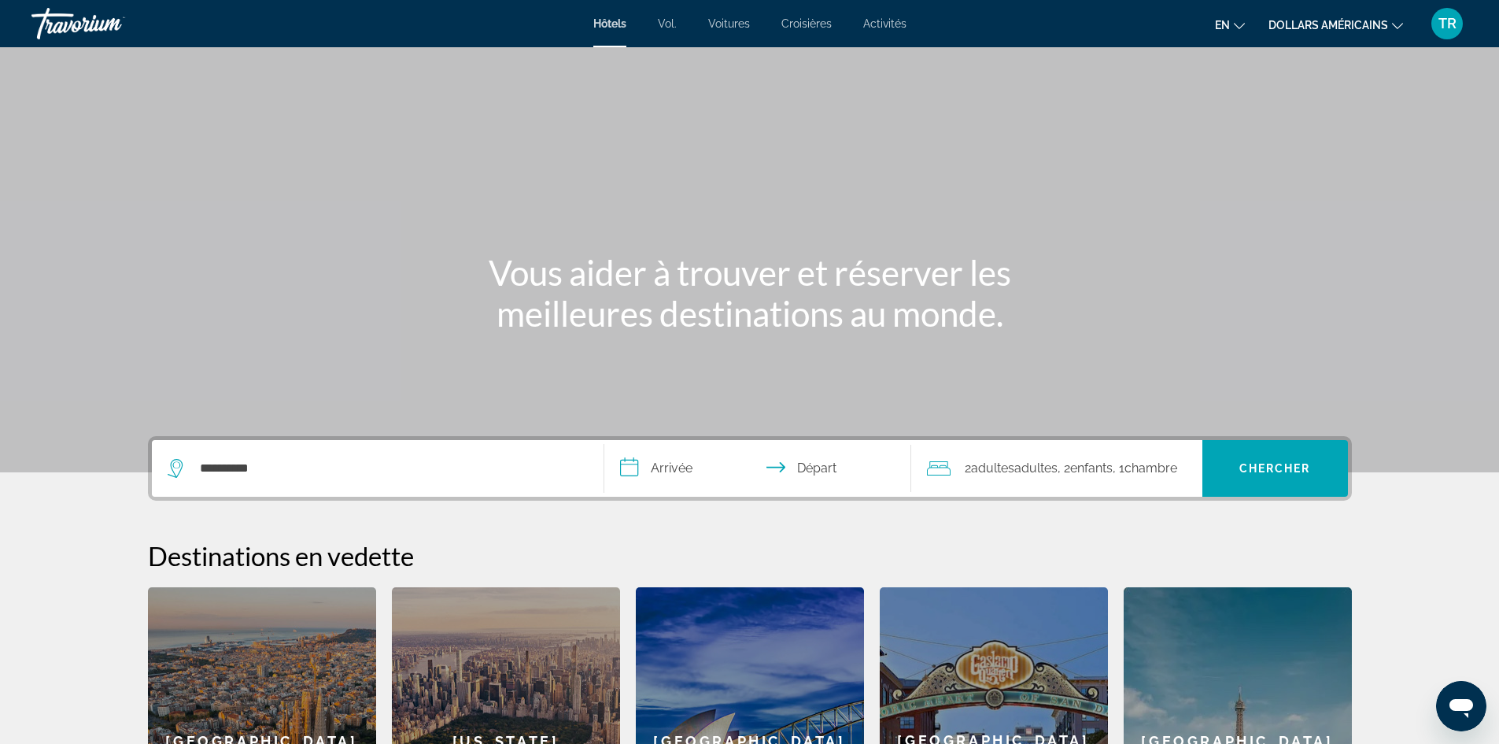
click at [403, 481] on div "**********" at bounding box center [378, 468] width 420 height 57
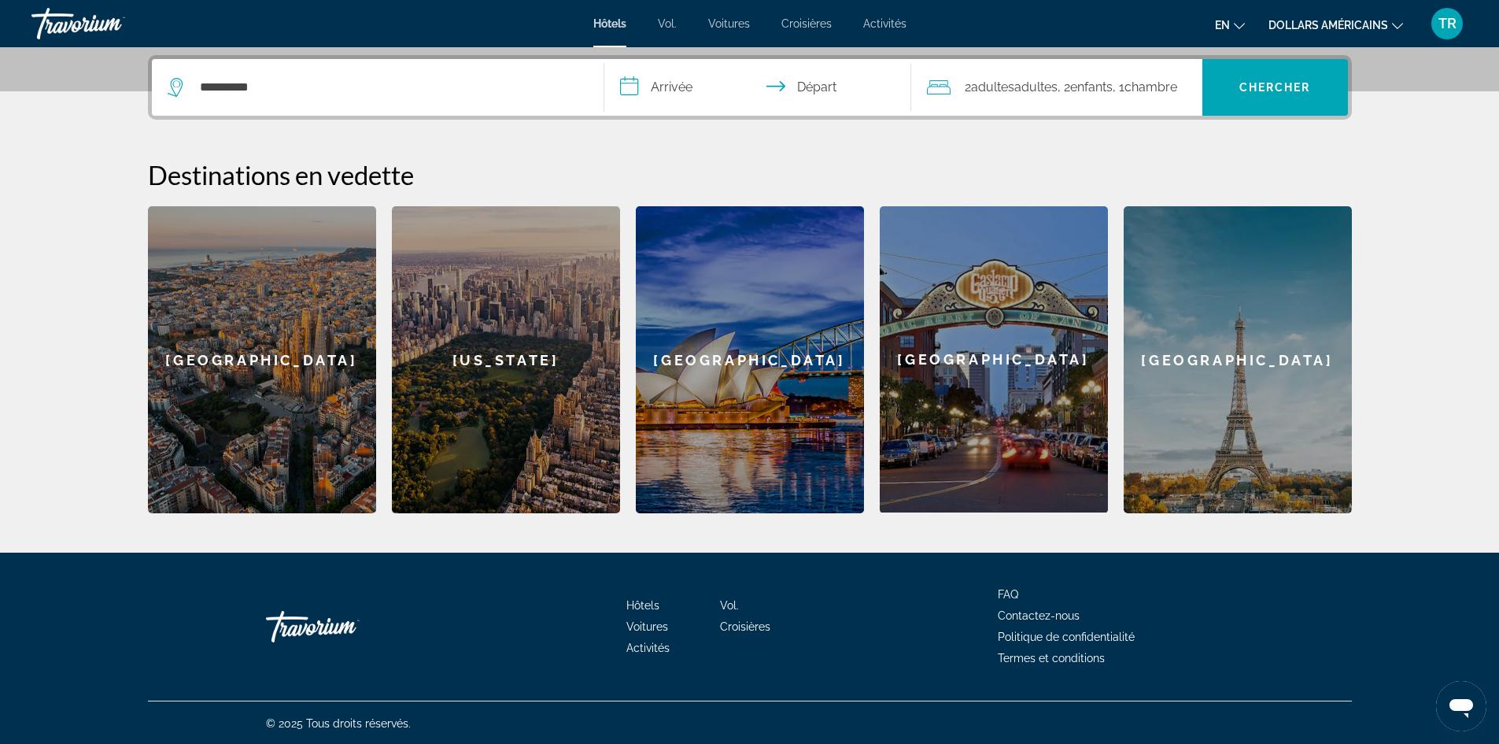
scroll to position [382, 0]
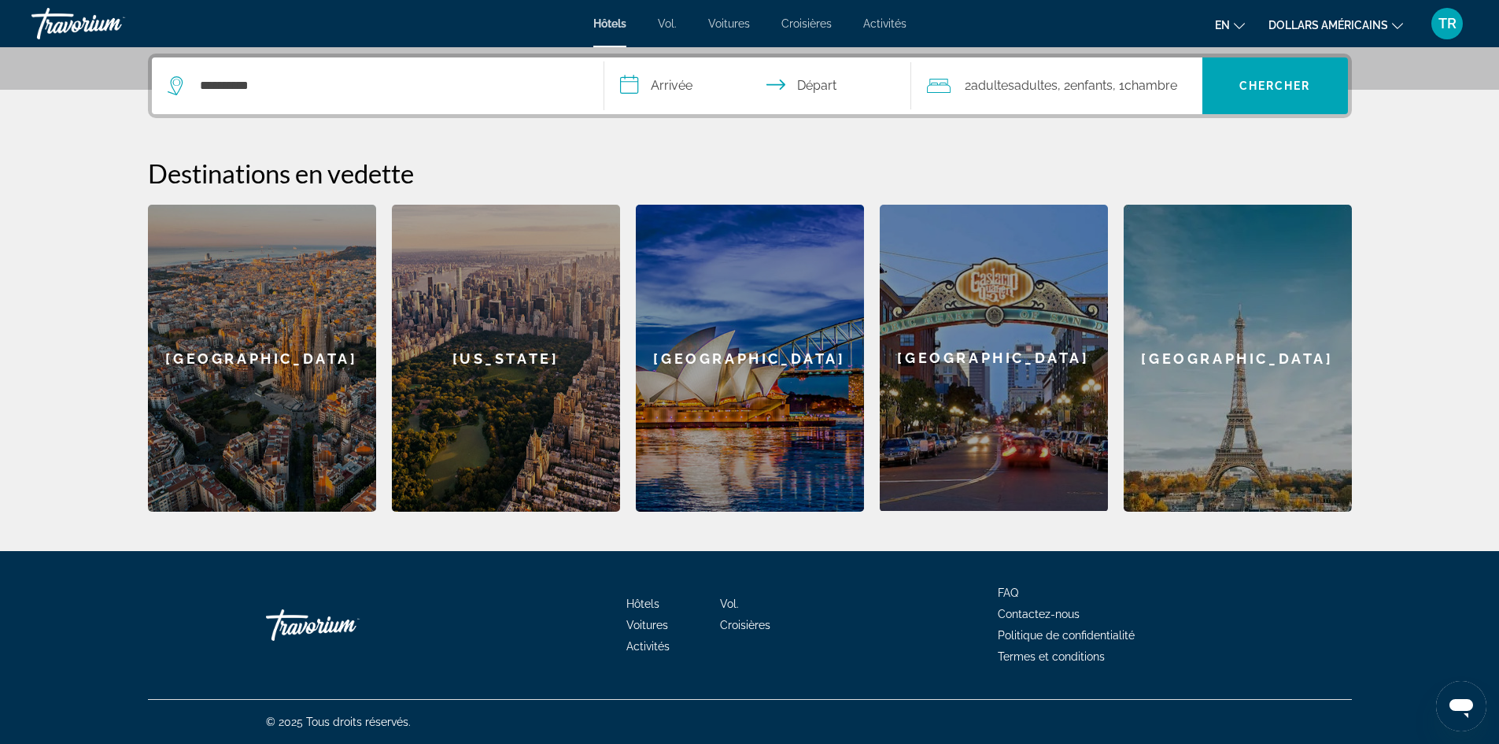
drag, startPoint x: 174, startPoint y: 83, endPoint x: 183, endPoint y: 82, distance: 9.6
click at [174, 82] on icon "Widget de recherche" at bounding box center [177, 85] width 19 height 19
click at [674, 77] on input "**********" at bounding box center [760, 87] width 313 height 61
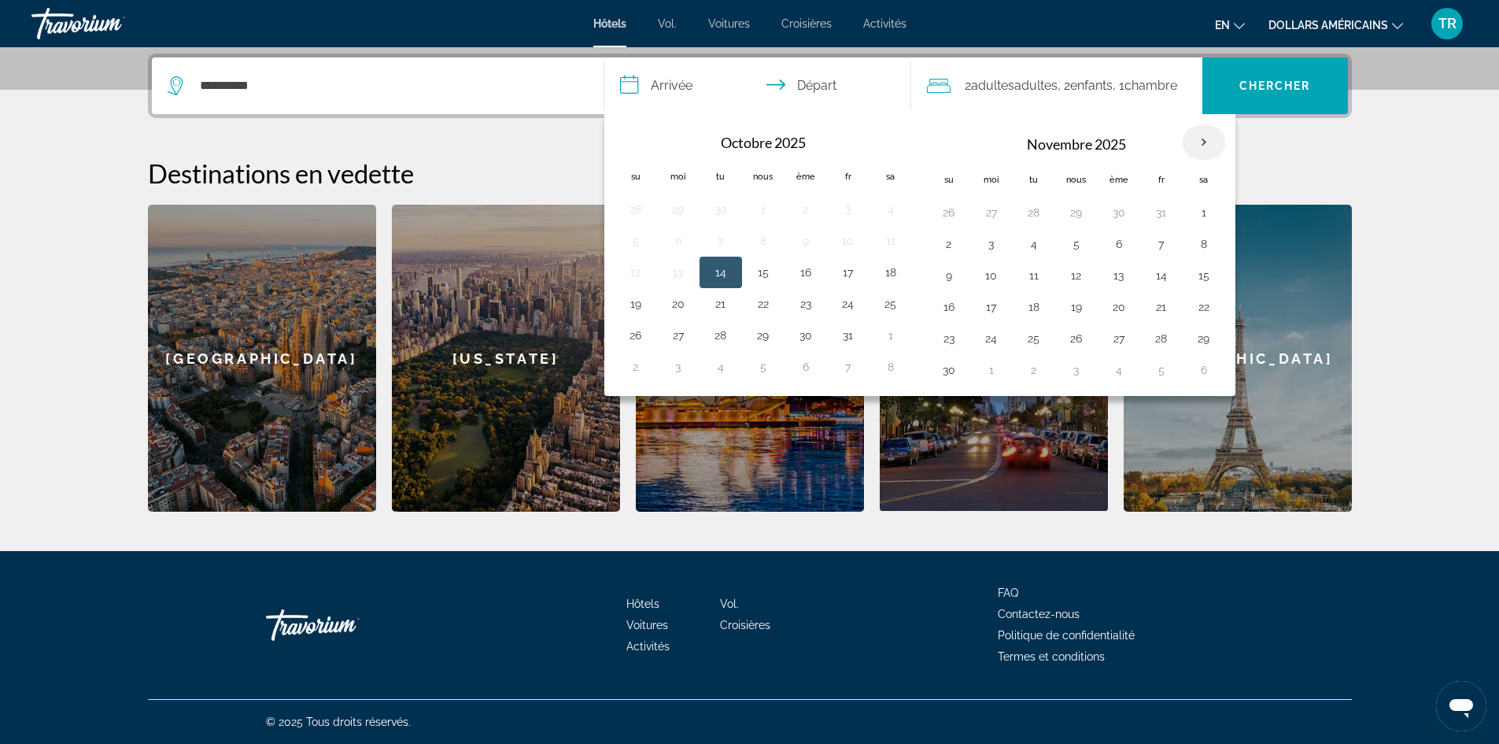
click at [1201, 145] on th "Mois prochain" at bounding box center [1204, 142] width 42 height 35
click at [1203, 145] on th "Mois prochain" at bounding box center [1204, 142] width 42 height 35
click at [1203, 144] on th "Mois prochain" at bounding box center [1204, 142] width 42 height 35
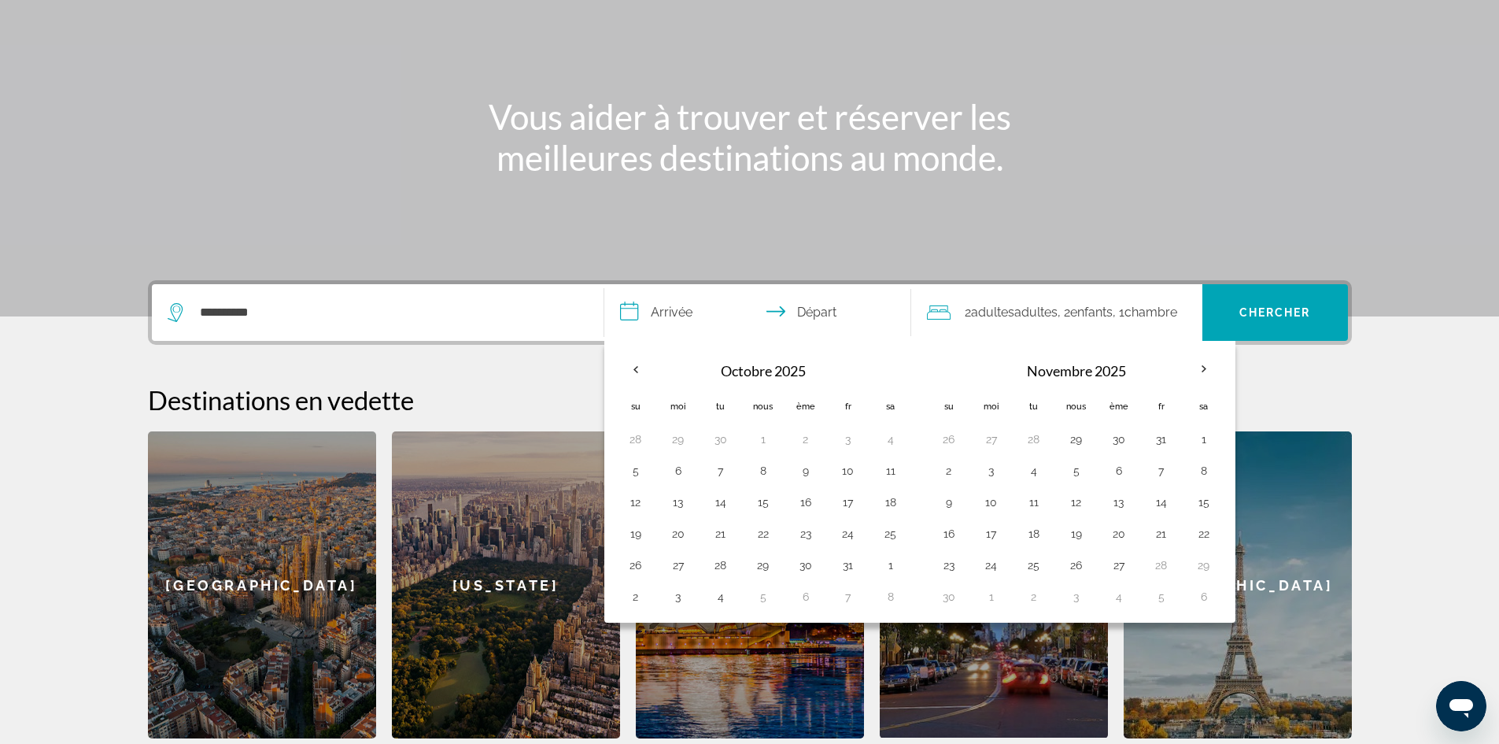
scroll to position [0, 0]
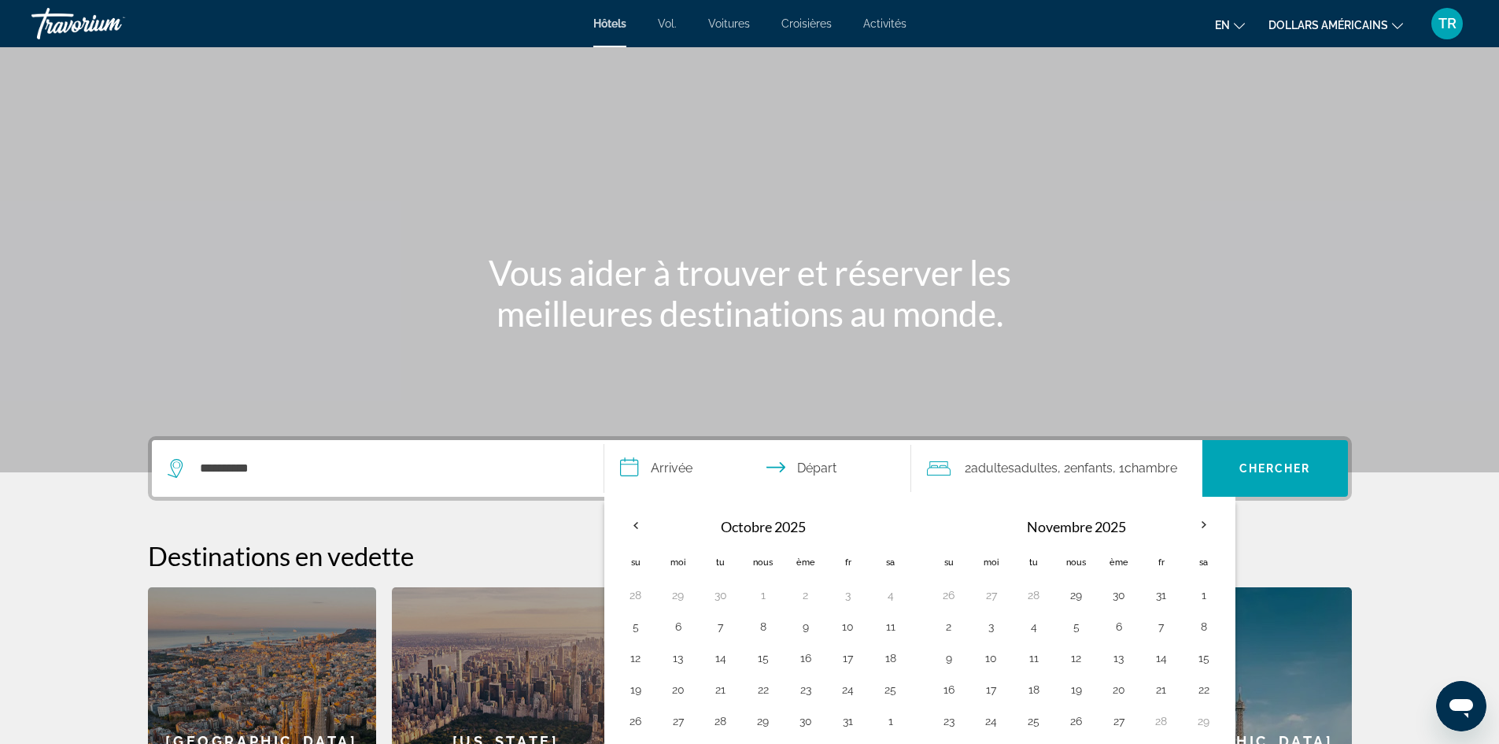
click at [593, 22] on font "Hôtels" at bounding box center [609, 23] width 33 height 13
